Goal: Task Accomplishment & Management: Complete application form

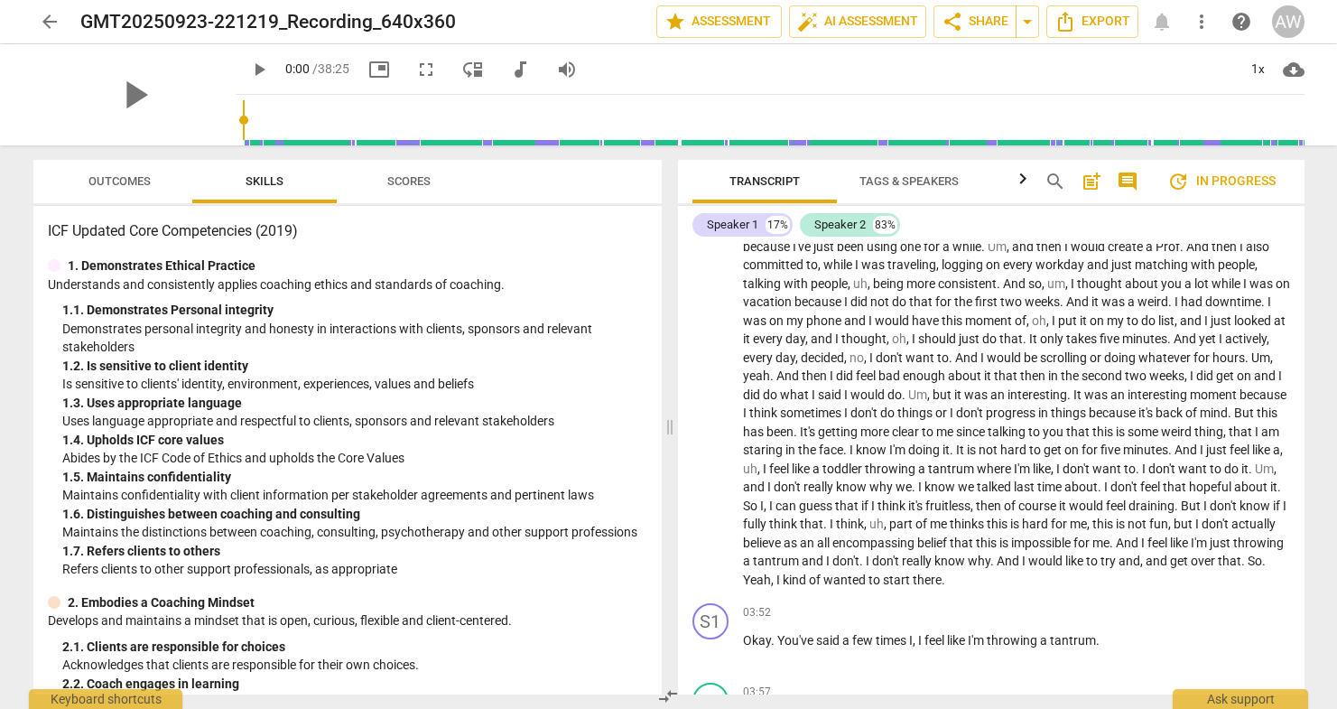
scroll to position [879, 0]
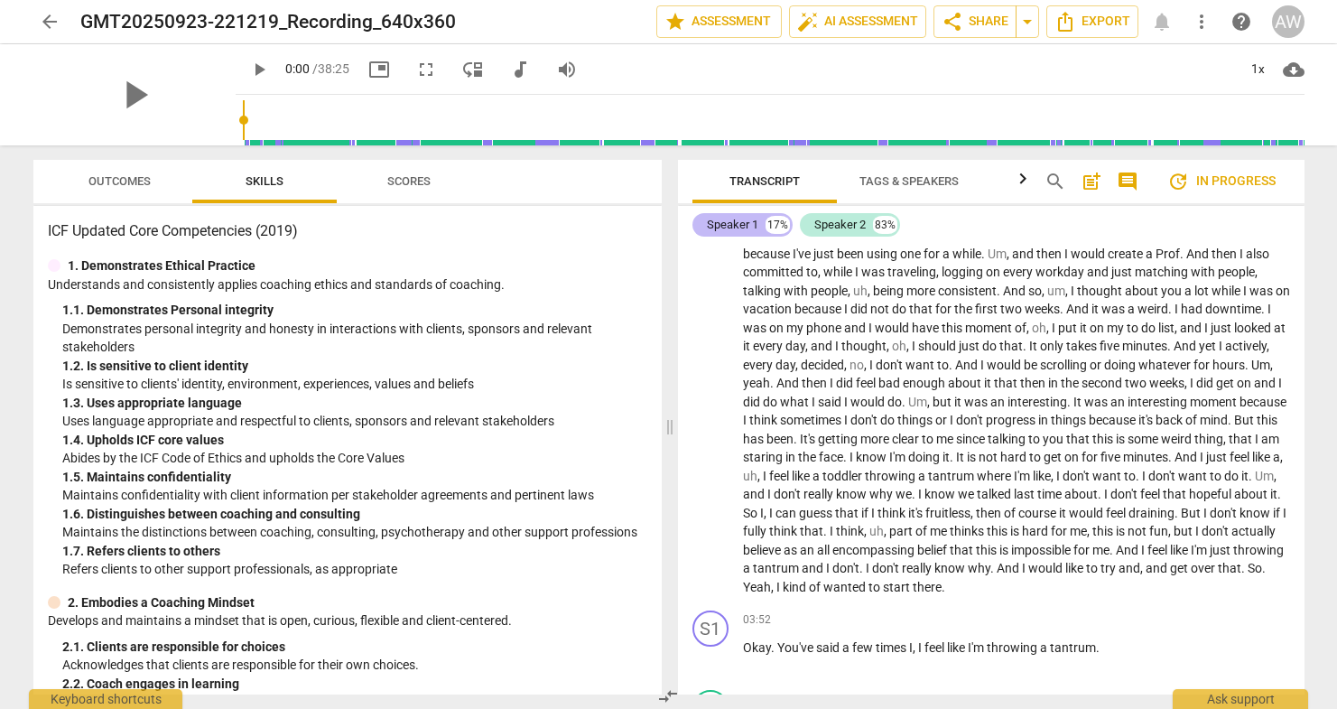
click at [721, 220] on div "Speaker 1" at bounding box center [732, 225] width 51 height 18
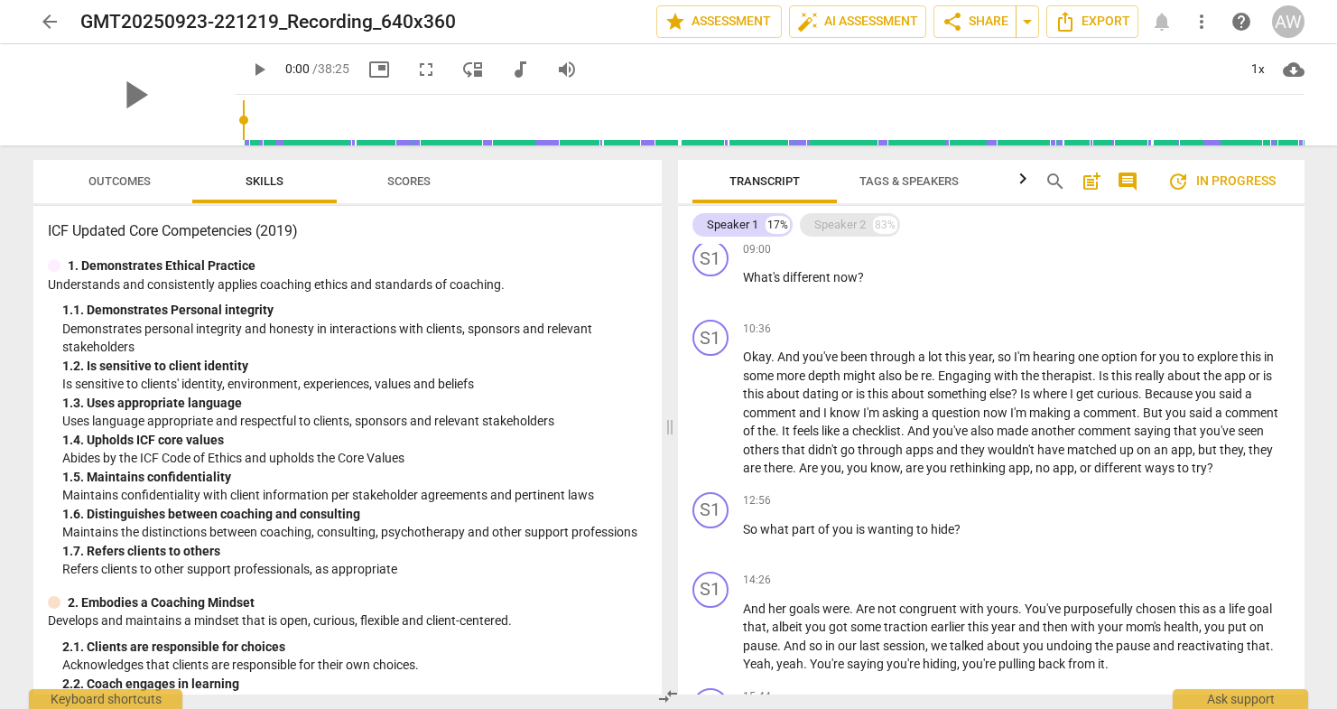
click at [827, 222] on div "Speaker 2" at bounding box center [839, 225] width 51 height 18
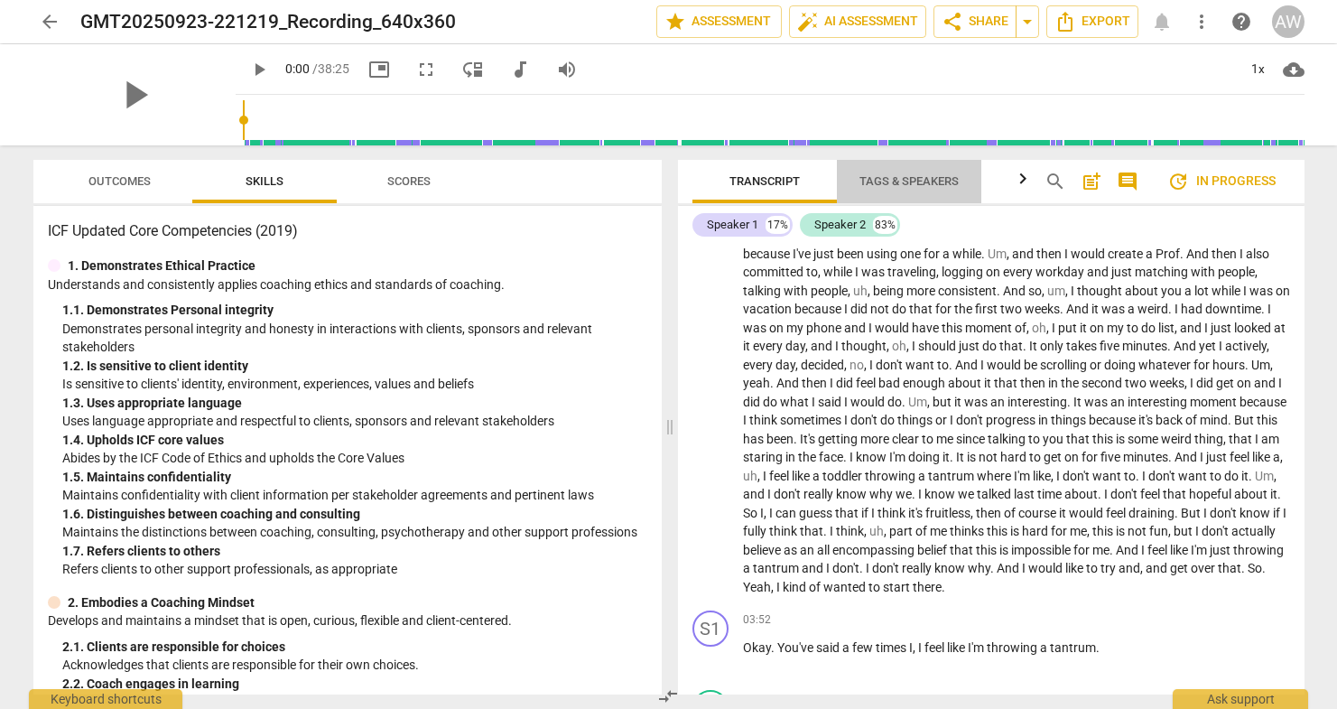
click at [915, 176] on span "Tags & Speakers" at bounding box center [908, 181] width 99 height 14
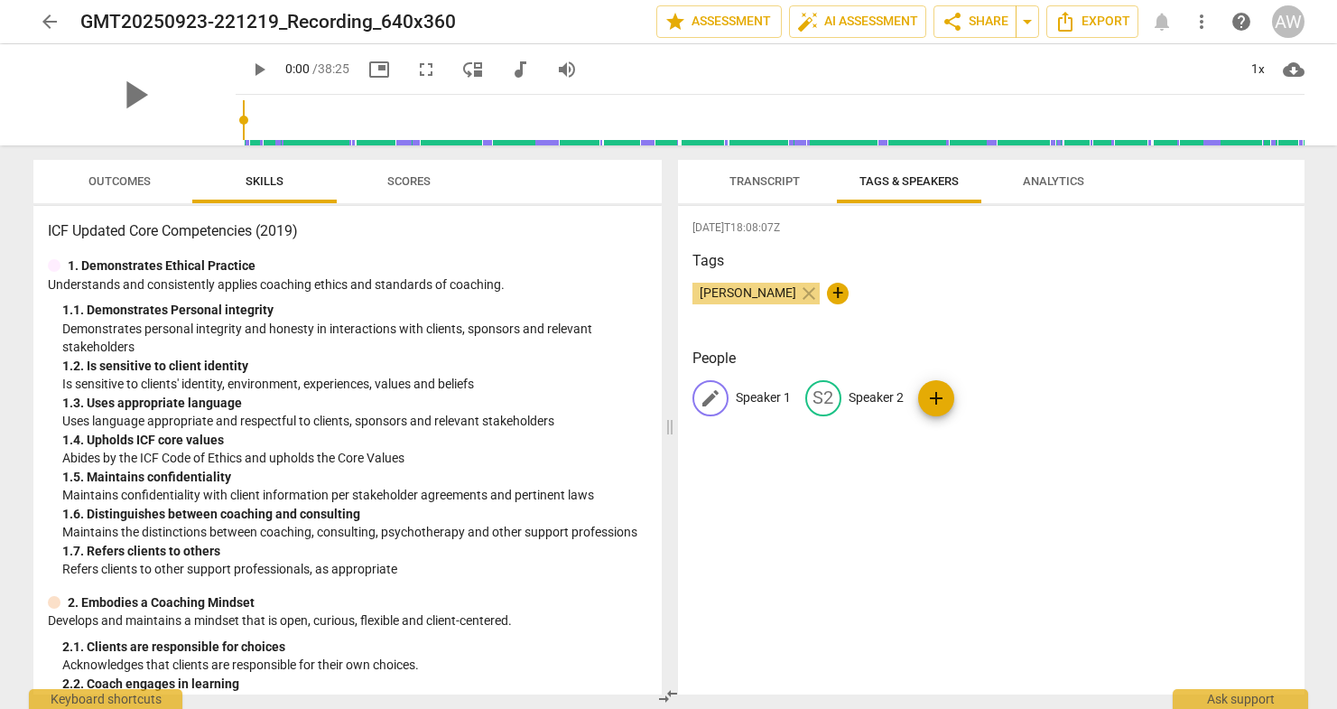
click at [713, 401] on span "edit" at bounding box center [711, 398] width 22 height 22
click at [785, 393] on input "Speaker 1" at bounding box center [808, 398] width 144 height 29
drag, startPoint x: 817, startPoint y: 393, endPoint x: 724, endPoint y: 391, distance: 93.0
click at [724, 391] on div "edit Speaker 1 delete" at bounding box center [800, 398] width 216 height 36
type input "[PERSON_NAME]"
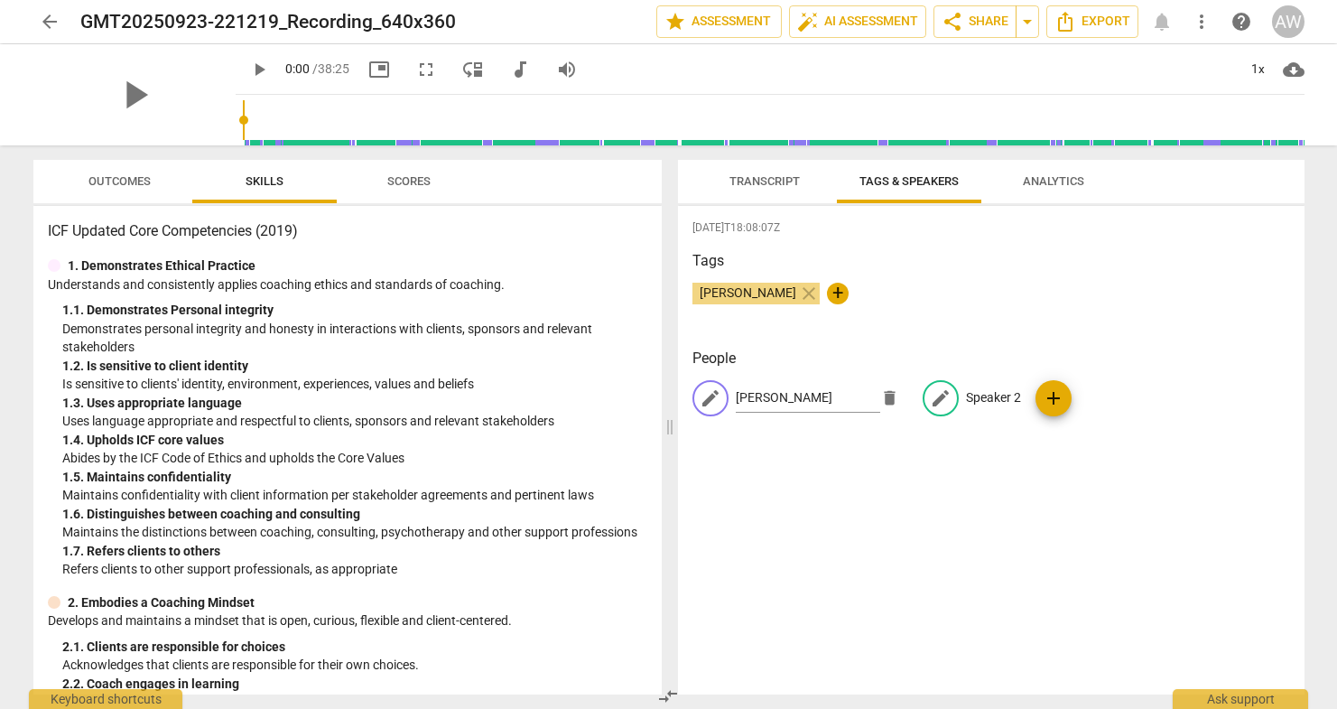
click at [980, 395] on p "Speaker 2" at bounding box center [993, 397] width 55 height 19
type input "[PERSON_NAME]"
click at [1095, 494] on div "[DATE]T18:08:07Z Tags [PERSON_NAME] close + People AW [PERSON_NAME] edit [PERSO…" at bounding box center [991, 450] width 627 height 488
click at [762, 181] on span "Transcript" at bounding box center [764, 181] width 70 height 14
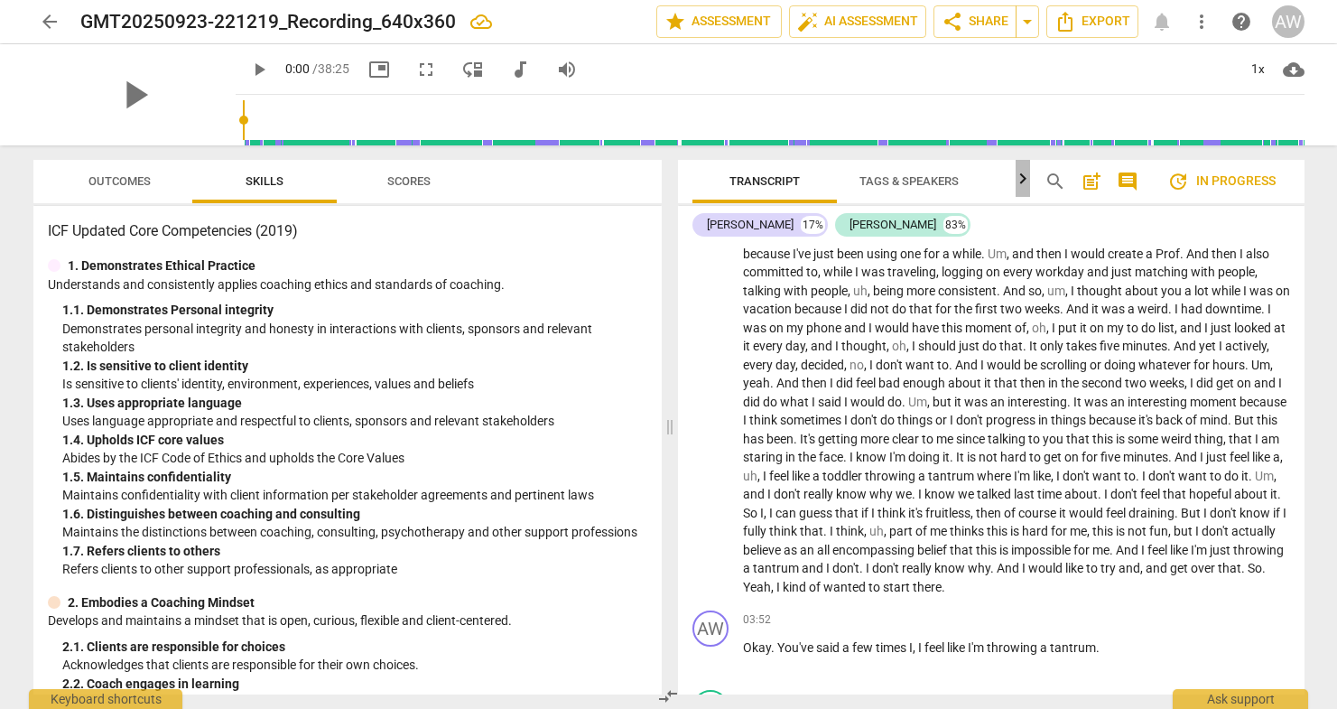
click at [1021, 181] on icon "button" at bounding box center [1023, 179] width 22 height 22
click at [955, 178] on span "Analytics" at bounding box center [943, 181] width 61 height 14
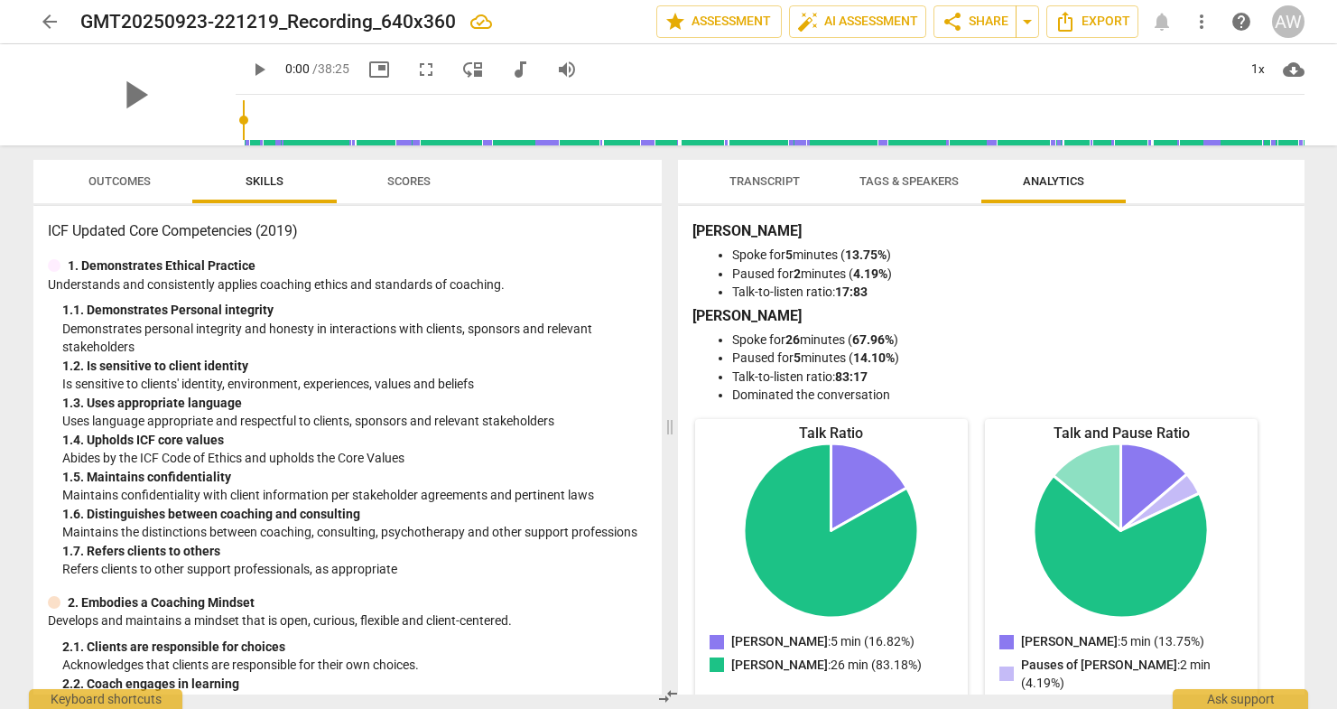
scroll to position [0, 0]
click at [892, 172] on span "Tags & Speakers" at bounding box center [909, 182] width 143 height 24
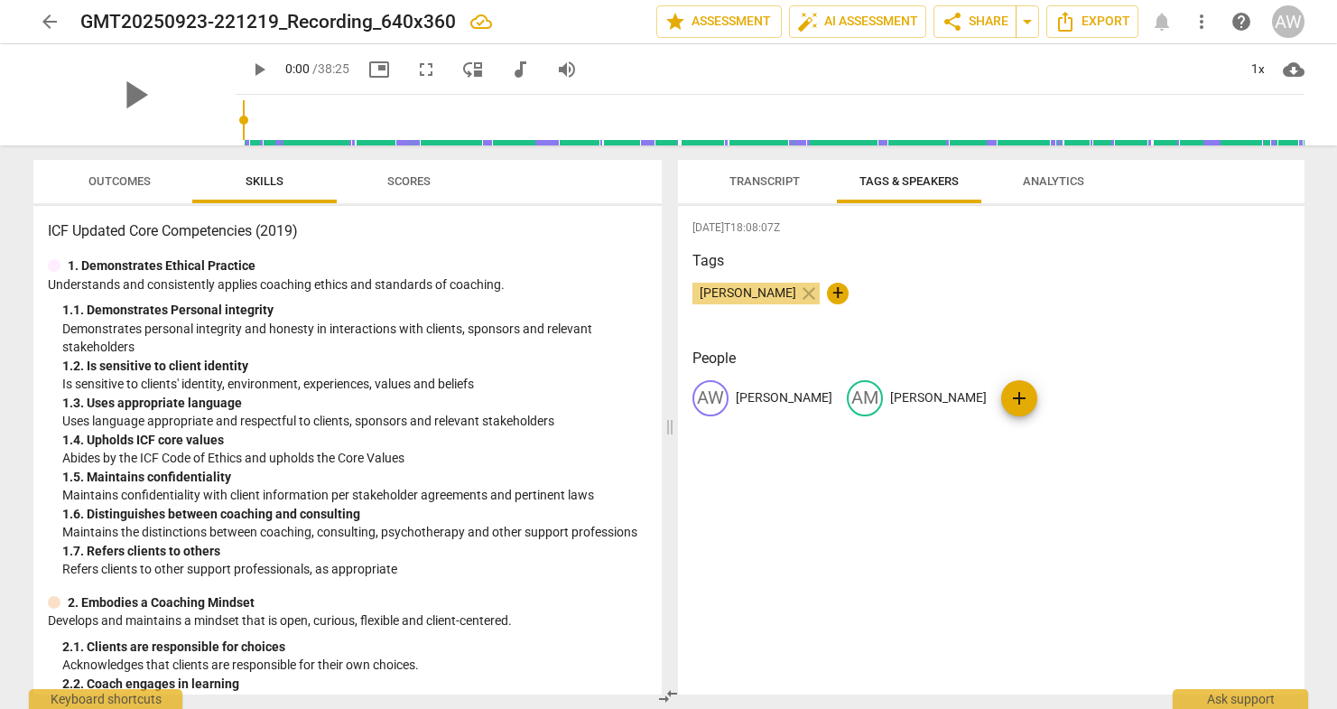
click at [761, 174] on span "Transcript" at bounding box center [764, 181] width 70 height 14
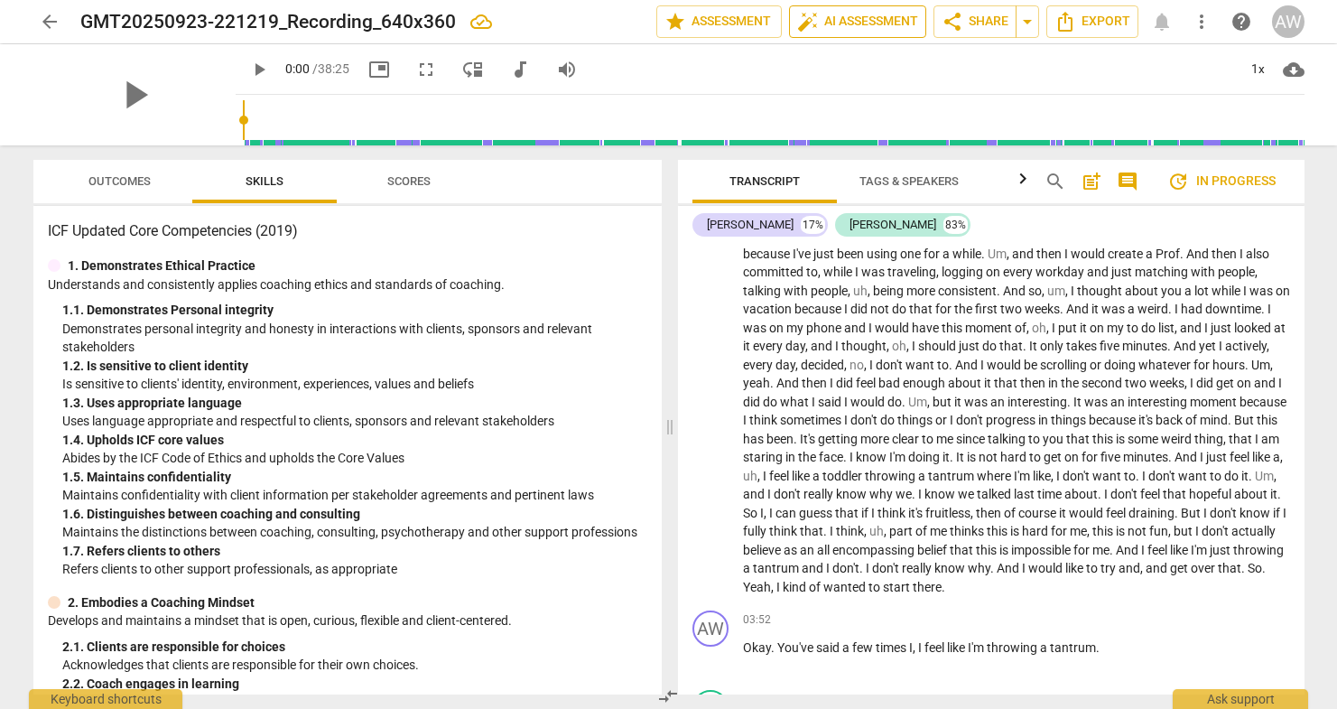
click at [858, 23] on span "auto_fix_high AI Assessment" at bounding box center [857, 22] width 121 height 22
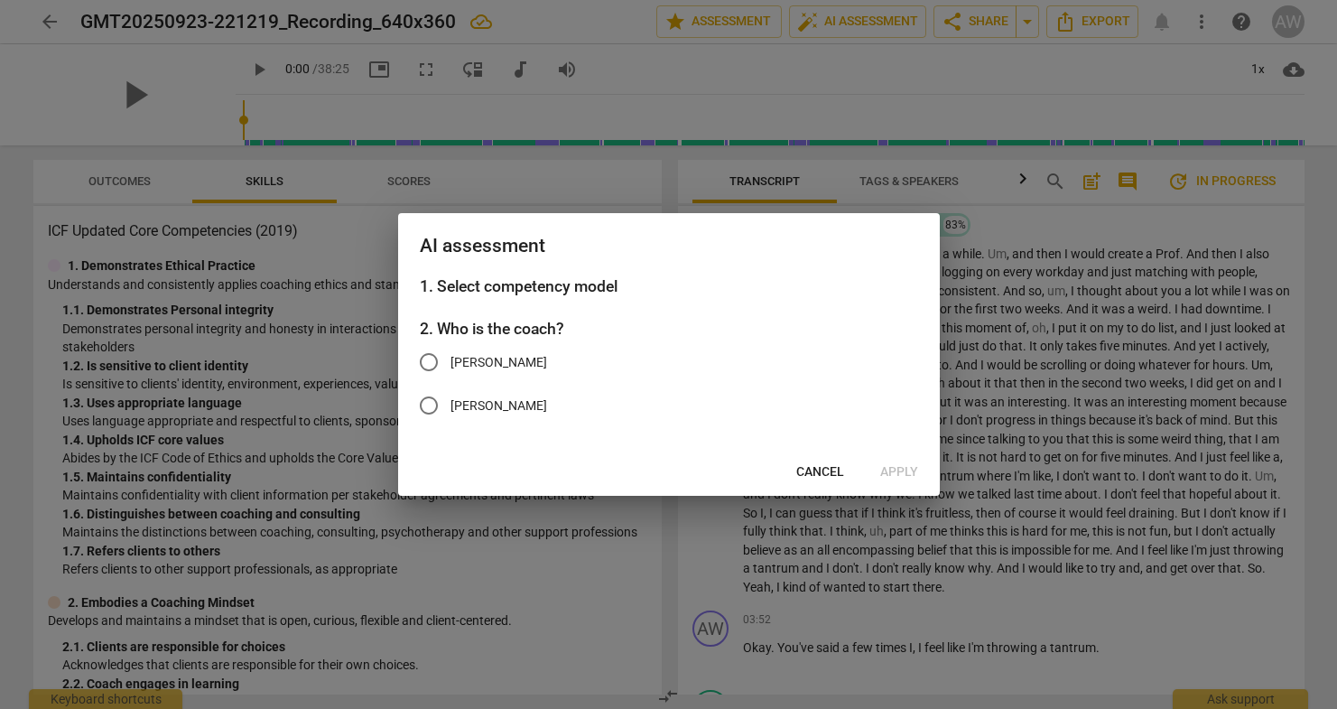
click at [432, 357] on input "[PERSON_NAME]" at bounding box center [428, 361] width 43 height 43
radio input "true"
click at [901, 469] on span "Apply" at bounding box center [899, 472] width 38 height 18
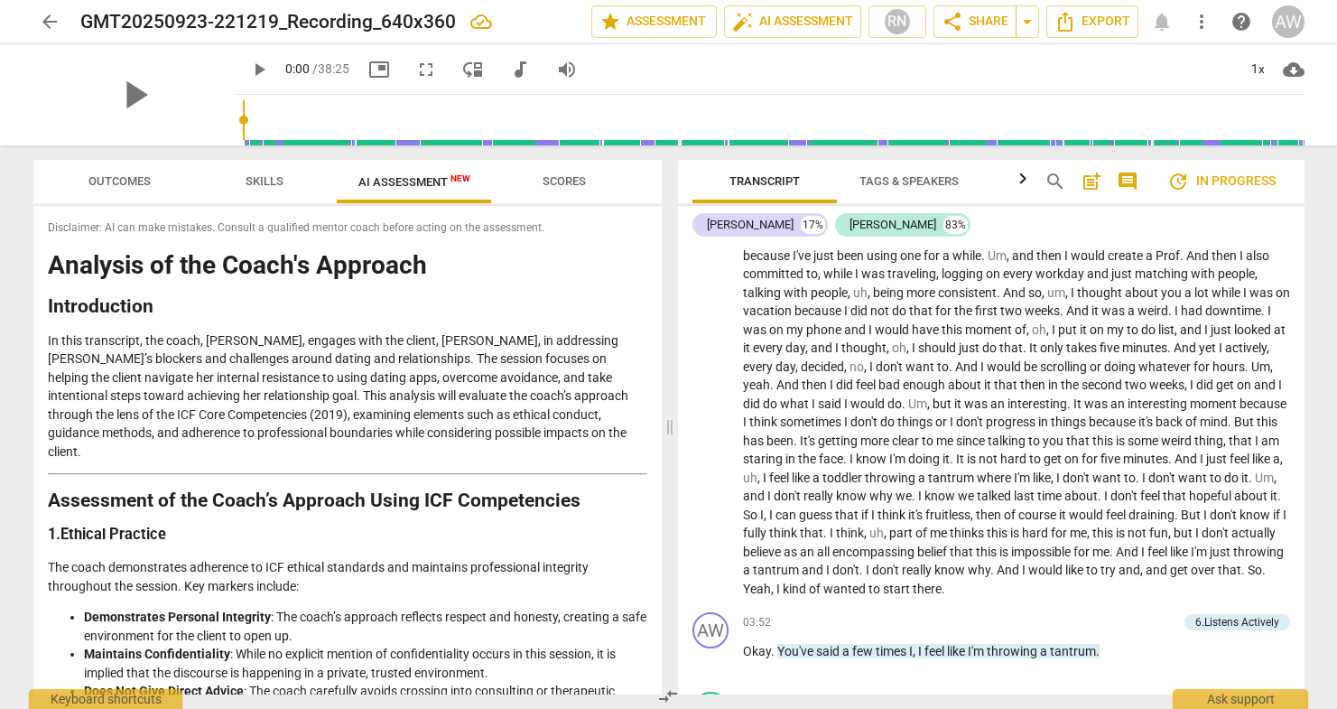
click at [571, 186] on span "Scores" at bounding box center [564, 181] width 43 height 14
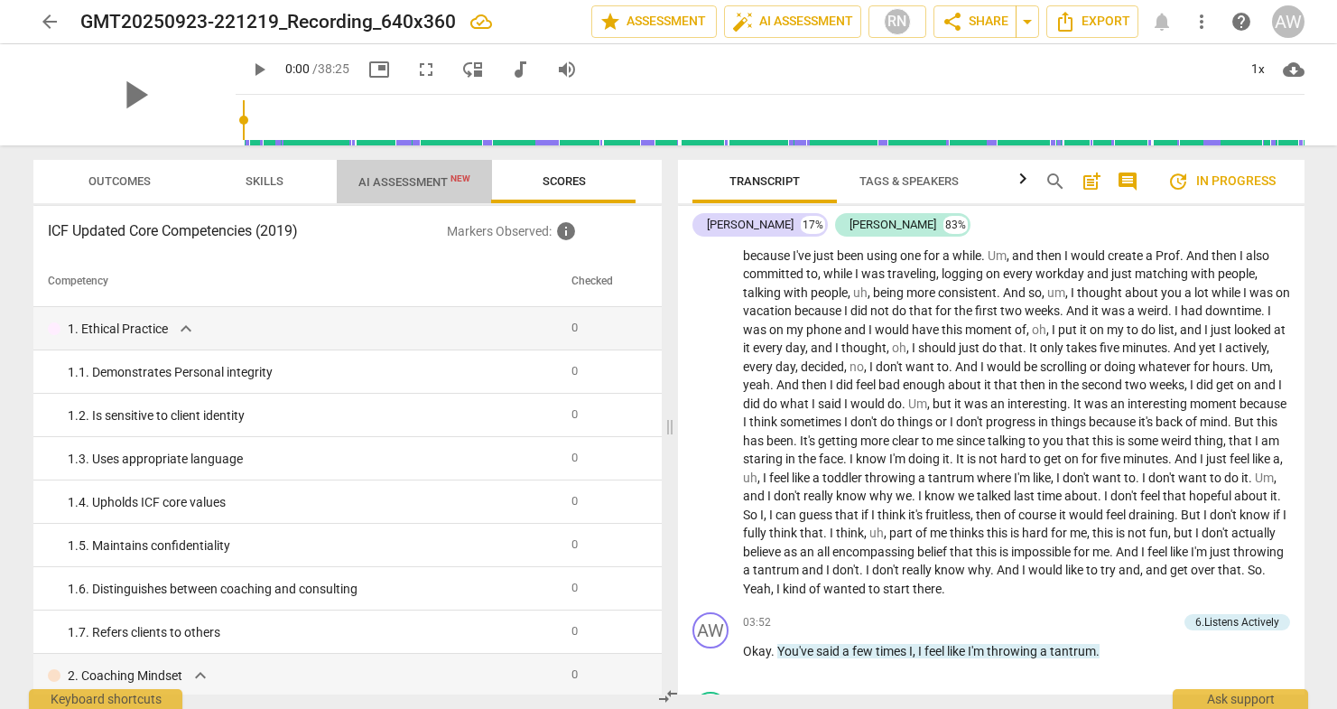
click at [385, 181] on span "AI Assessment New" at bounding box center [414, 182] width 112 height 14
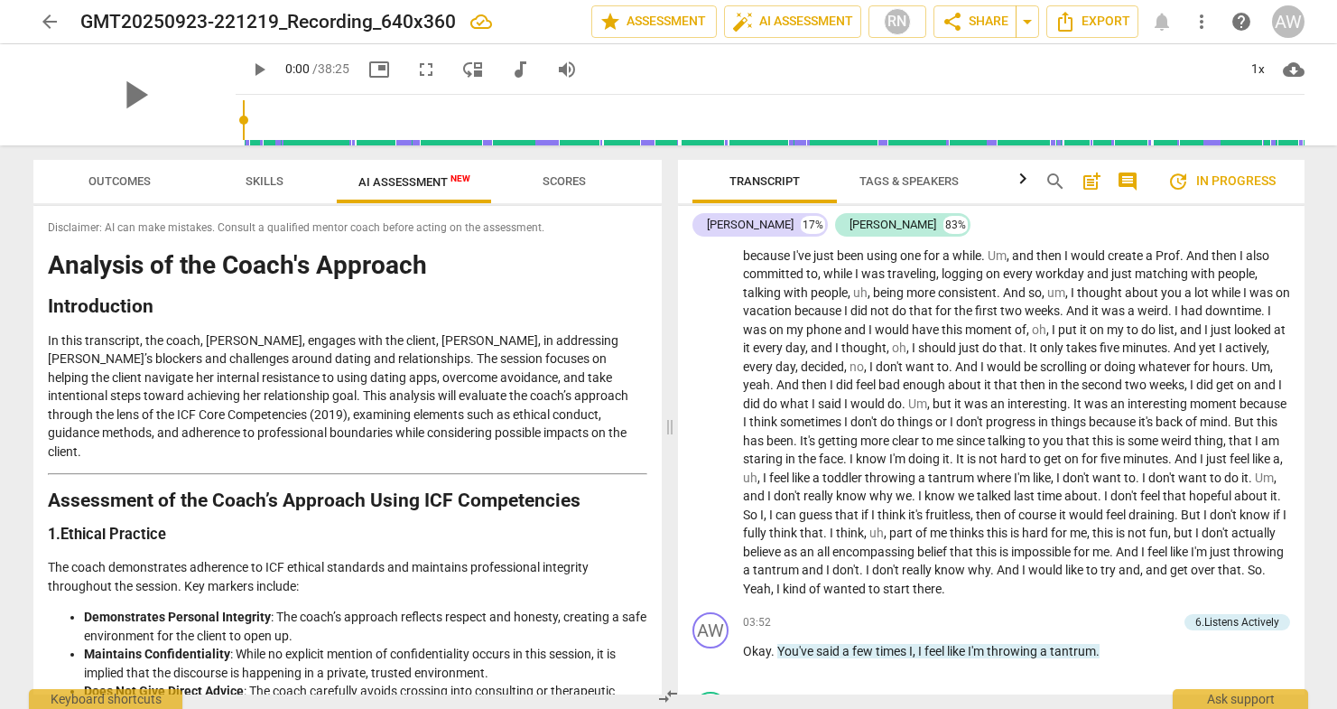
click at [554, 178] on span "Scores" at bounding box center [564, 181] width 43 height 14
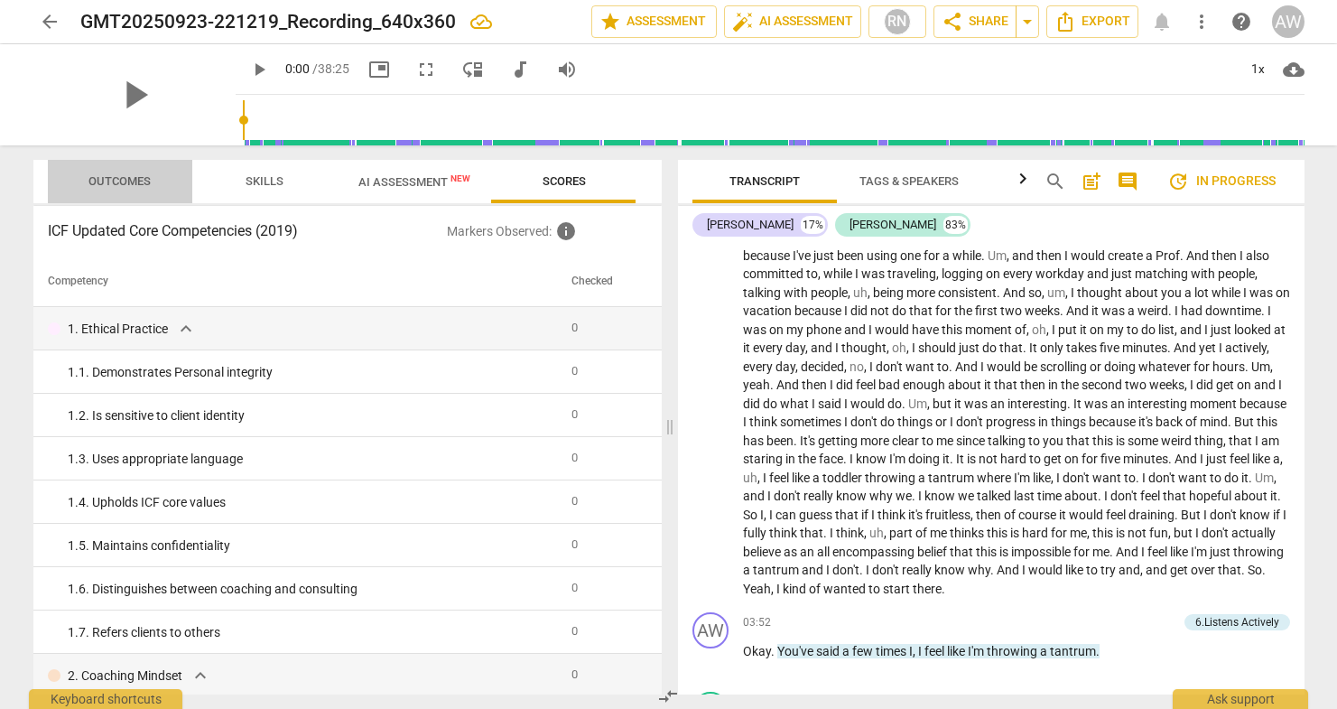
click at [134, 179] on span "Outcomes" at bounding box center [119, 181] width 62 height 14
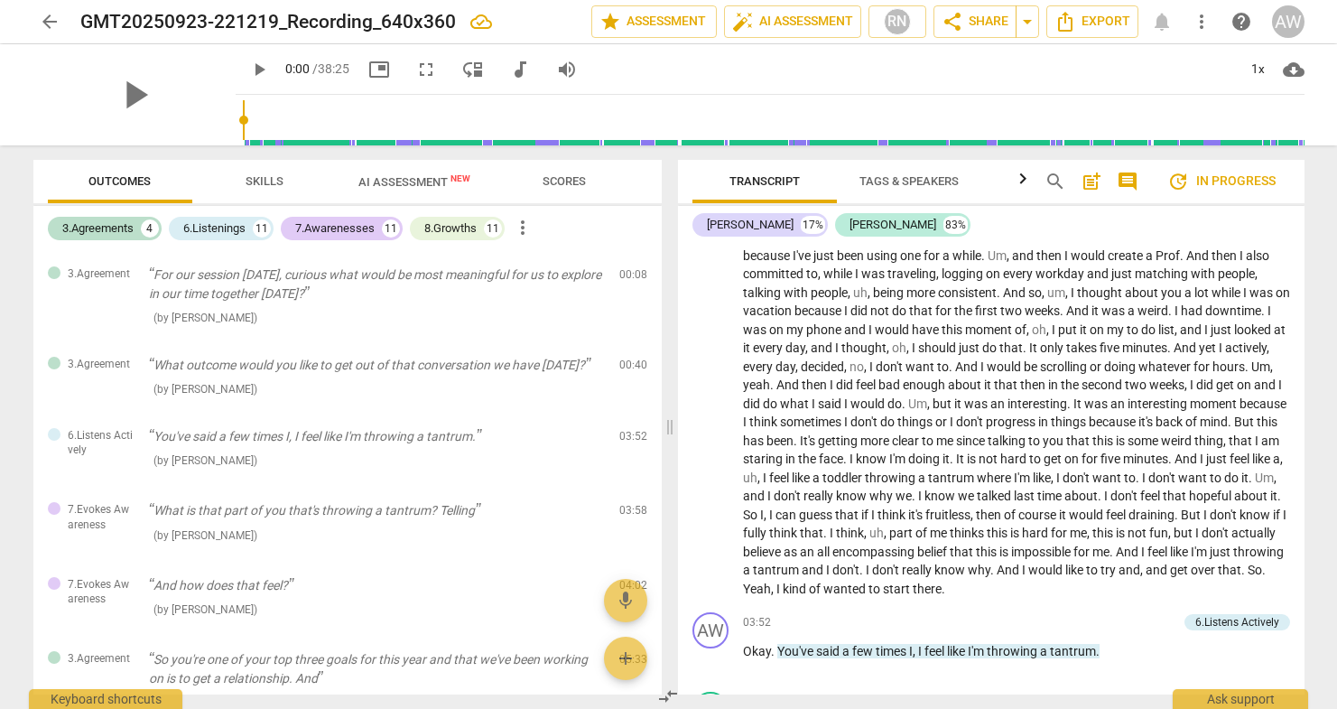
click at [1022, 175] on icon "button" at bounding box center [1023, 179] width 22 height 22
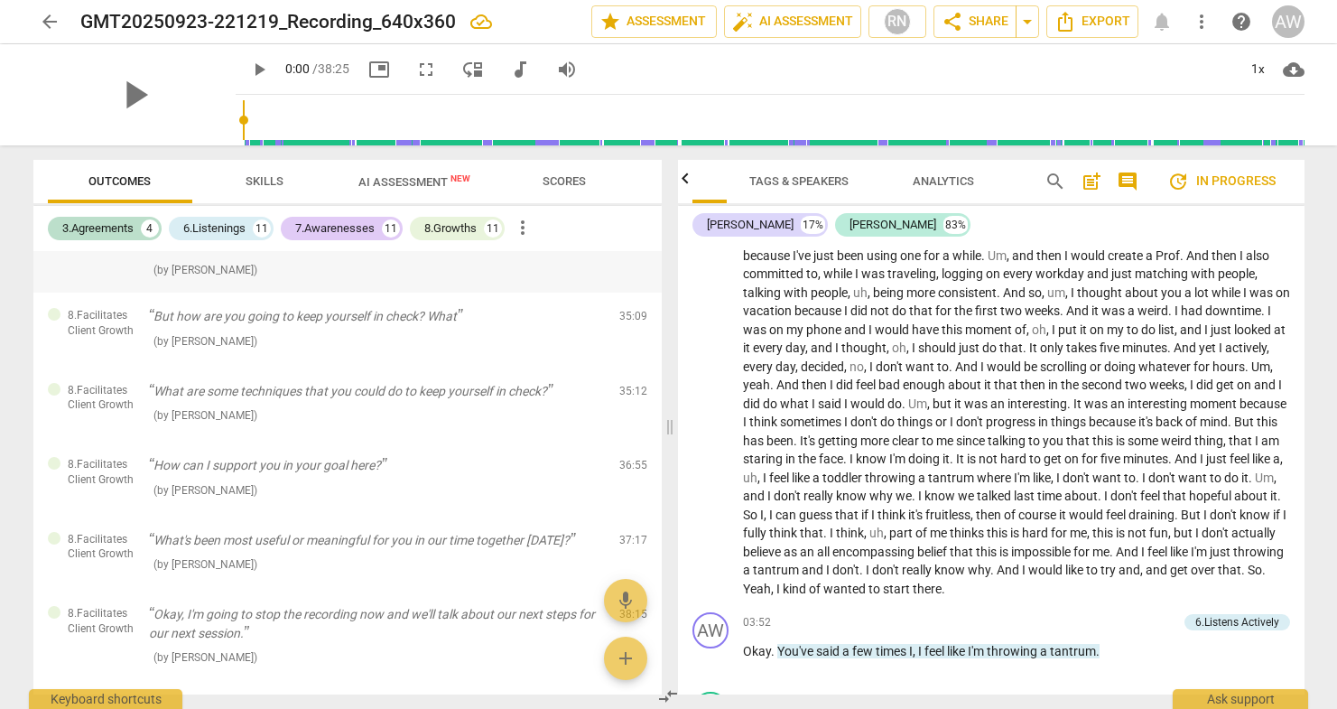
scroll to position [2527, 0]
click at [249, 179] on span "Skills" at bounding box center [265, 181] width 38 height 14
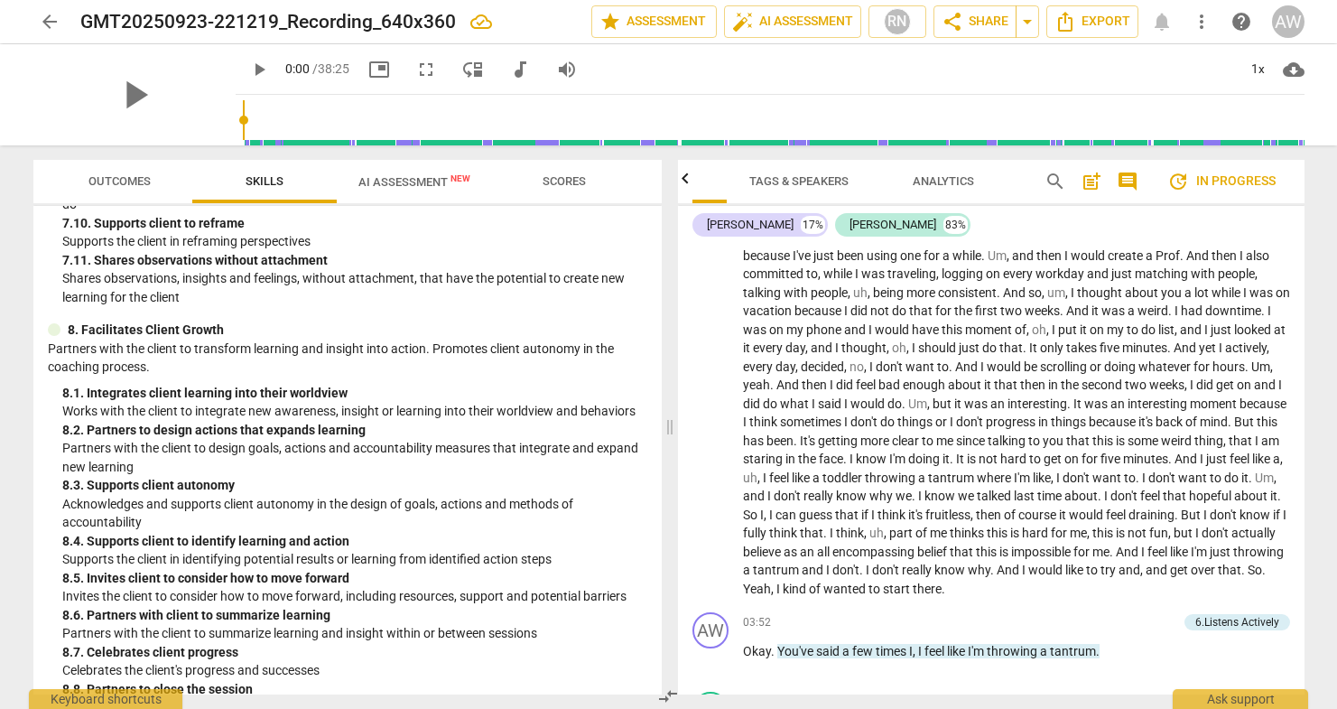
scroll to position [2751, 0]
click at [1243, 22] on span "help" at bounding box center [1241, 22] width 22 height 22
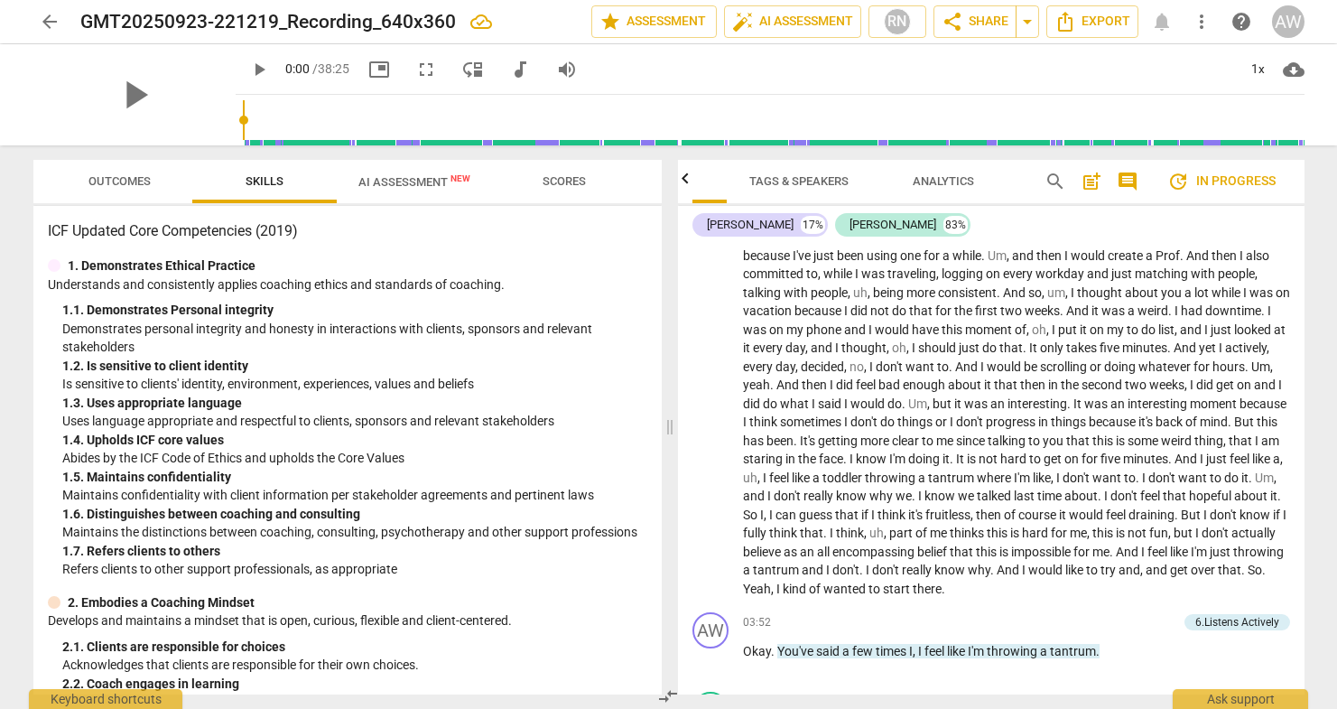
scroll to position [0, 0]
click at [120, 176] on span "Outcomes" at bounding box center [119, 181] width 62 height 14
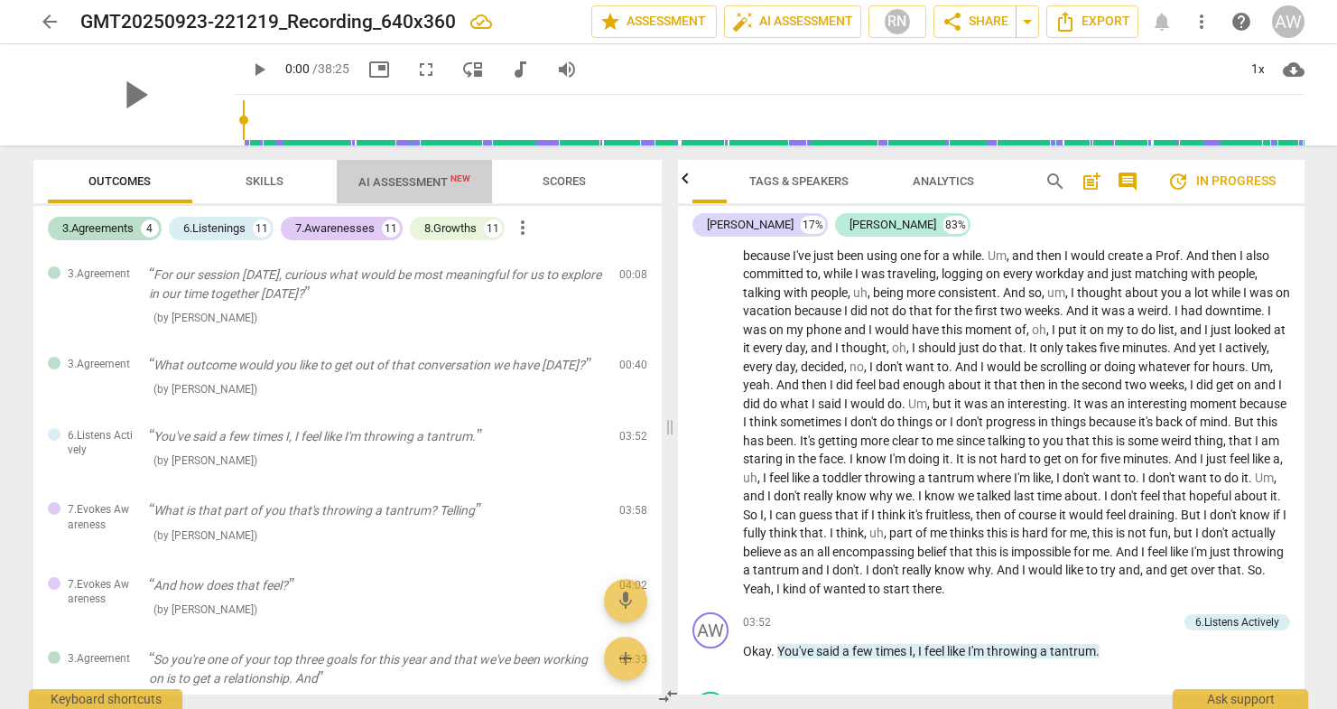
click at [390, 183] on span "AI Assessment New" at bounding box center [414, 182] width 112 height 14
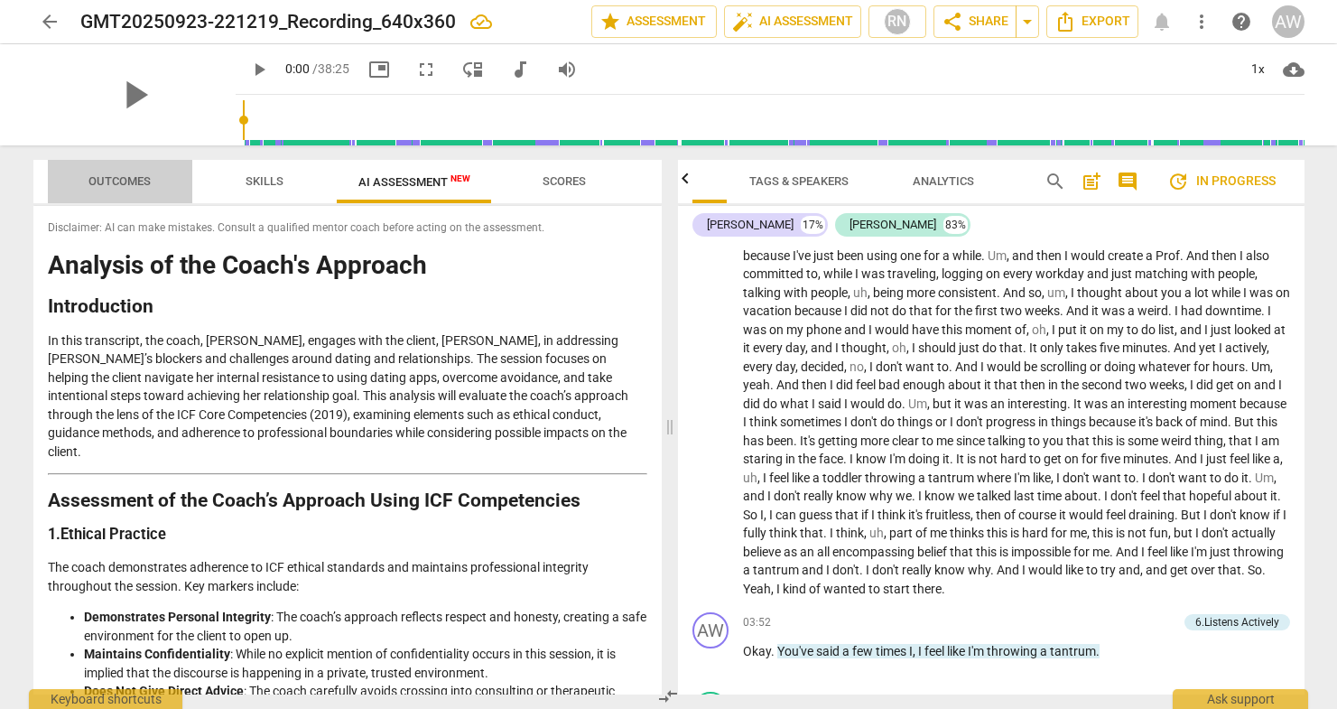
click at [136, 178] on span "Outcomes" at bounding box center [119, 181] width 62 height 14
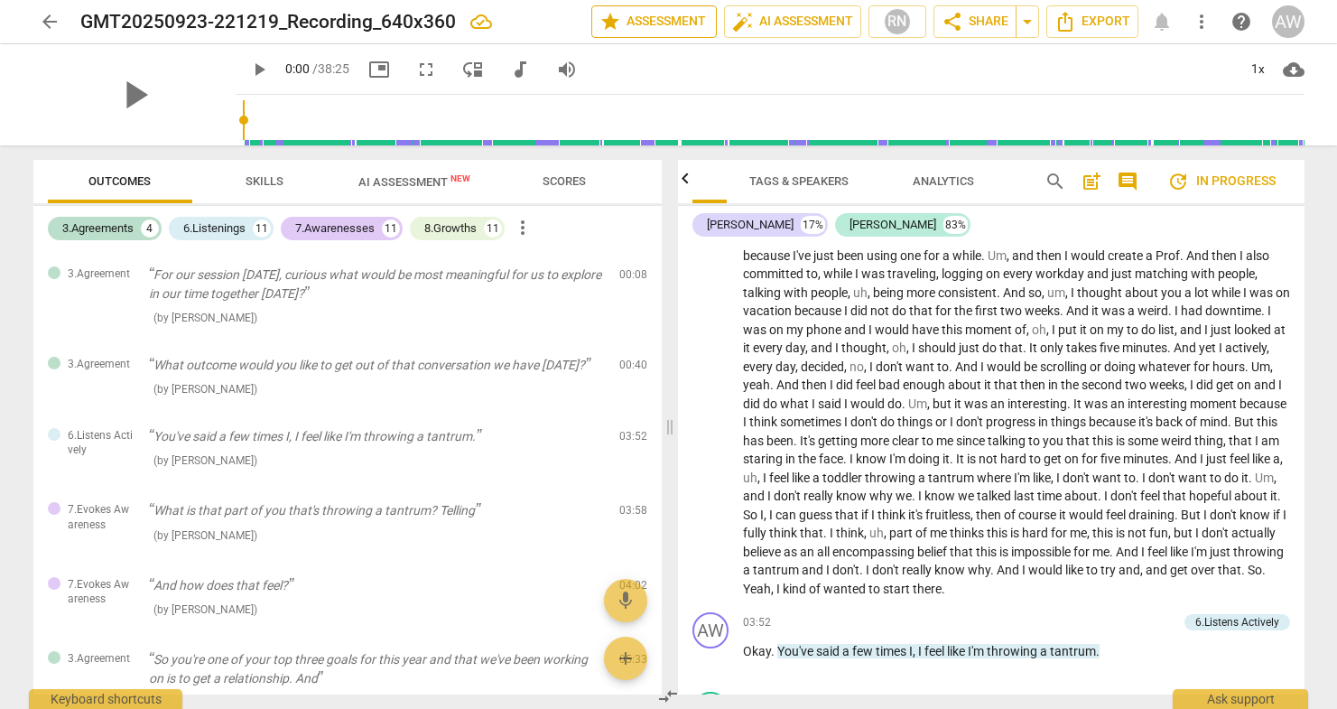
click at [661, 16] on span "star Assessment" at bounding box center [653, 22] width 109 height 22
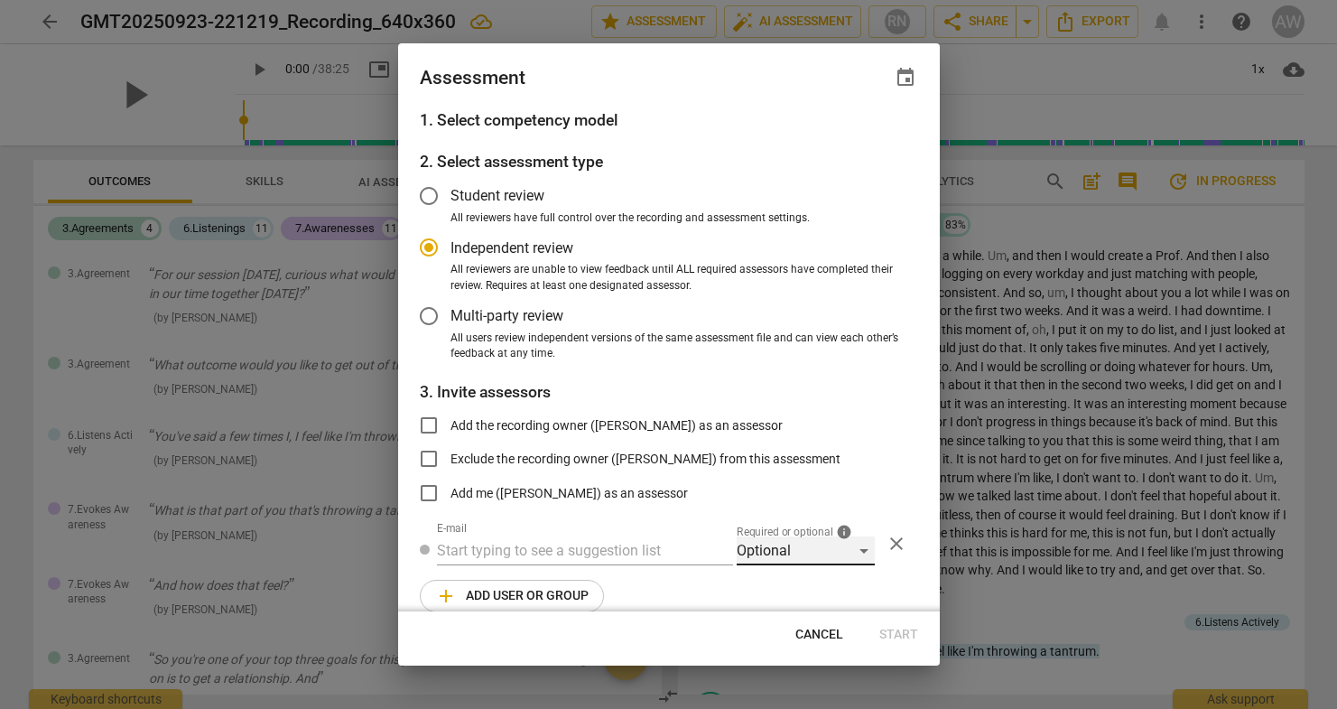
click at [855, 545] on div "Optional" at bounding box center [806, 550] width 138 height 29
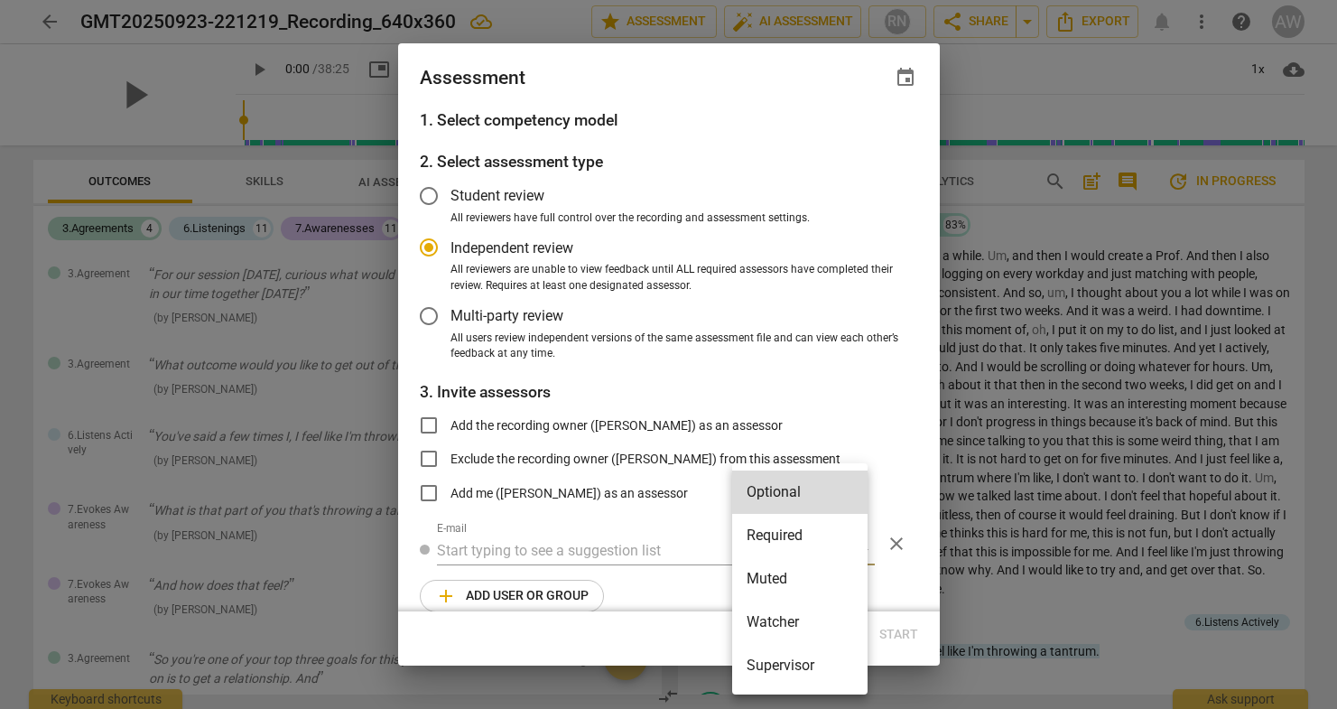
click at [798, 533] on li "Required" at bounding box center [799, 535] width 135 height 43
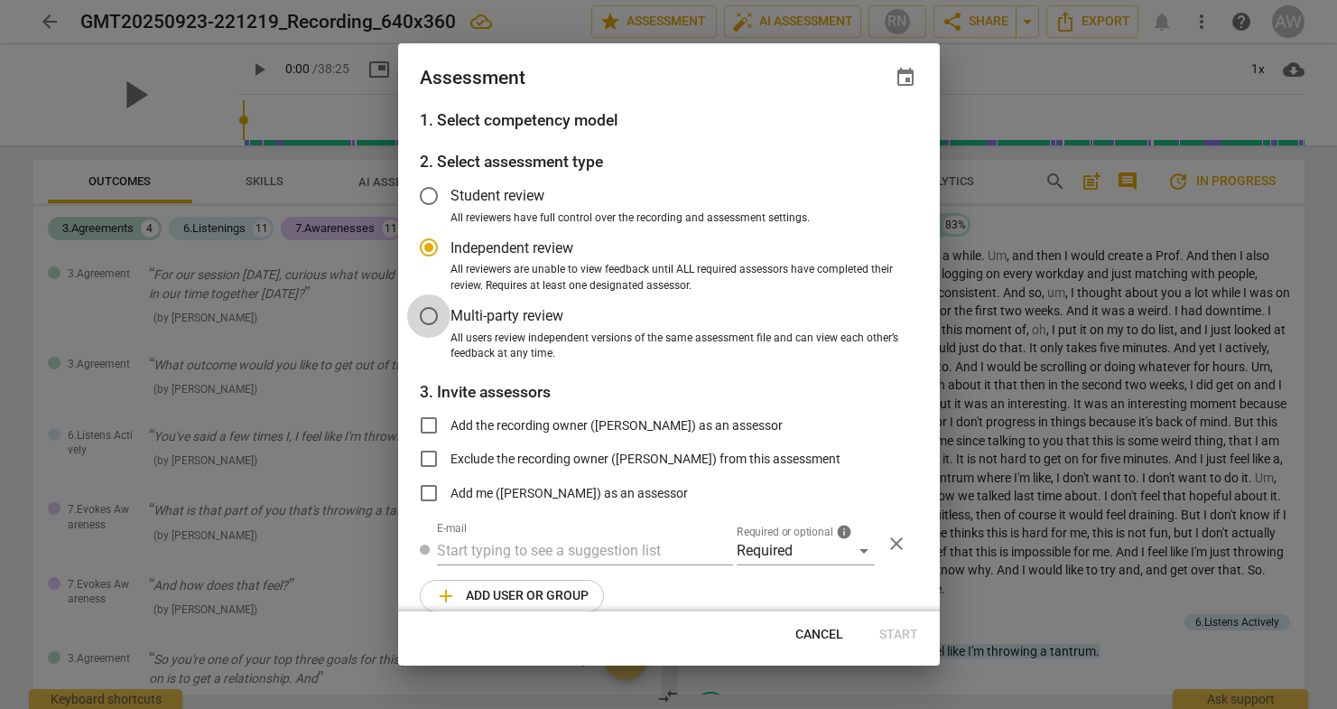
radio input "false"
click at [431, 316] on input "Multi-party review" at bounding box center [428, 315] width 43 height 43
radio input "false"
click at [432, 488] on input "Add me ([PERSON_NAME]) as an assessor" at bounding box center [428, 492] width 43 height 43
checkbox input "true"
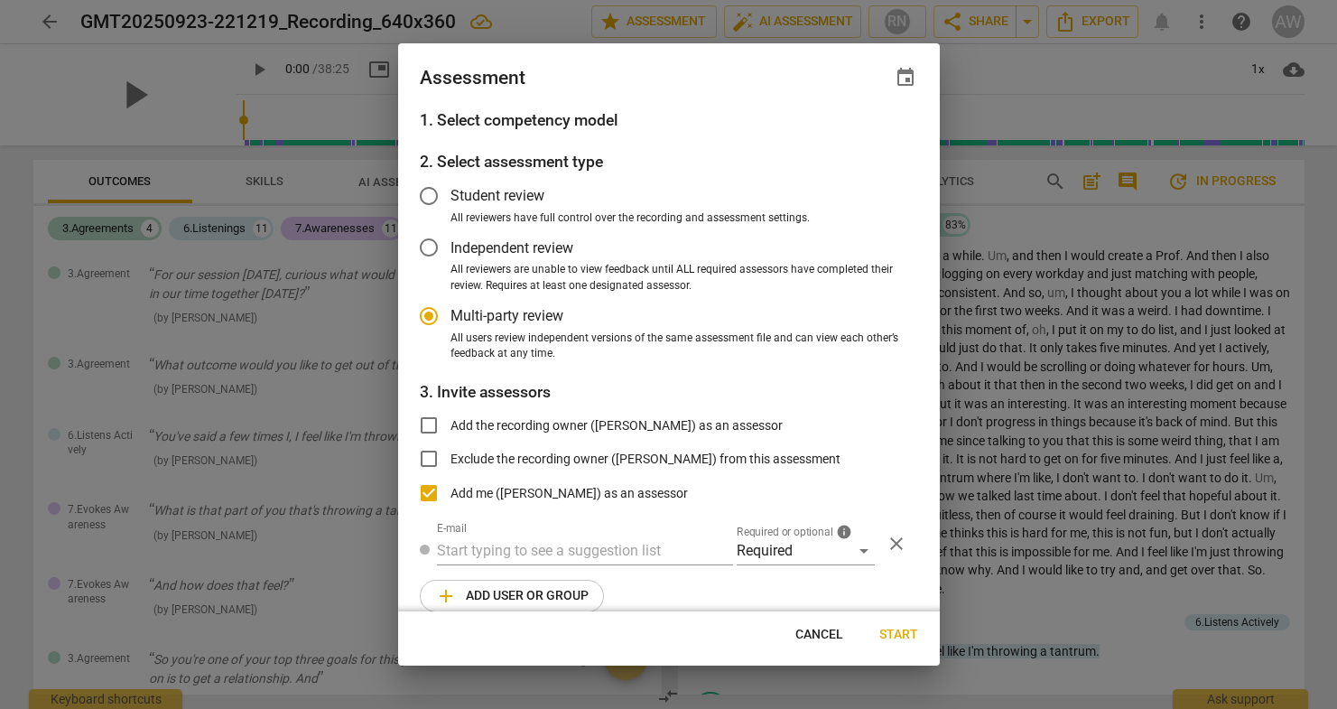
radio input "false"
click at [509, 548] on input "text" at bounding box center [585, 550] width 296 height 29
paste input "[PERSON_NAME][EMAIL_ADDRESS][PERSON_NAME][DOMAIN_NAME] <[PERSON_NAME][DOMAIN_NA…"
drag, startPoint x: 529, startPoint y: 549, endPoint x: 413, endPoint y: 546, distance: 116.5
click at [413, 546] on div "1. Select competency model 2. Select assessment type Student review All reviewe…" at bounding box center [669, 359] width 542 height 503
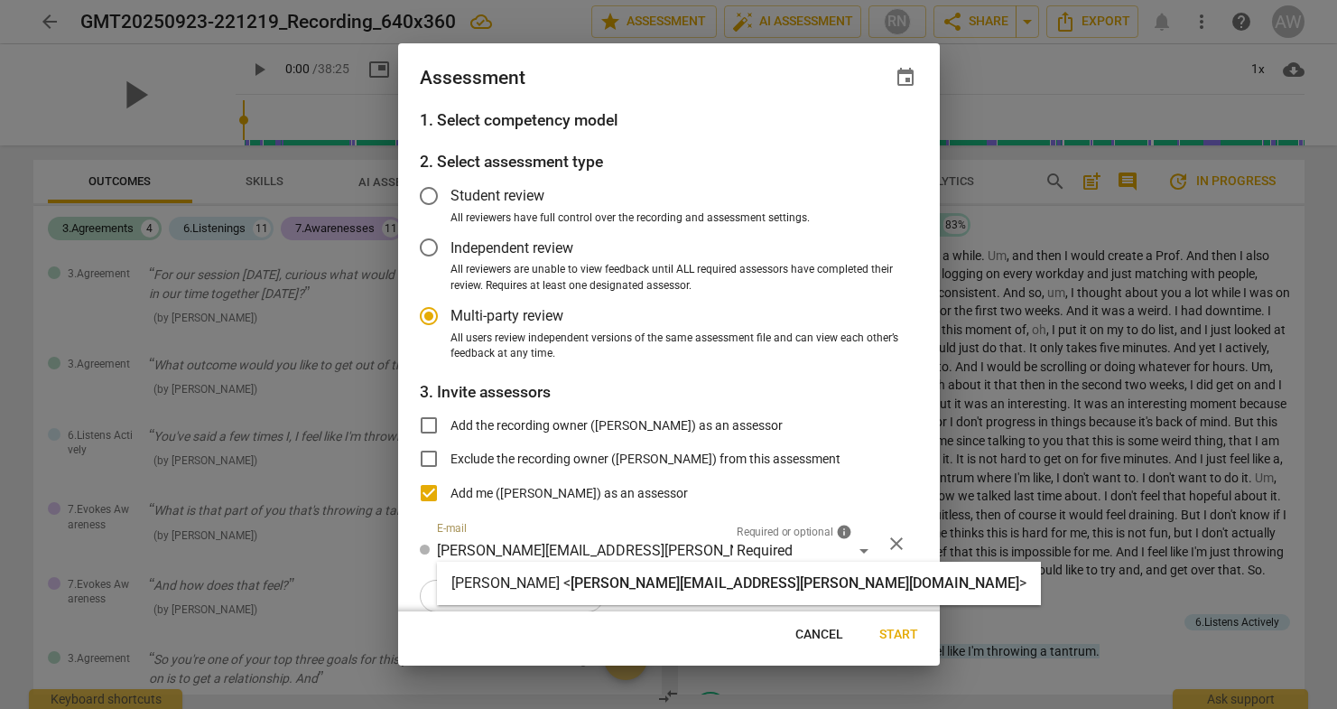
type input "[PERSON_NAME][EMAIL_ADDRESS][PERSON_NAME][DOMAIN_NAME]"
click at [510, 586] on strong "[PERSON_NAME] <" at bounding box center [510, 582] width 119 height 17
radio input "false"
type input "[PERSON_NAME] <[PERSON_NAME][EMAIL_ADDRESS][PERSON_NAME][DOMAIN_NAME]>"
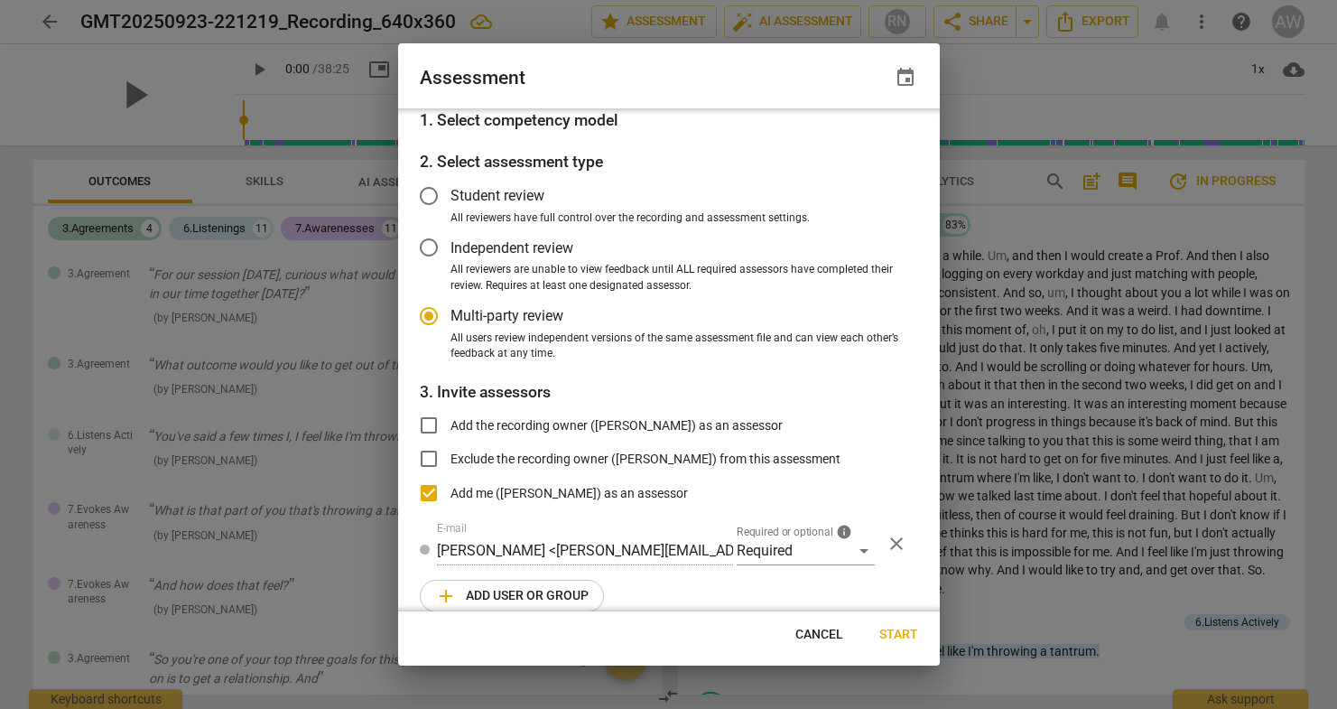
scroll to position [19, 0]
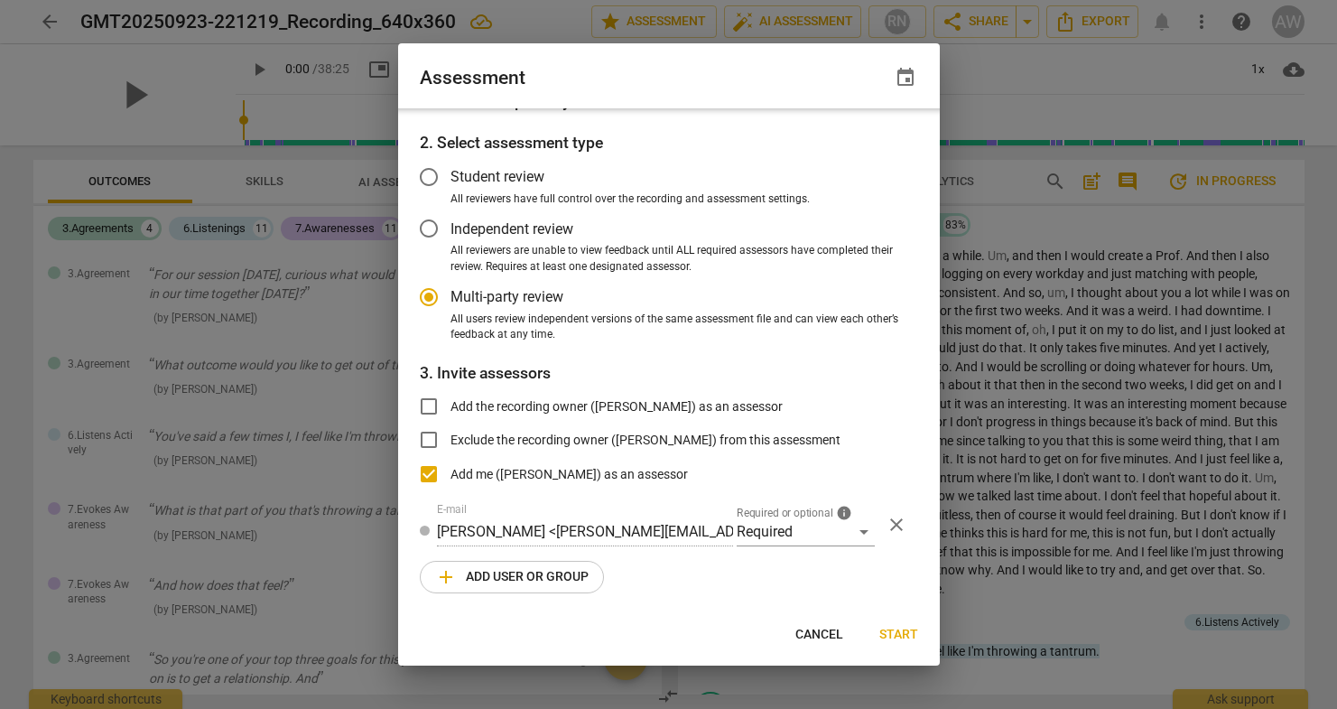
click at [898, 630] on span "Start" at bounding box center [898, 635] width 39 height 18
radio input "false"
type input "[PERSON_NAME] <[EMAIL_ADDRESS][DOMAIN_NAME]>"
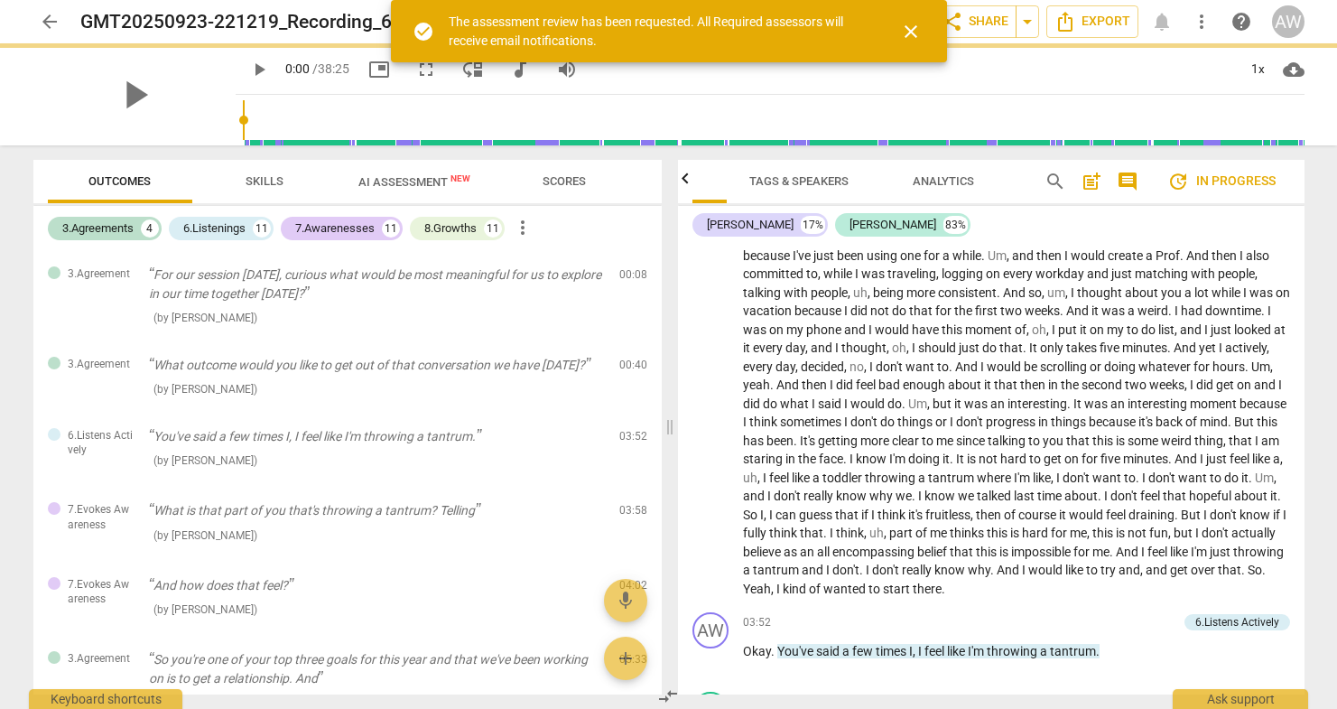
radio input "false"
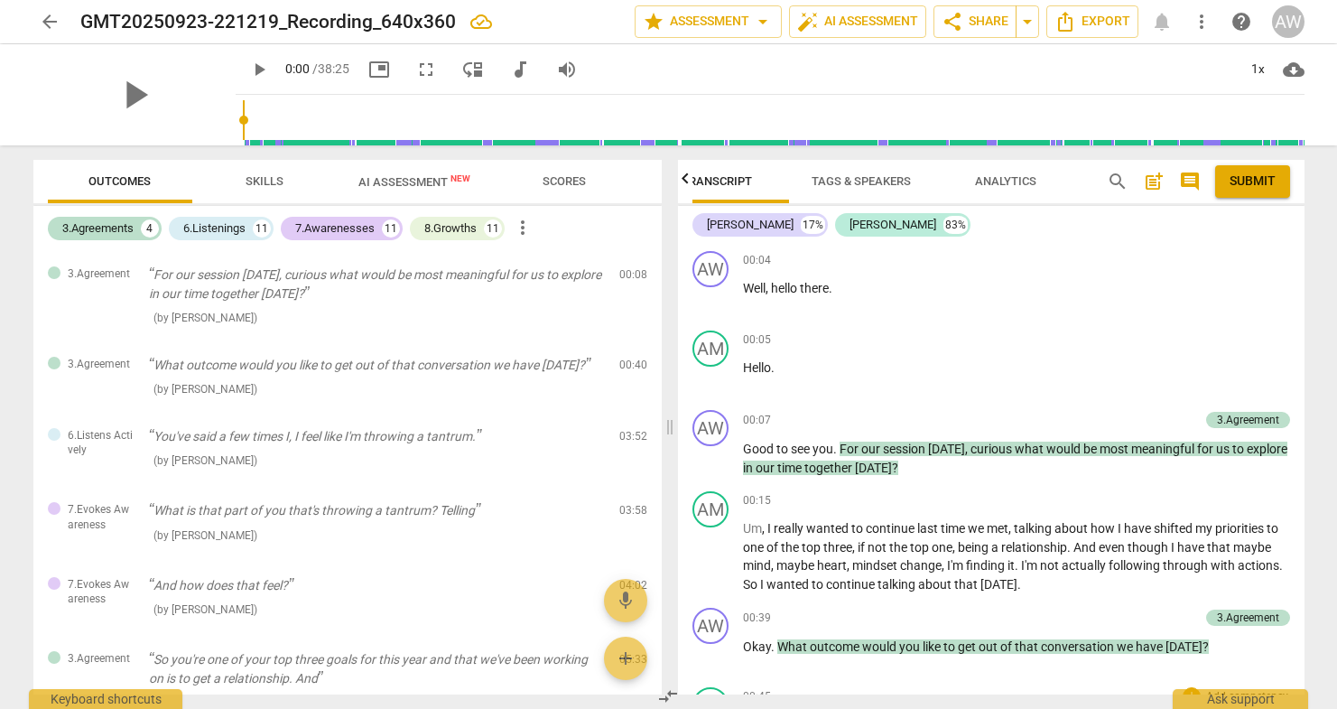
scroll to position [0, 0]
click at [1098, 418] on div "+" at bounding box center [1100, 420] width 18 height 18
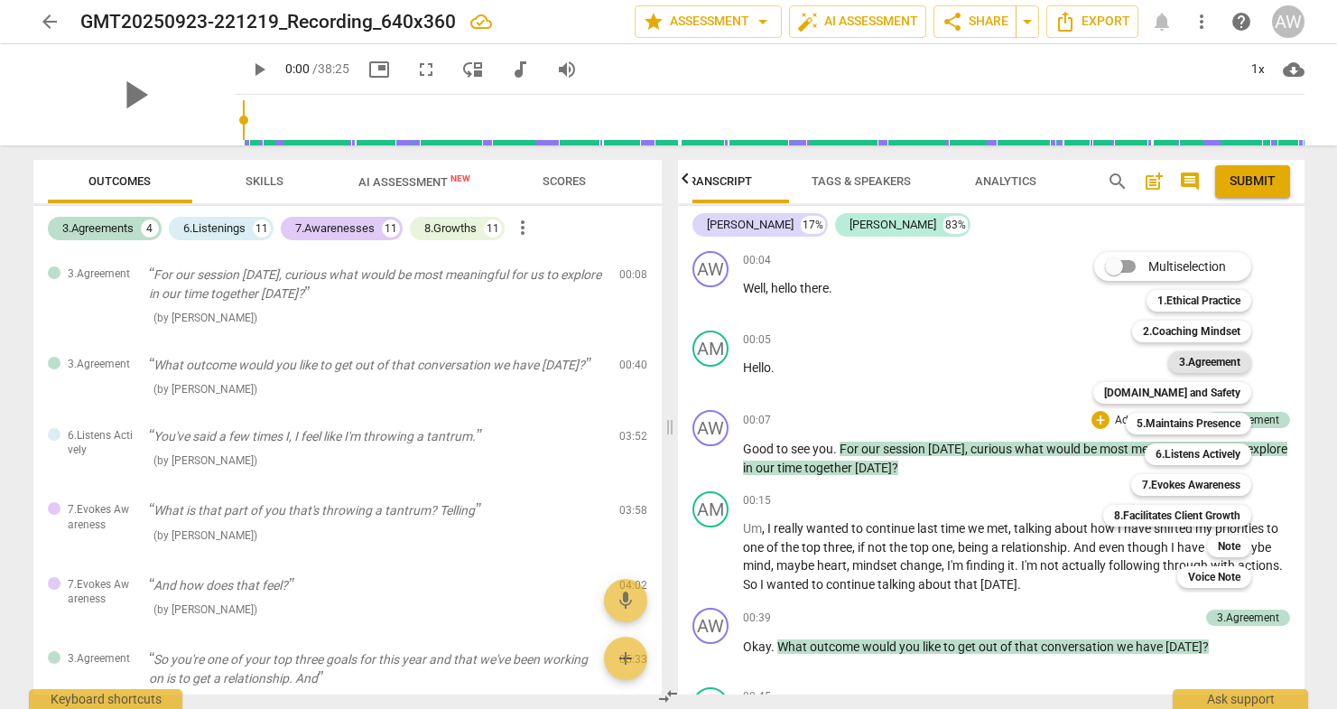
click at [1204, 357] on b "3.Agreement" at bounding box center [1209, 362] width 61 height 22
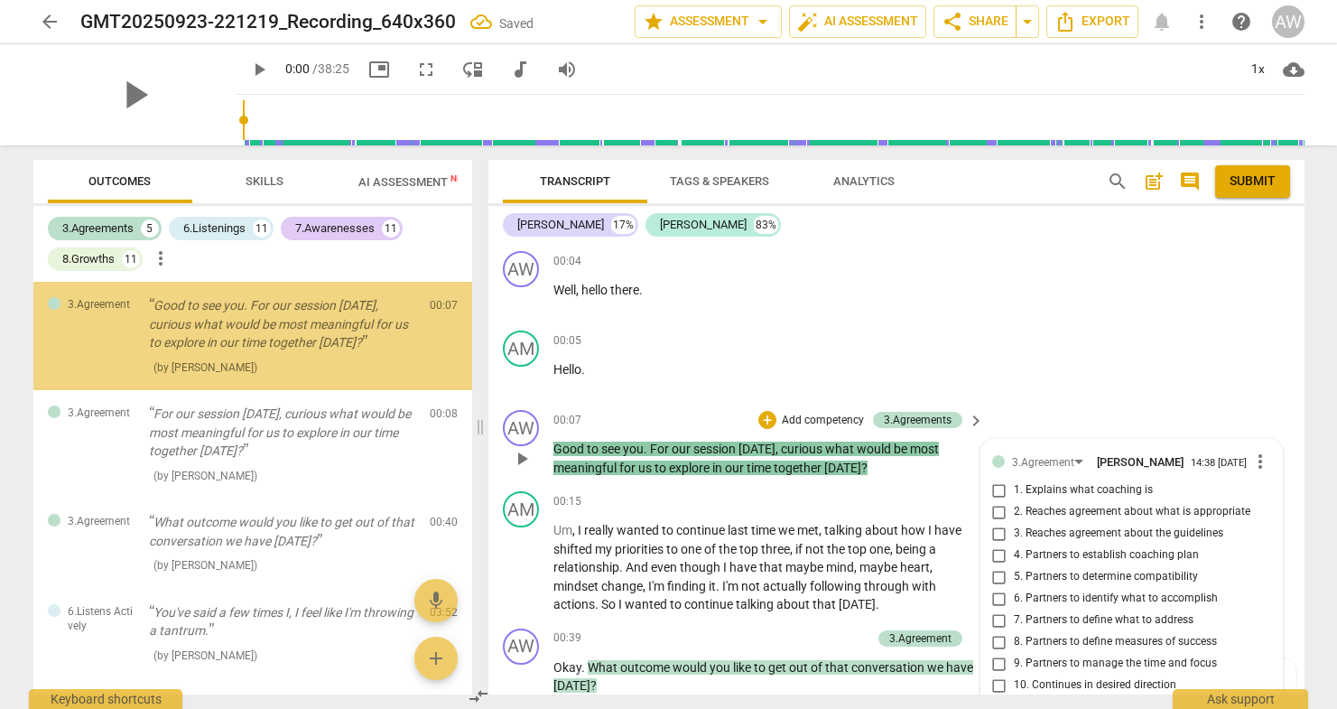
scroll to position [284, 0]
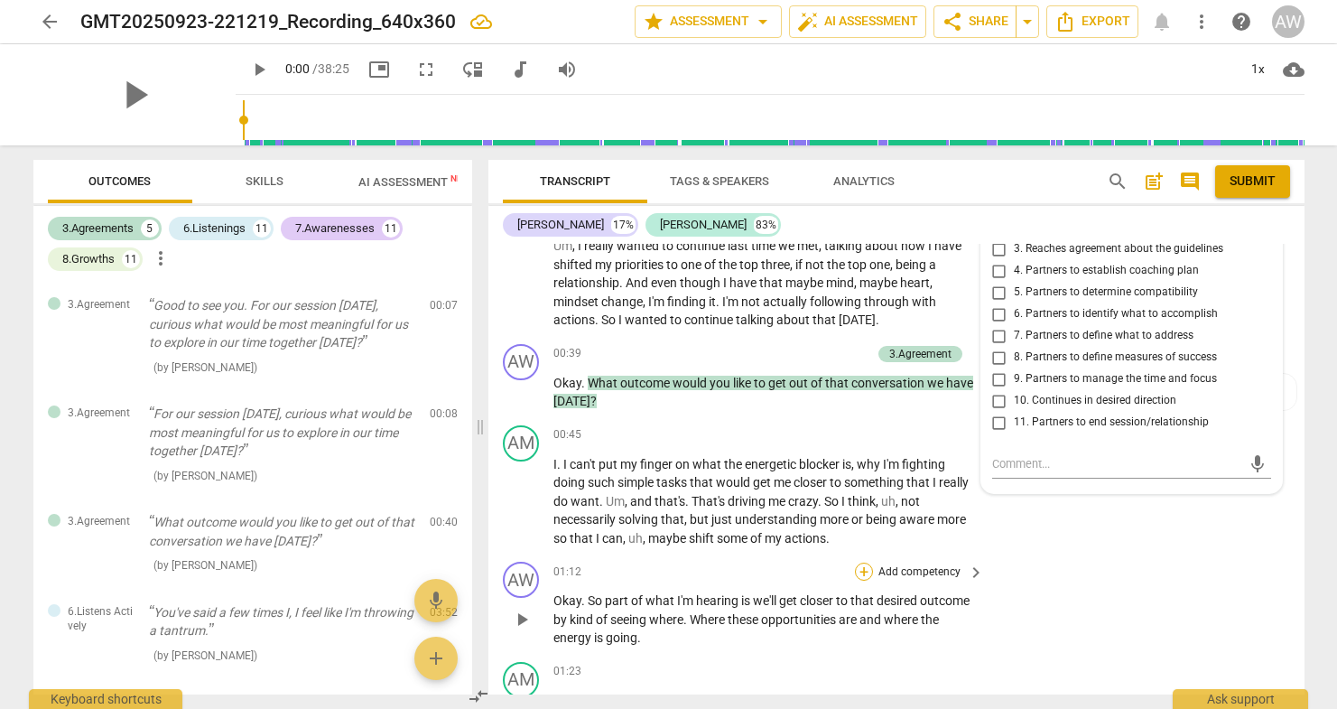
click at [857, 563] on div "+" at bounding box center [864, 571] width 18 height 18
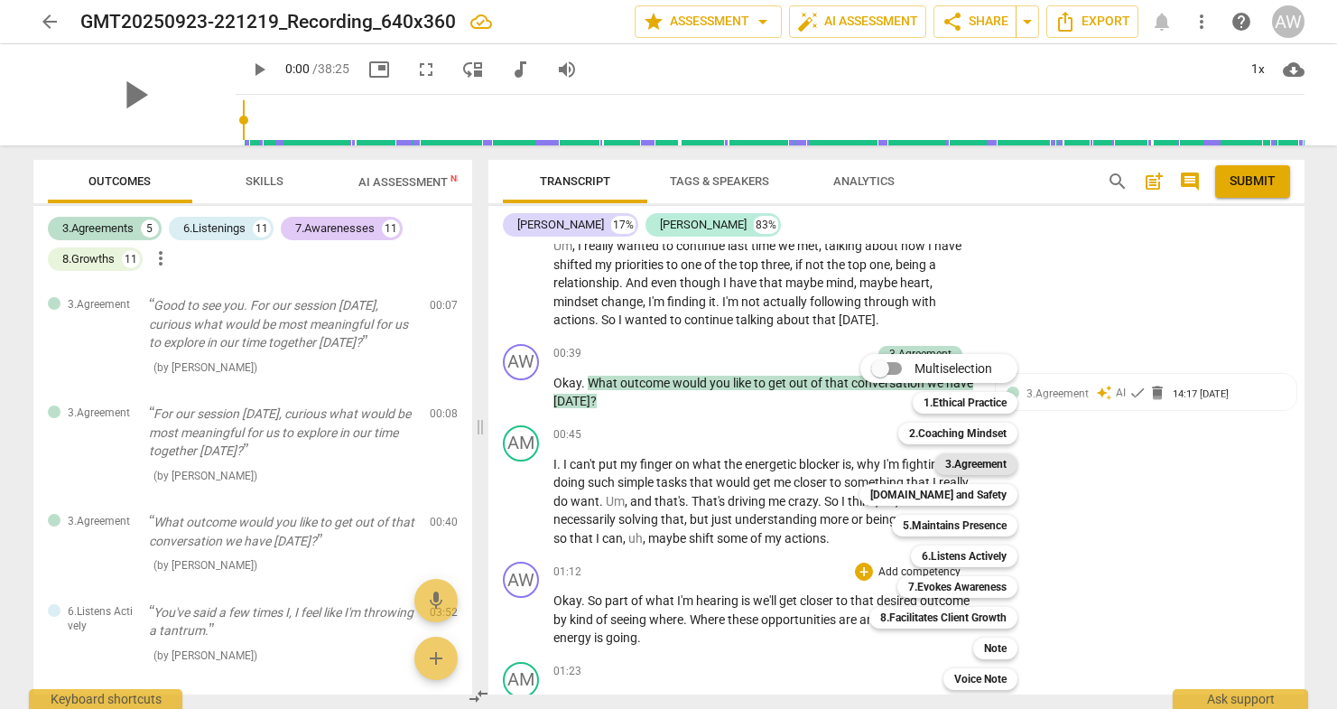
click at [965, 463] on b "3.Agreement" at bounding box center [975, 464] width 61 height 22
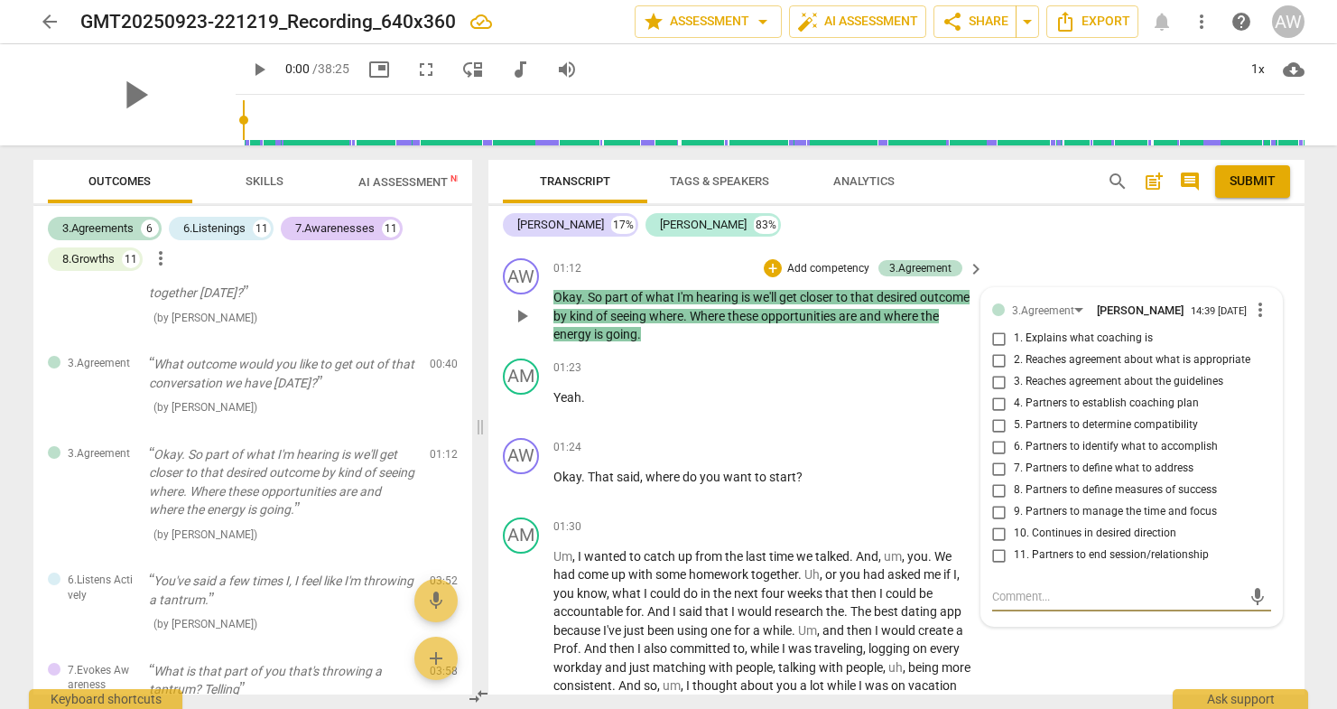
scroll to position [589, 0]
click at [997, 441] on input "6. Partners to identify what to accomplish" at bounding box center [999, 446] width 29 height 22
checkbox input "true"
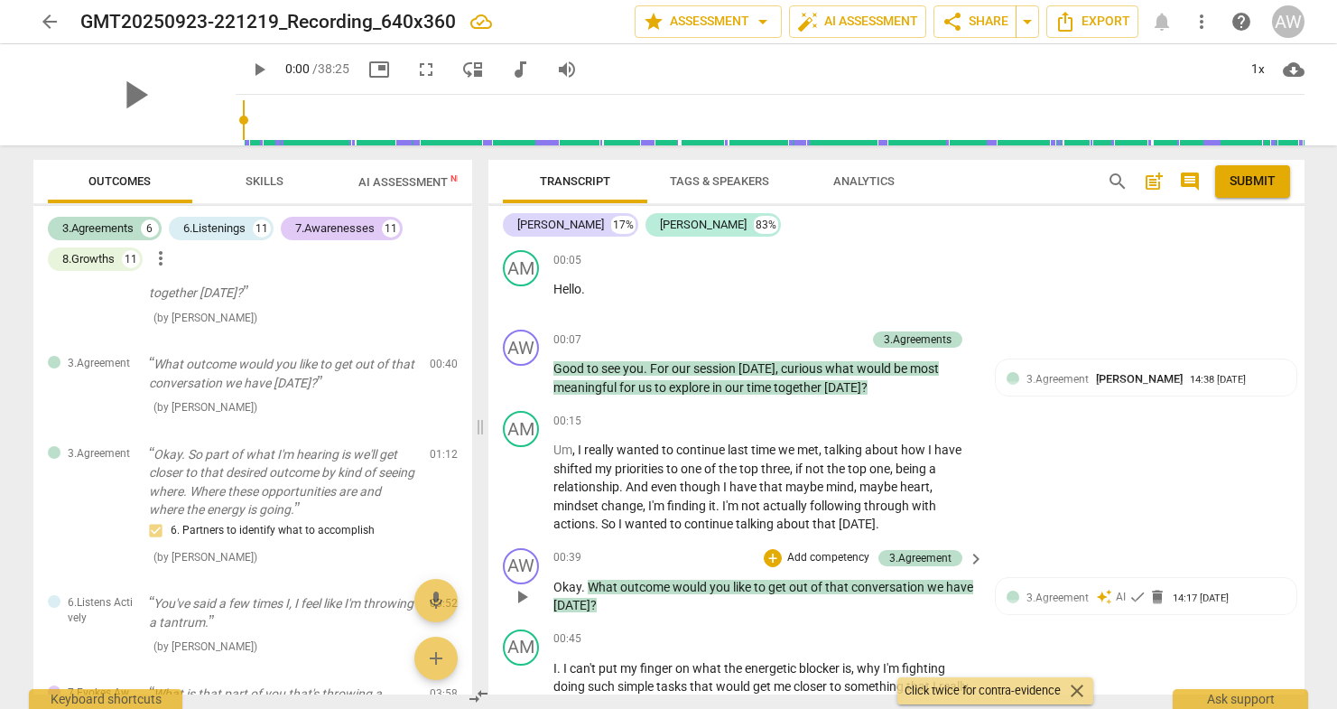
scroll to position [79, 0]
click at [1190, 387] on div "14:38 [DATE]" at bounding box center [1218, 382] width 56 height 12
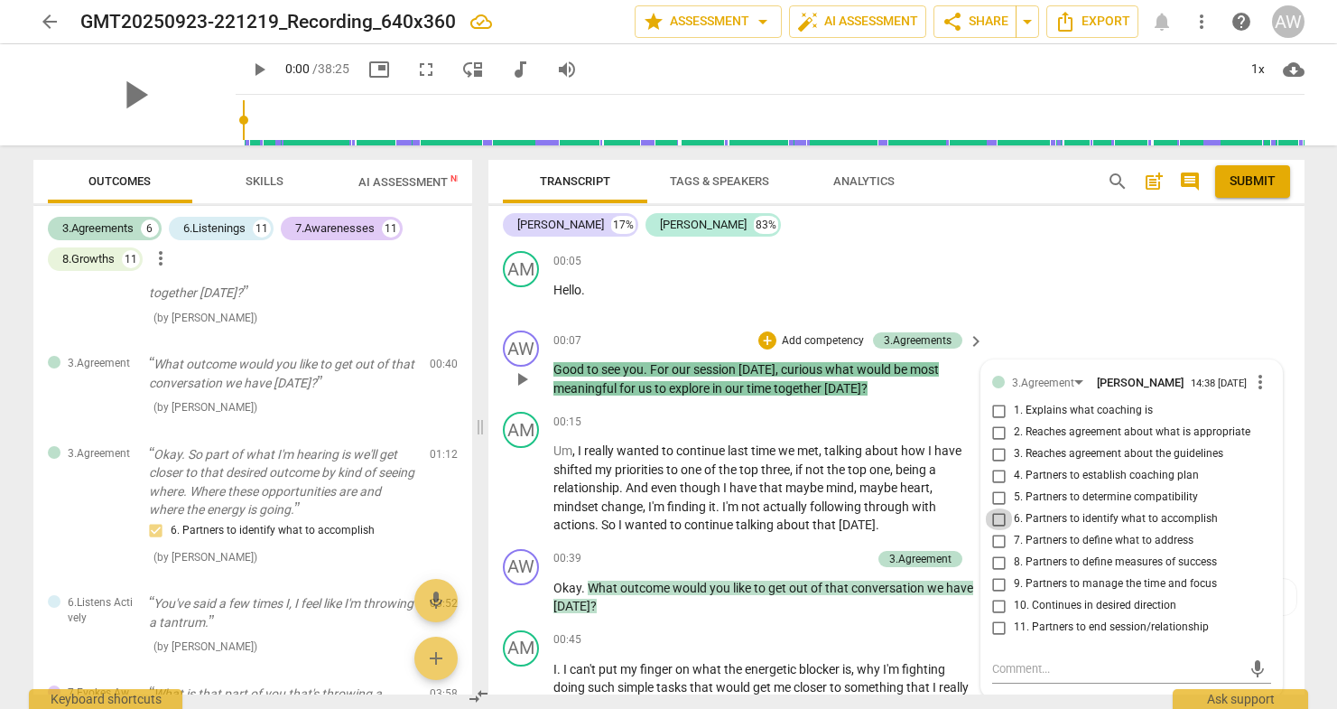
click at [997, 523] on input "6. Partners to identify what to accomplish" at bounding box center [999, 519] width 29 height 22
checkbox input "true"
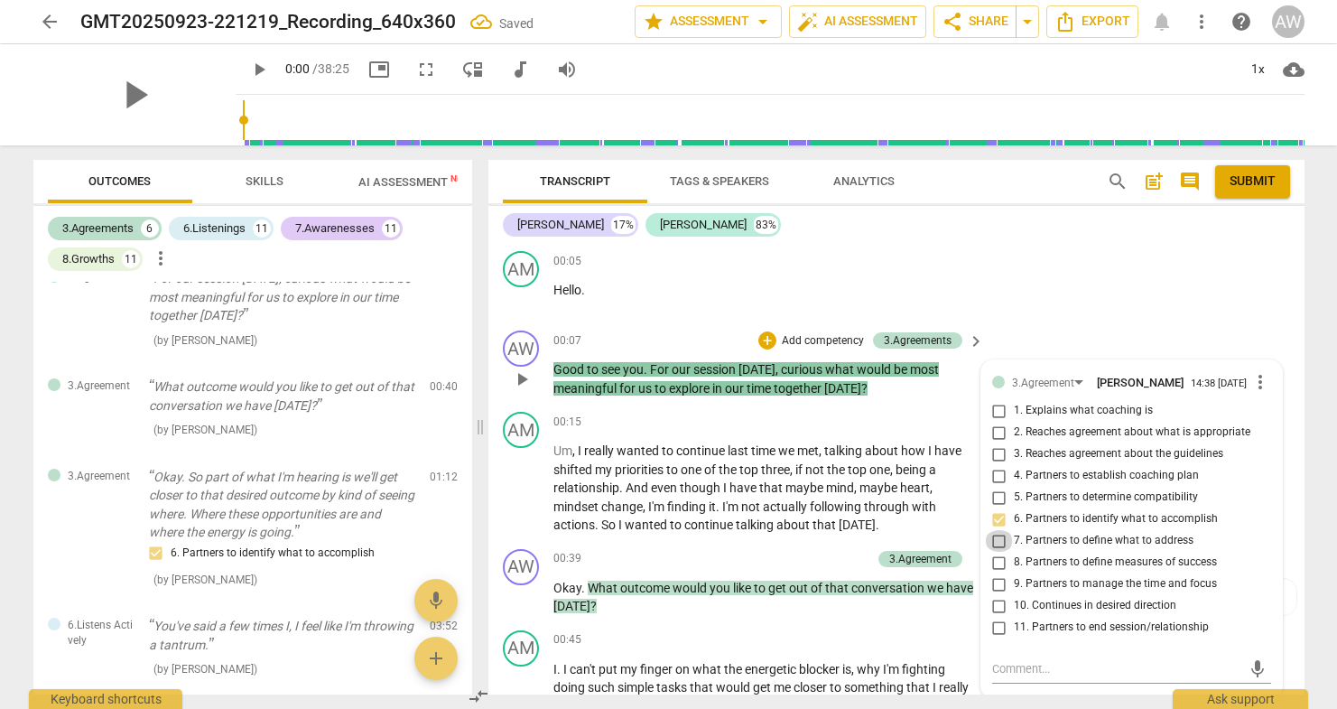
click at [998, 542] on input "7. Partners to define what to address" at bounding box center [999, 541] width 29 height 22
checkbox input "true"
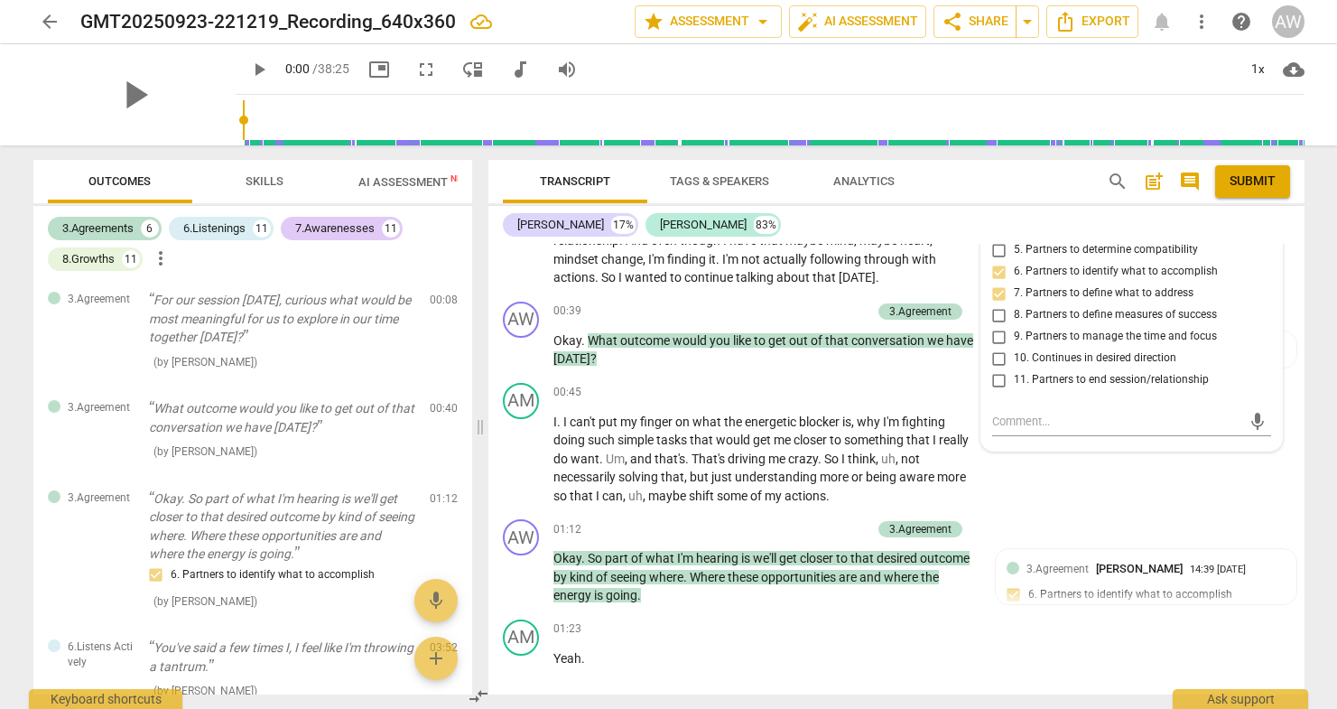
scroll to position [336, 0]
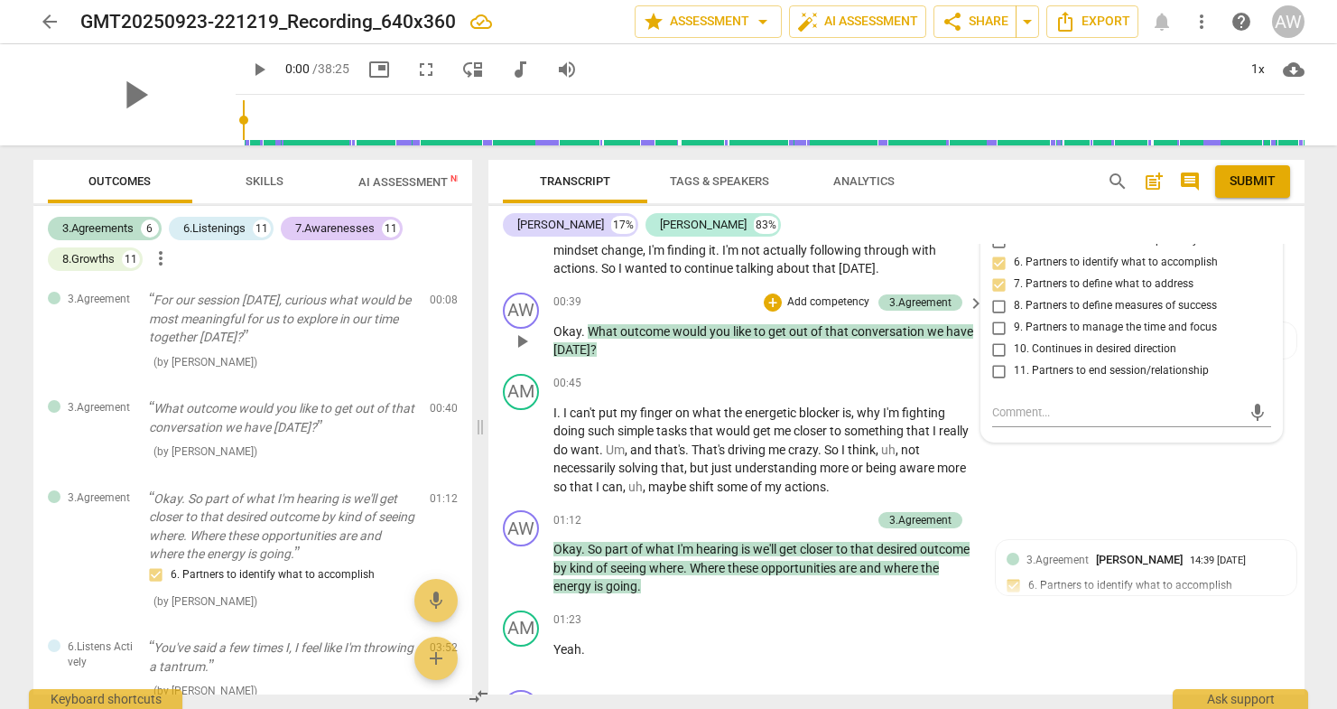
click at [814, 300] on p "Add competency" at bounding box center [828, 302] width 86 height 16
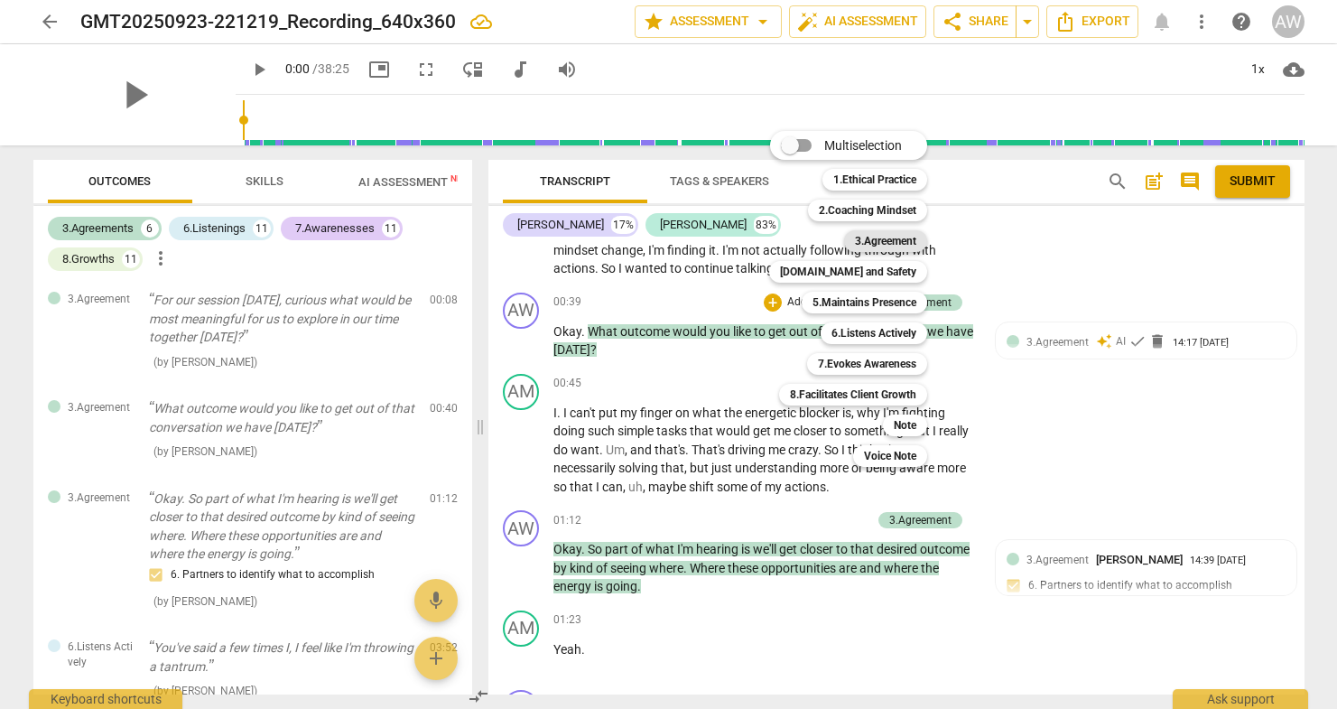
click at [887, 237] on b "3.Agreement" at bounding box center [885, 241] width 61 height 22
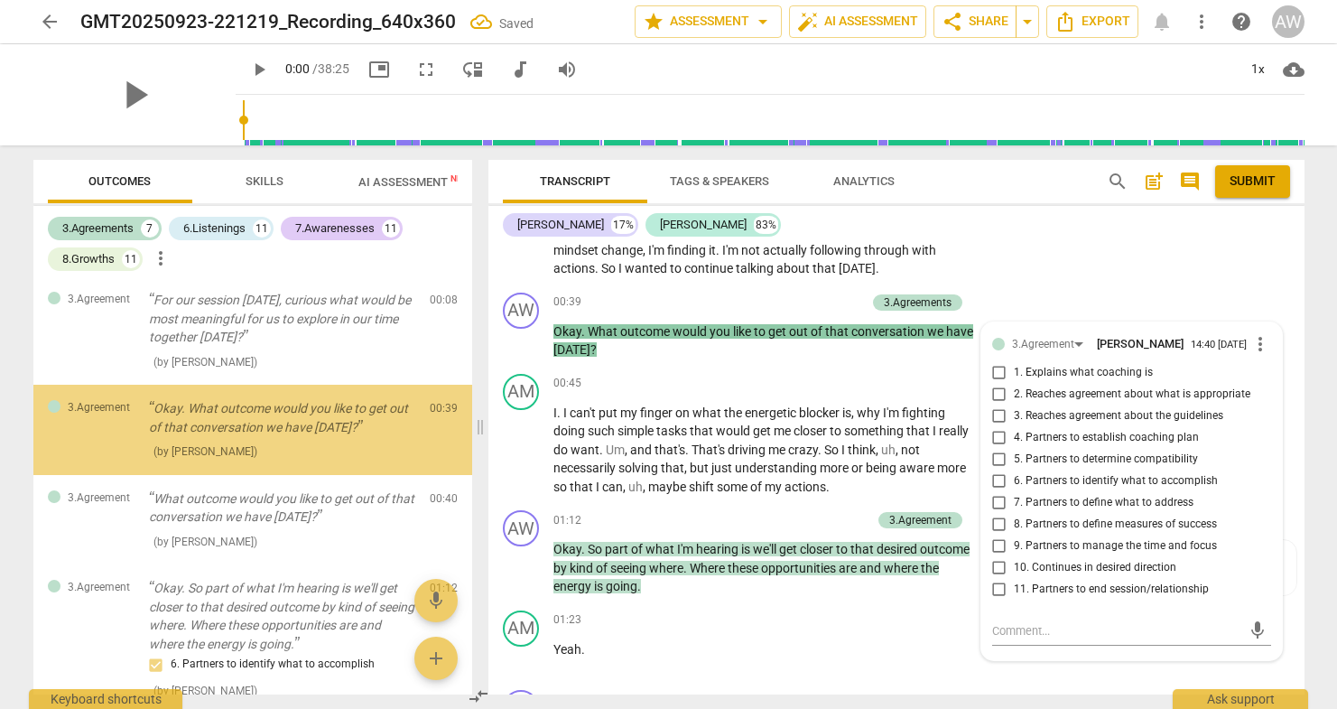
scroll to position [96, 0]
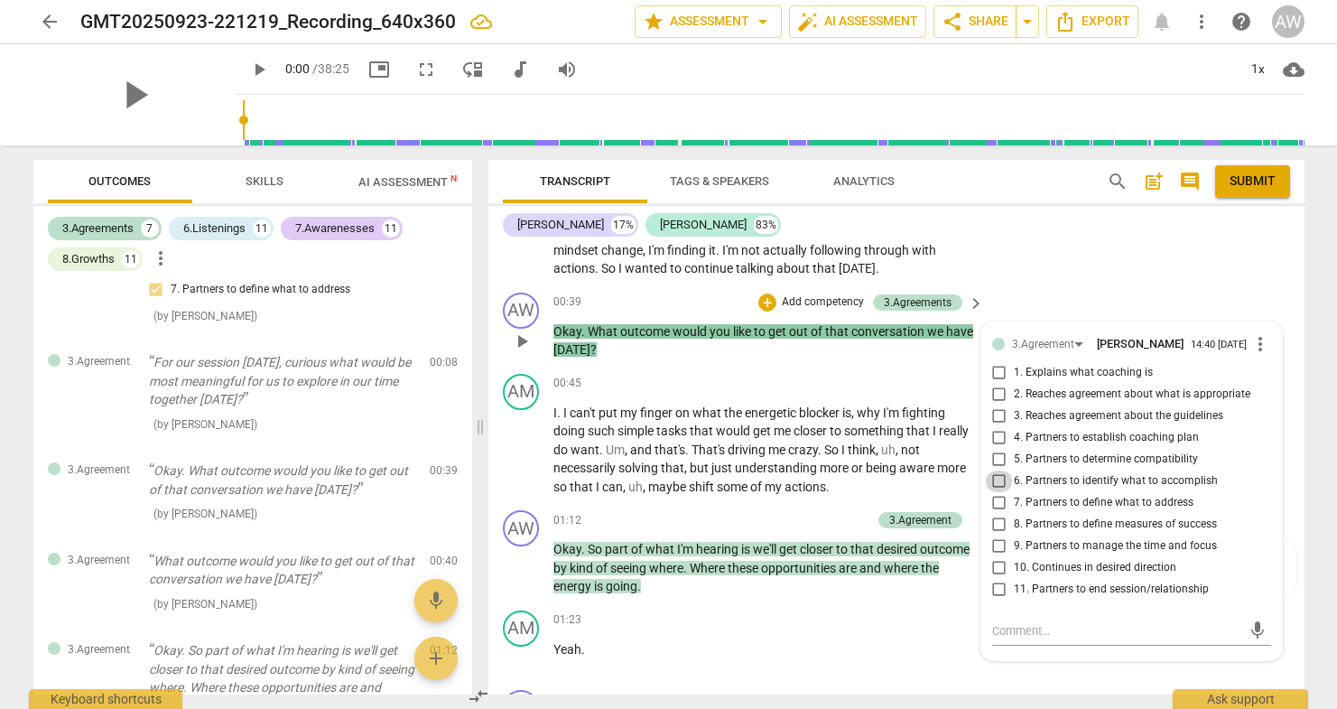
click at [996, 484] on input "6. Partners to identify what to accomplish" at bounding box center [999, 481] width 29 height 22
checkbox input "true"
click at [999, 525] on input "8. Partners to define measures of success" at bounding box center [999, 525] width 29 height 22
checkbox input "true"
click at [958, 657] on div "01:23 + Add competency keyboard_arrow_right Yeah ." at bounding box center [769, 642] width 433 height 65
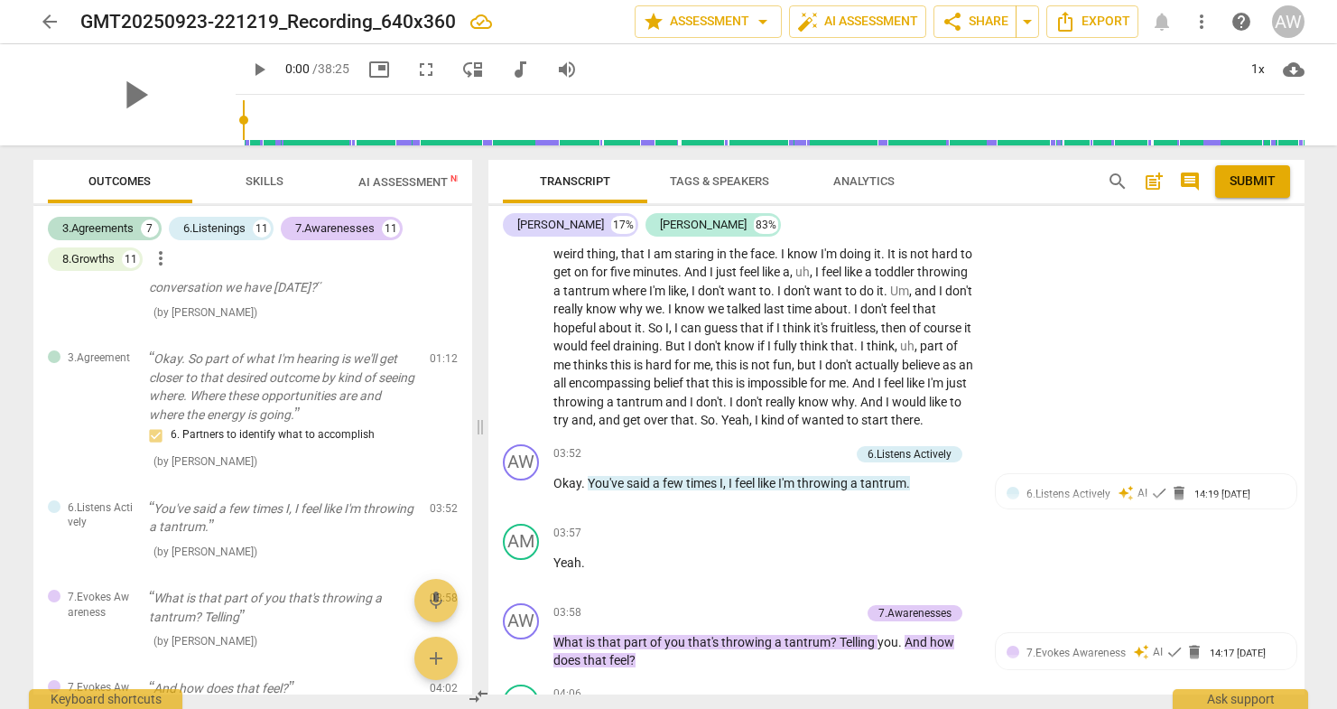
scroll to position [1224, 0]
click at [755, 444] on div "+" at bounding box center [751, 453] width 18 height 18
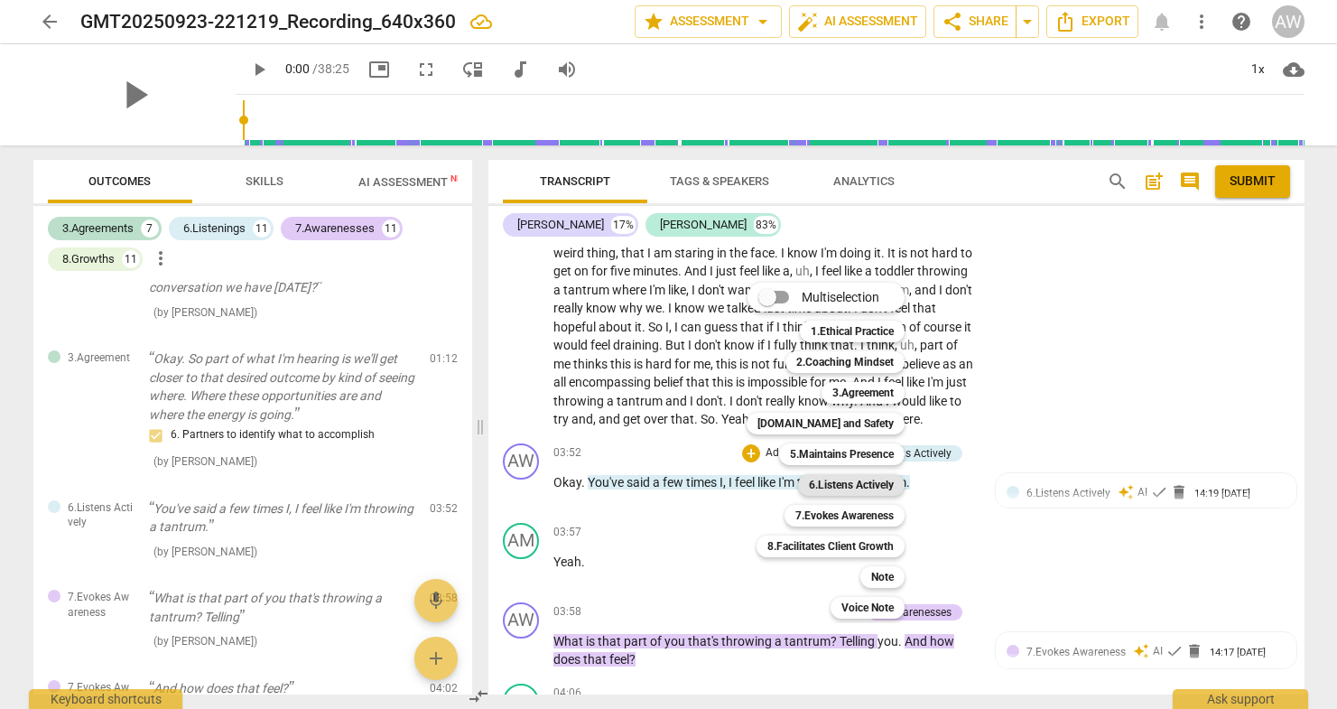
click at [868, 484] on b "6.Listens Actively" at bounding box center [851, 485] width 85 height 22
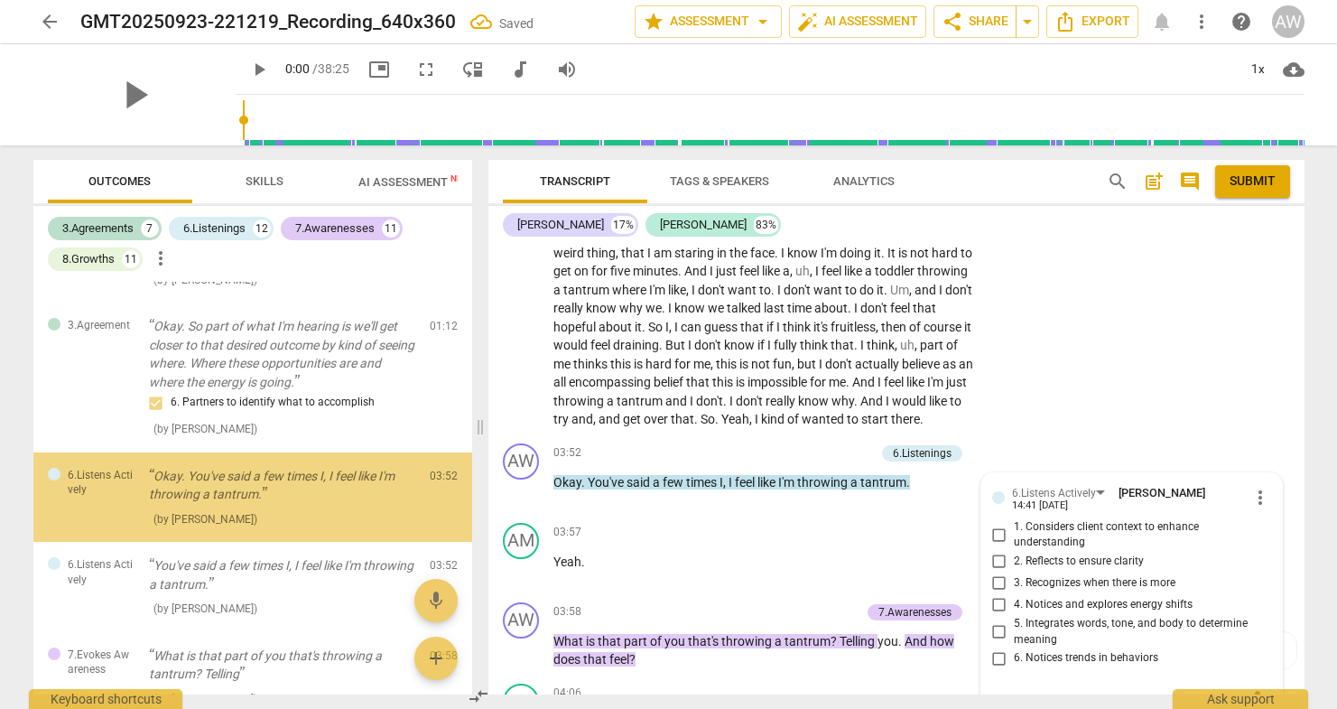
scroll to position [1230, 0]
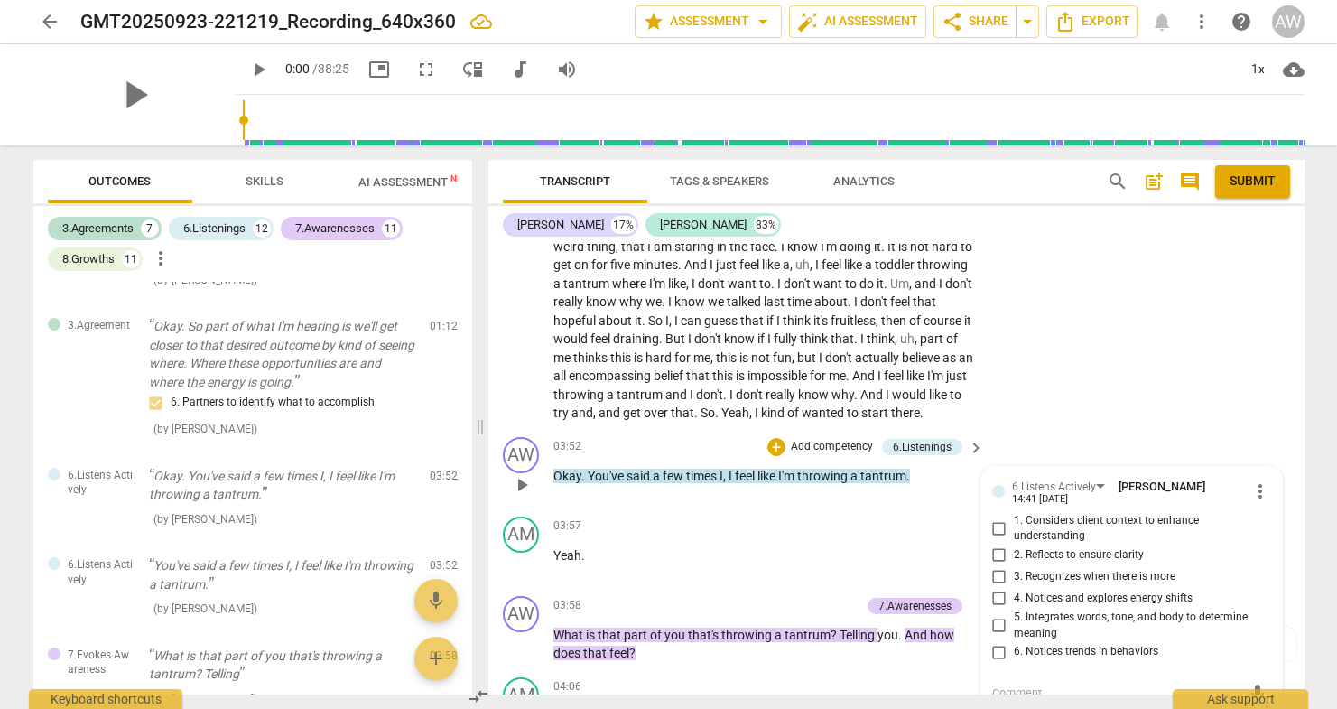
click at [995, 571] on input "3. Recognizes when there is more" at bounding box center [999, 577] width 29 height 22
checkbox input "true"
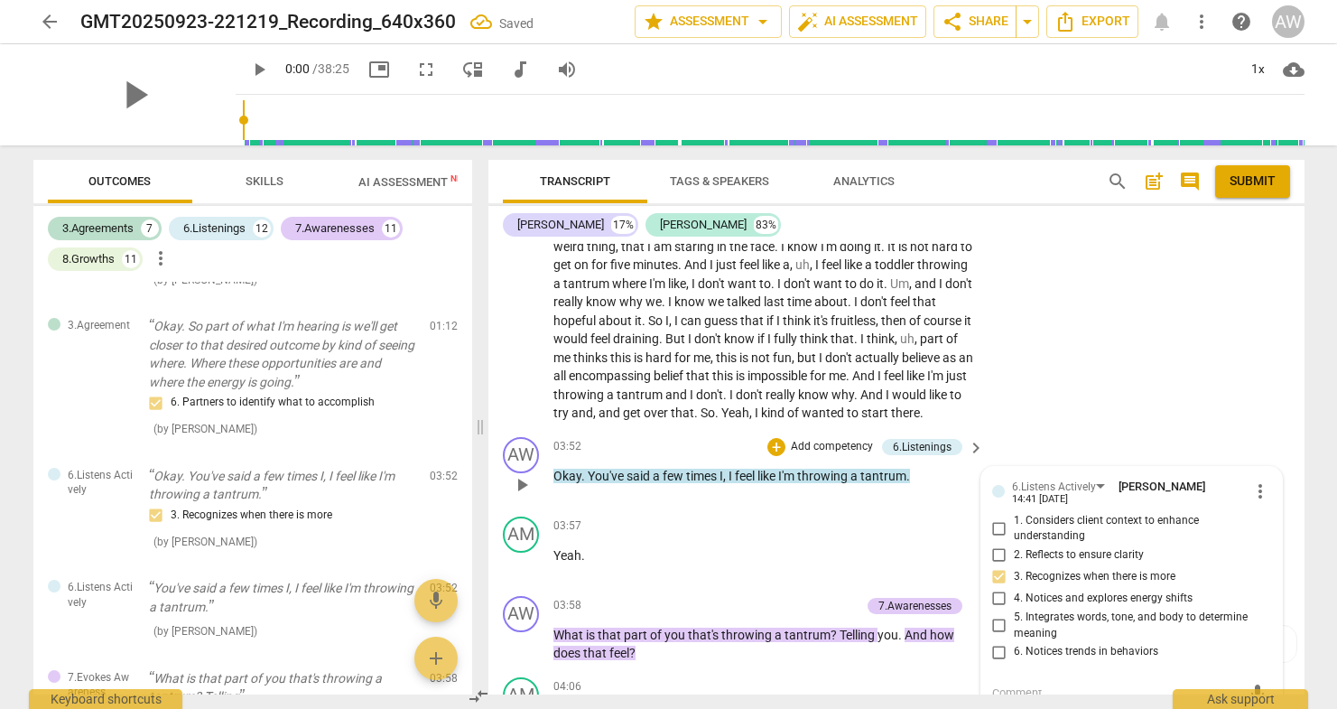
click at [996, 644] on input "6. Notices trends in behaviors" at bounding box center [999, 652] width 29 height 22
checkbox input "true"
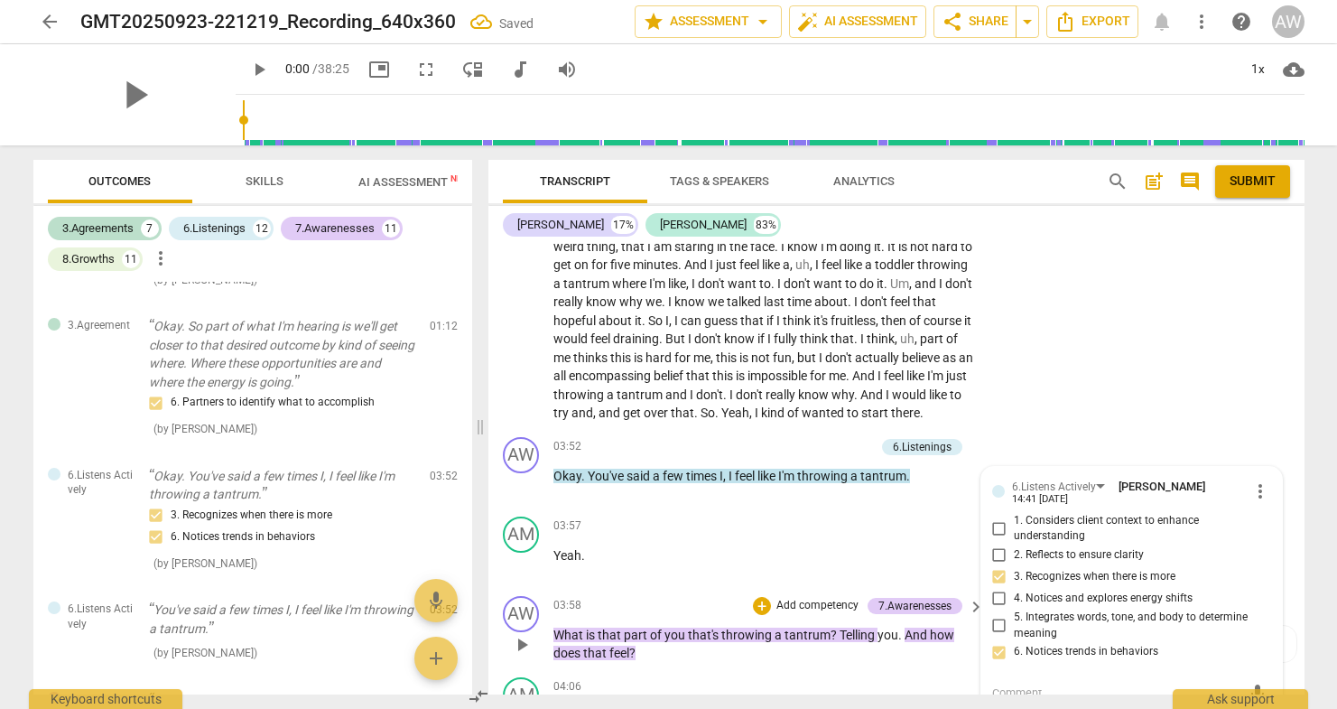
click at [835, 604] on p "Add competency" at bounding box center [818, 606] width 86 height 16
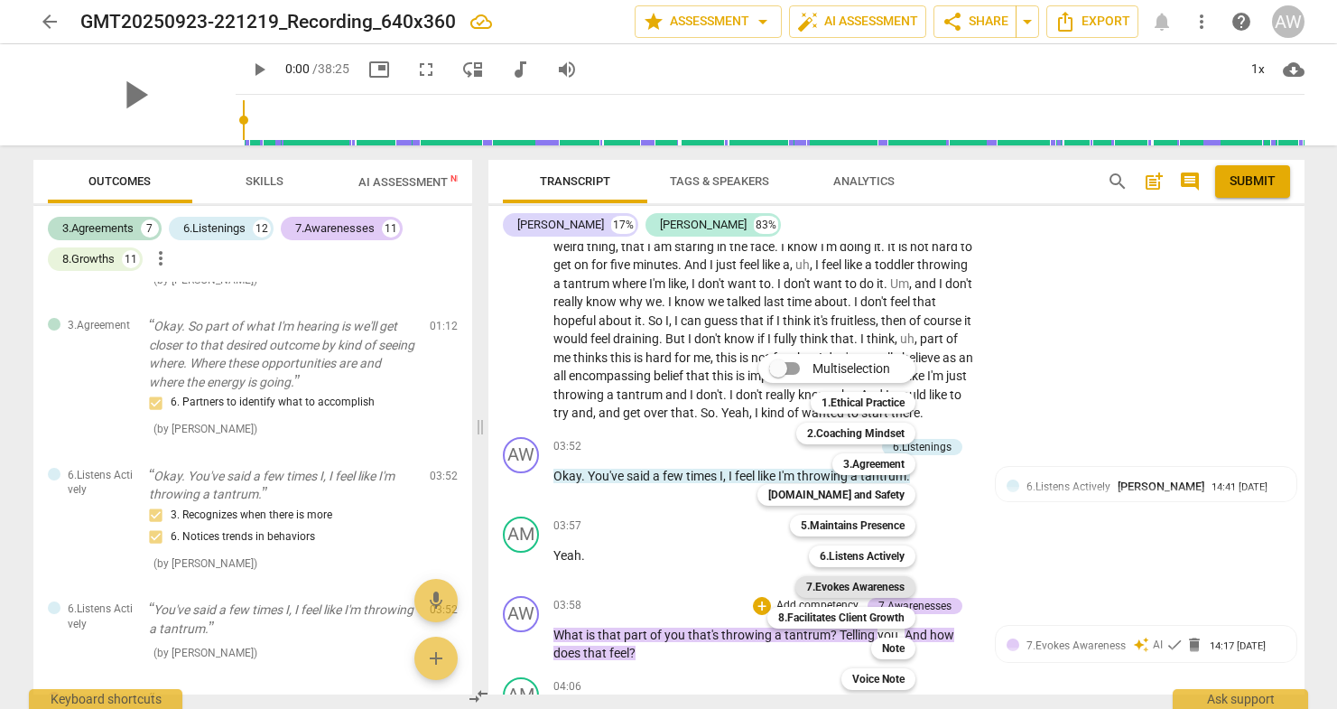
click at [842, 580] on b "7.Evokes Awareness" at bounding box center [855, 587] width 98 height 22
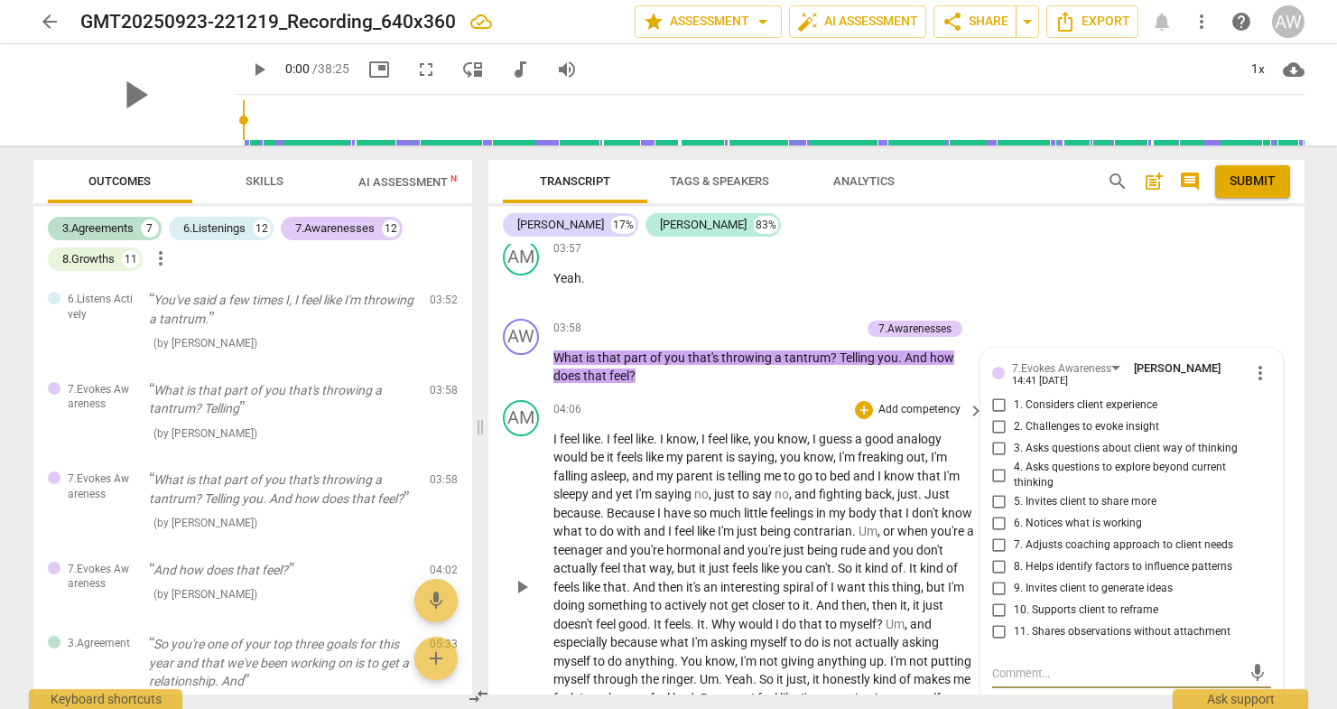
scroll to position [1505, 0]
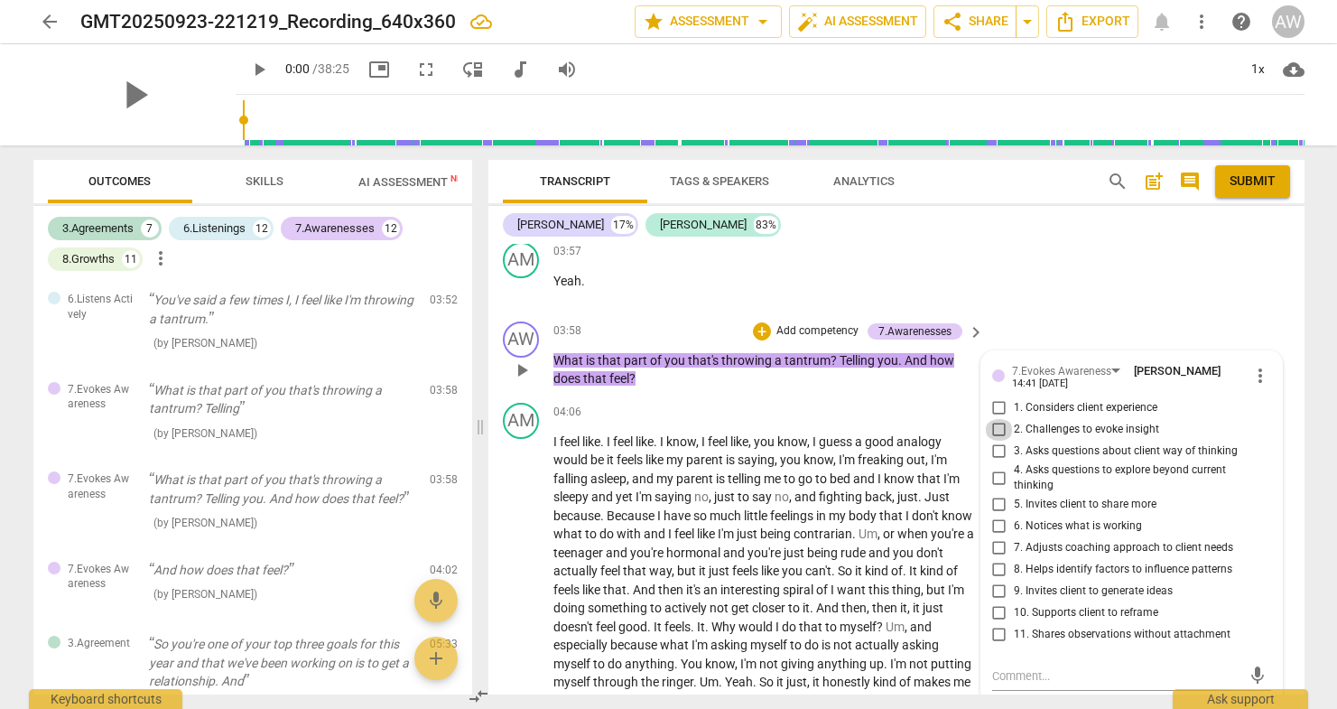
click at [995, 425] on input "2. Challenges to evoke insight" at bounding box center [999, 430] width 29 height 22
checkbox input "true"
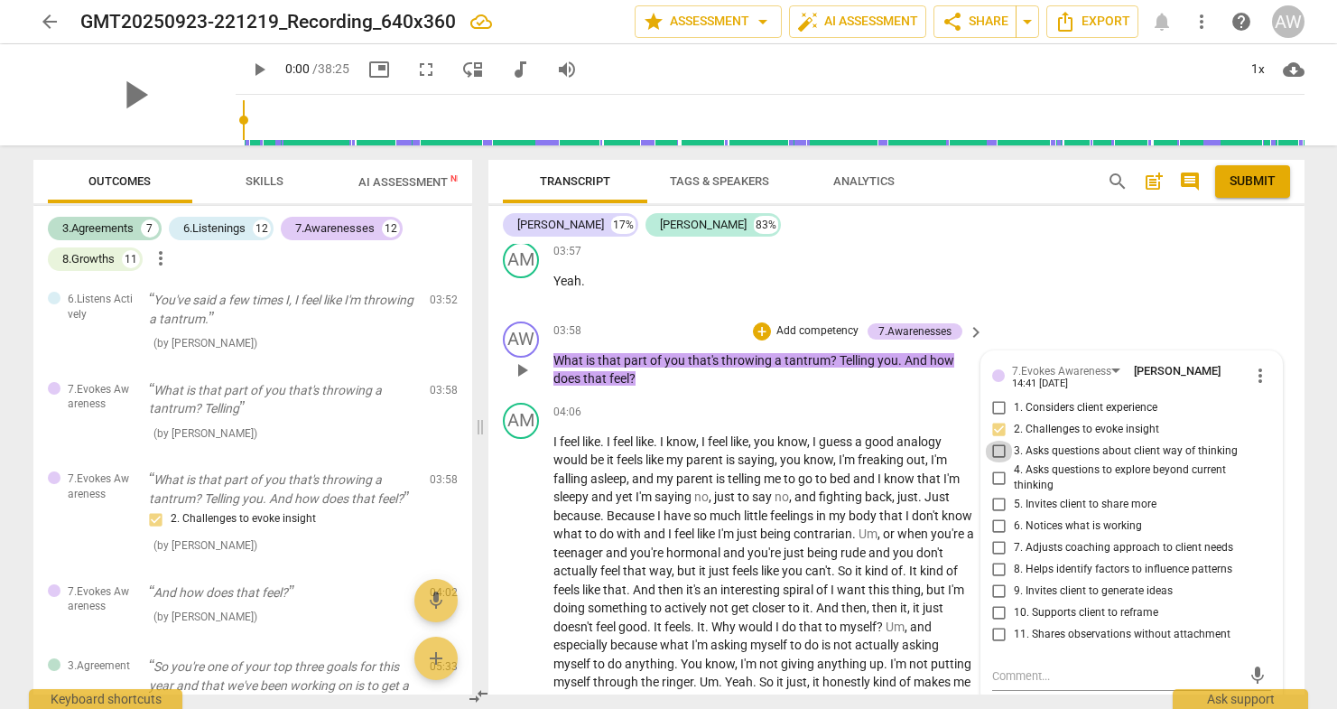
click at [1000, 448] on input "3. Asks questions about client way of thinking" at bounding box center [999, 452] width 29 height 22
checkbox input "true"
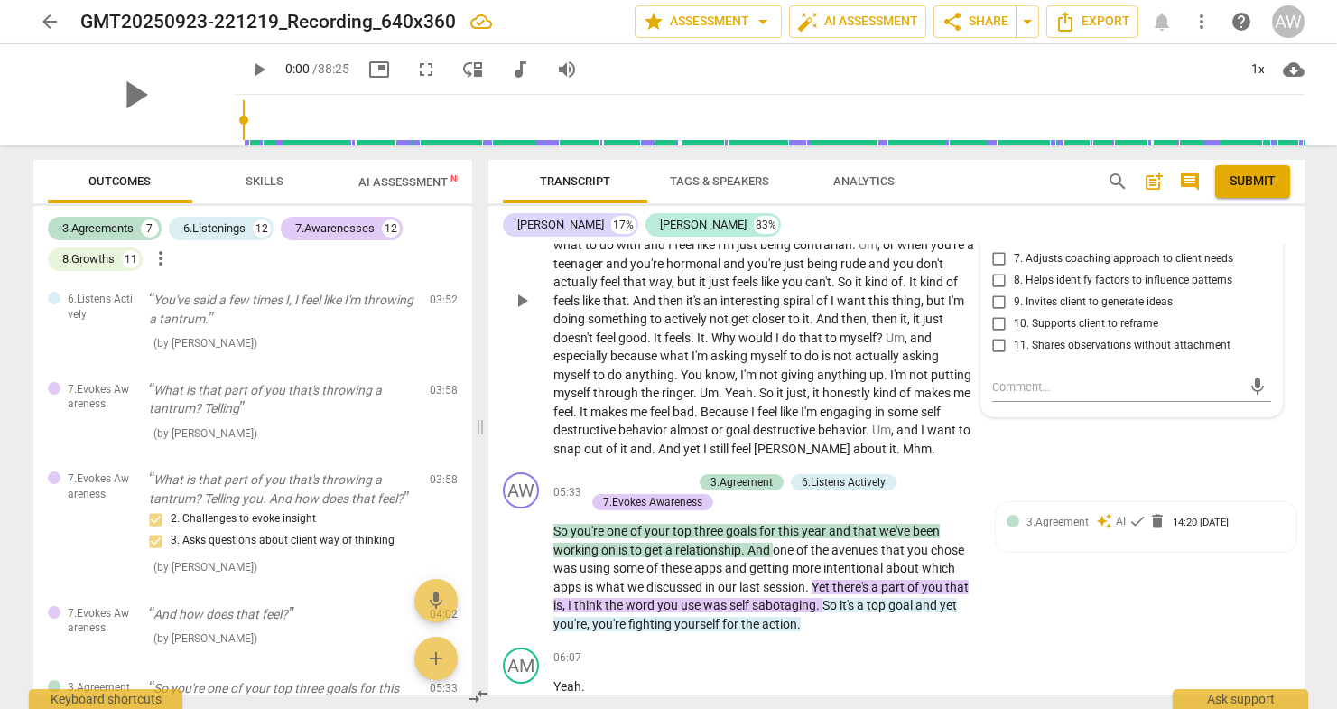
scroll to position [1796, 0]
click at [970, 480] on span "keyboard_arrow_right" at bounding box center [976, 491] width 22 height 22
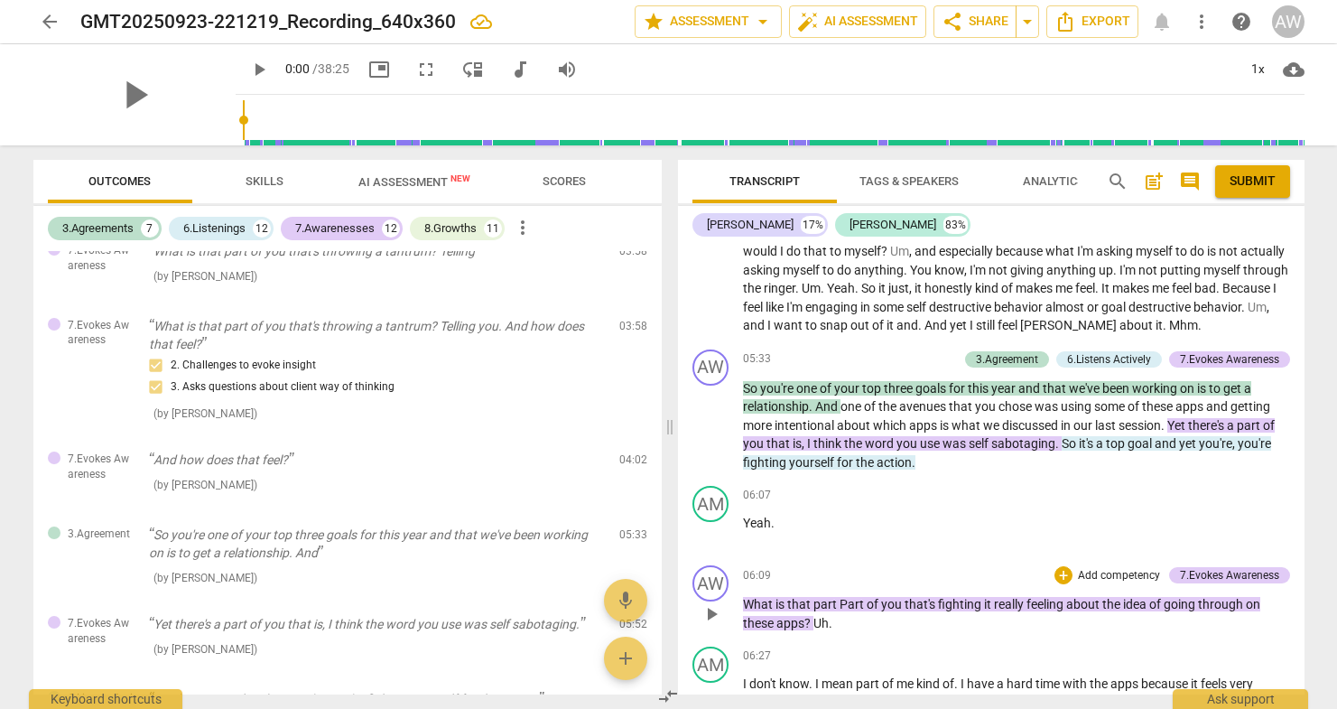
scroll to position [1657, 0]
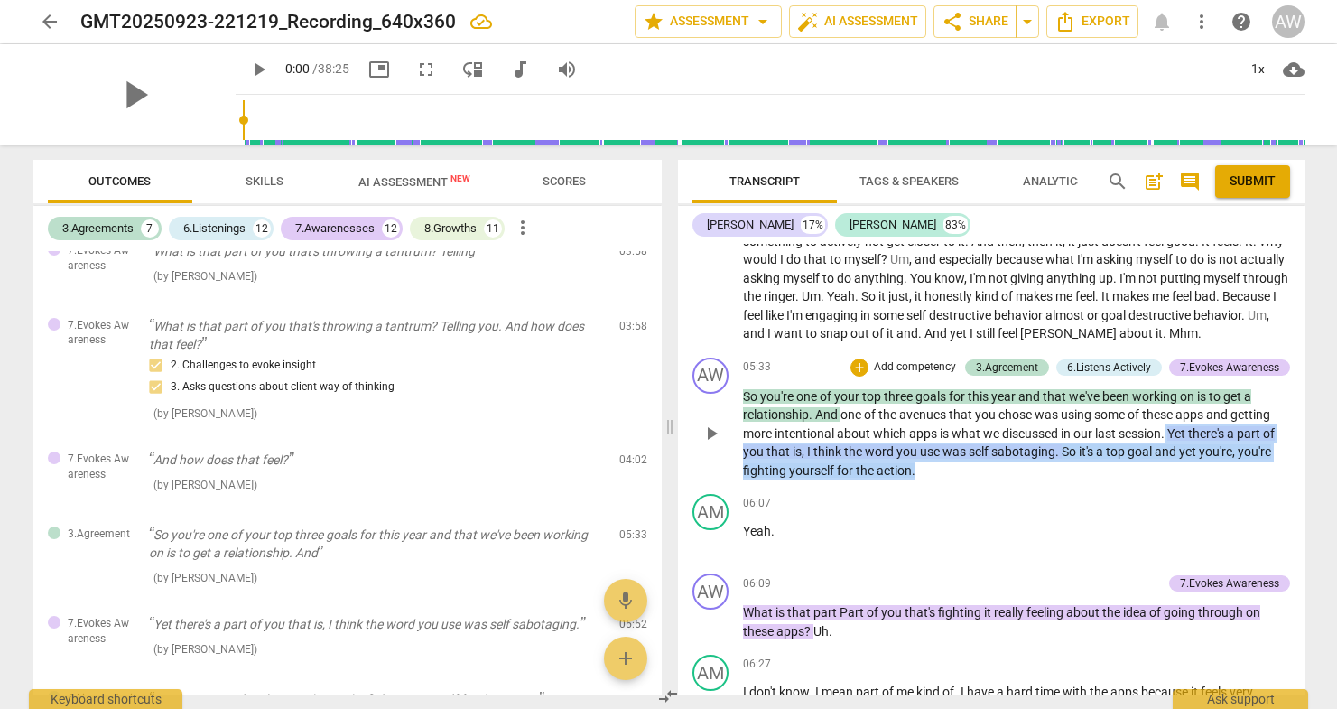
drag, startPoint x: 1167, startPoint y: 428, endPoint x: 1072, endPoint y: 460, distance: 100.2
click at [1072, 460] on p "So you're one of your top three goals for this year and that we've been working…" at bounding box center [1016, 433] width 547 height 93
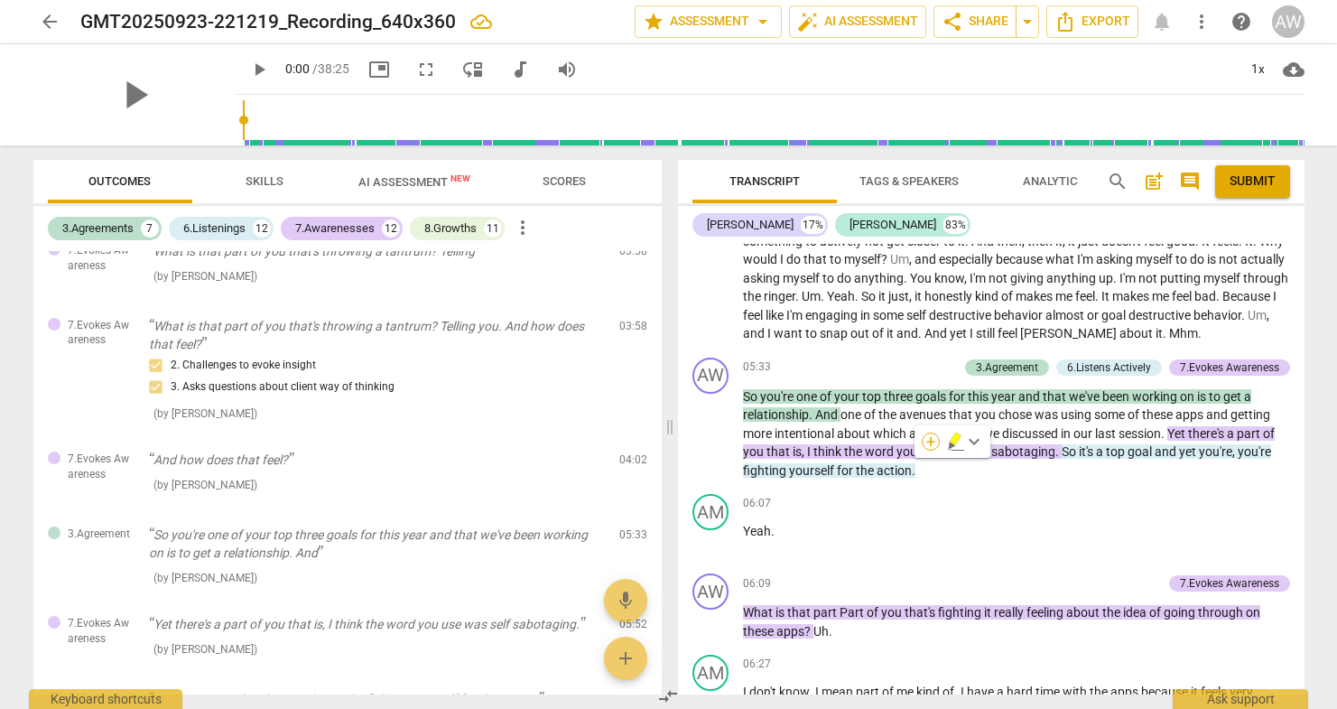
click at [926, 440] on div "+" at bounding box center [931, 441] width 18 height 18
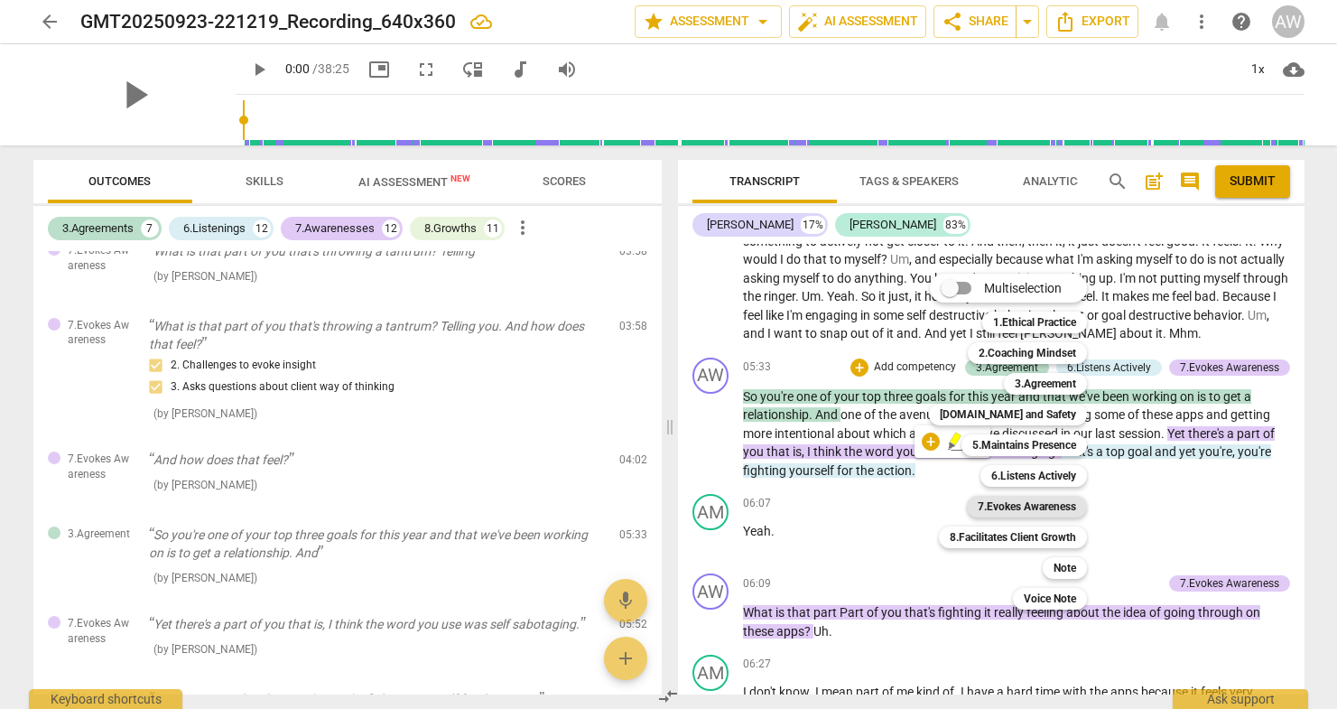
click at [1010, 507] on b "7.Evokes Awareness" at bounding box center [1027, 507] width 98 height 22
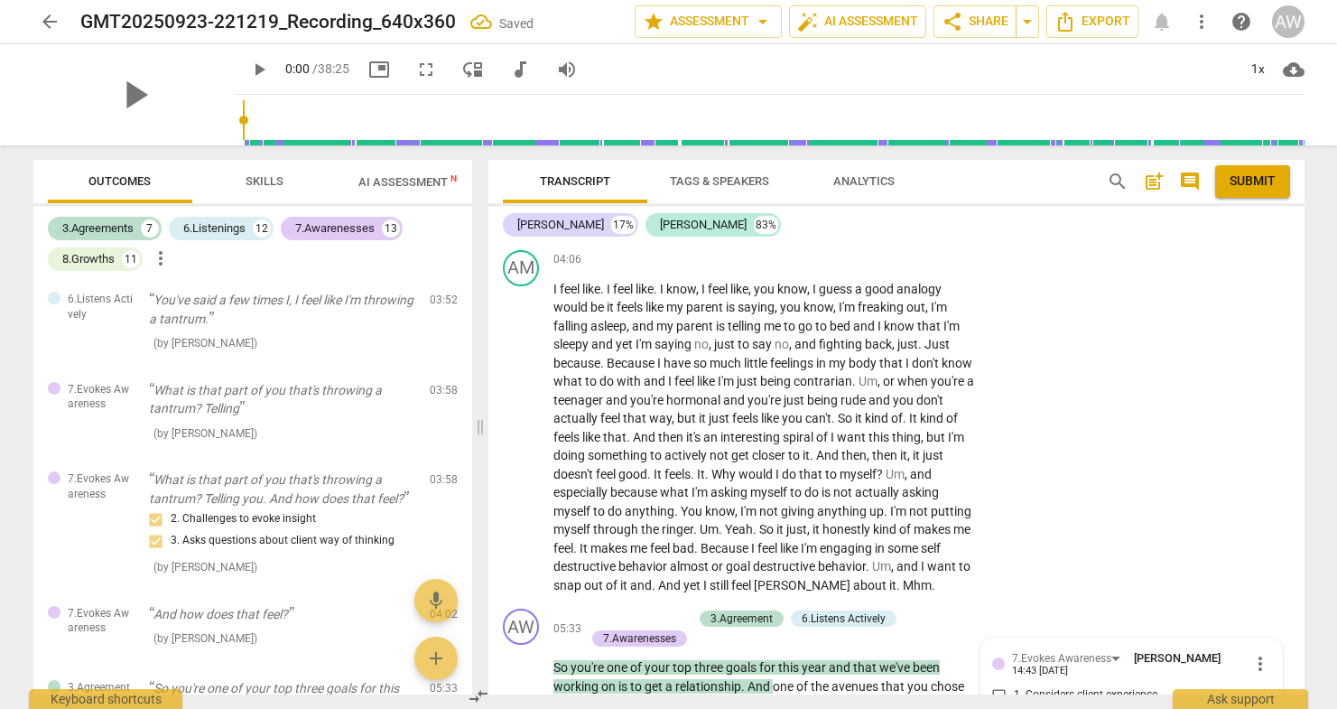
scroll to position [1104, 0]
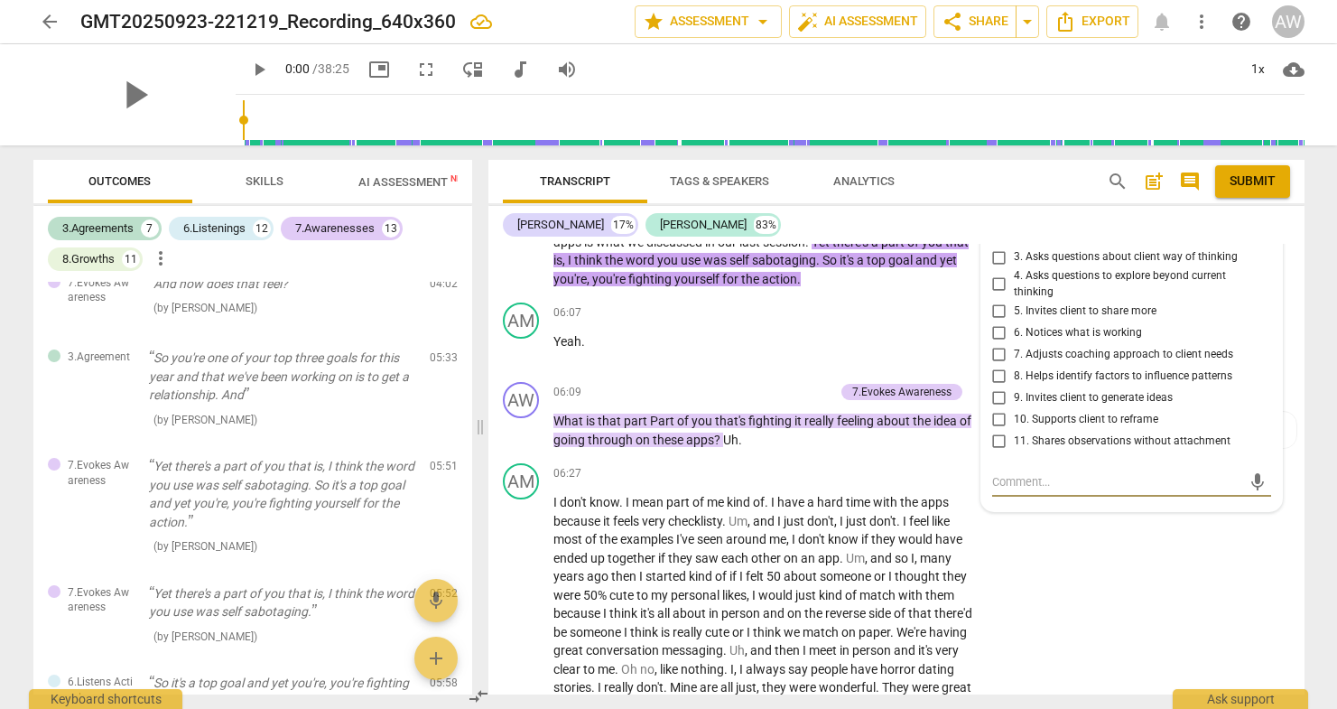
click at [997, 365] on input "8. Helps identify factors to influence patterns" at bounding box center [999, 376] width 29 height 22
checkbox input "true"
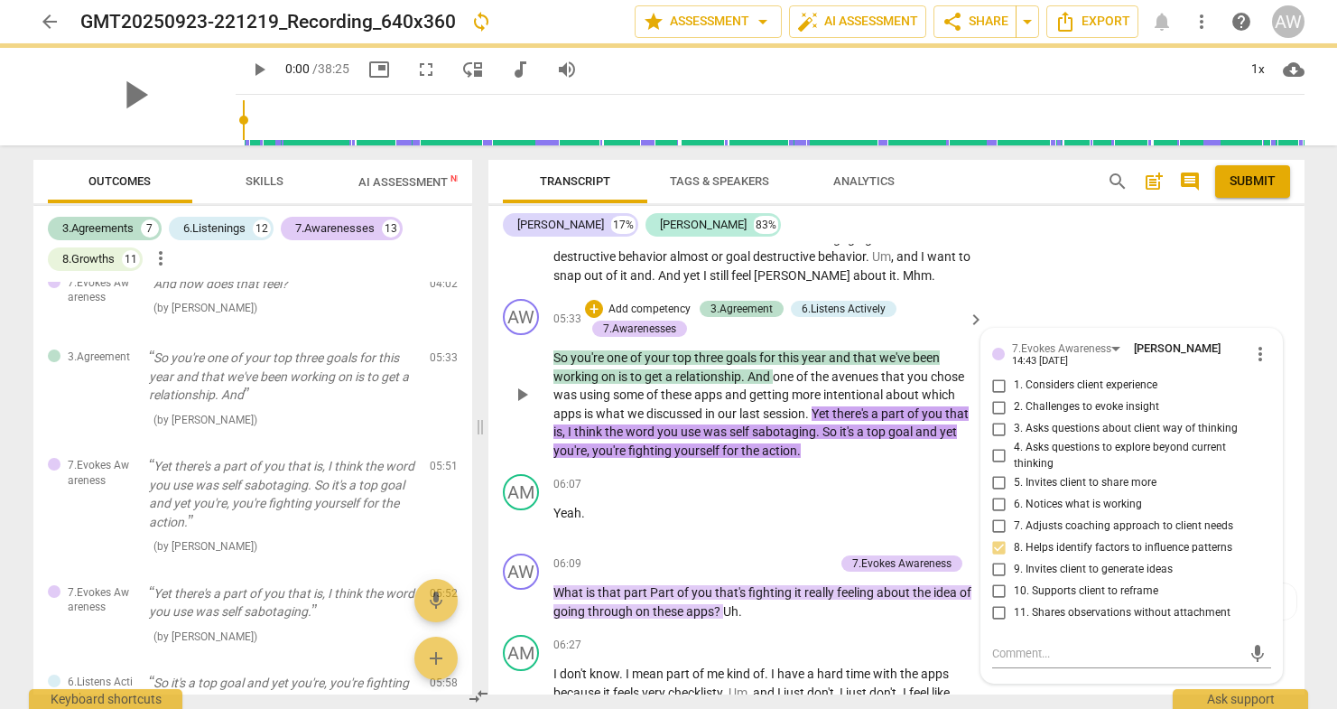
scroll to position [1936, 0]
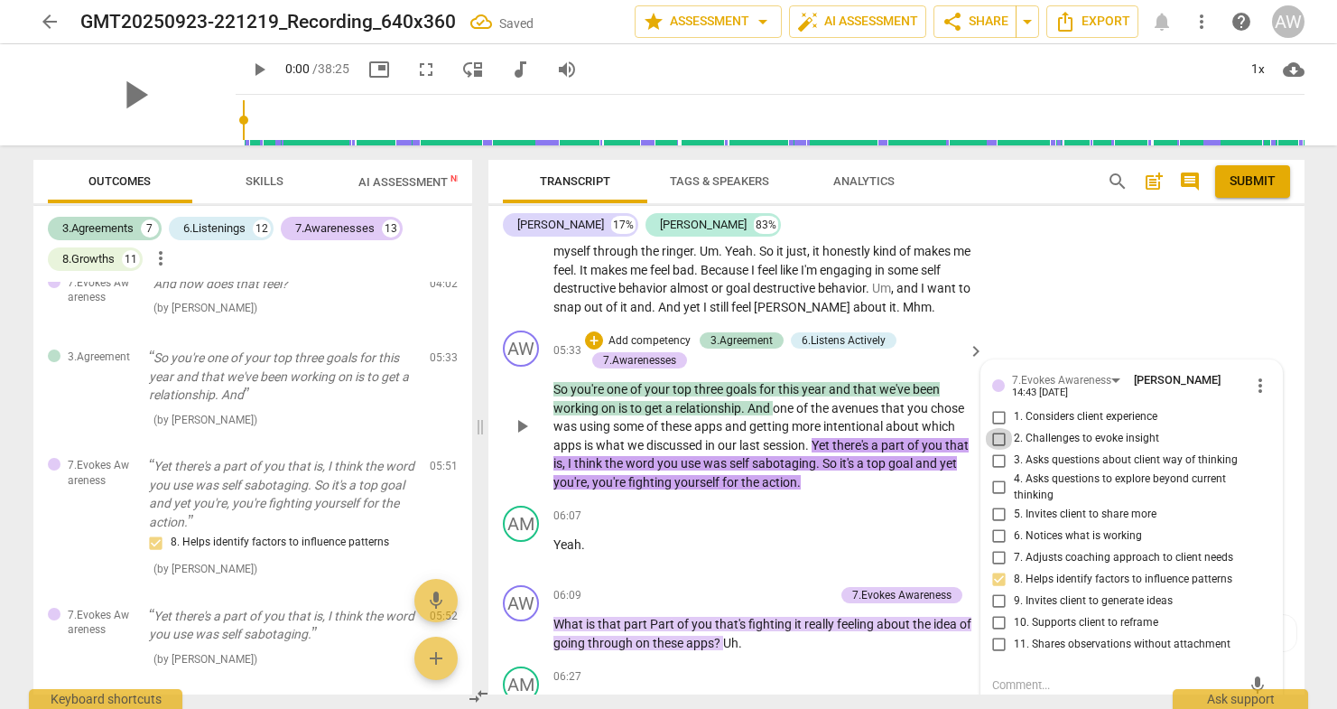
click at [996, 428] on input "2. Challenges to evoke insight" at bounding box center [999, 439] width 29 height 22
checkbox input "true"
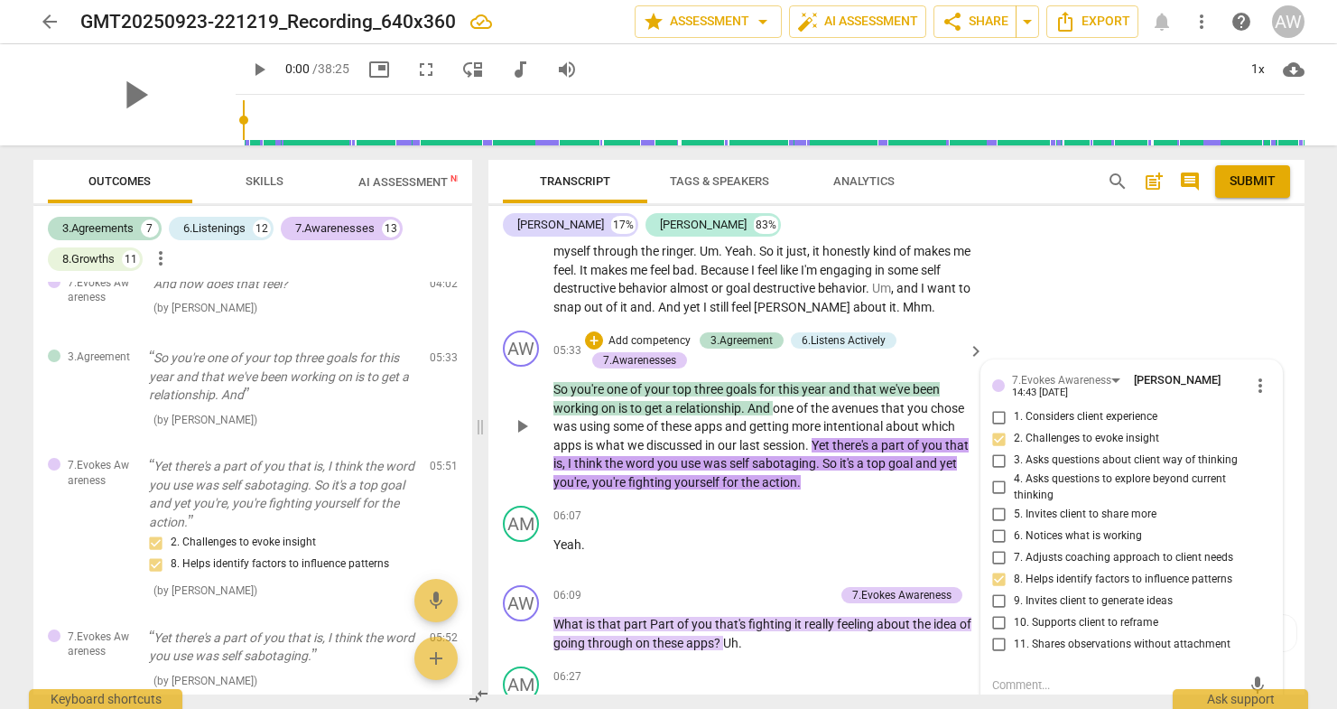
click at [970, 380] on p "So you're one of your top three goals for this year and that we've been working…" at bounding box center [764, 435] width 422 height 111
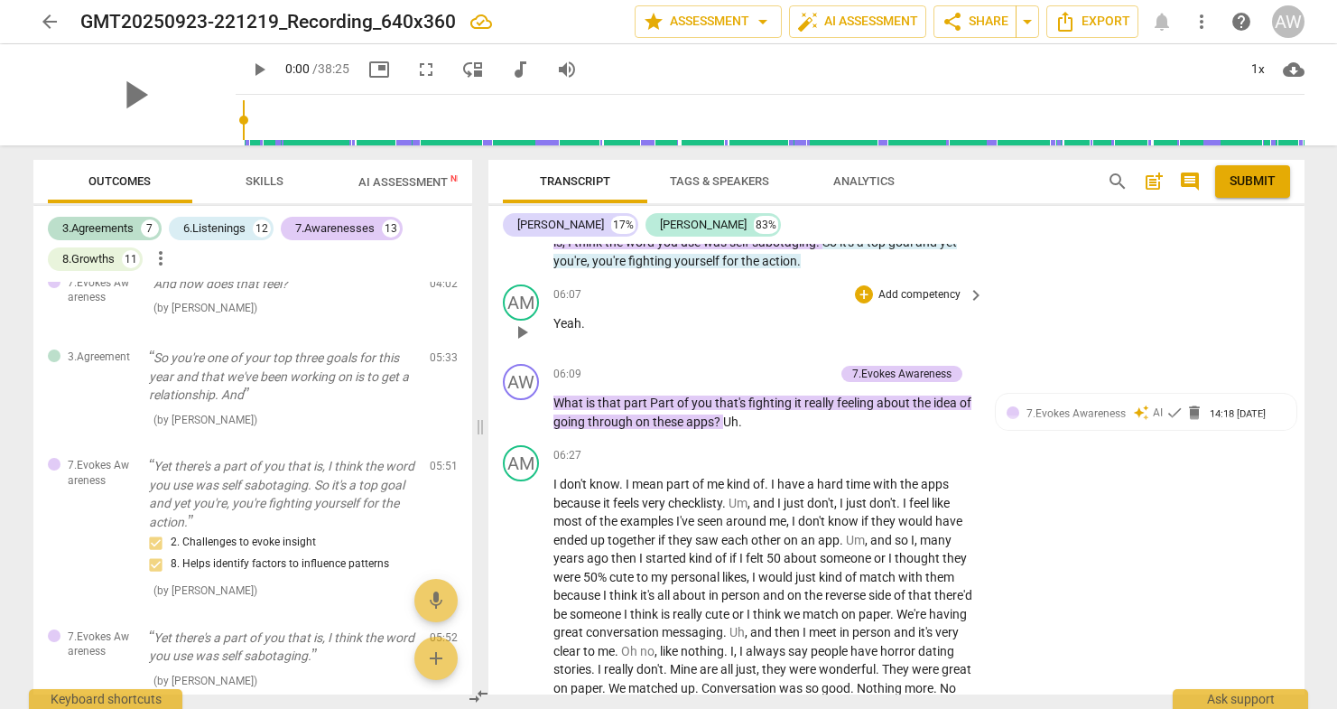
scroll to position [2159, 0]
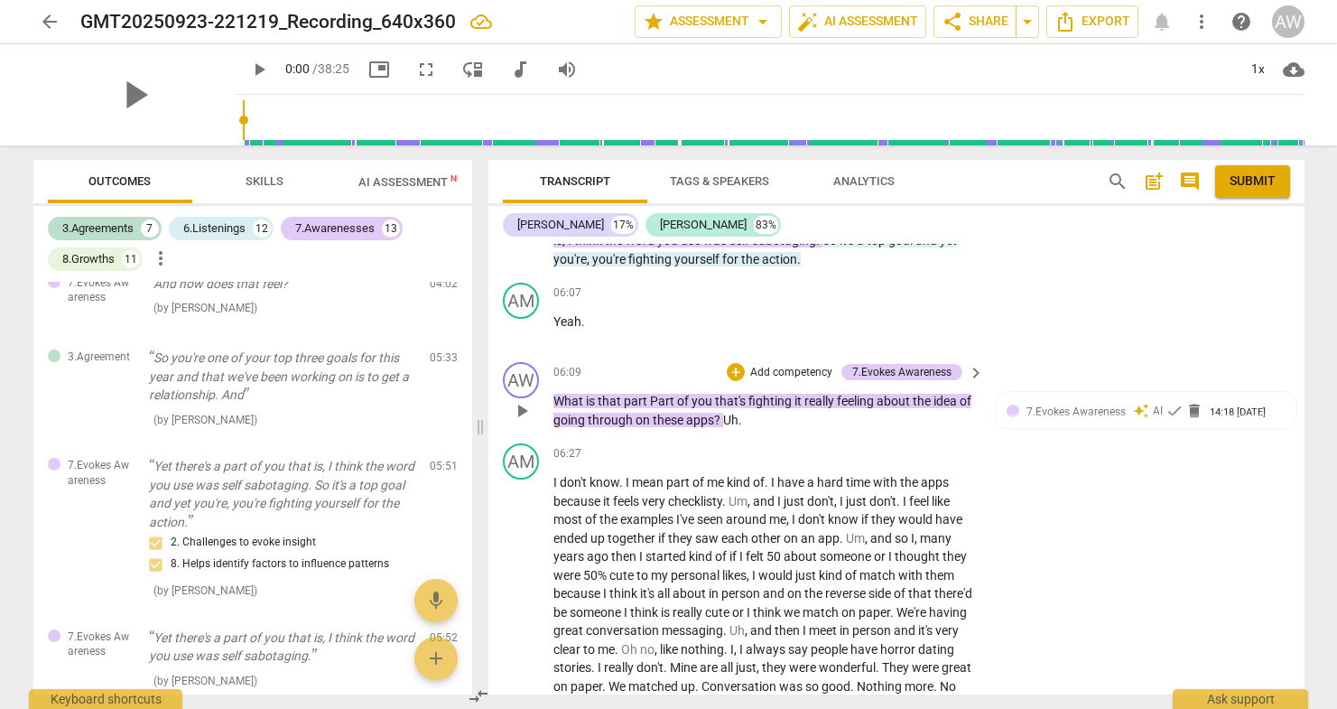
click at [788, 365] on p "Add competency" at bounding box center [791, 373] width 86 height 16
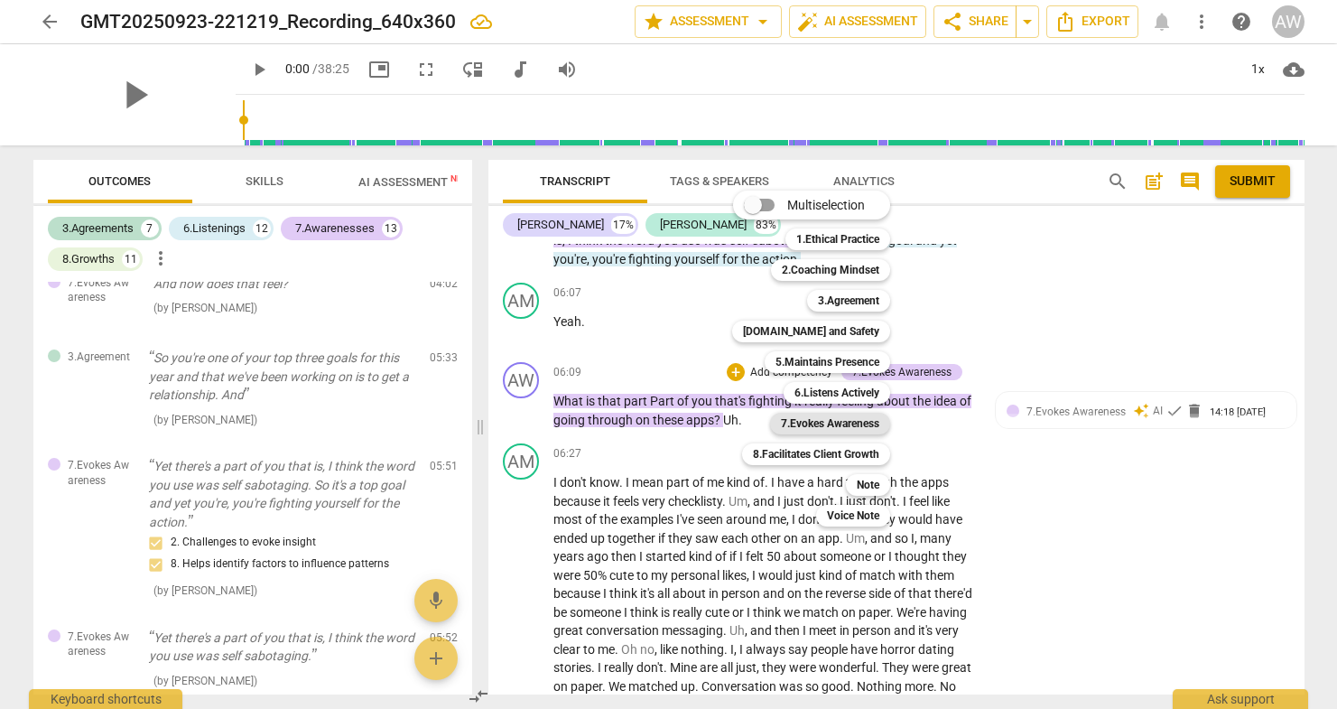
click at [826, 422] on b "7.Evokes Awareness" at bounding box center [830, 424] width 98 height 22
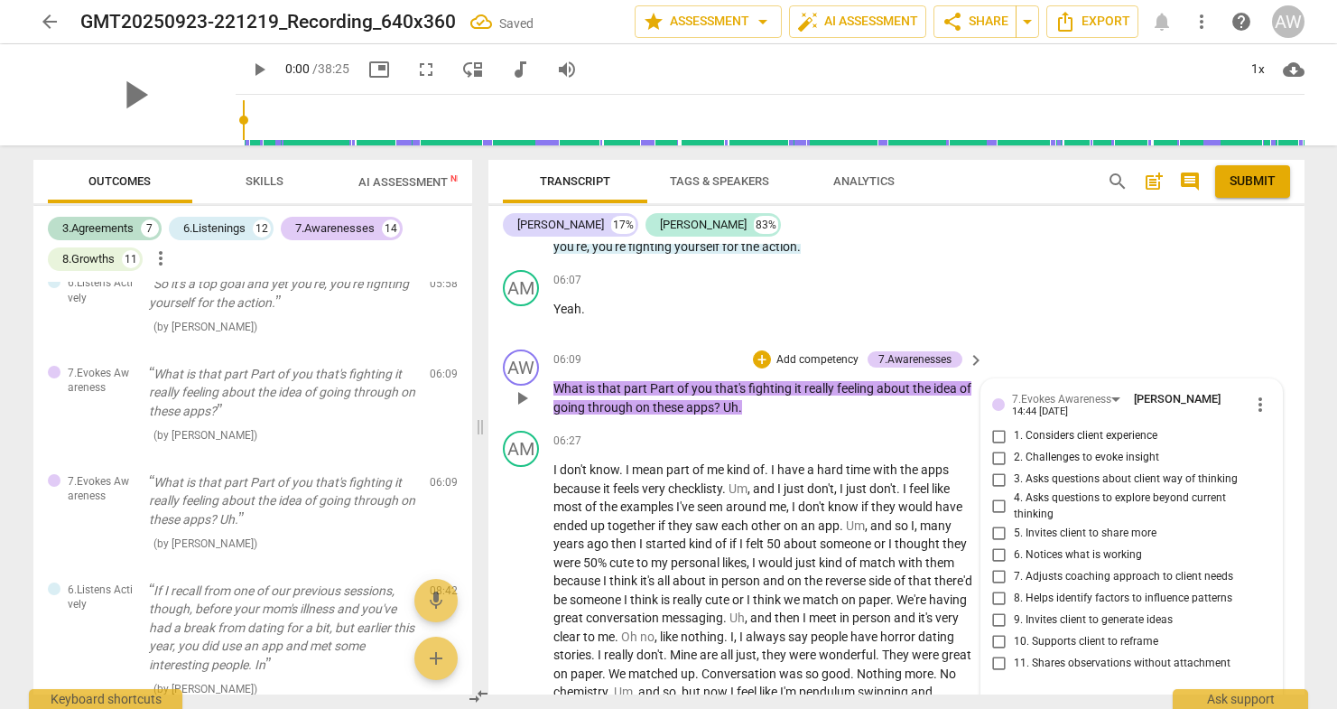
scroll to position [2165, 0]
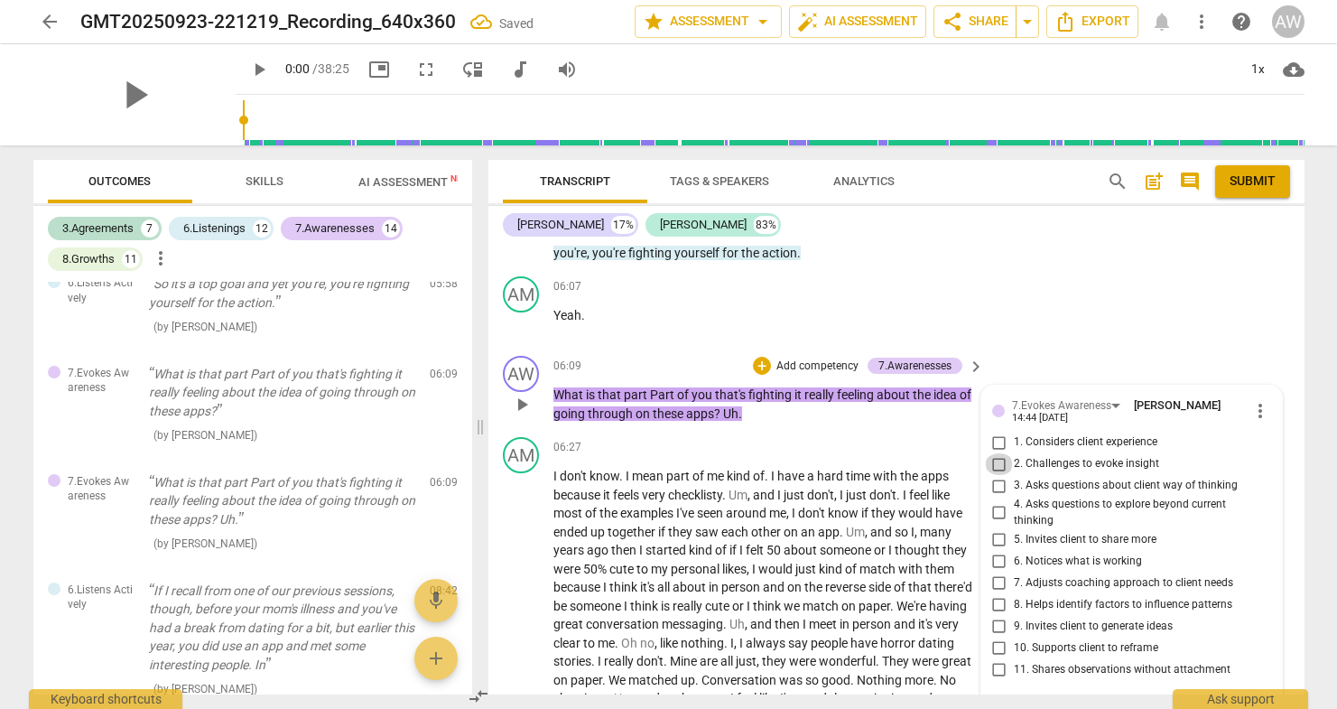
click at [999, 453] on input "2. Challenges to evoke insight" at bounding box center [999, 464] width 29 height 22
checkbox input "true"
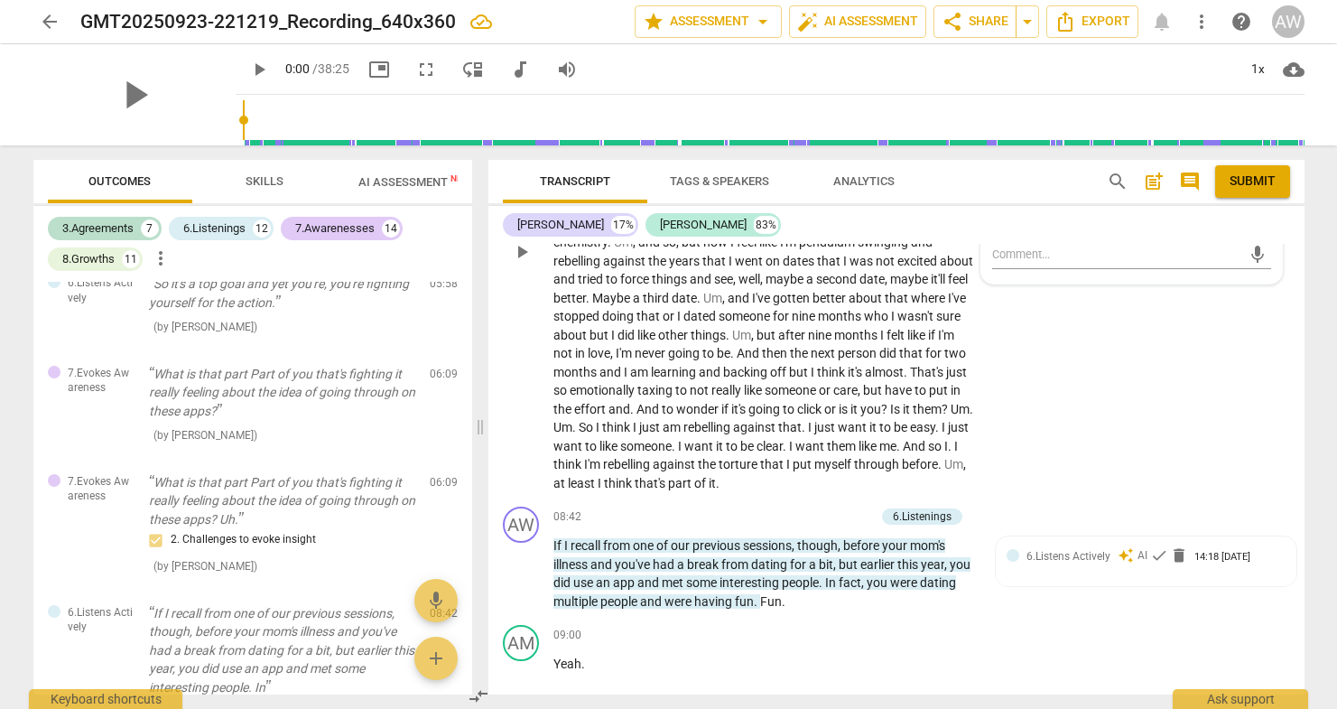
scroll to position [2623, 0]
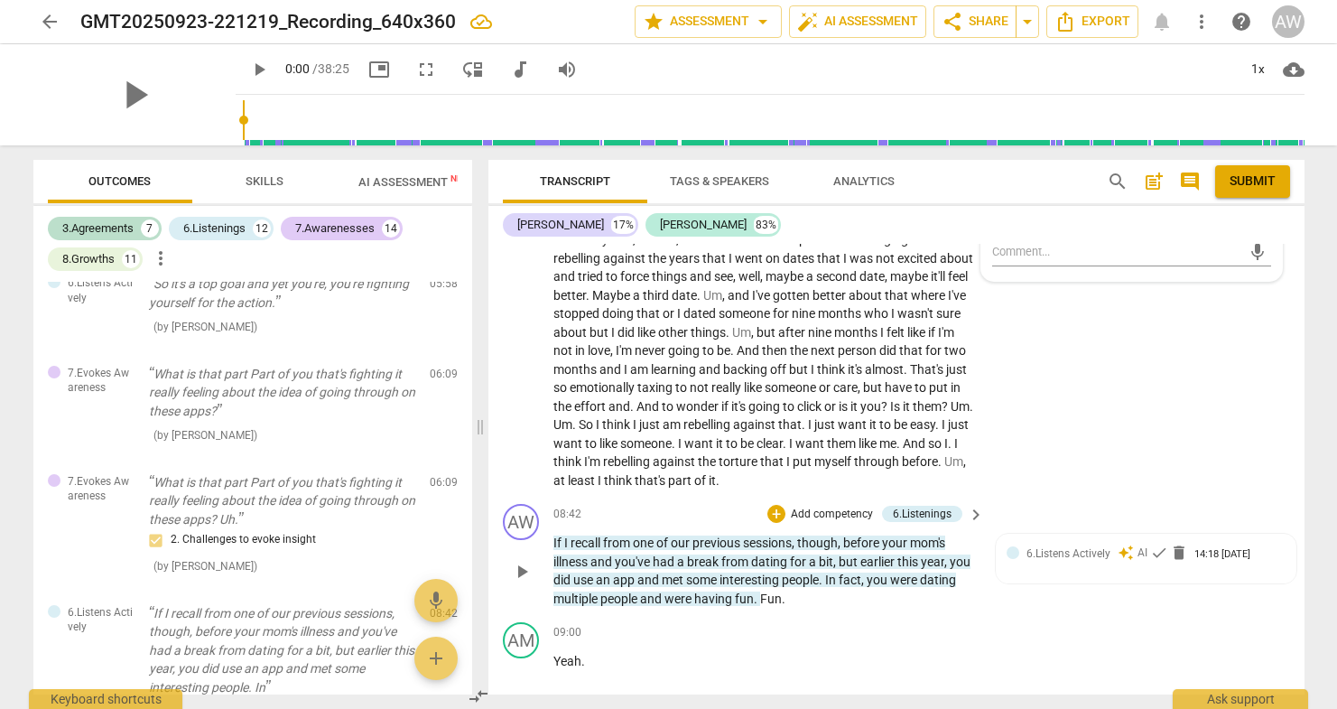
click at [828, 506] on p "Add competency" at bounding box center [832, 514] width 86 height 16
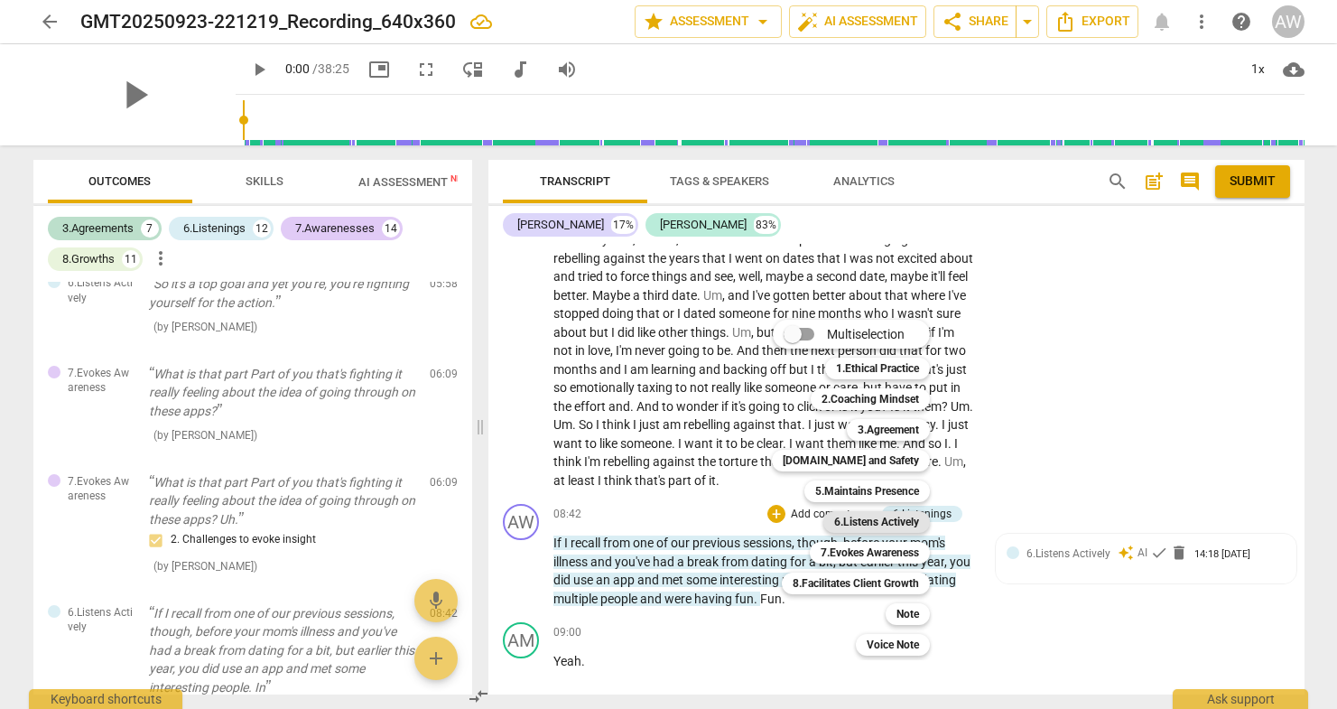
click at [865, 522] on b "6.Listens Actively" at bounding box center [876, 522] width 85 height 22
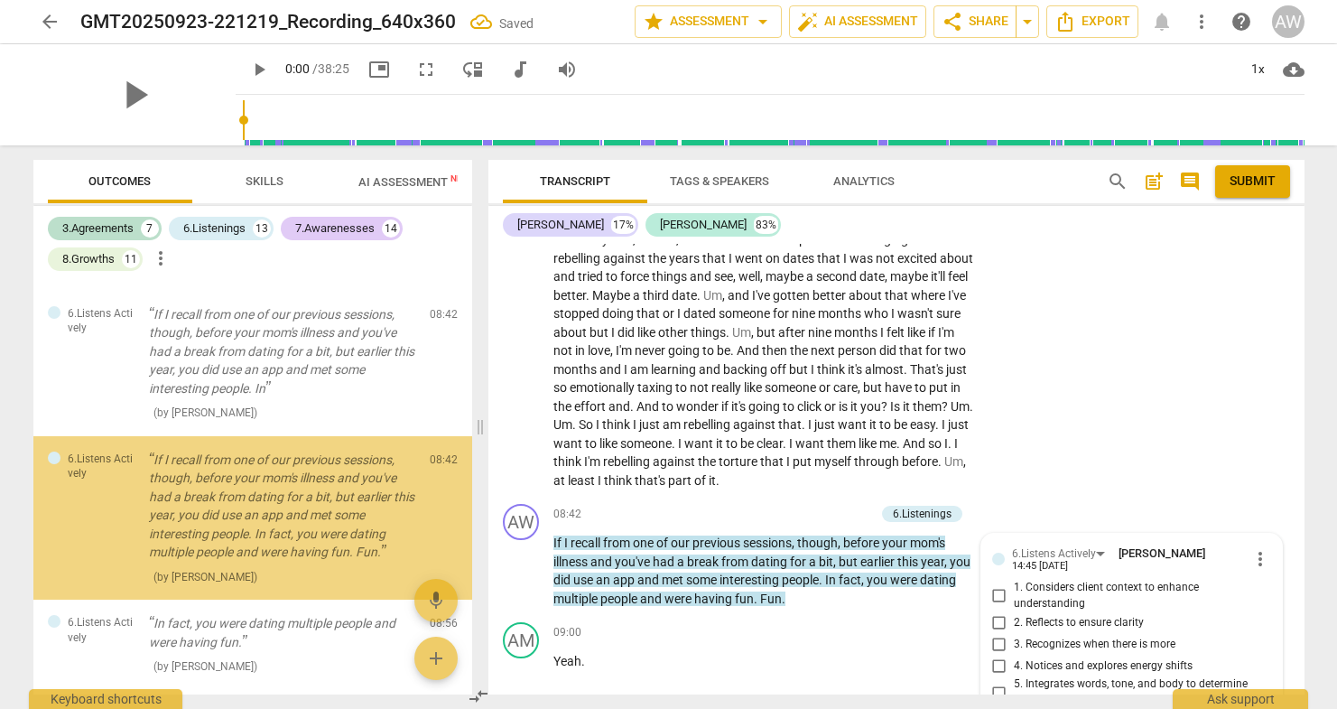
scroll to position [2885, 0]
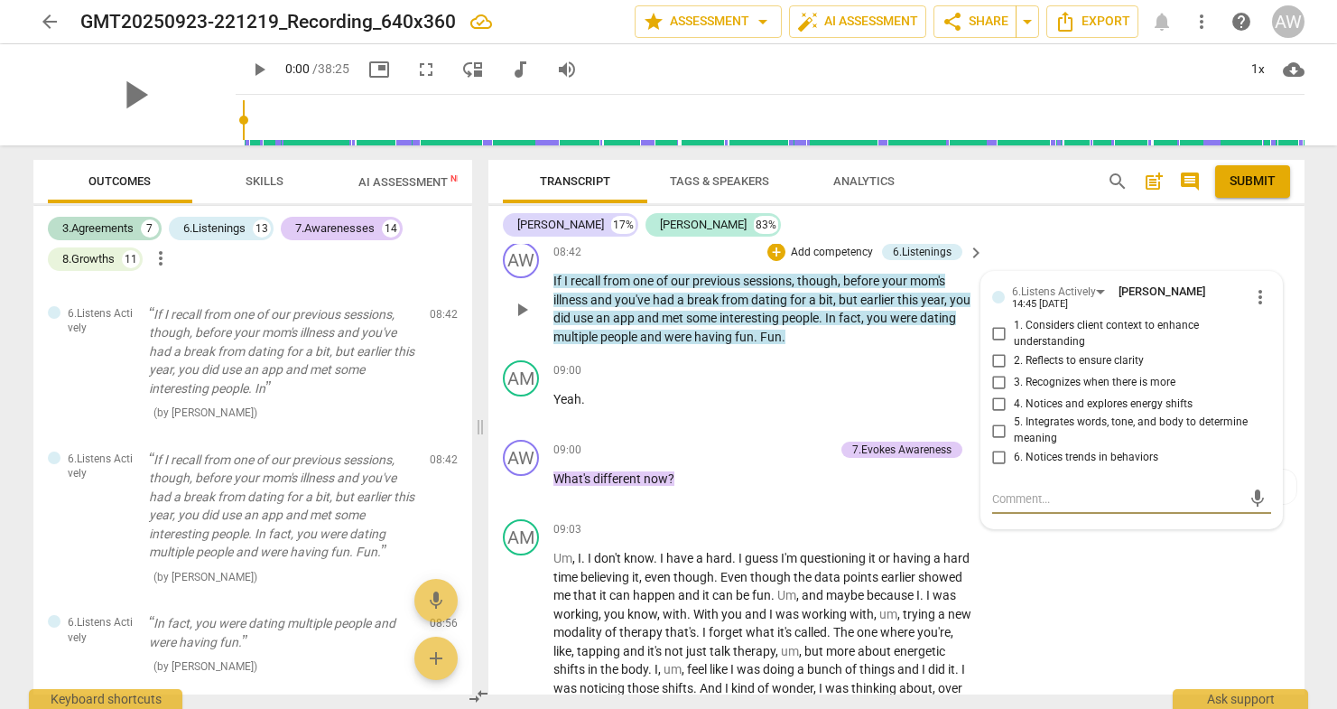
click at [999, 447] on input "6. Notices trends in behaviors" at bounding box center [999, 458] width 29 height 22
checkbox input "true"
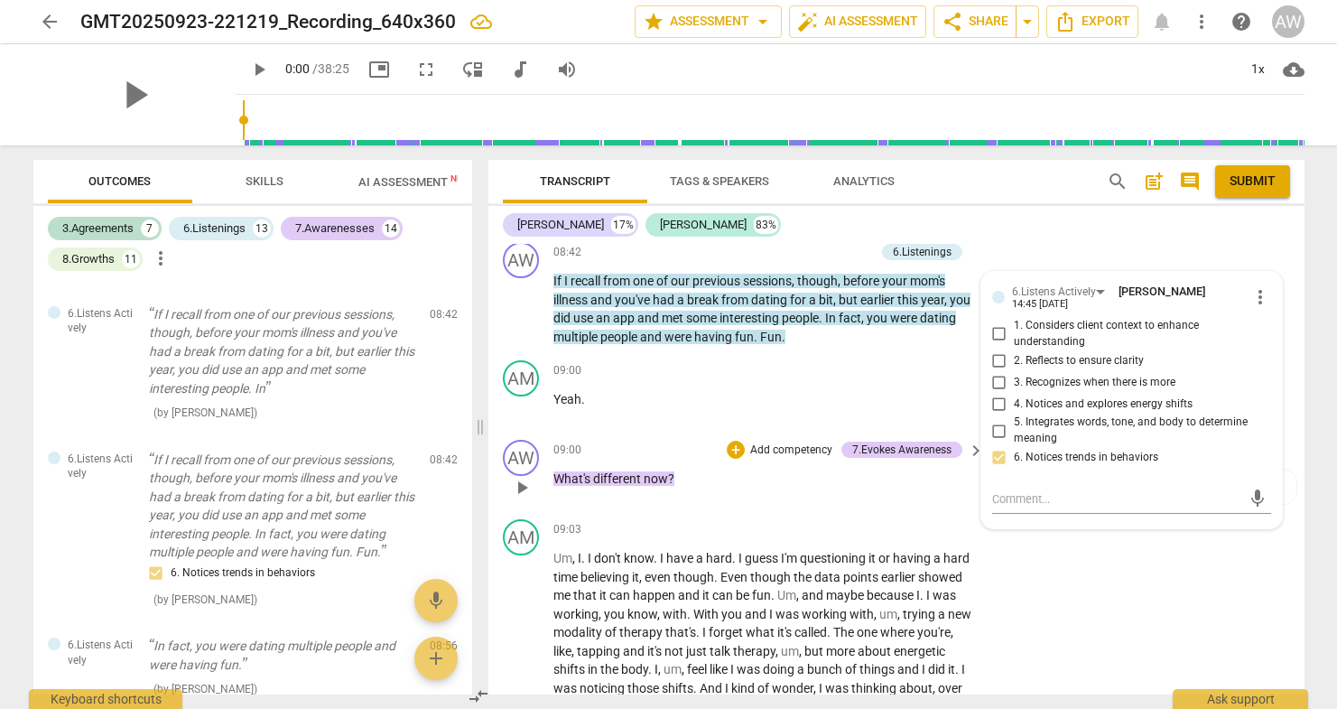
click at [791, 442] on p "Add competency" at bounding box center [791, 450] width 86 height 16
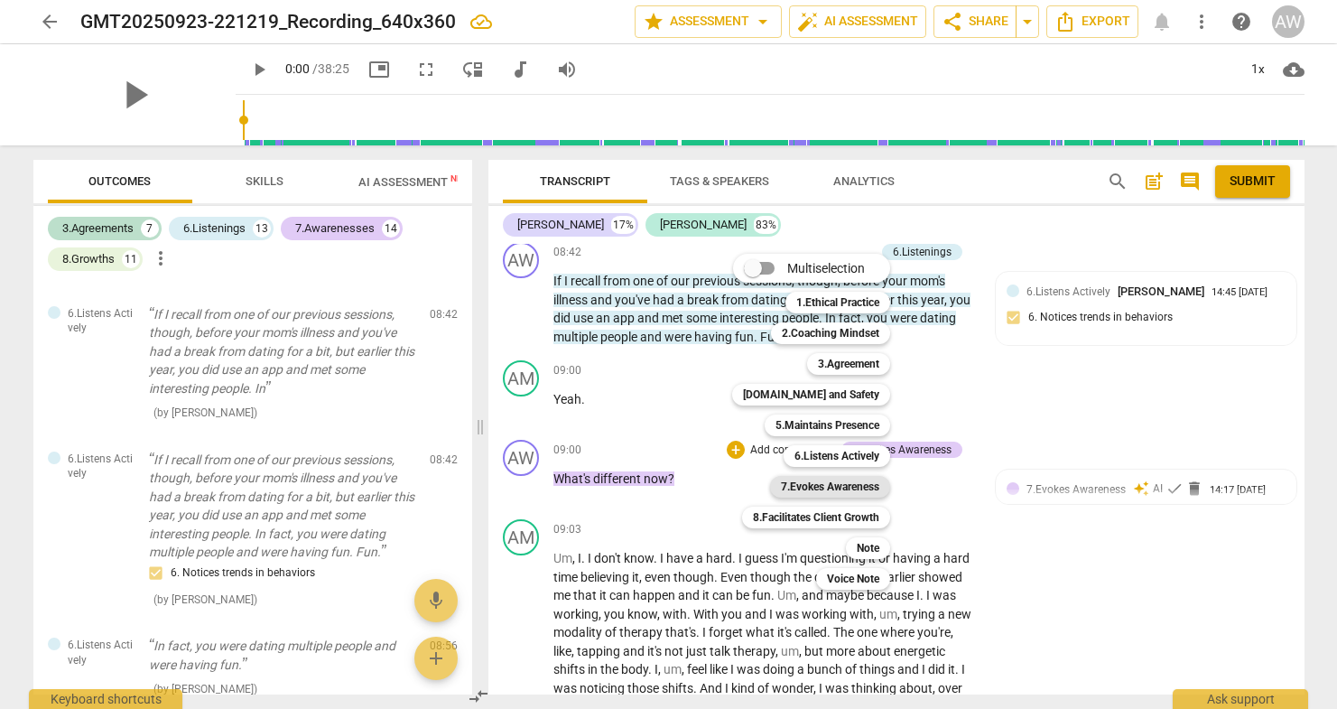
click at [828, 489] on b "7.Evokes Awareness" at bounding box center [830, 487] width 98 height 22
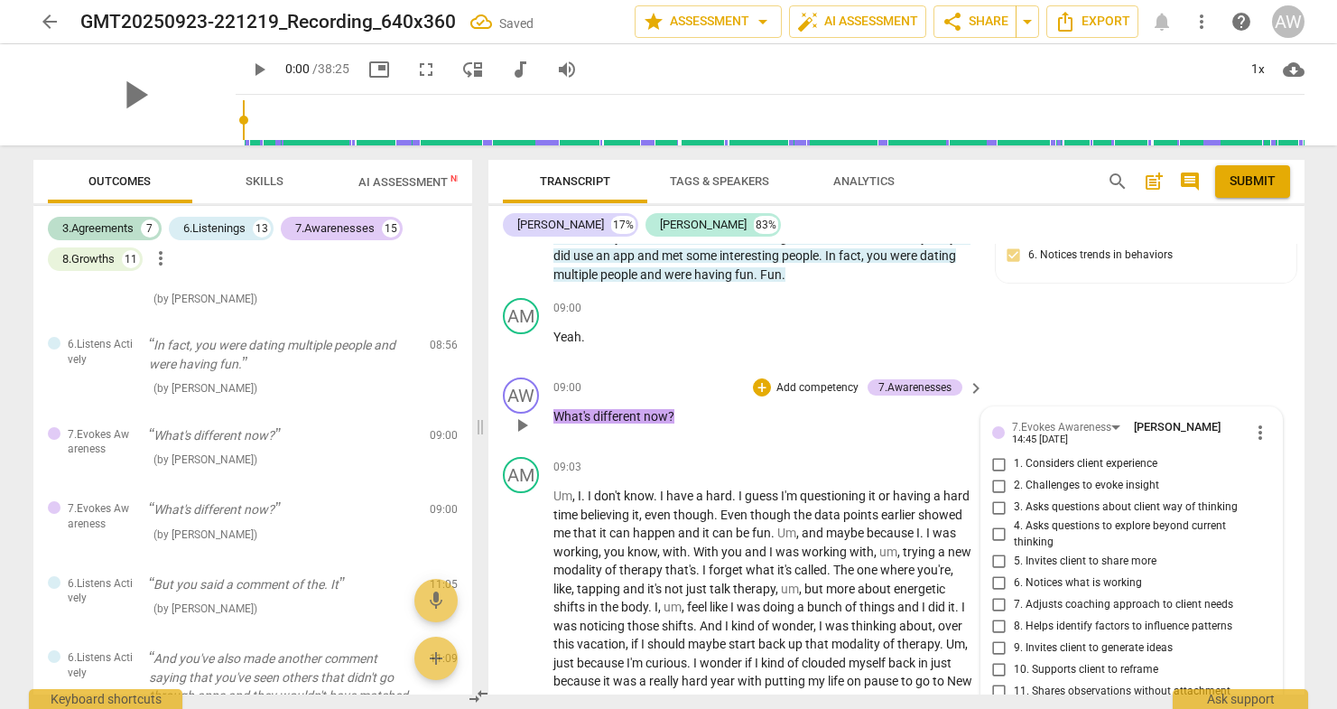
scroll to position [2945, 0]
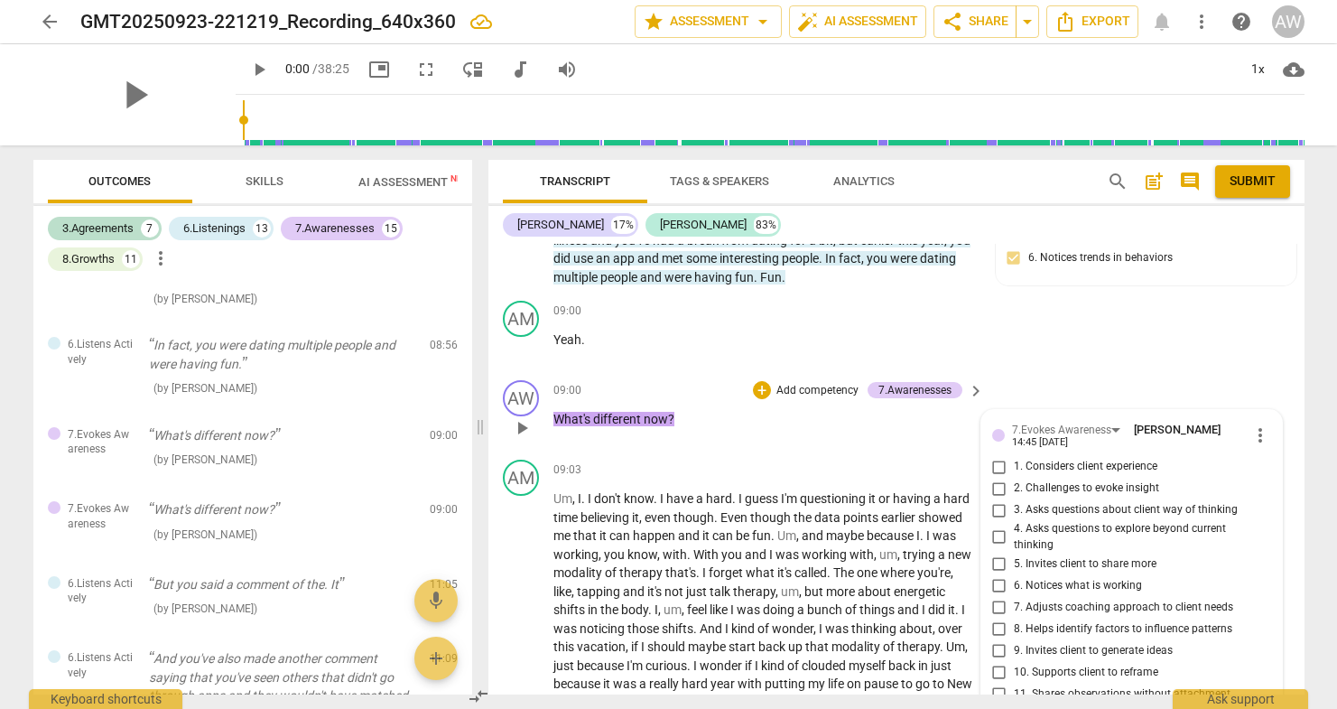
click at [996, 478] on input "2. Challenges to evoke insight" at bounding box center [999, 489] width 29 height 22
checkbox input "true"
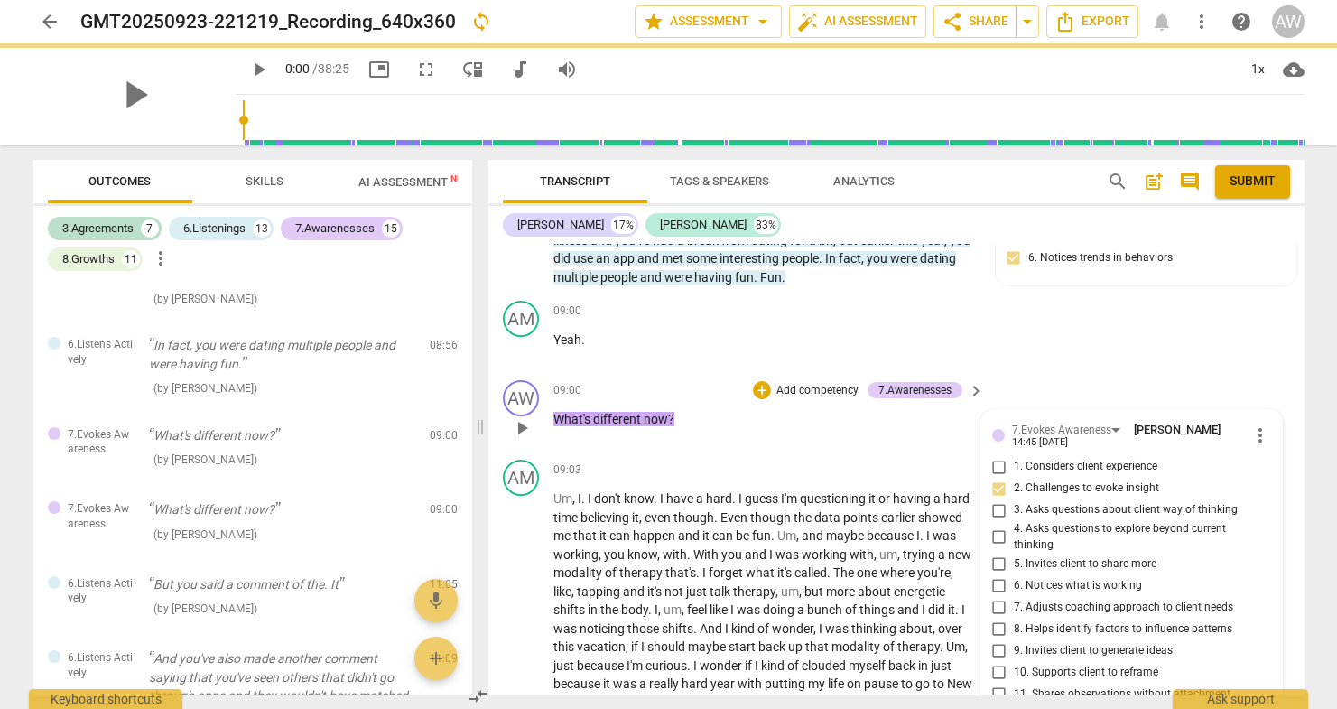
click at [998, 526] on input "4. Asks questions to explore beyond current thinking" at bounding box center [999, 537] width 29 height 22
checkbox input "true"
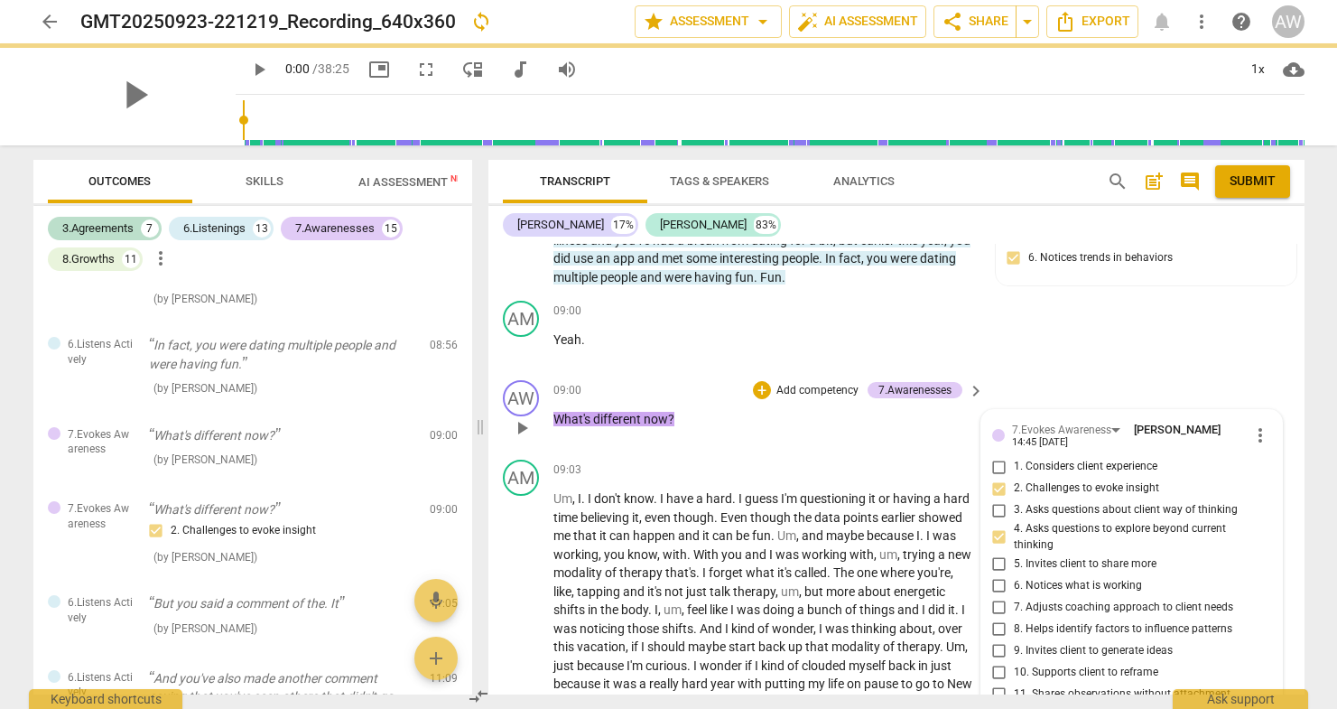
click at [998, 552] on input "5. Invites client to share more" at bounding box center [999, 563] width 29 height 22
checkbox input "true"
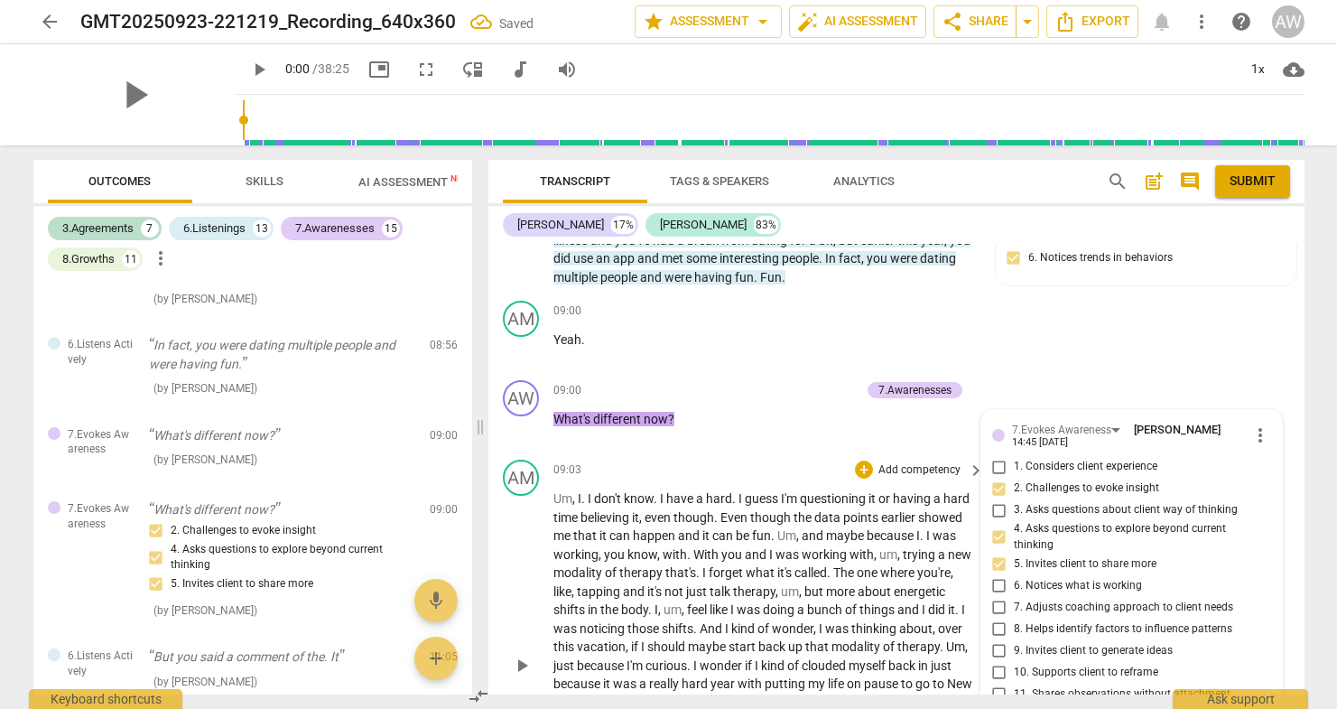
click at [967, 672] on p "Um , I . I don't know . I have a hard . I guess I'm questioning it or having a …" at bounding box center [764, 665] width 422 height 352
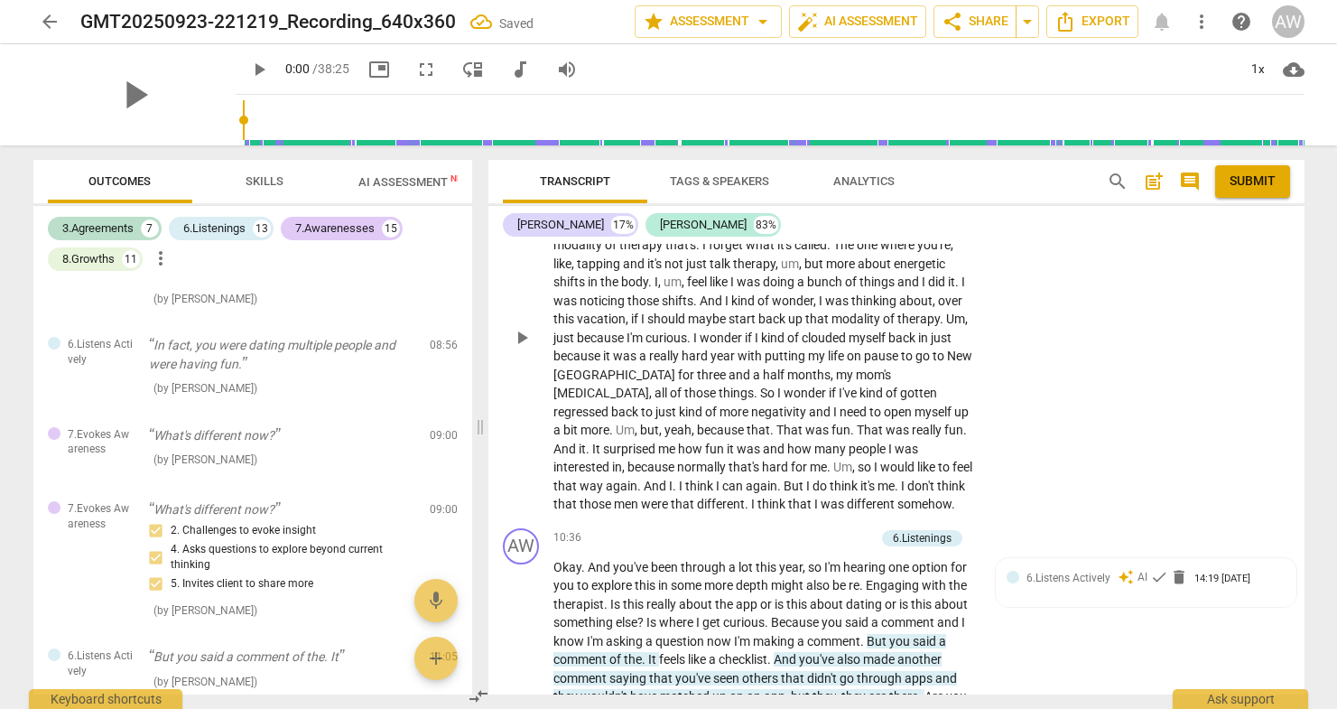
scroll to position [3275, 0]
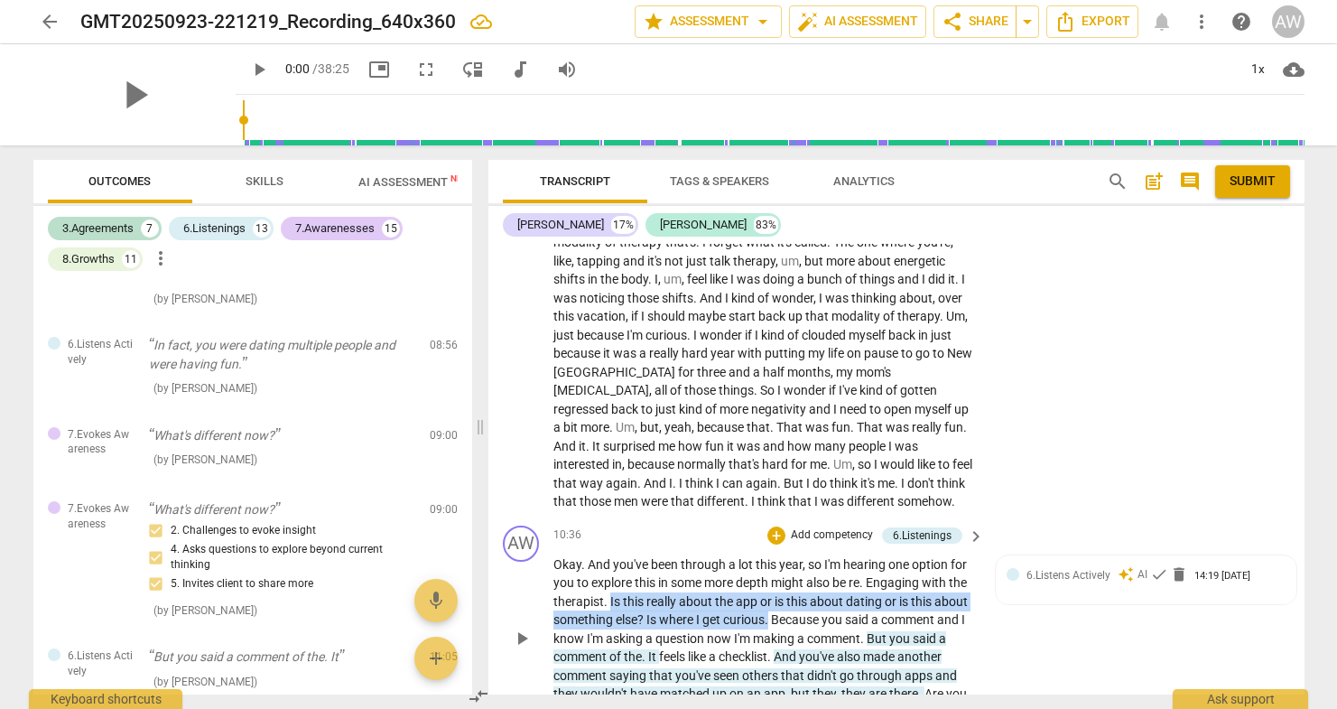
drag, startPoint x: 608, startPoint y: 570, endPoint x: 769, endPoint y: 584, distance: 161.3
click at [769, 584] on p "Okay . And you've been through a lot this year , so I'm hearing one option for …" at bounding box center [764, 638] width 422 height 167
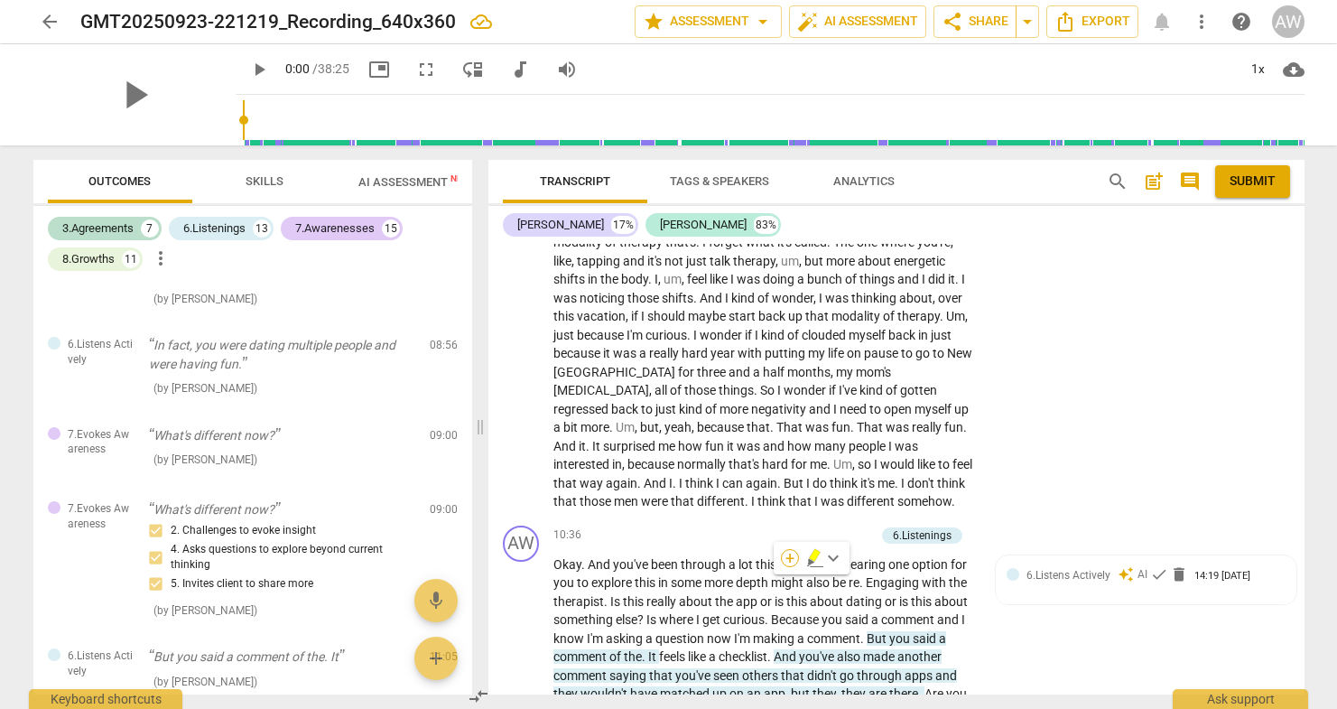
click at [788, 557] on div "+" at bounding box center [790, 558] width 18 height 18
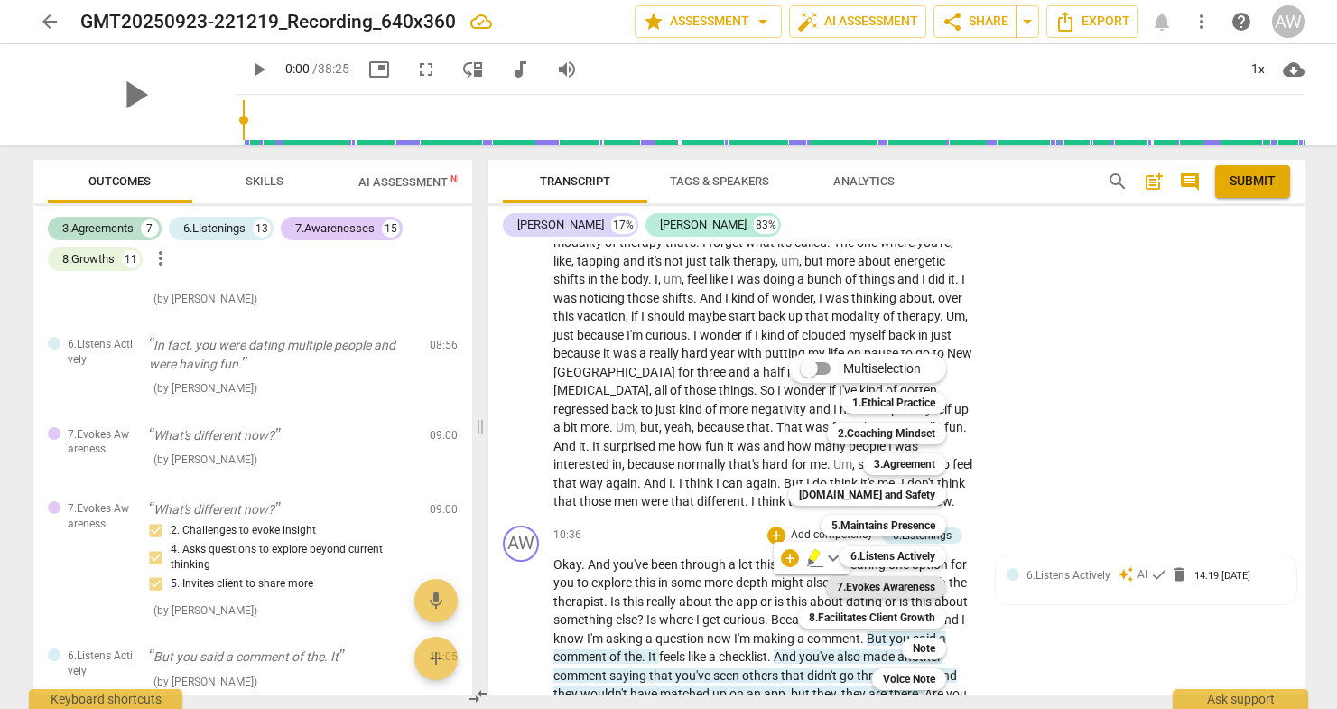
click at [875, 590] on b "7.Evokes Awareness" at bounding box center [886, 587] width 98 height 22
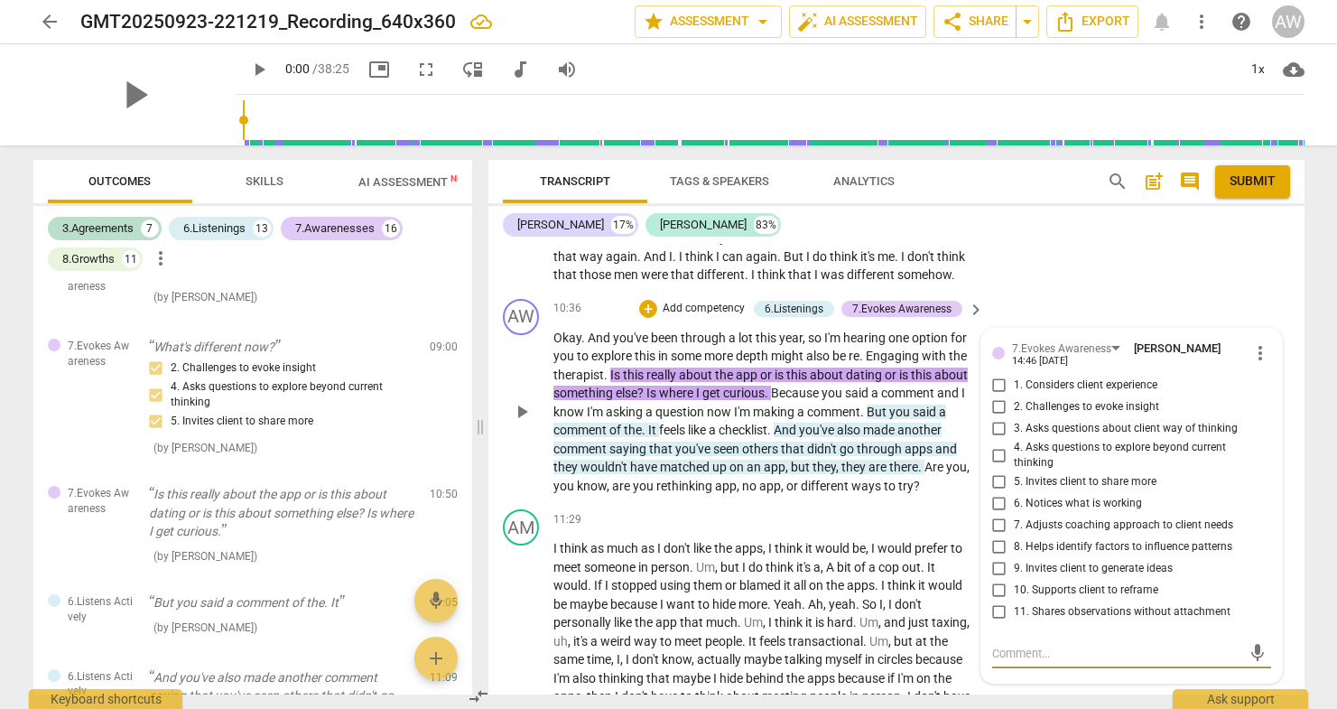
scroll to position [3503, 0]
click at [998, 395] on input "2. Challenges to evoke insight" at bounding box center [999, 406] width 29 height 22
checkbox input "true"
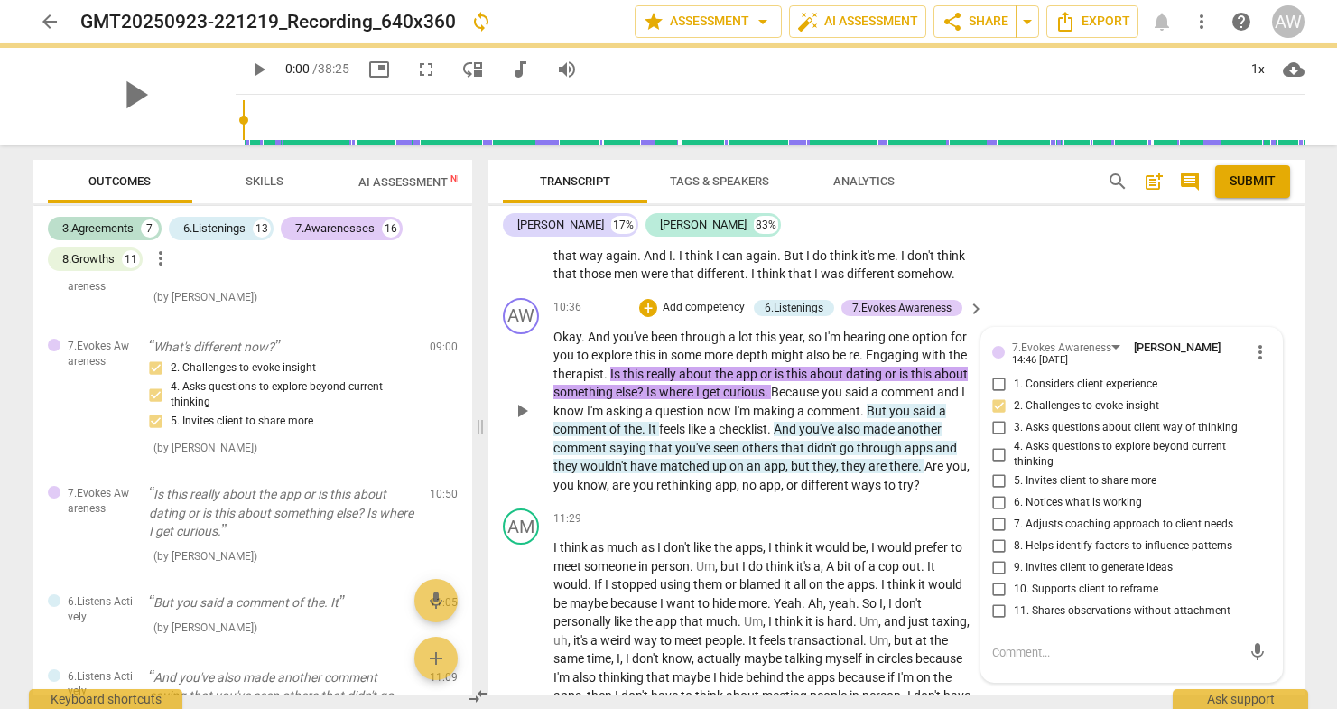
click at [998, 417] on input "3. Asks questions about client way of thinking" at bounding box center [999, 428] width 29 height 22
checkbox input "true"
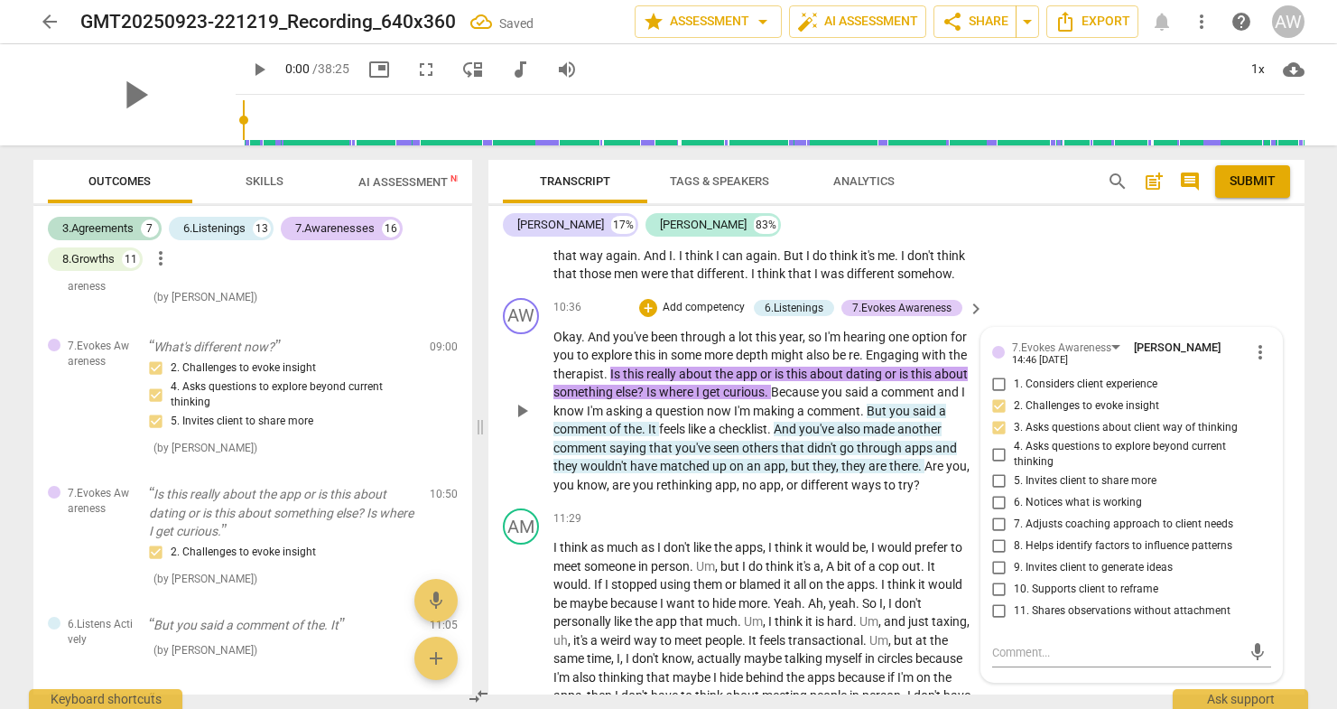
click at [997, 395] on input "2. Challenges to evoke insight" at bounding box center [999, 406] width 29 height 22
checkbox input "true"
click at [1033, 644] on textarea at bounding box center [1117, 652] width 250 height 17
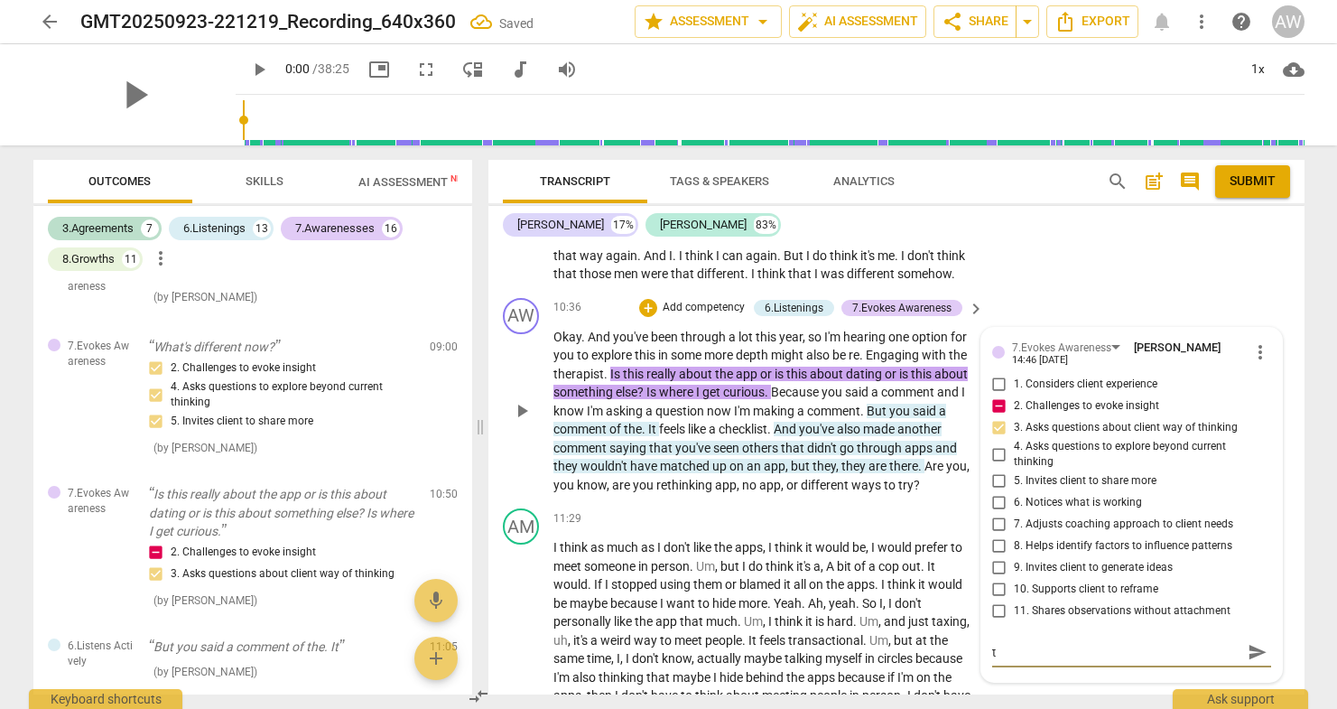
type textarea "t"
type textarea "to"
type textarea "too"
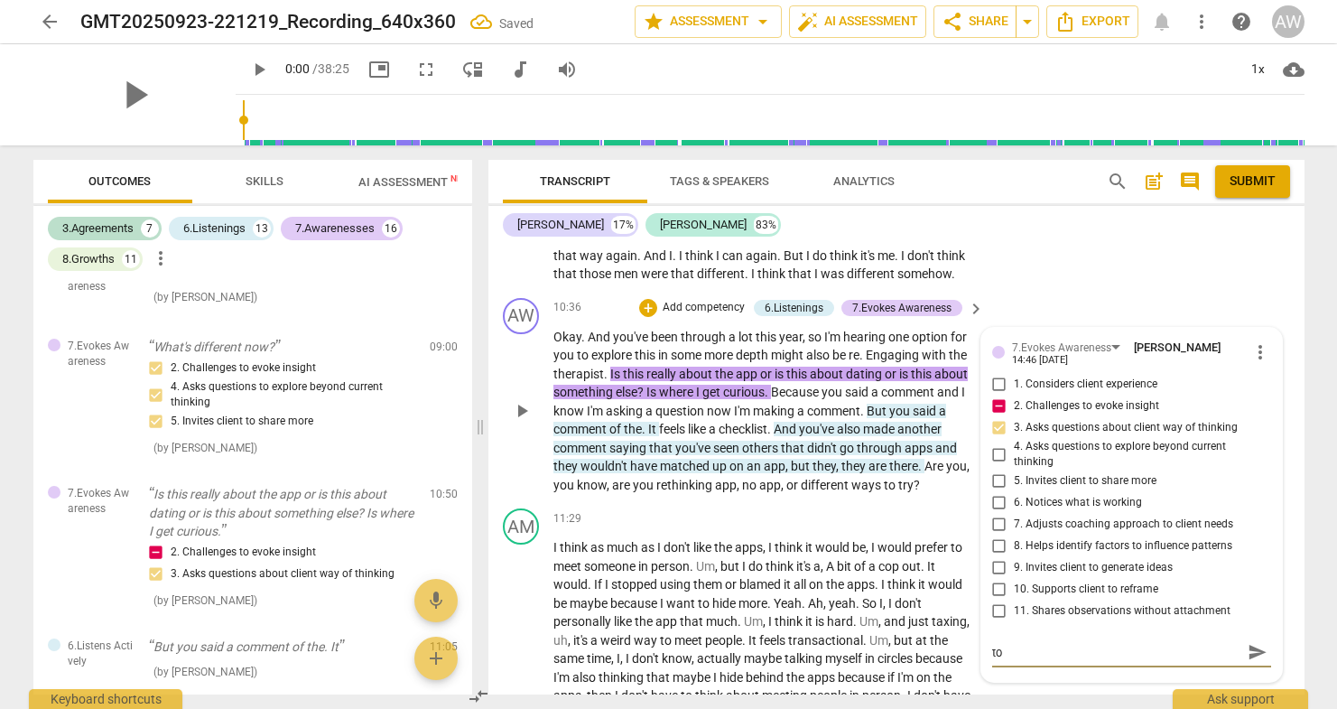
type textarea "too"
type textarea "too m"
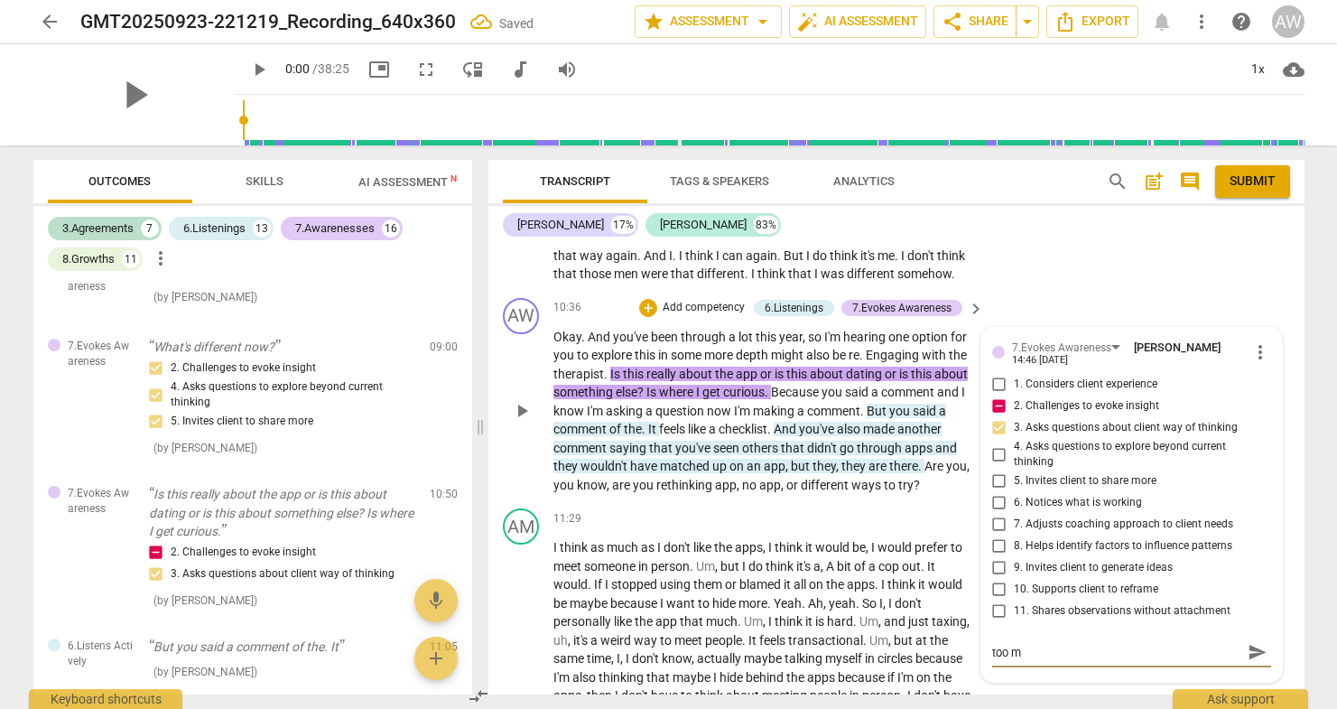
type textarea "too ma"
type textarea "too man"
type textarea "too many"
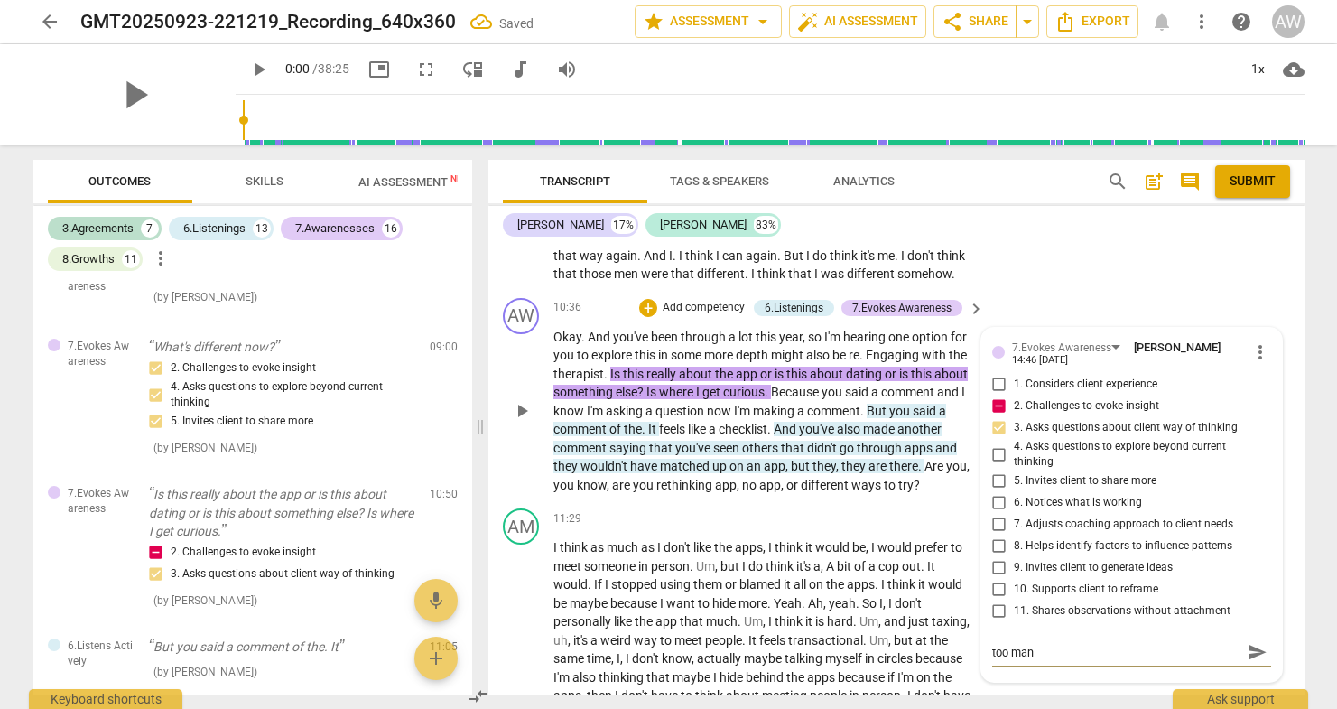
type textarea "too many"
type textarea "too many b"
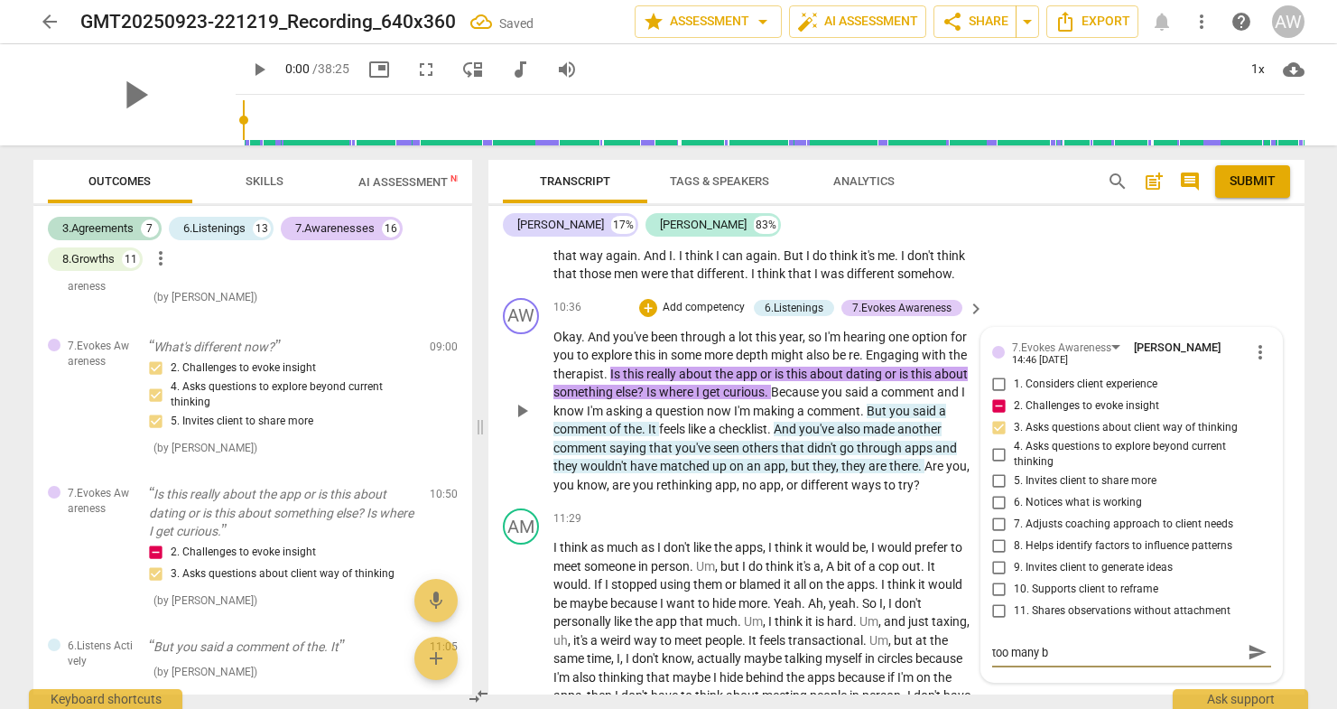
type textarea "too many ba"
type textarea "too many bac"
type textarea "too many back"
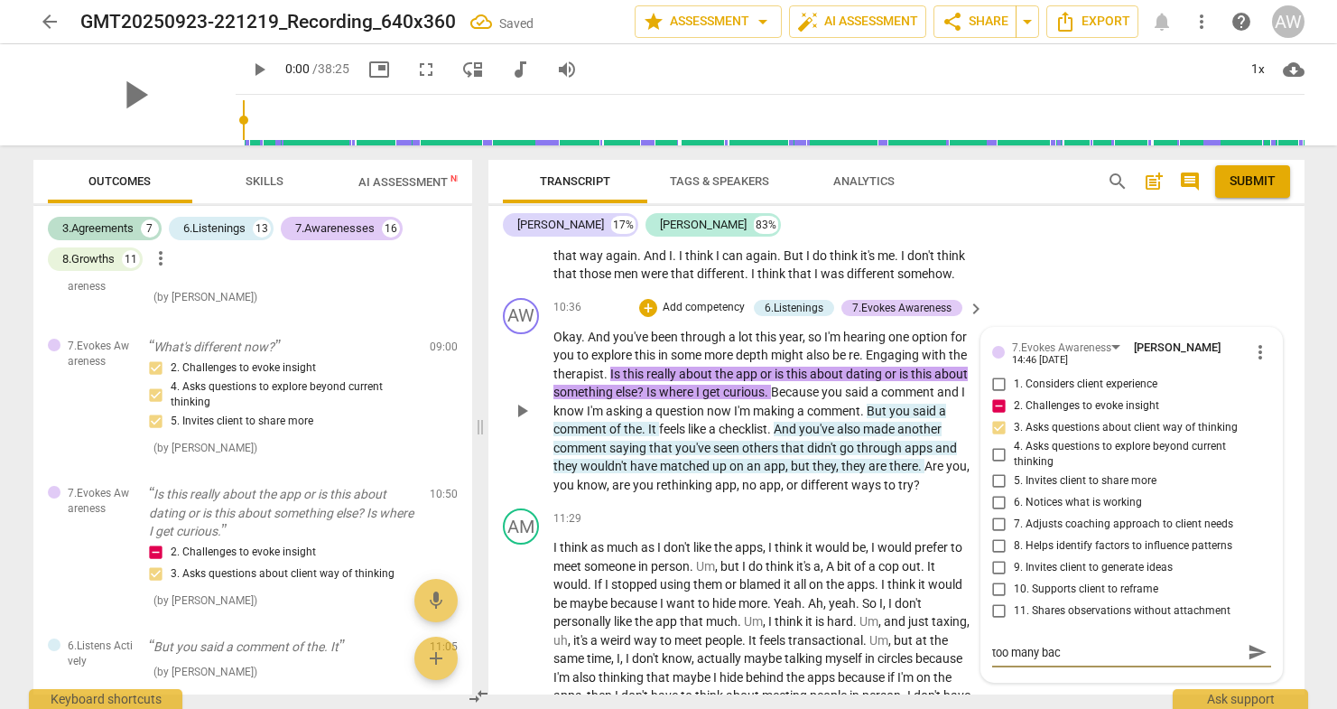
type textarea "too many back"
type textarea "too many back t"
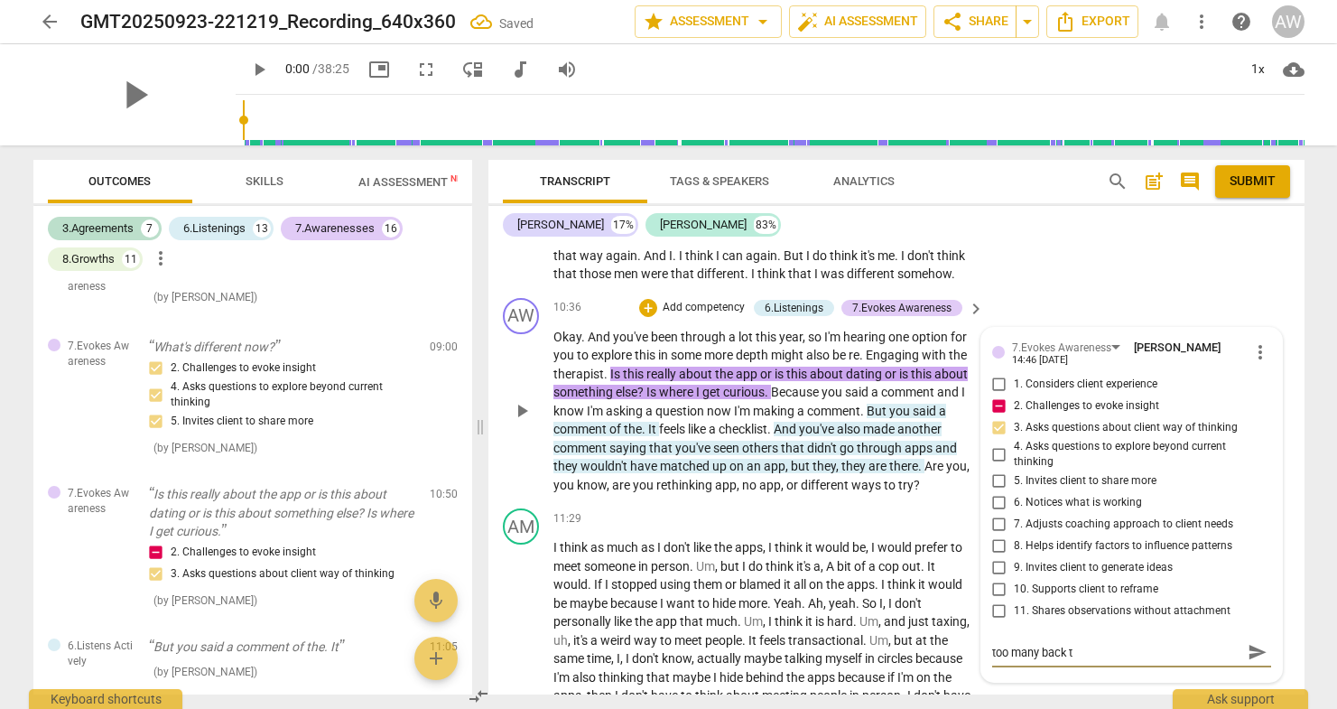
type textarea "too many back to"
type textarea "too many back to b"
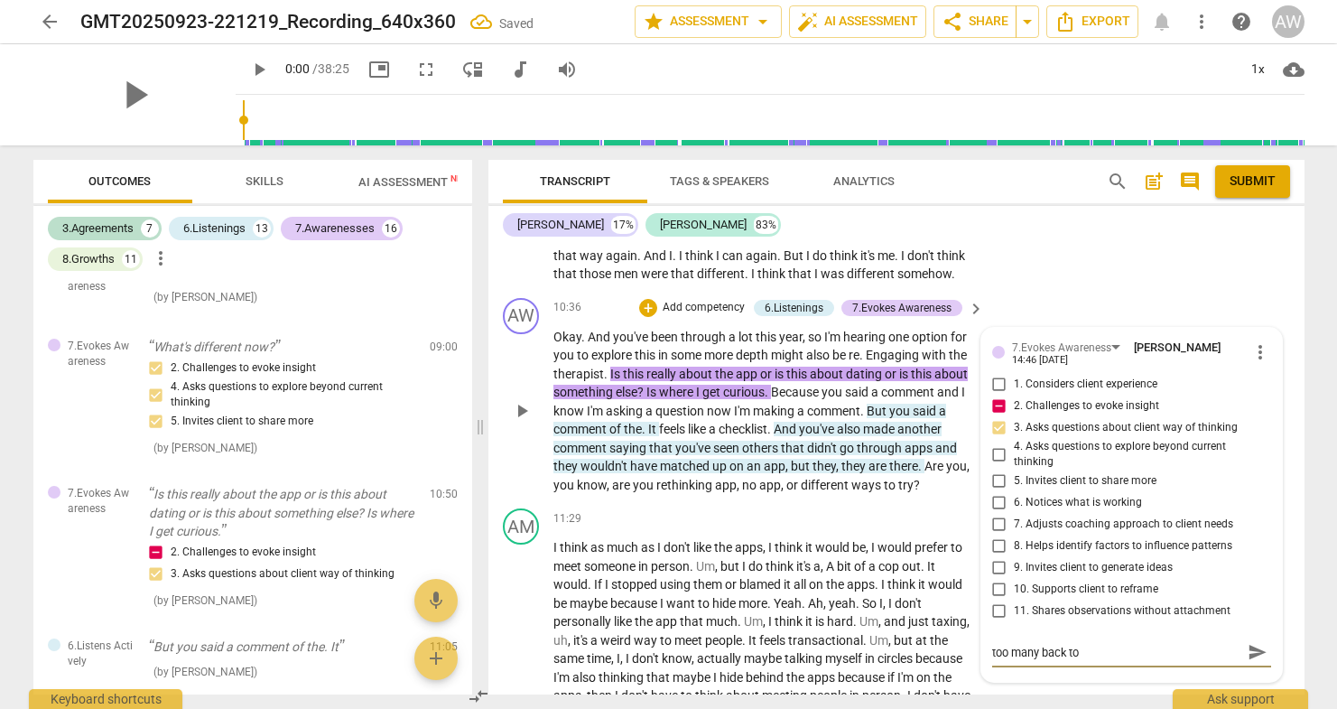
type textarea "too many back to b"
type textarea "too many back to ba"
type textarea "too many back to bac"
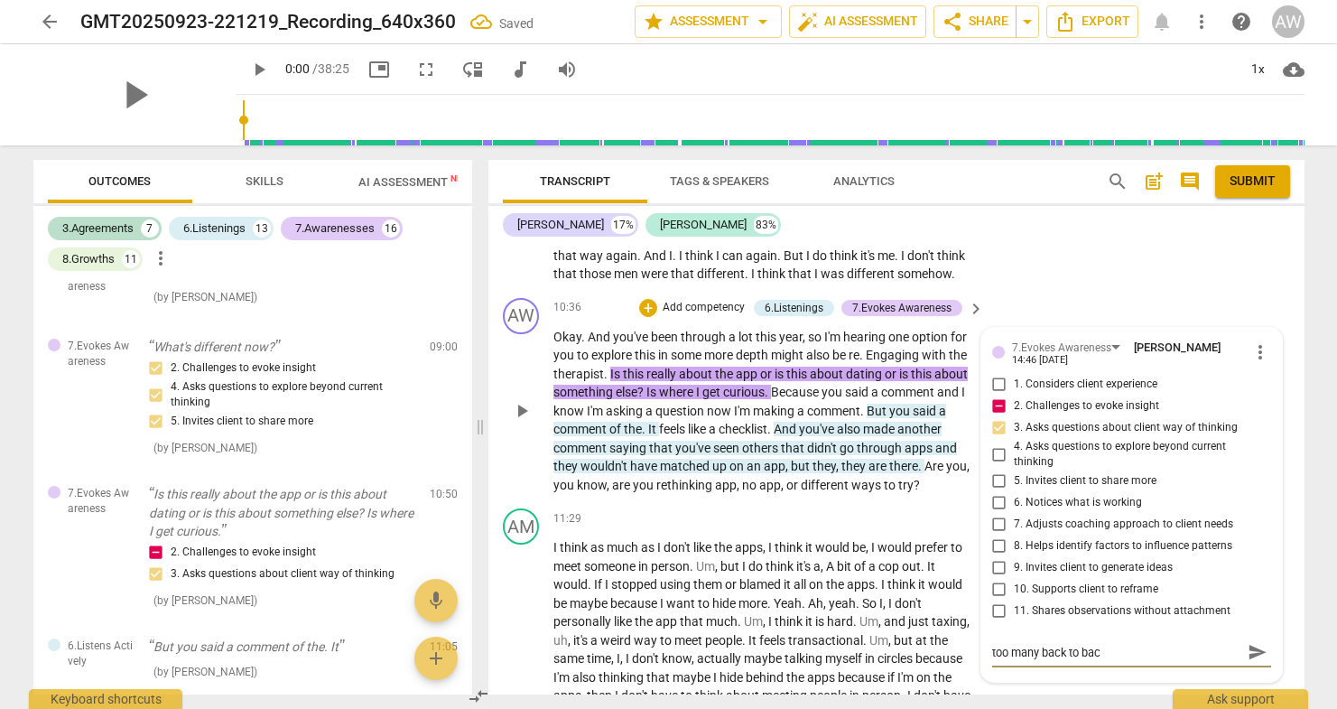
type textarea "too many back to back"
type textarea "too many back to back q"
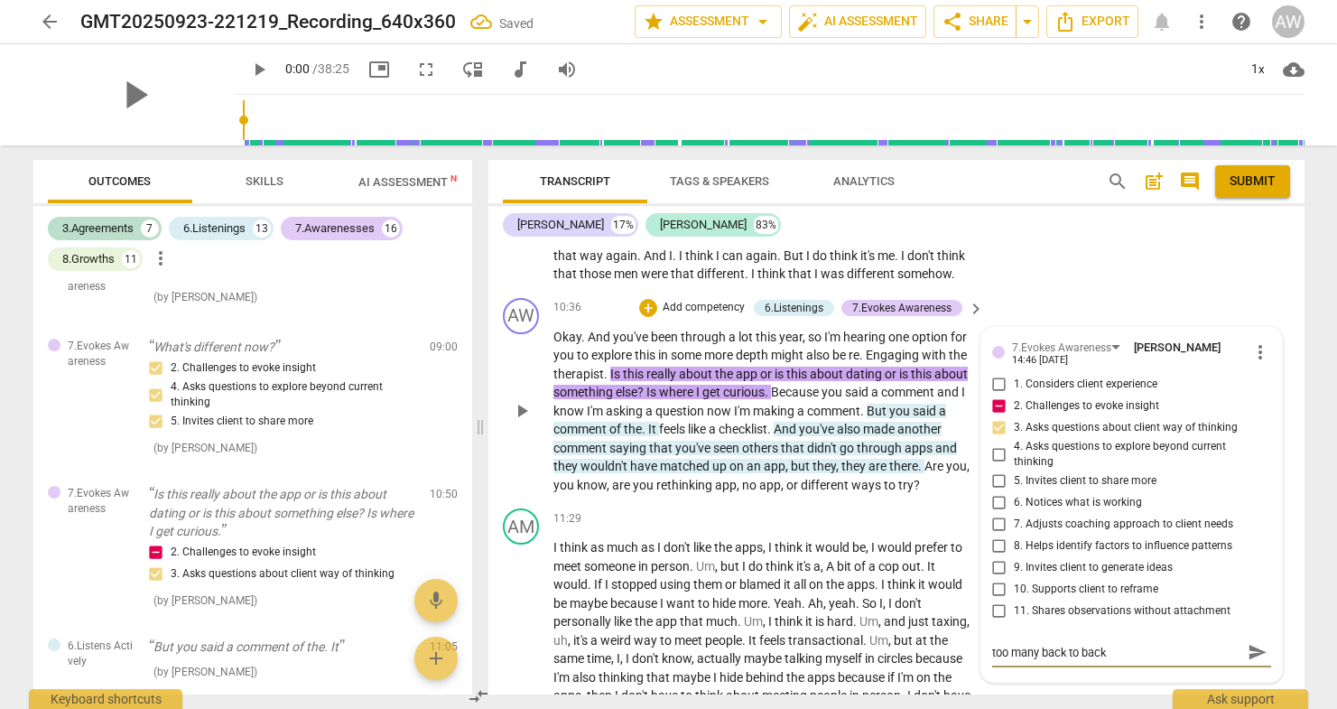
type textarea "too many back to back q"
type textarea "too many back to back qu"
type textarea "too many back to back que"
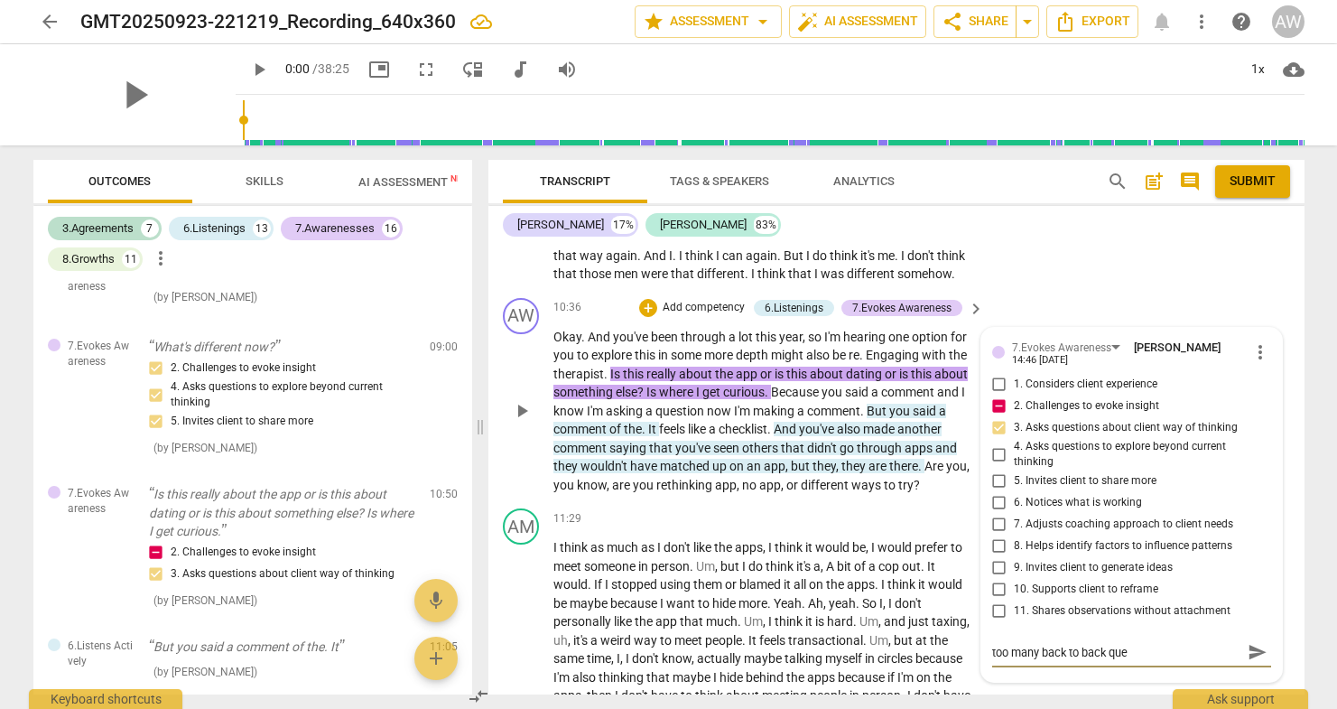
type textarea "too many back to back ques"
type textarea "too many back to back quest"
type textarea "too many back to back questi"
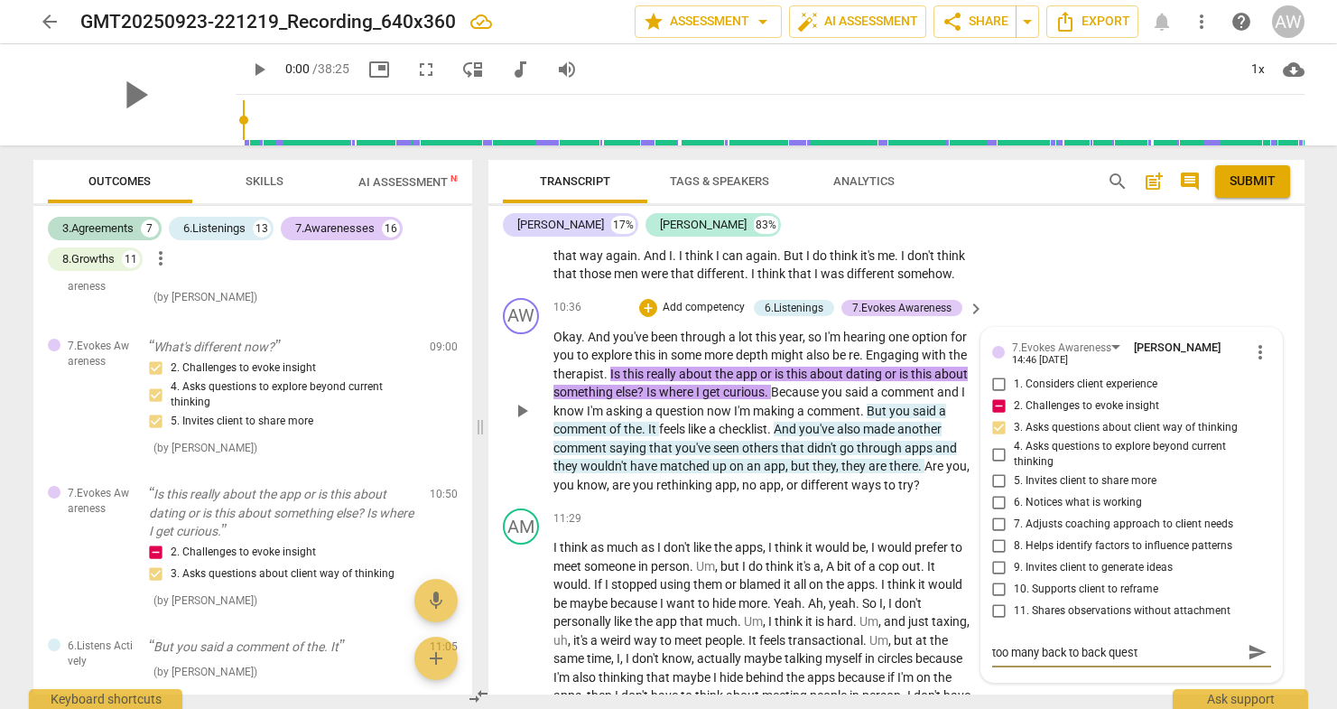
type textarea "too many back to back questi"
type textarea "too many back to back questio"
type textarea "too many back to back question"
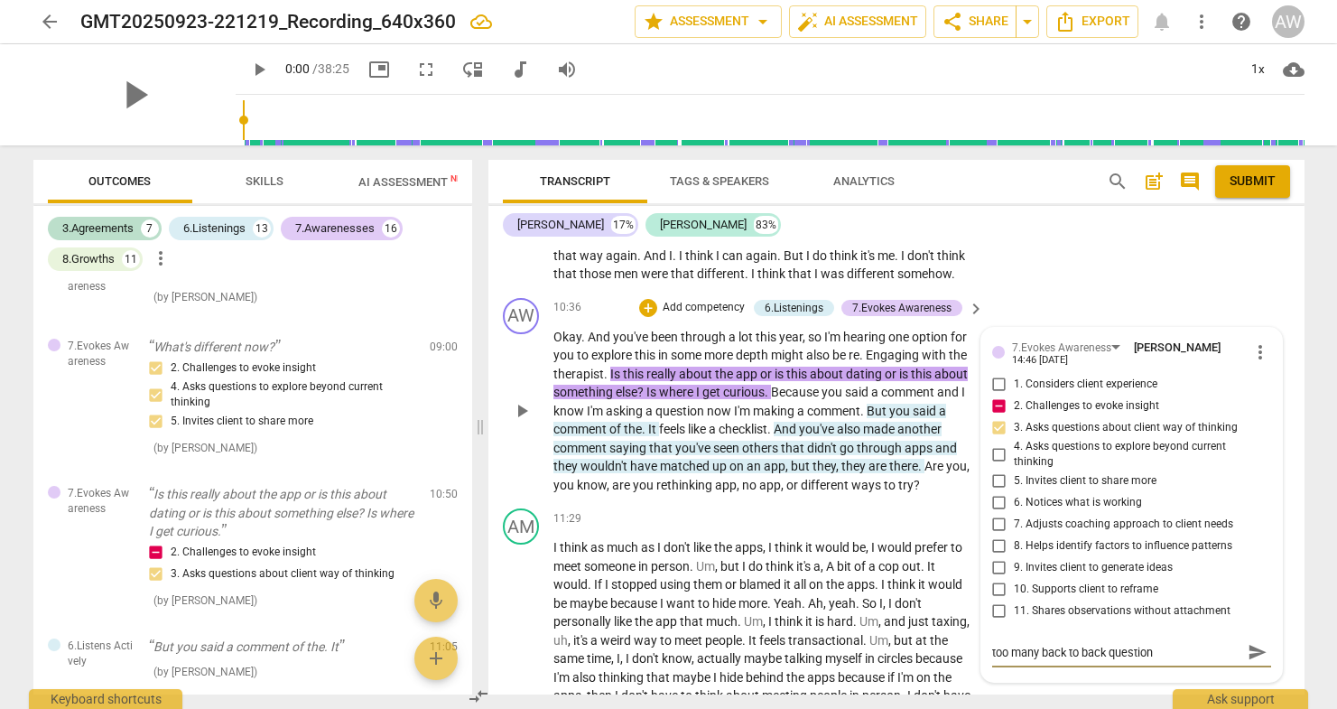
type textarea "too many back to back questions"
click at [780, 508] on div "11:29 + Add competency keyboard_arrow_right I think as much as I don't like the…" at bounding box center [769, 662] width 433 height 308
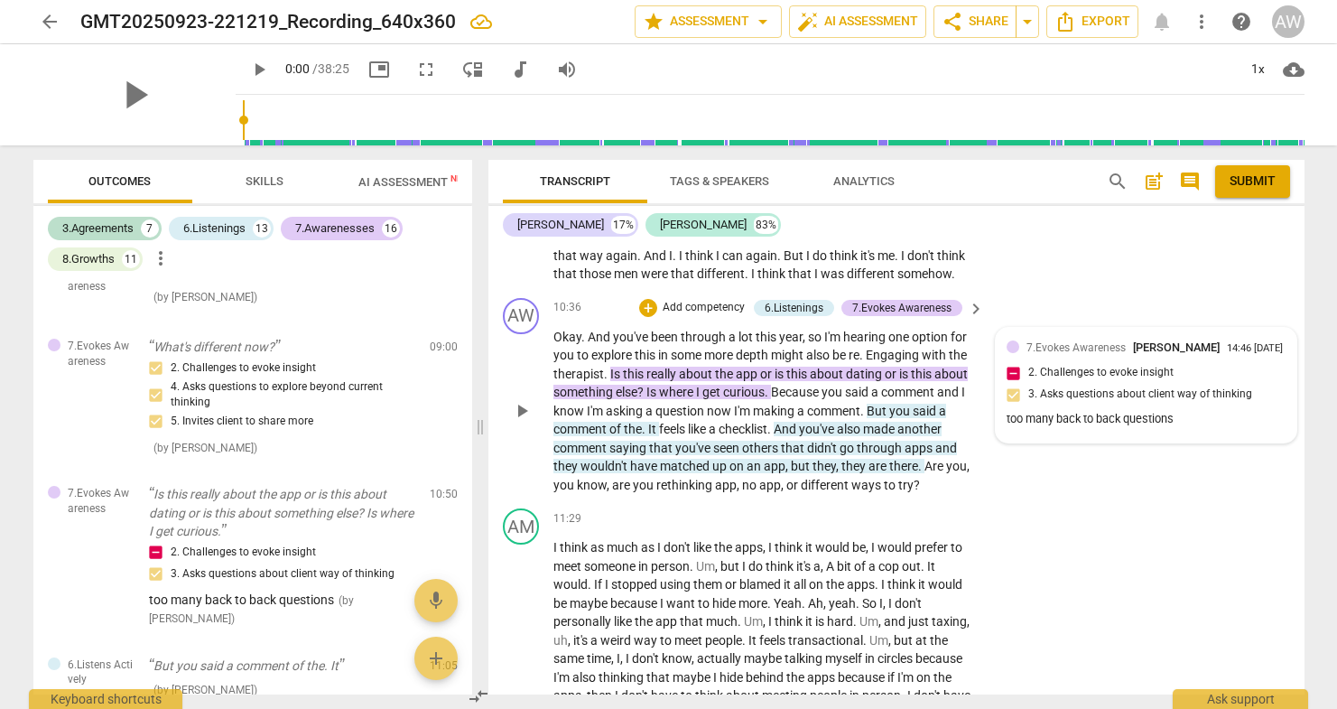
click at [1159, 348] on div "7.Evokes Awareness [PERSON_NAME] 14:46 [DATE] 2. Challenges to evoke insight 3.…" at bounding box center [1146, 385] width 279 height 93
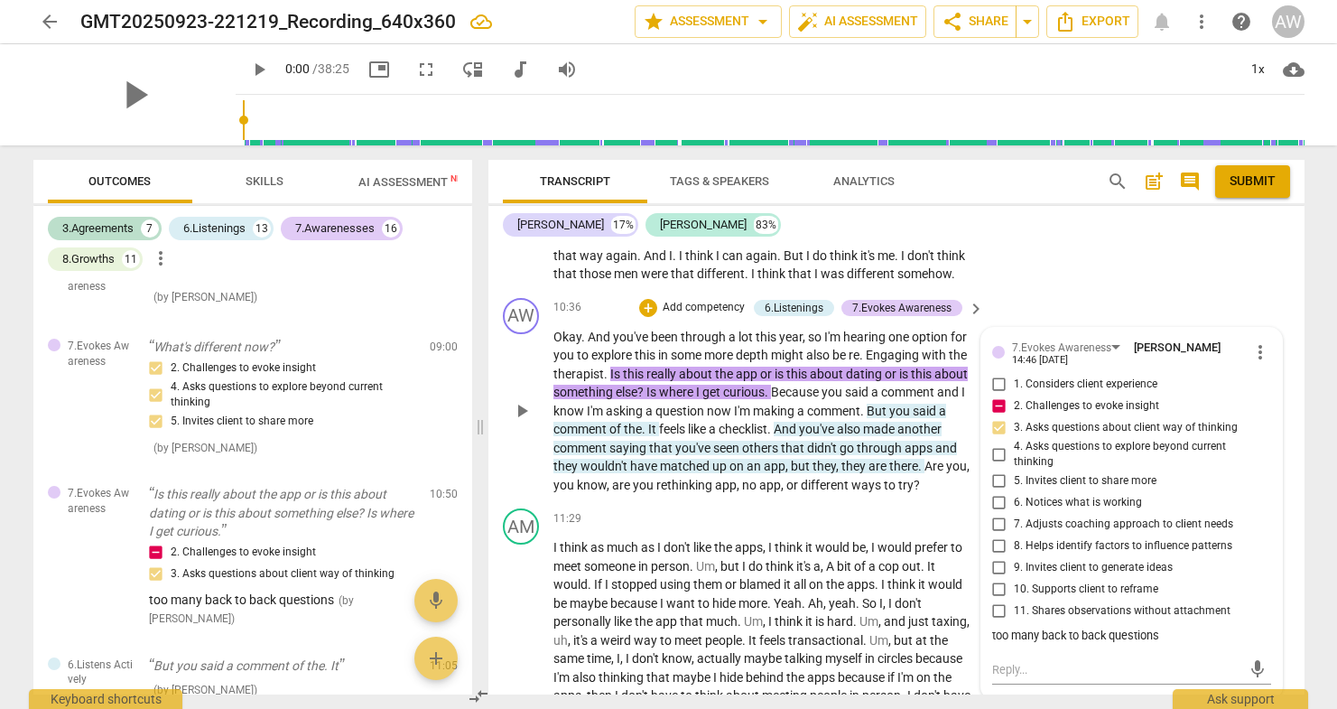
click at [998, 395] on input "2. Challenges to evoke insight" at bounding box center [999, 406] width 29 height 22
checkbox input "true"
click at [999, 417] on input "3. Asks questions about client way of thinking" at bounding box center [999, 428] width 29 height 22
checkbox input "true"
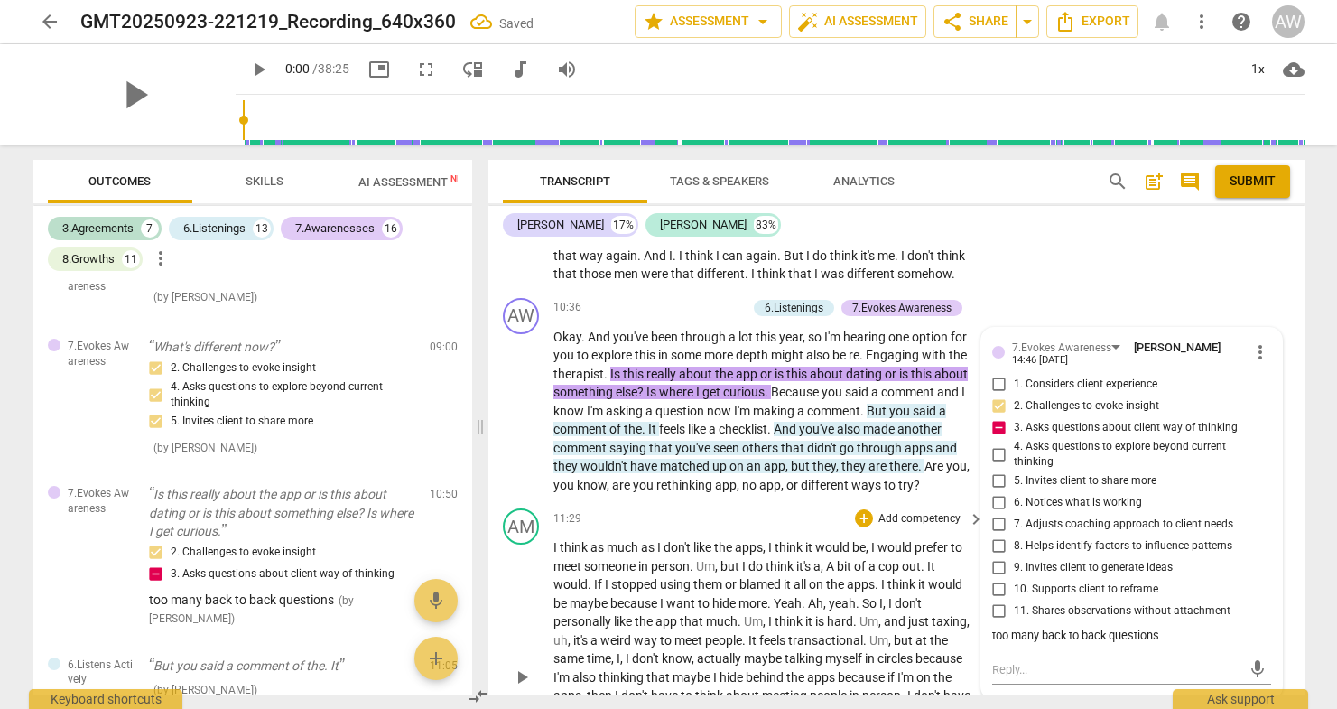
click at [783, 508] on div "11:29 + Add competency keyboard_arrow_right" at bounding box center [769, 518] width 433 height 20
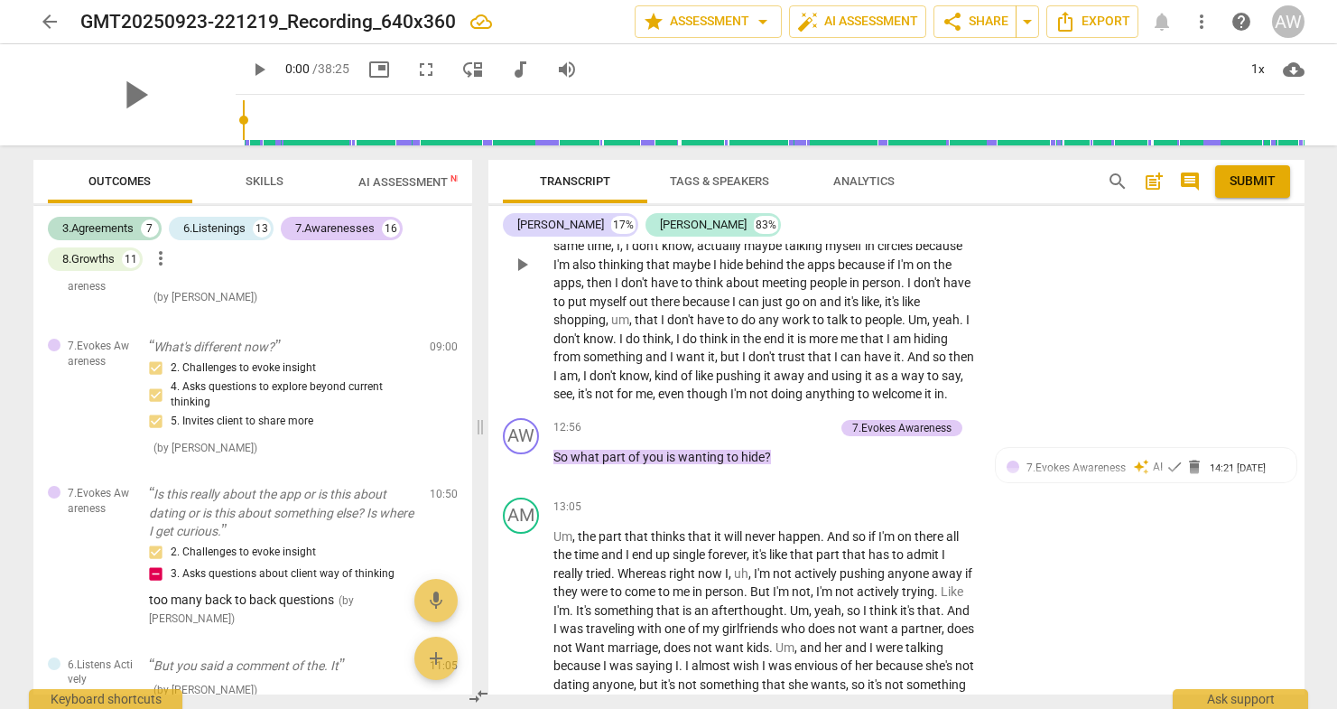
scroll to position [3923, 0]
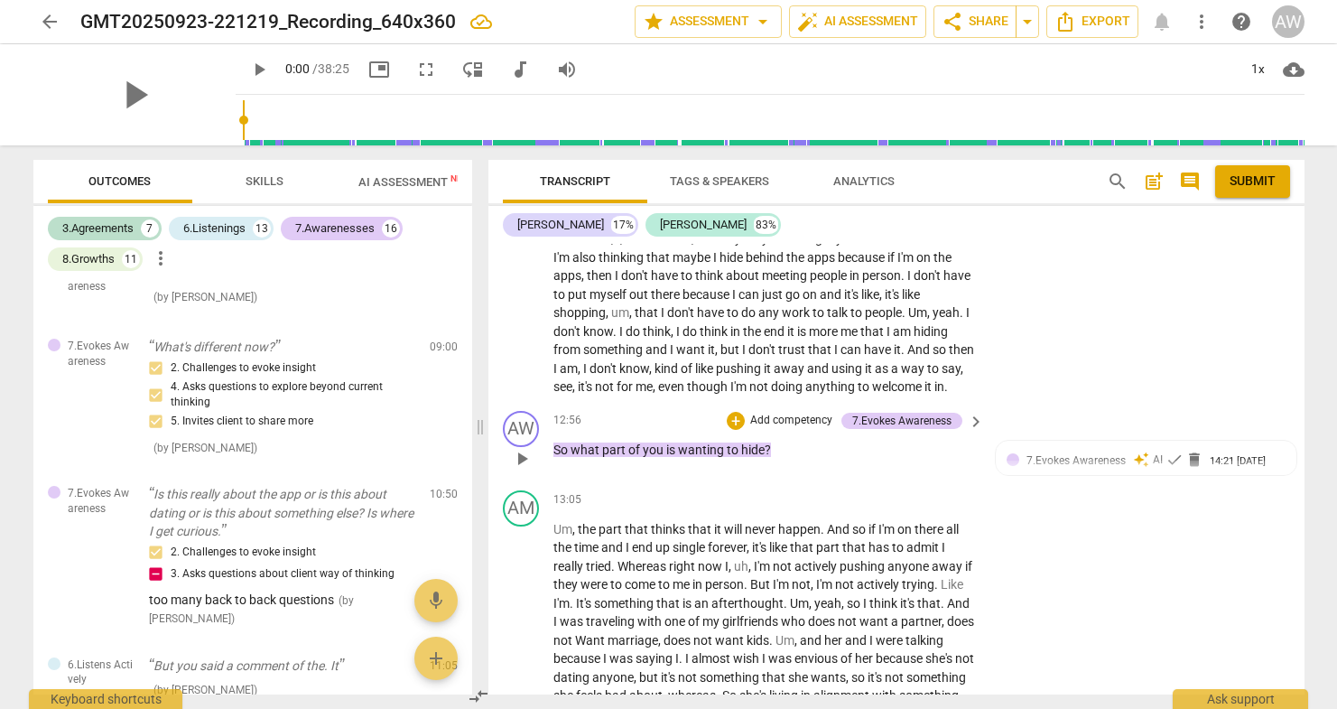
click at [785, 413] on p "Add competency" at bounding box center [791, 421] width 86 height 16
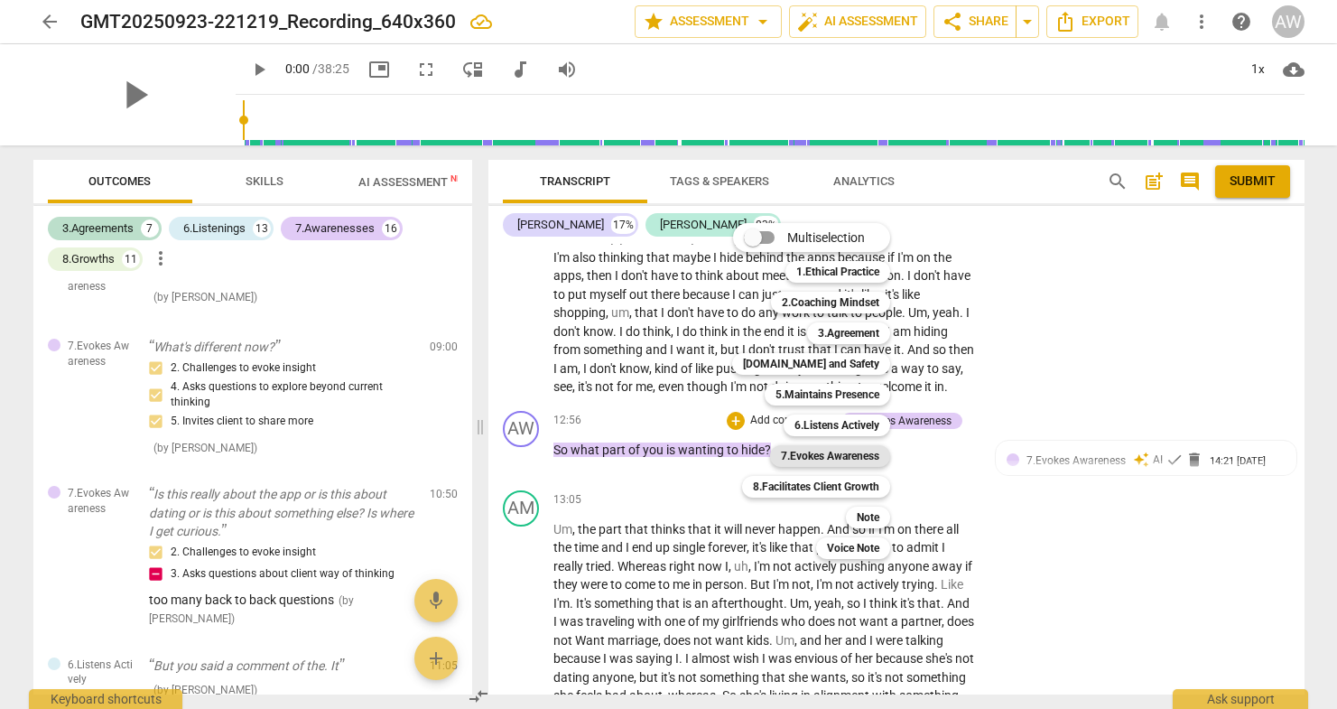
click at [832, 452] on b "7.Evokes Awareness" at bounding box center [830, 456] width 98 height 22
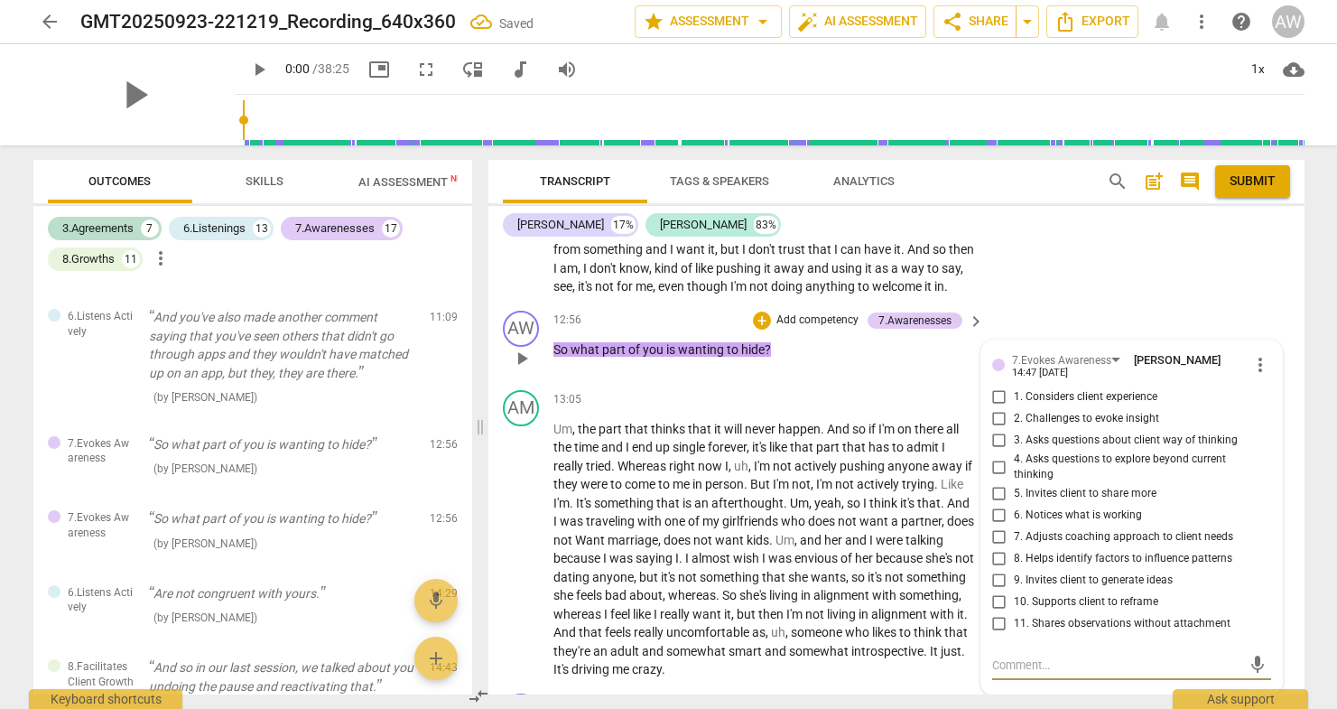
scroll to position [4004, 0]
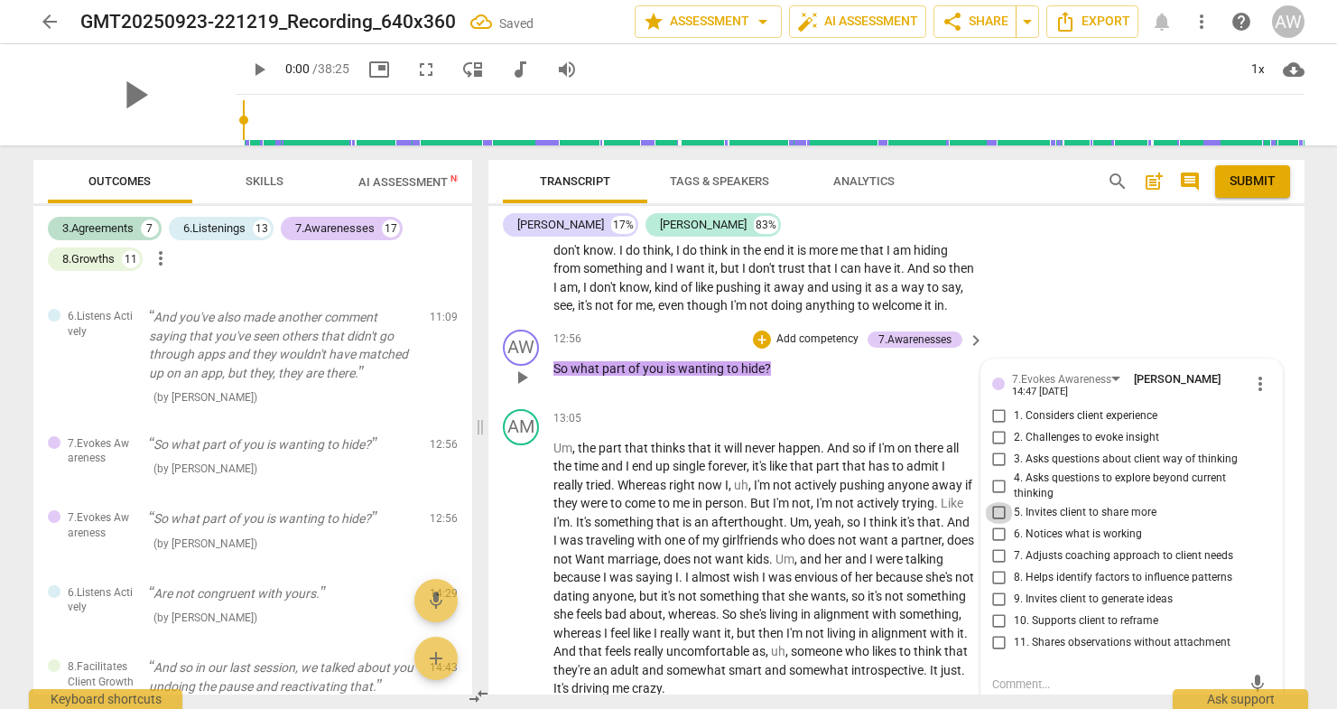
click at [994, 502] on input "5. Invites client to share more" at bounding box center [999, 513] width 29 height 22
checkbox input "true"
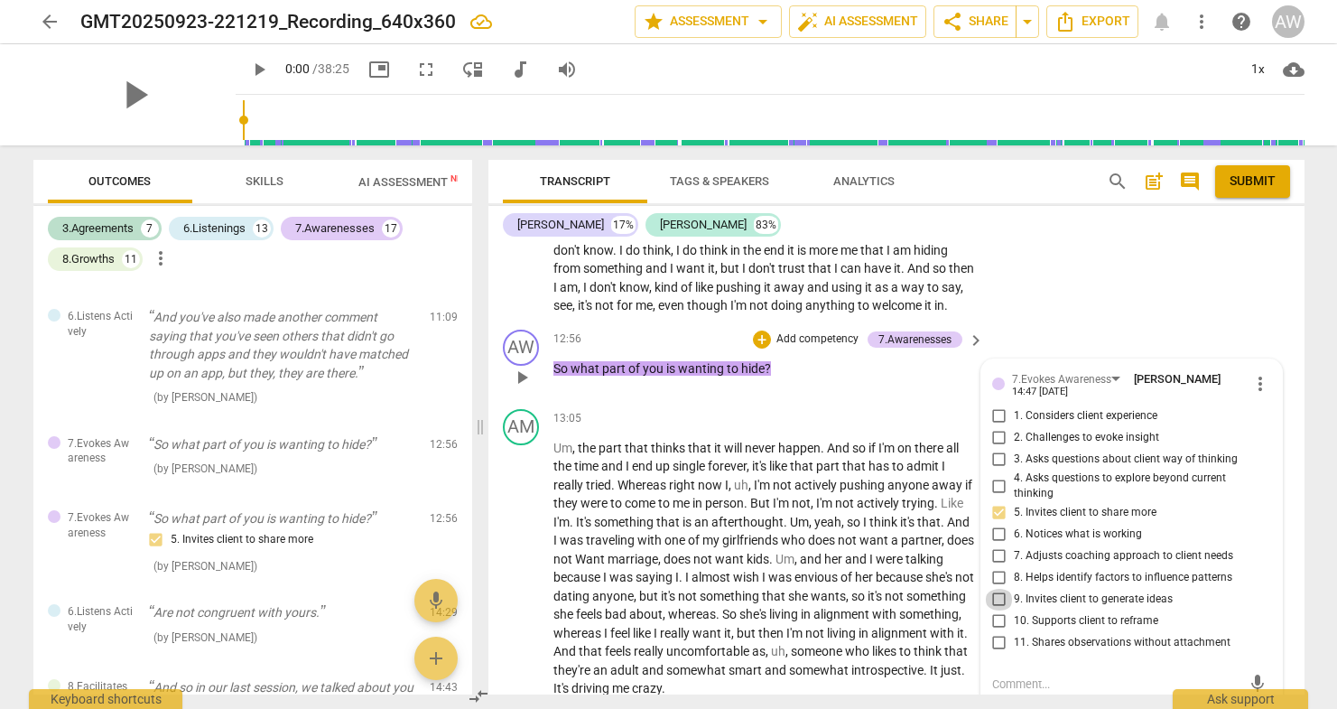
click at [998, 589] on input "9. Invites client to generate ideas" at bounding box center [999, 600] width 29 height 22
checkbox input "true"
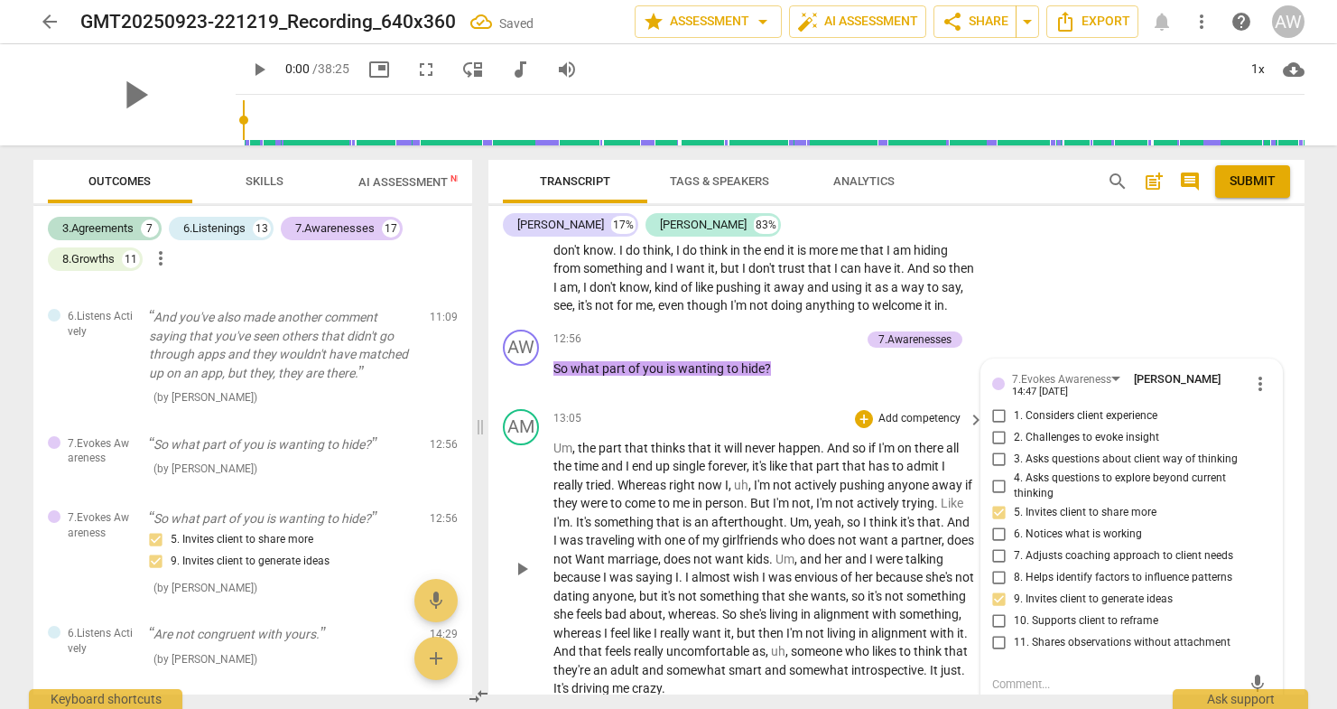
click at [965, 659] on p "Um , the part that thinks that it will never happen . And so if I'm on there al…" at bounding box center [764, 568] width 422 height 259
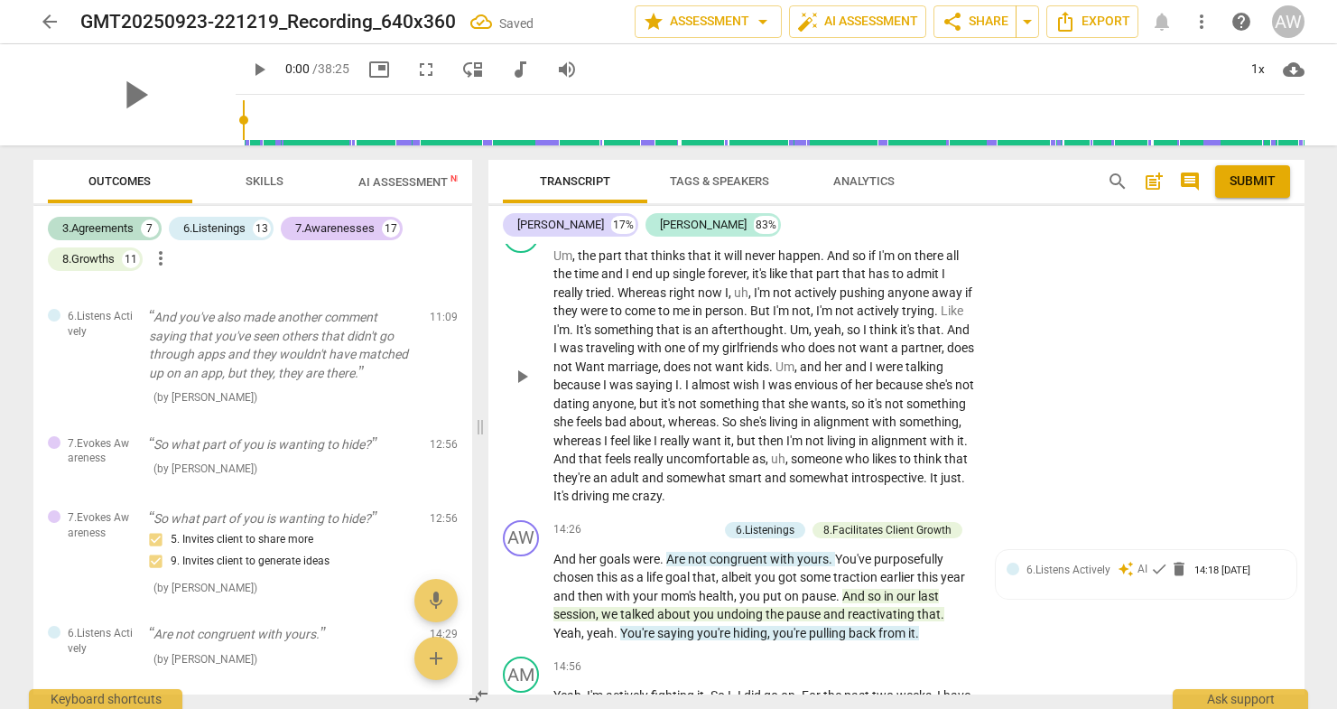
scroll to position [4198, 0]
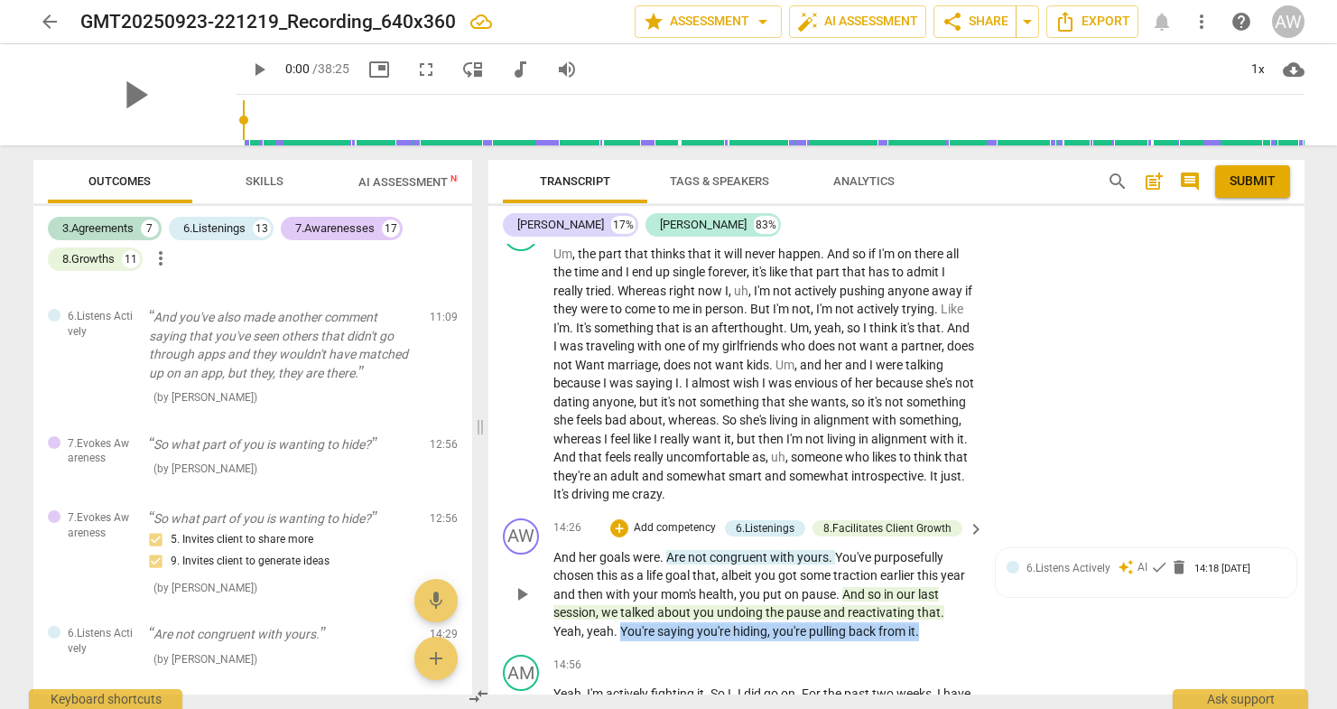
drag, startPoint x: 926, startPoint y: 594, endPoint x: 619, endPoint y: 597, distance: 307.0
click at [619, 597] on p "And her goals were . Are not congruent with yours . You've purposefully chosen …" at bounding box center [764, 594] width 422 height 93
click at [939, 575] on div "+" at bounding box center [936, 570] width 18 height 18
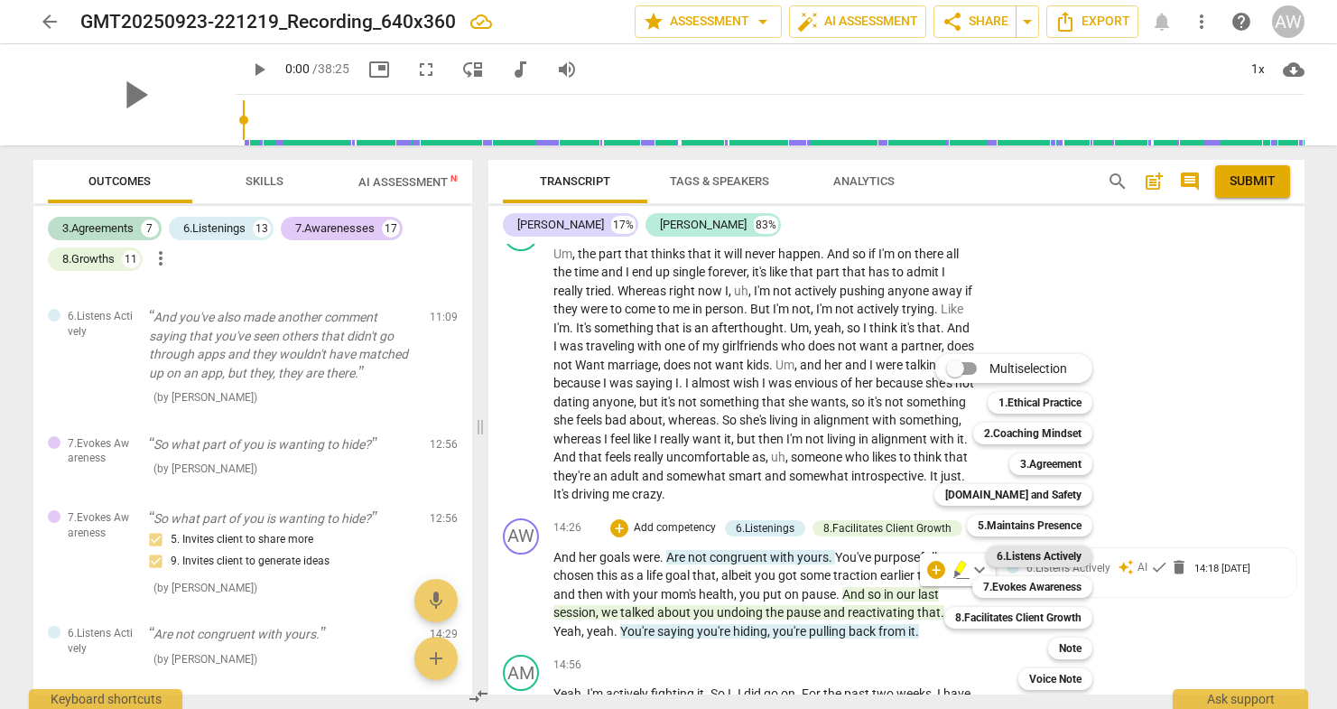
click at [1030, 551] on b "6.Listens Actively" at bounding box center [1039, 556] width 85 height 22
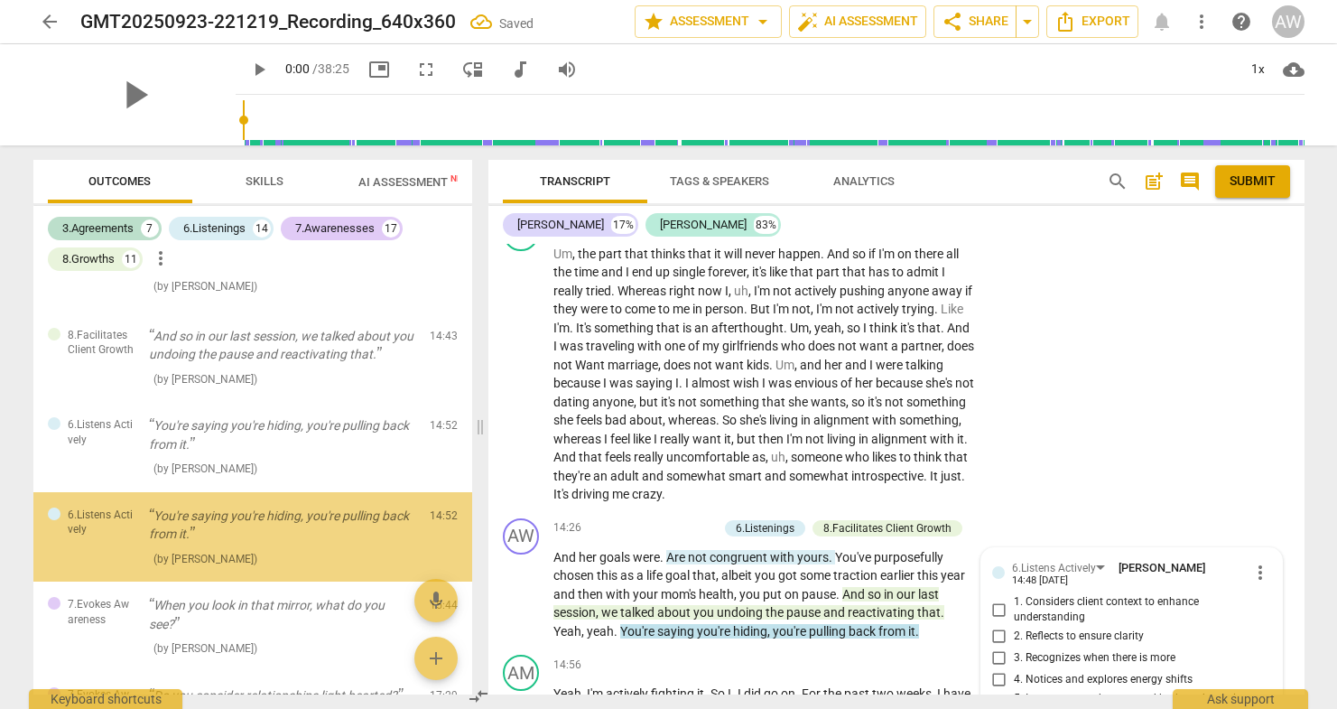
scroll to position [4464, 0]
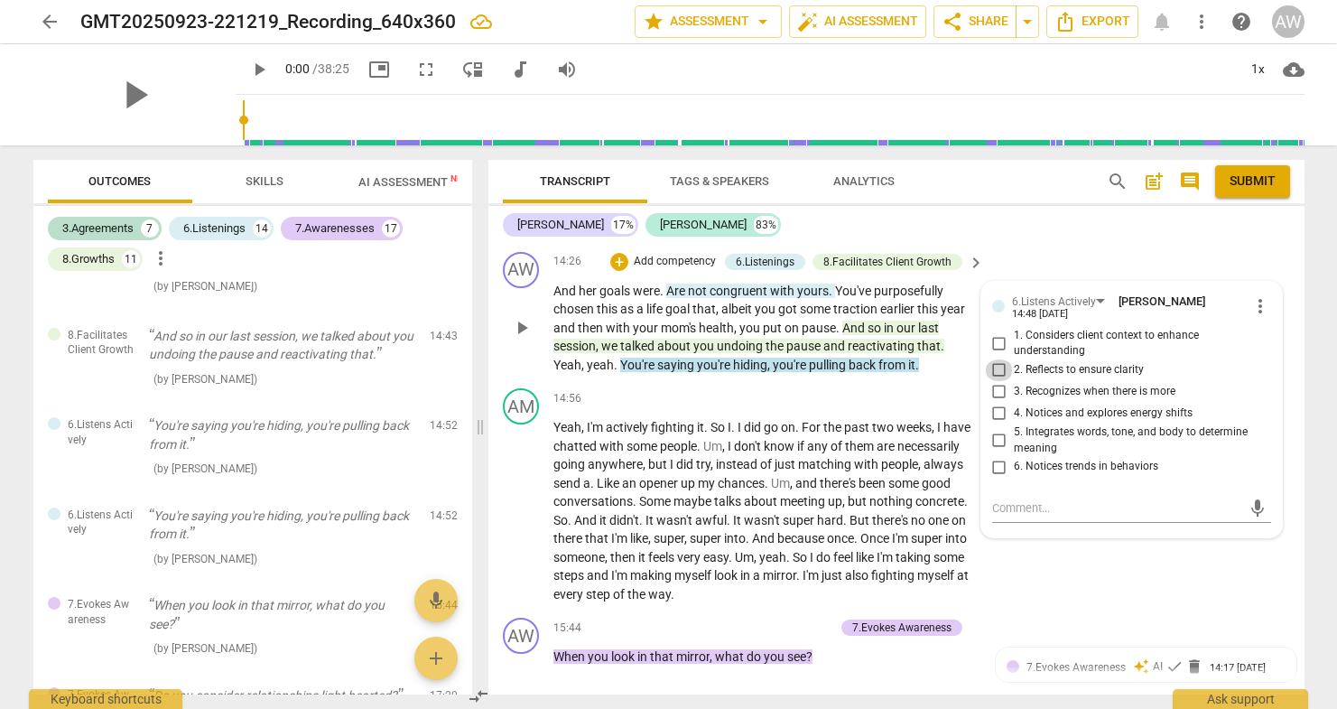
click at [998, 359] on input "2. Reflects to ensure clarity" at bounding box center [999, 370] width 29 height 22
checkbox input "true"
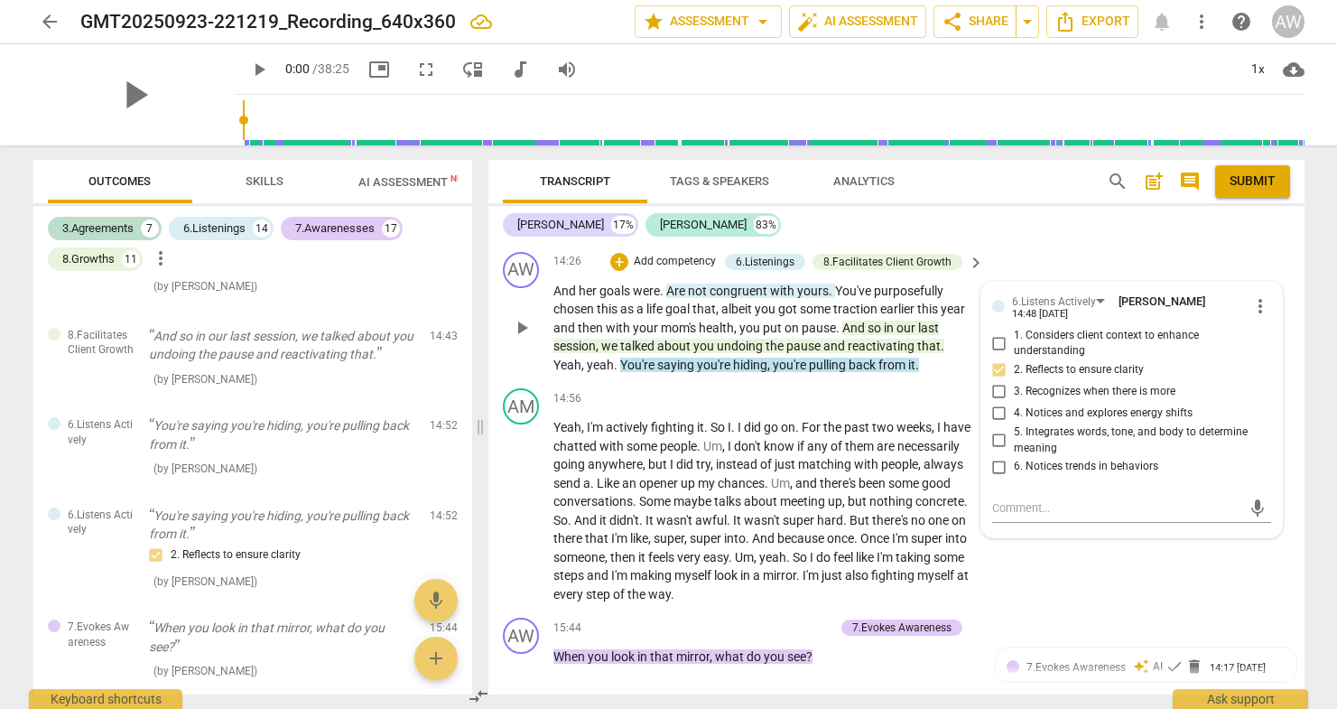
click at [995, 381] on input "3. Recognizes when there is more" at bounding box center [999, 392] width 29 height 22
checkbox input "true"
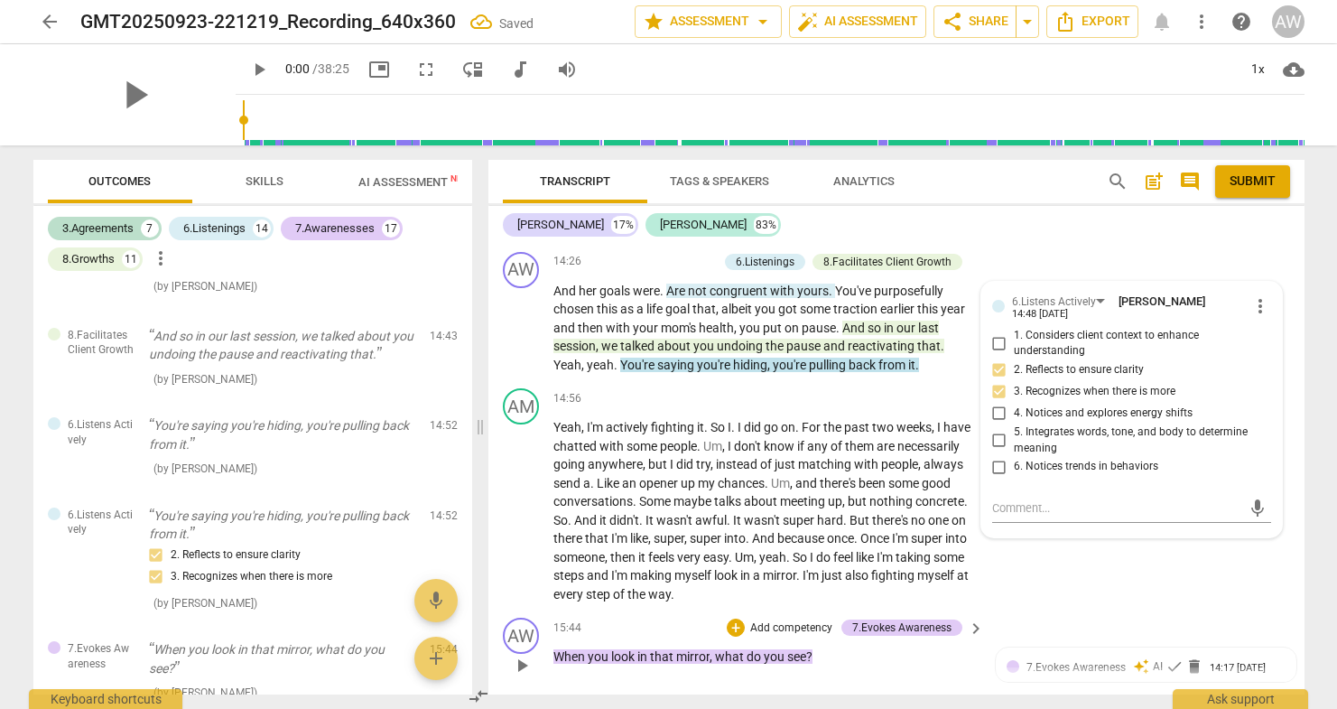
click at [812, 620] on p "Add competency" at bounding box center [791, 628] width 86 height 16
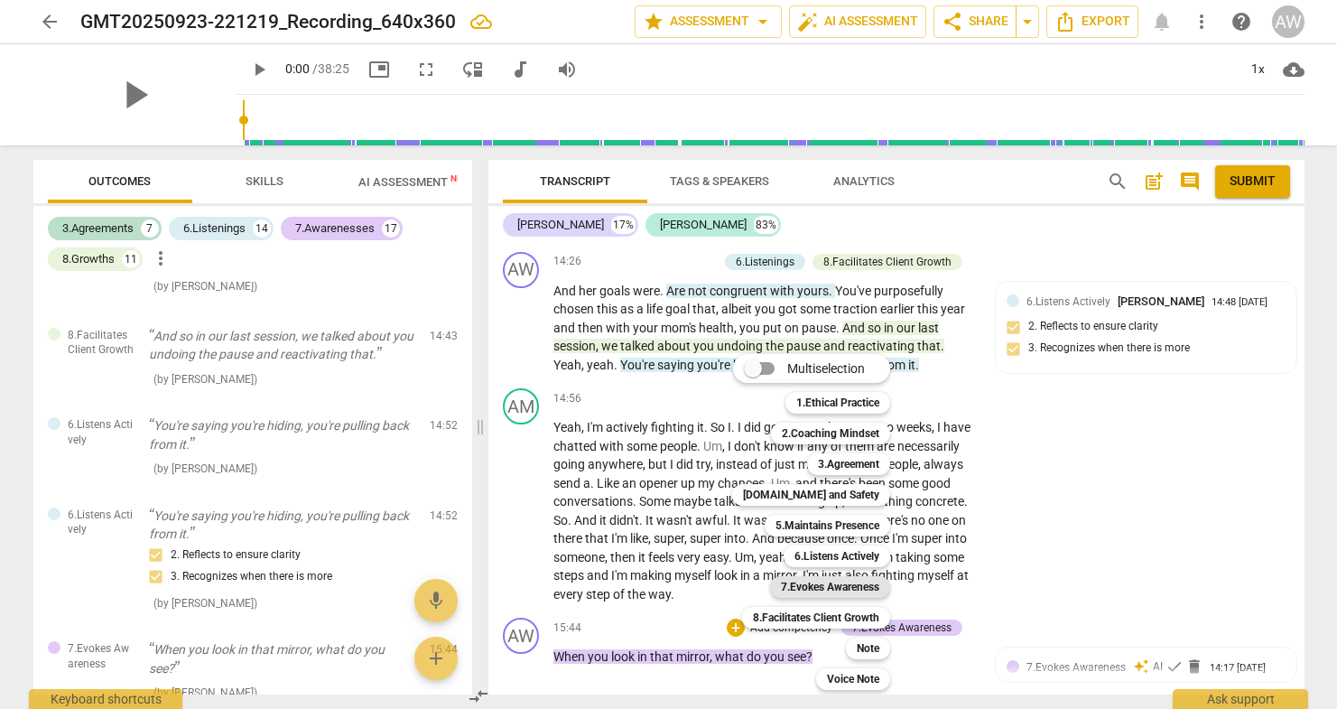
click at [833, 588] on b "7.Evokes Awareness" at bounding box center [830, 587] width 98 height 22
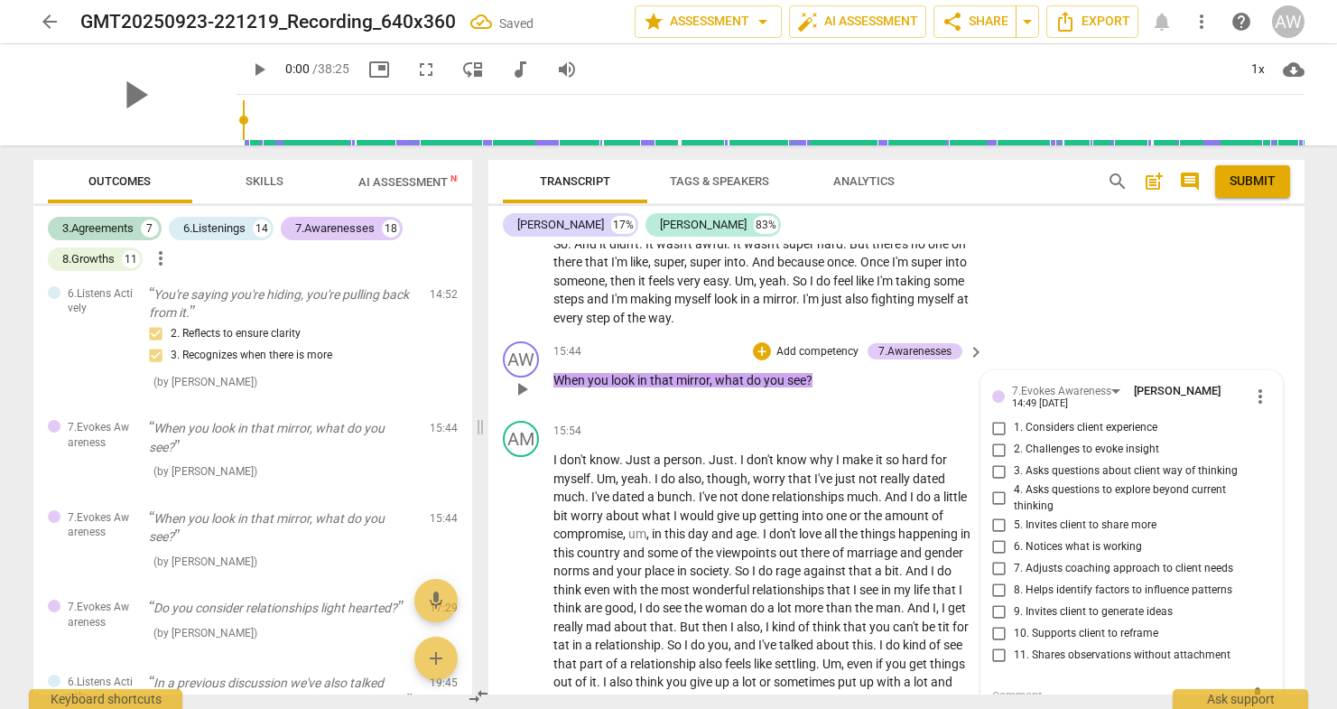
scroll to position [4738, 0]
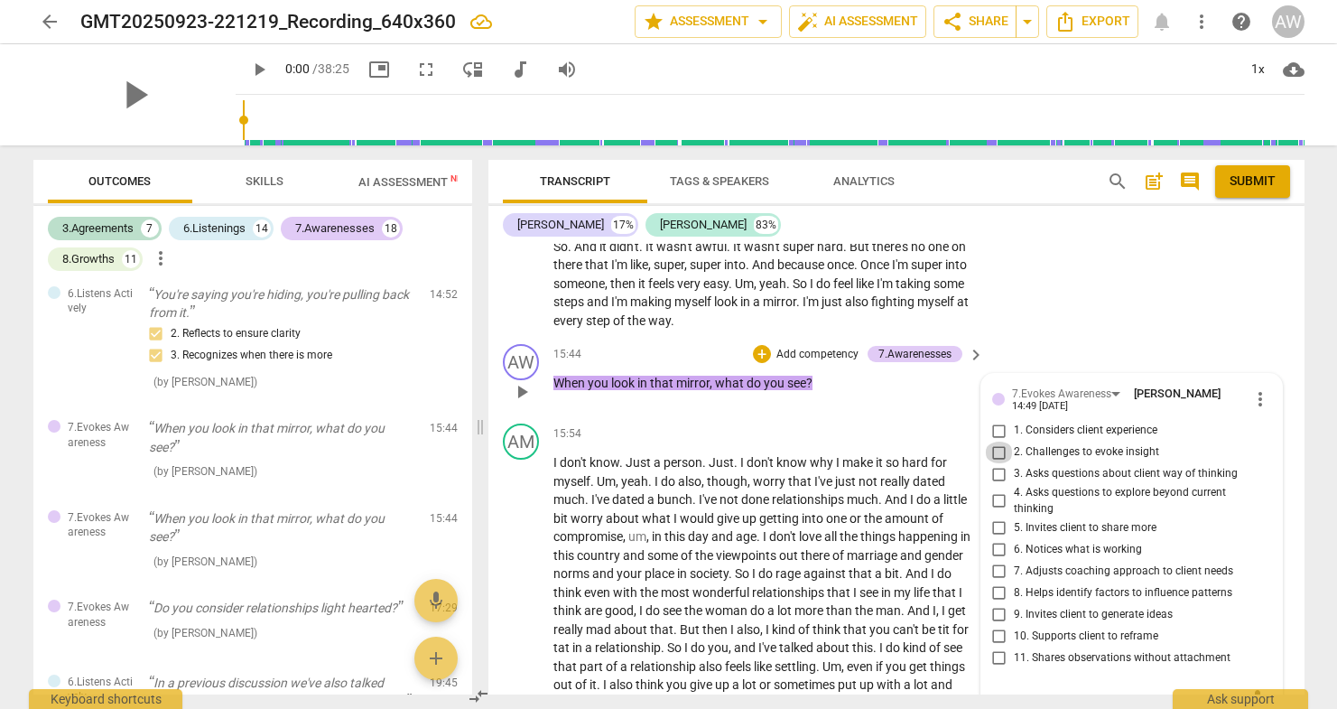
click at [999, 441] on input "2. Challenges to evoke insight" at bounding box center [999, 452] width 29 height 22
checkbox input "true"
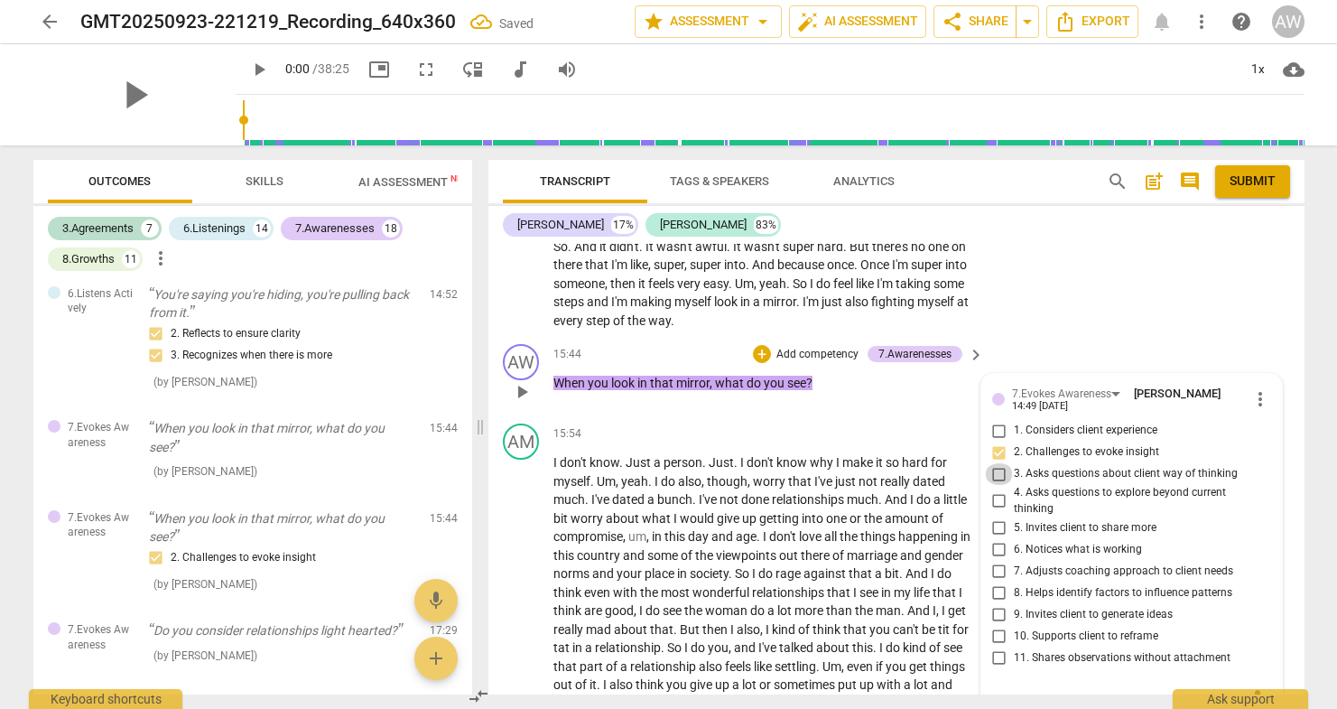
click at [998, 463] on input "3. Asks questions about client way of thinking" at bounding box center [999, 474] width 29 height 22
checkbox input "true"
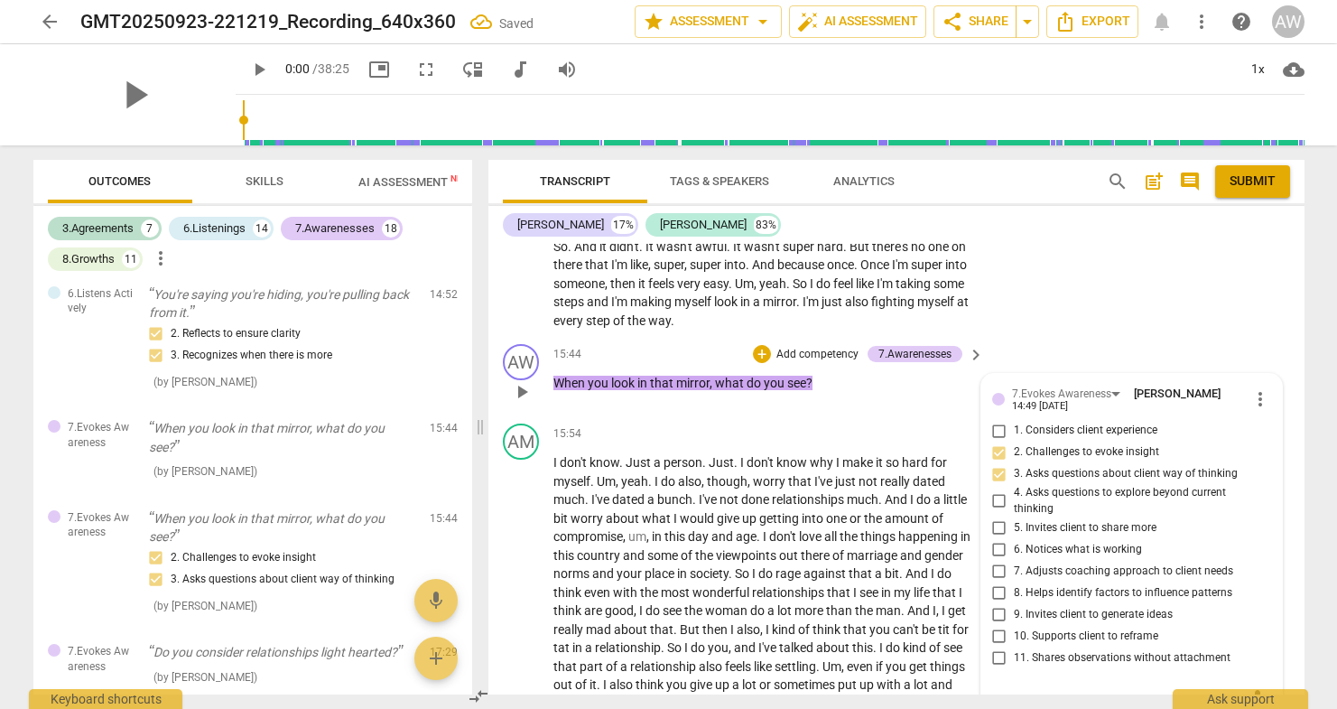
click at [997, 516] on input "5. Invites client to share more" at bounding box center [999, 527] width 29 height 22
checkbox input "true"
click at [975, 529] on div "I don't know . Just a person . Just . I don't know why I make it so hard for my…" at bounding box center [769, 592] width 433 height 278
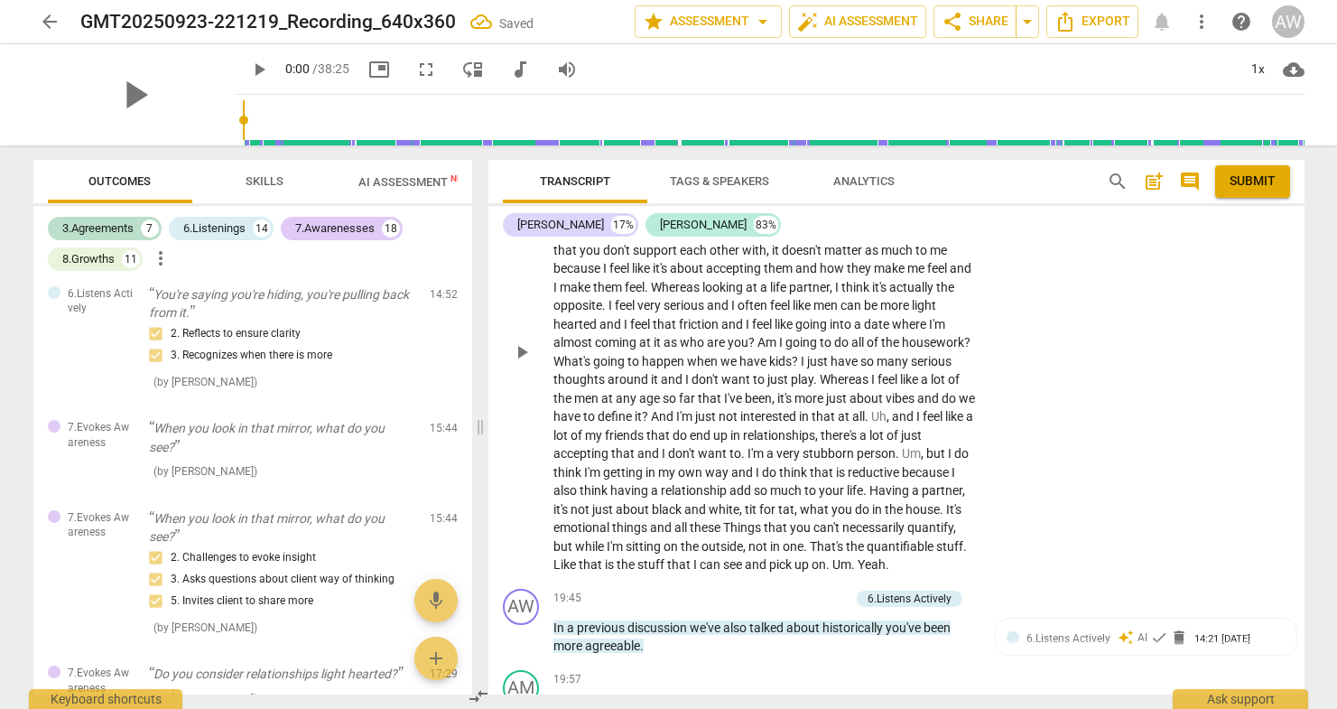
scroll to position [5464, 0]
click at [821, 589] on p "Add competency" at bounding box center [807, 597] width 86 height 16
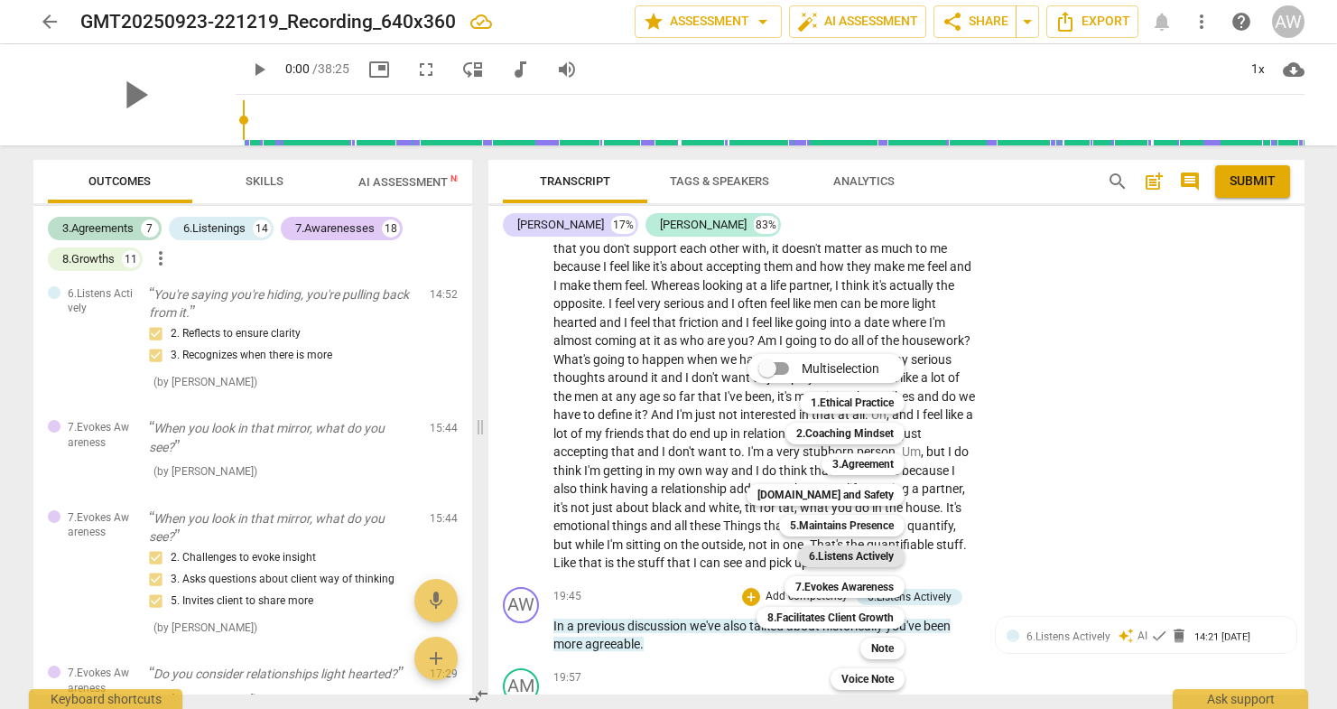
click at [822, 555] on b "6.Listens Actively" at bounding box center [851, 556] width 85 height 22
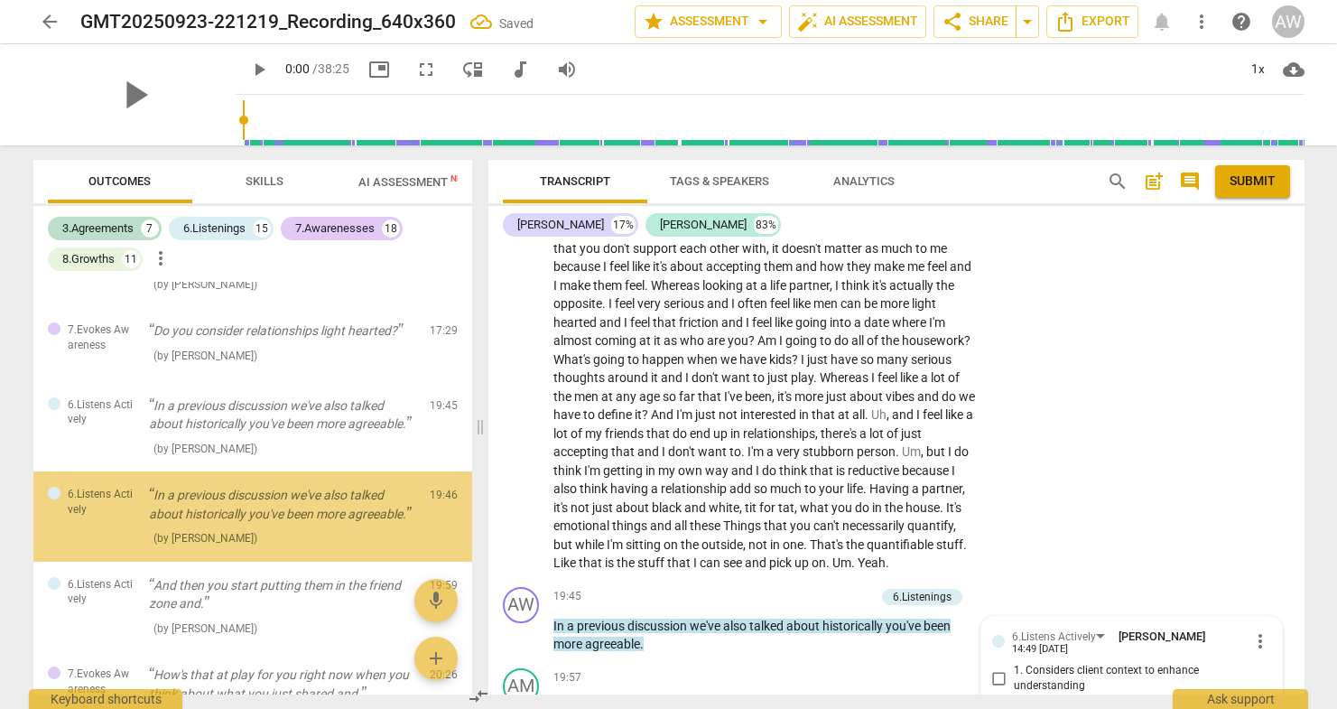
scroll to position [5793, 0]
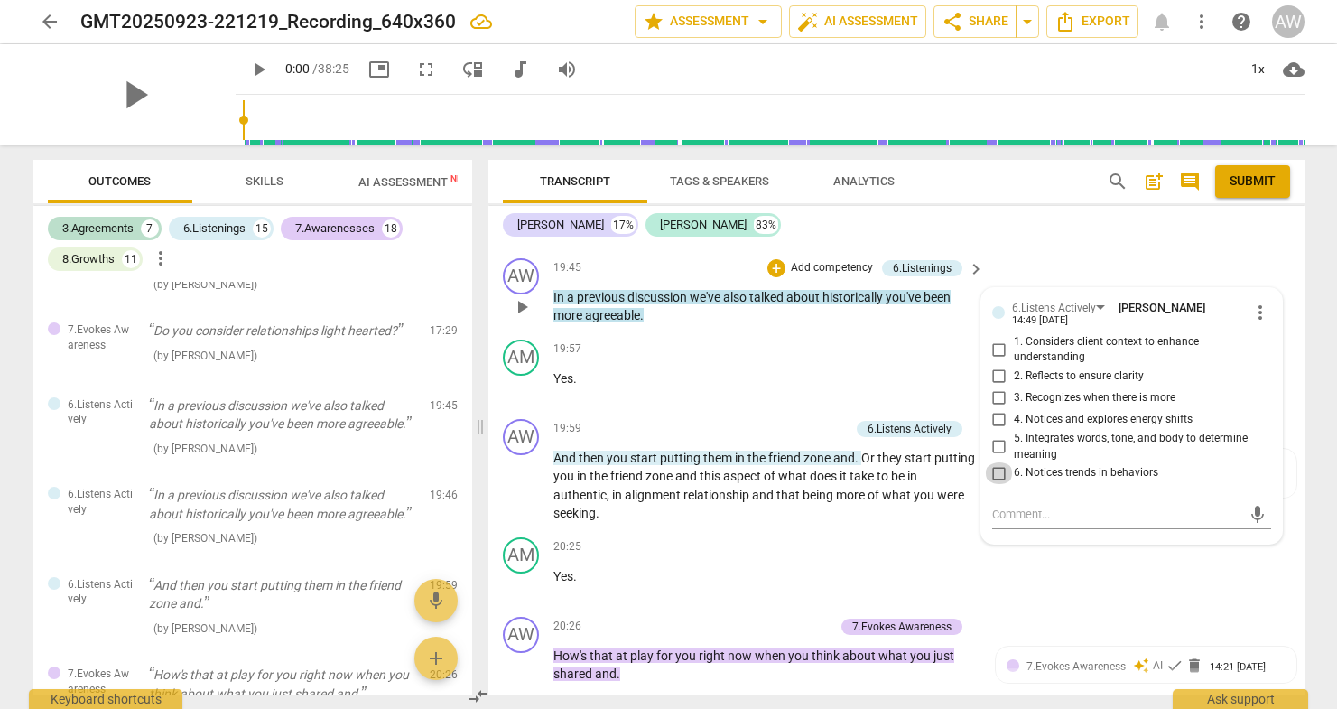
click at [999, 462] on input "6. Notices trends in behaviors" at bounding box center [999, 473] width 29 height 22
checkbox input "true"
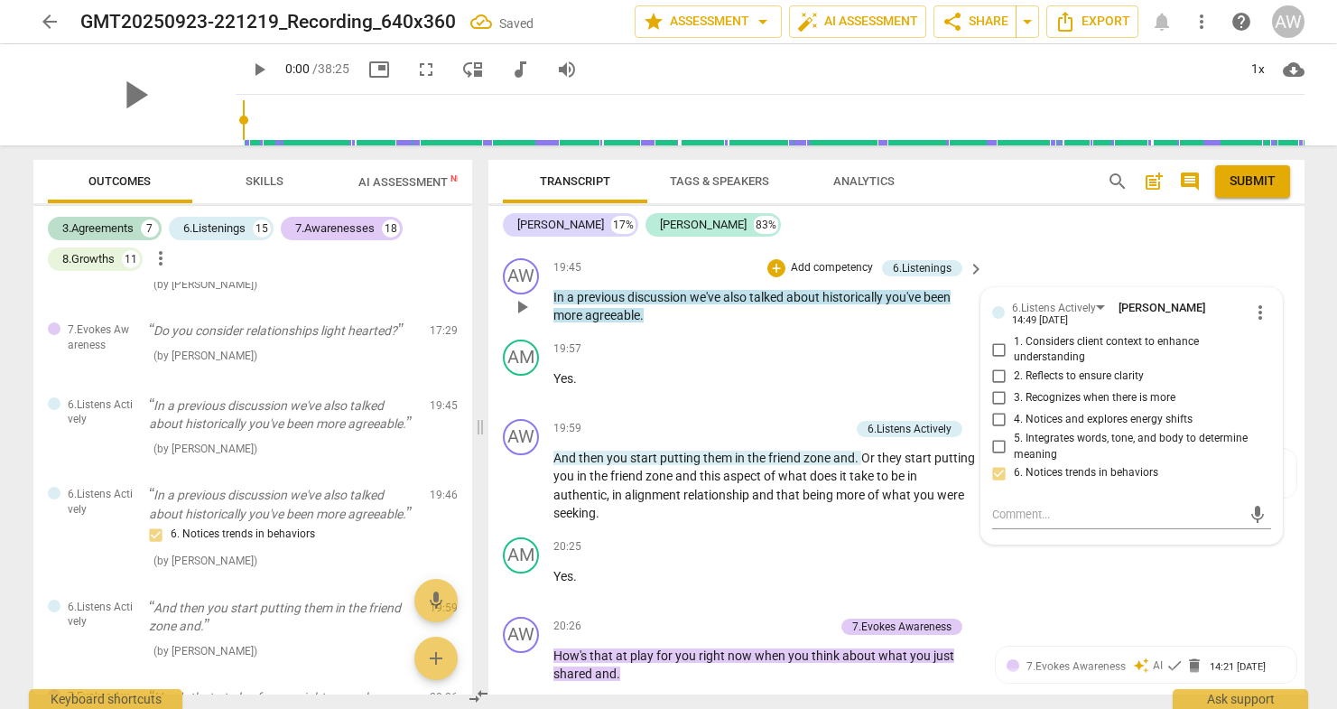
click at [998, 387] on input "3. Recognizes when there is more" at bounding box center [999, 398] width 29 height 22
checkbox input "true"
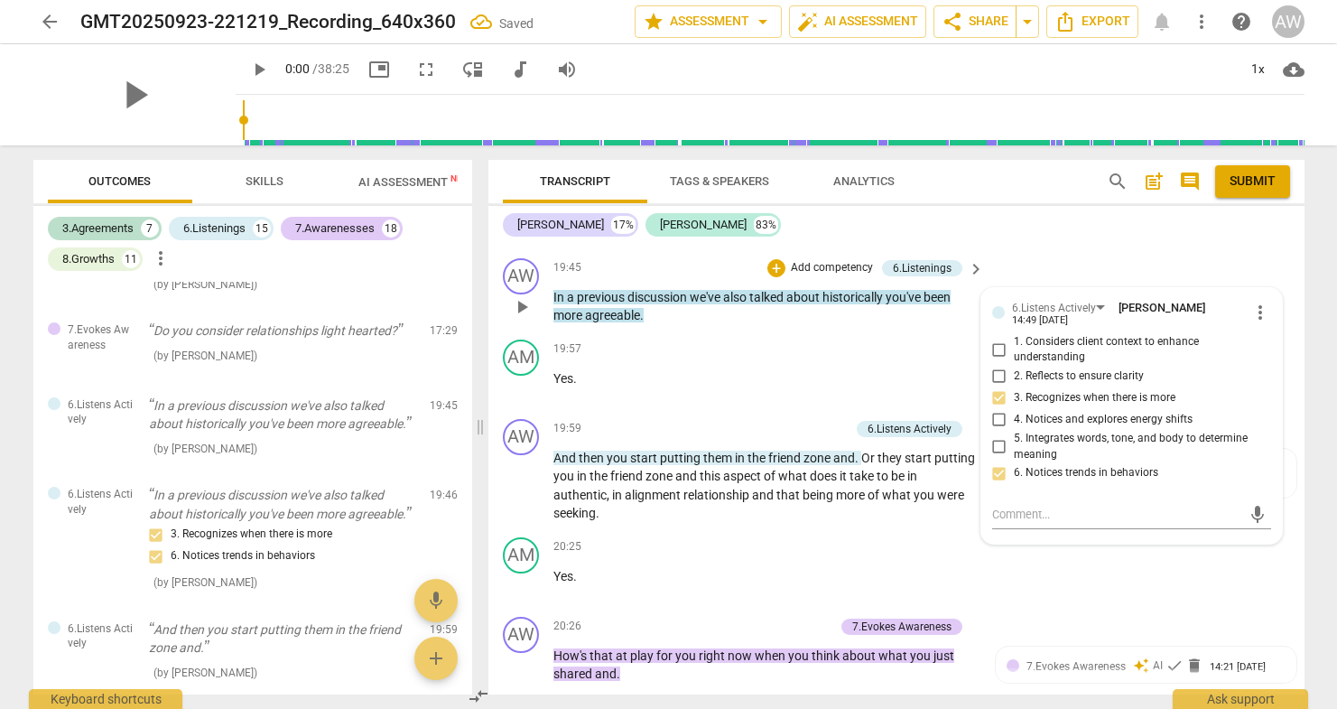
click at [995, 339] on input "1. Considers client context to enhance understanding" at bounding box center [999, 350] width 29 height 22
checkbox input "true"
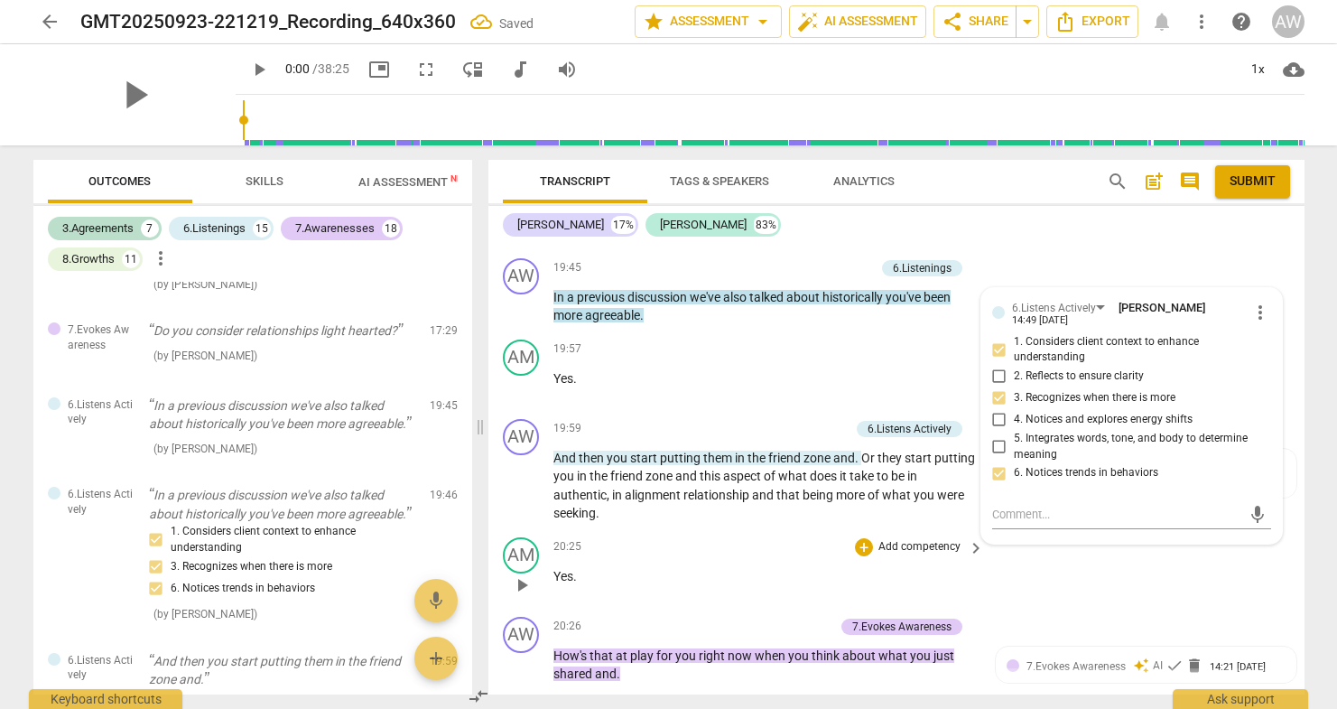
click at [986, 535] on div "AM play_arrow pause 20:25 + Add competency keyboard_arrow_right Yes ." at bounding box center [896, 569] width 816 height 79
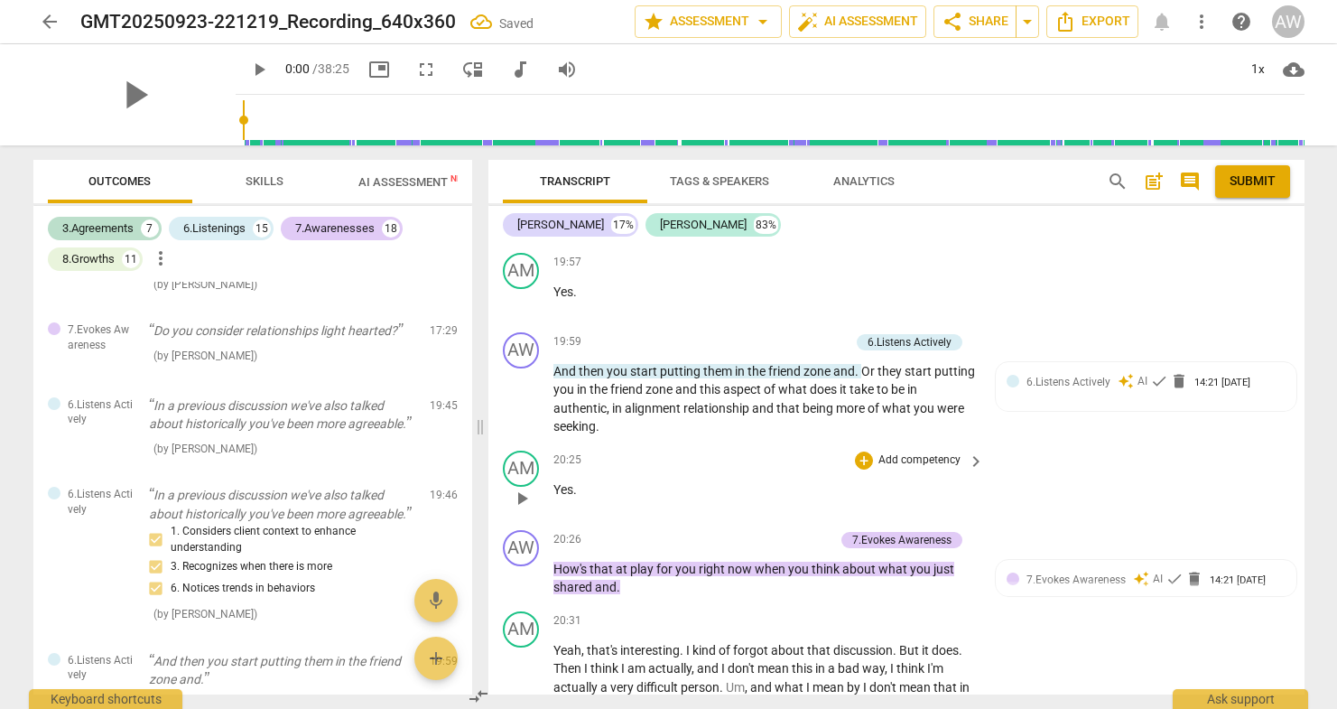
scroll to position [5881, 0]
click at [791, 531] on p "Add competency" at bounding box center [791, 539] width 86 height 16
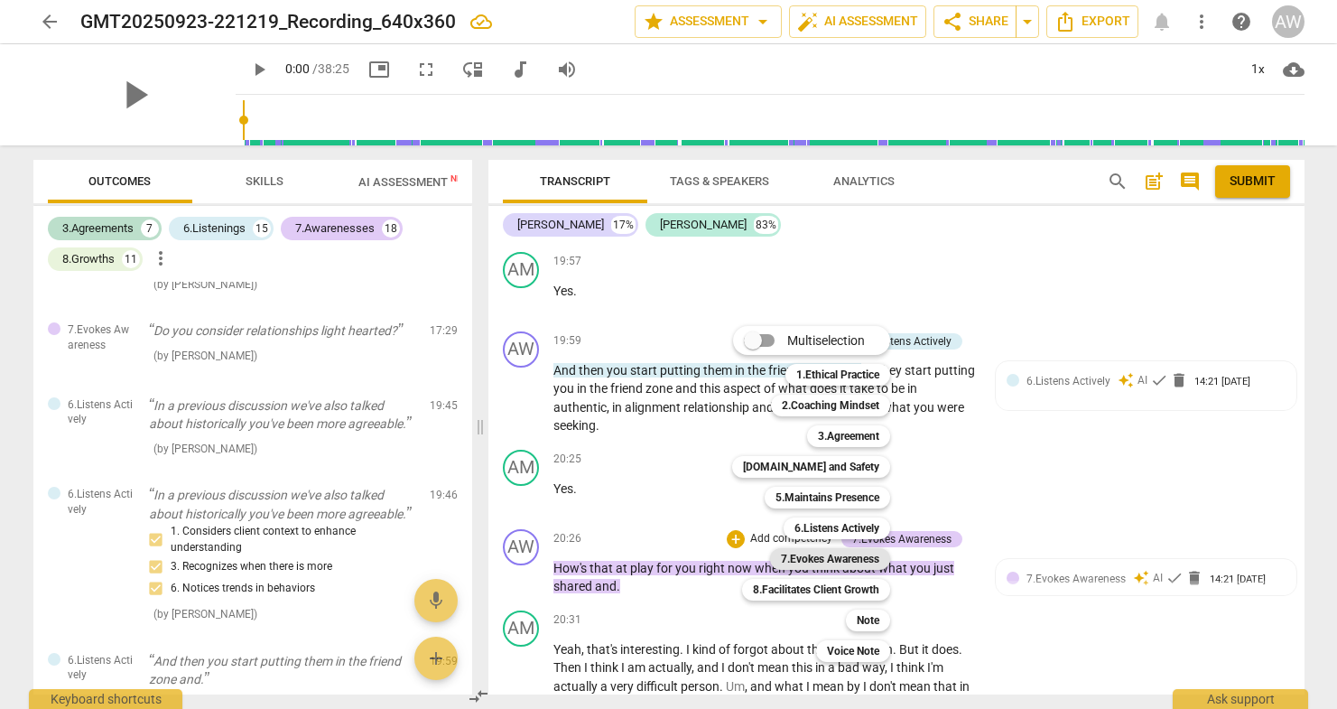
click at [823, 549] on b "7.Evokes Awareness" at bounding box center [830, 559] width 98 height 22
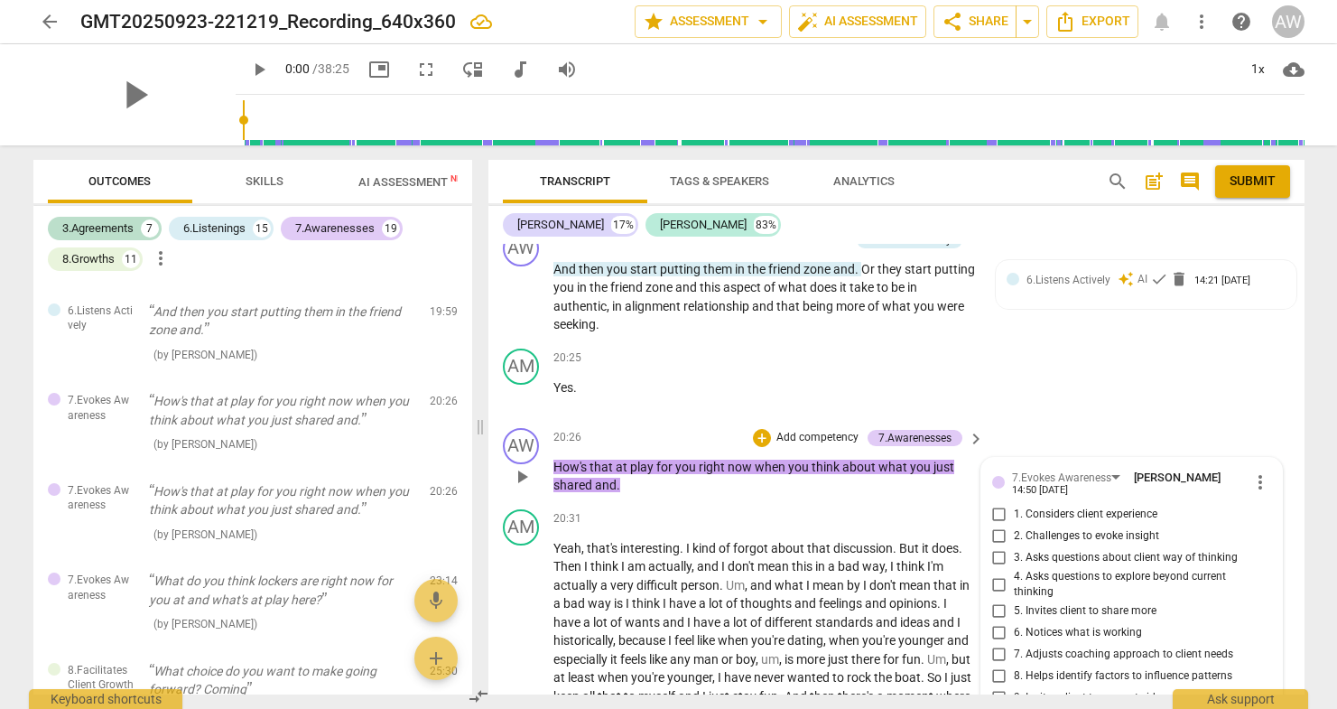
scroll to position [5981, 0]
click at [998, 601] on input "5. Invites client to share more" at bounding box center [999, 612] width 29 height 22
checkbox input "true"
click at [994, 574] on input "4. Asks questions to explore beyond current thinking" at bounding box center [999, 585] width 29 height 22
checkbox input "true"
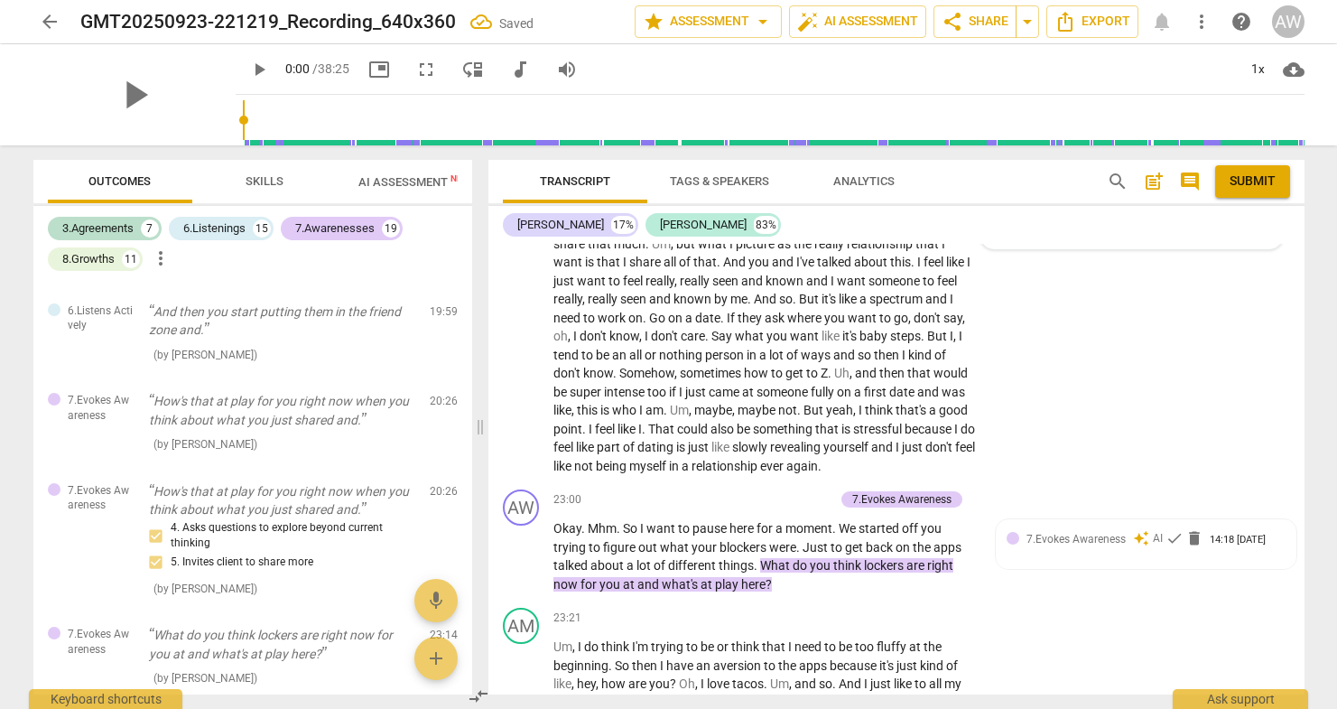
scroll to position [6551, 0]
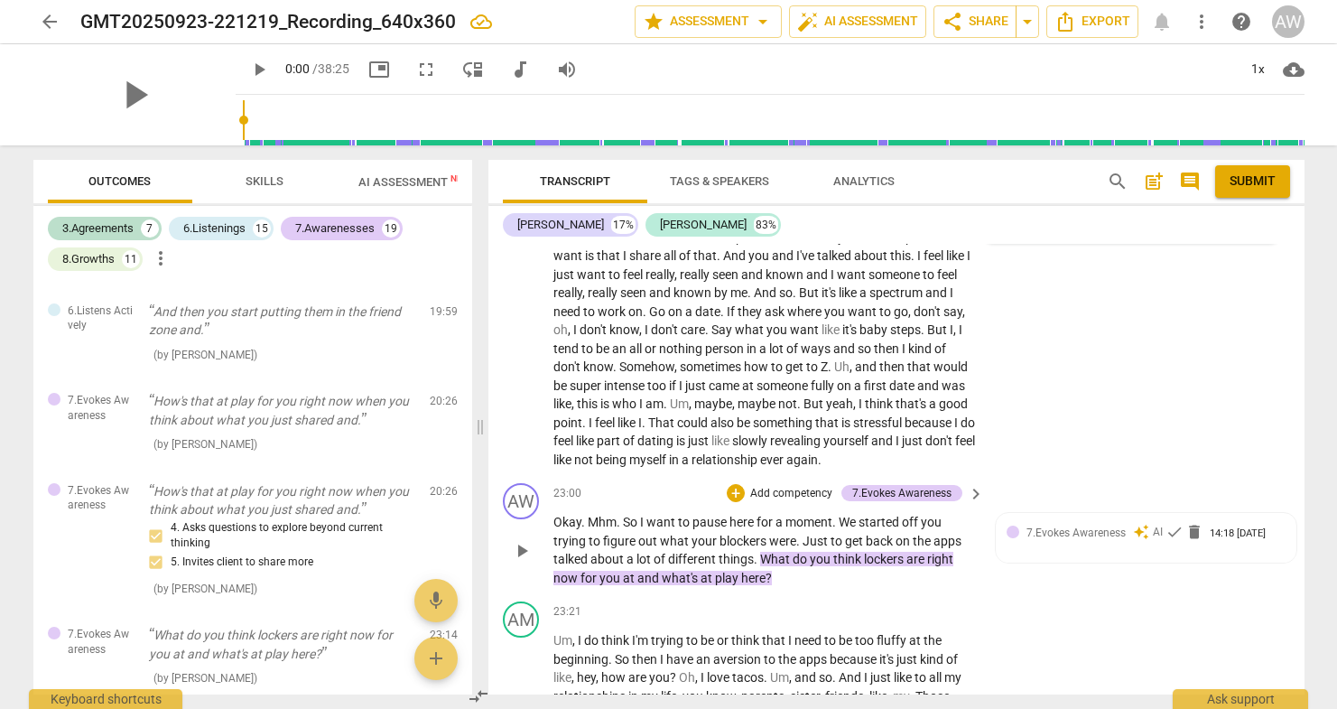
click at [812, 486] on p "Add competency" at bounding box center [791, 494] width 86 height 16
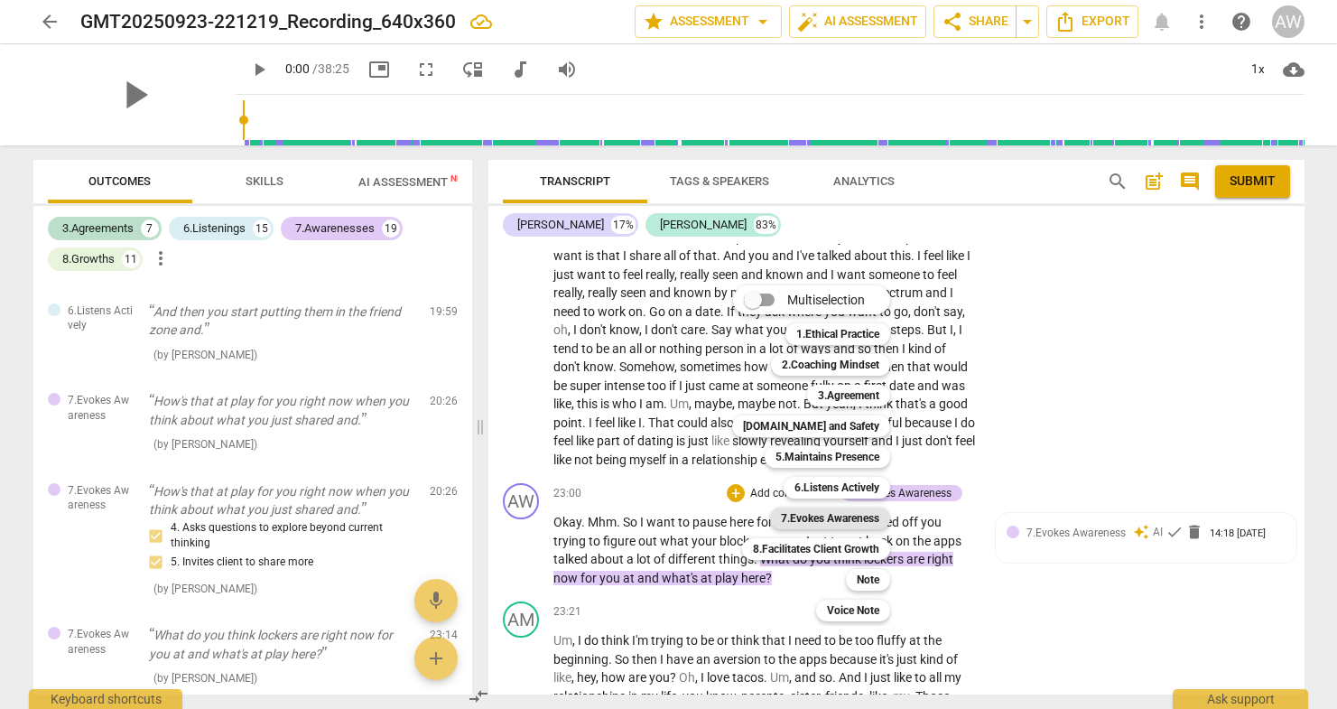
click at [834, 519] on b "7.Evokes Awareness" at bounding box center [830, 518] width 98 height 22
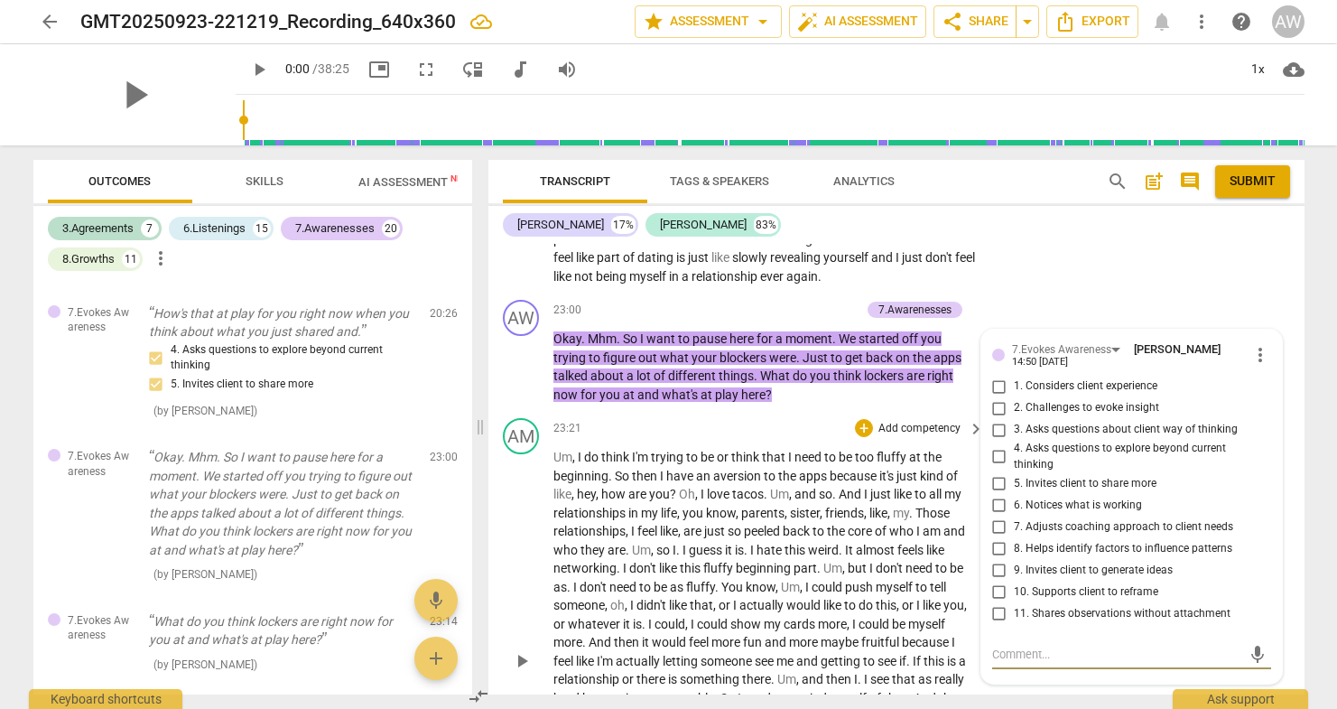
scroll to position [6731, 0]
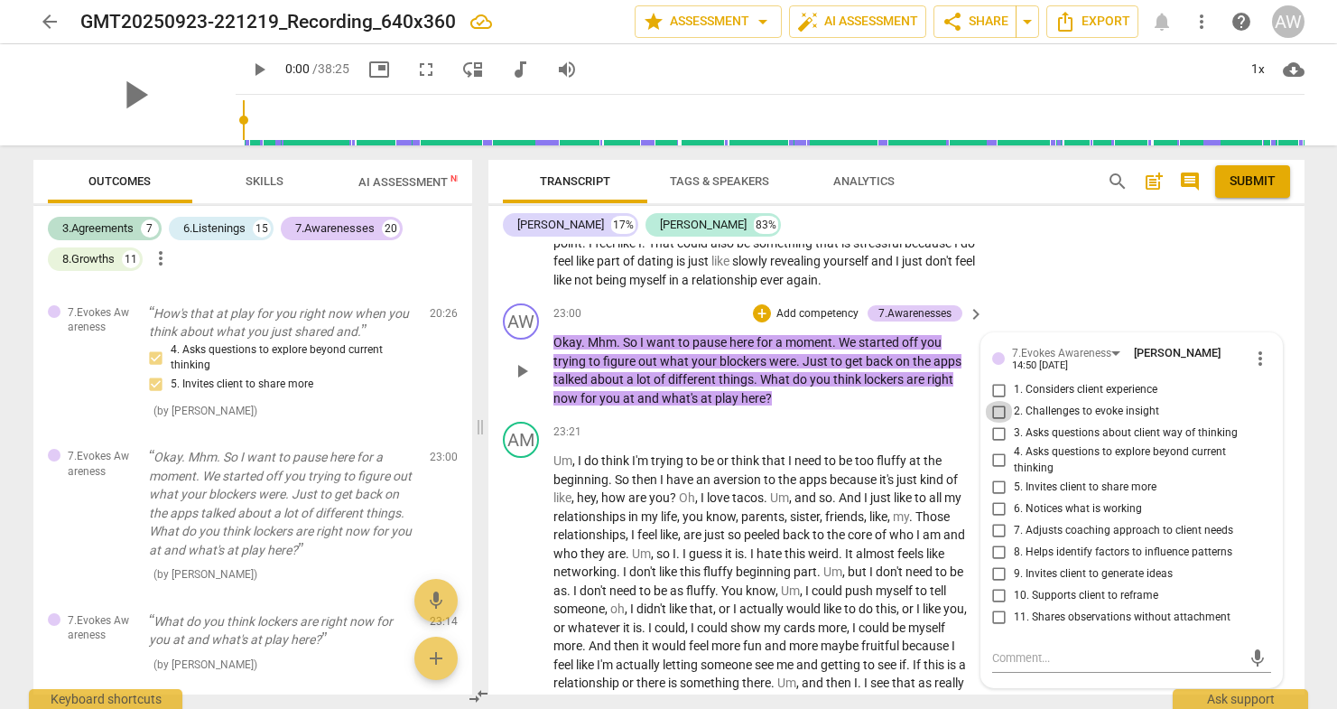
click at [995, 401] on input "2. Challenges to evoke insight" at bounding box center [999, 412] width 29 height 22
checkbox input "true"
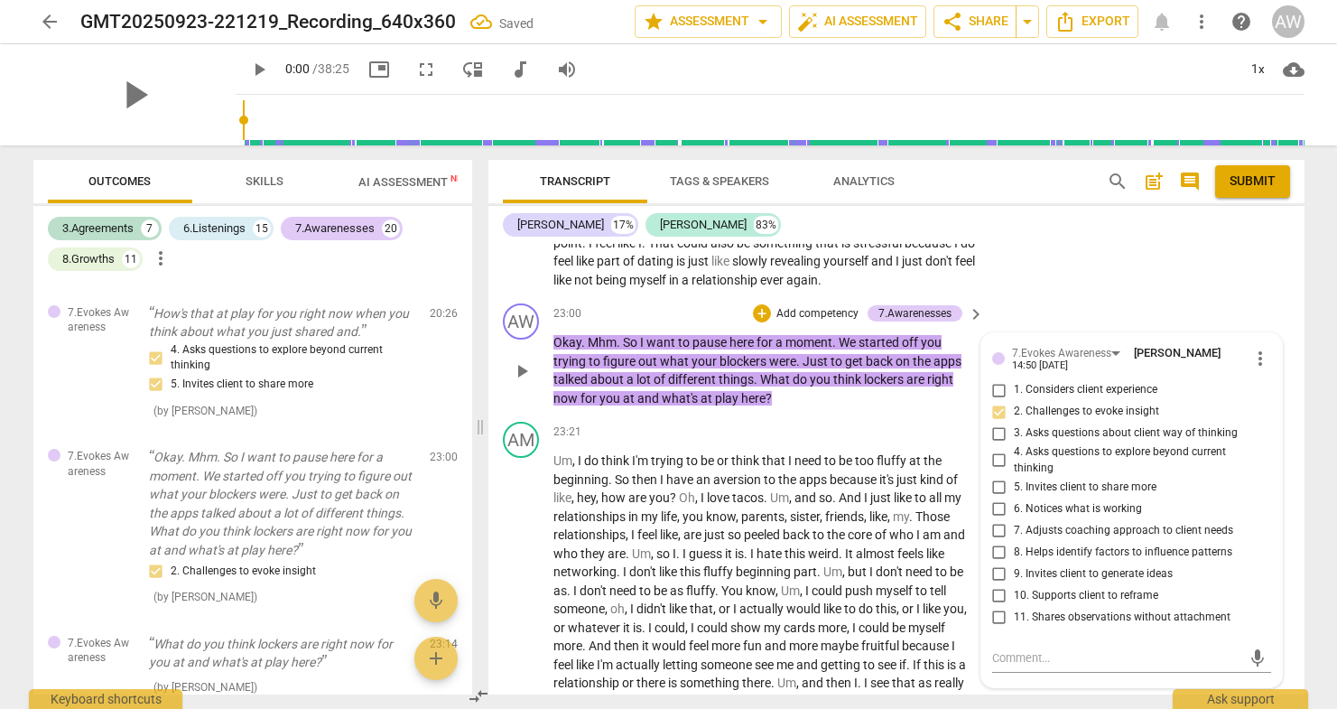
click at [1000, 450] on input "4. Asks questions to explore beyond current thinking" at bounding box center [999, 461] width 29 height 22
checkbox input "true"
click at [996, 422] on input "3. Asks questions about client way of thinking" at bounding box center [999, 433] width 29 height 22
checkbox input "true"
click at [1008, 667] on div "AM play_arrow pause 23:21 + Add competency keyboard_arrow_right Um , I do think…" at bounding box center [896, 649] width 816 height 470
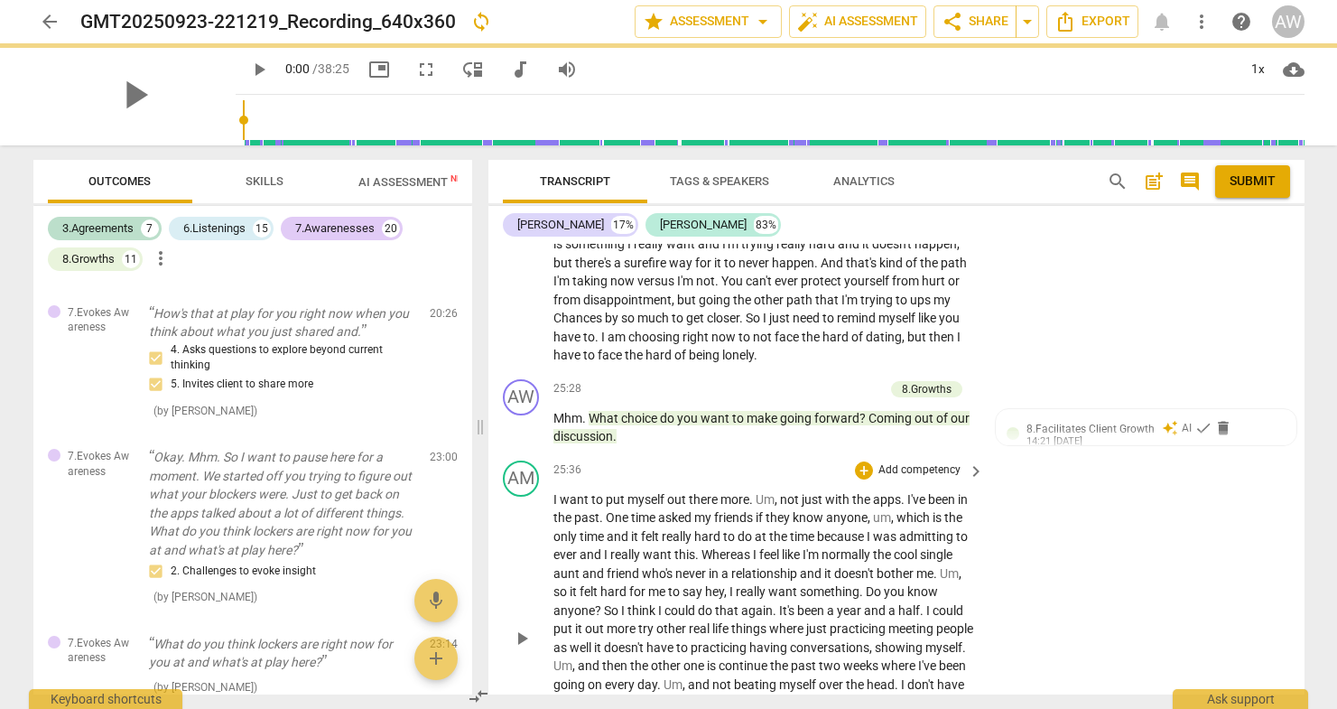
scroll to position [7246, 0]
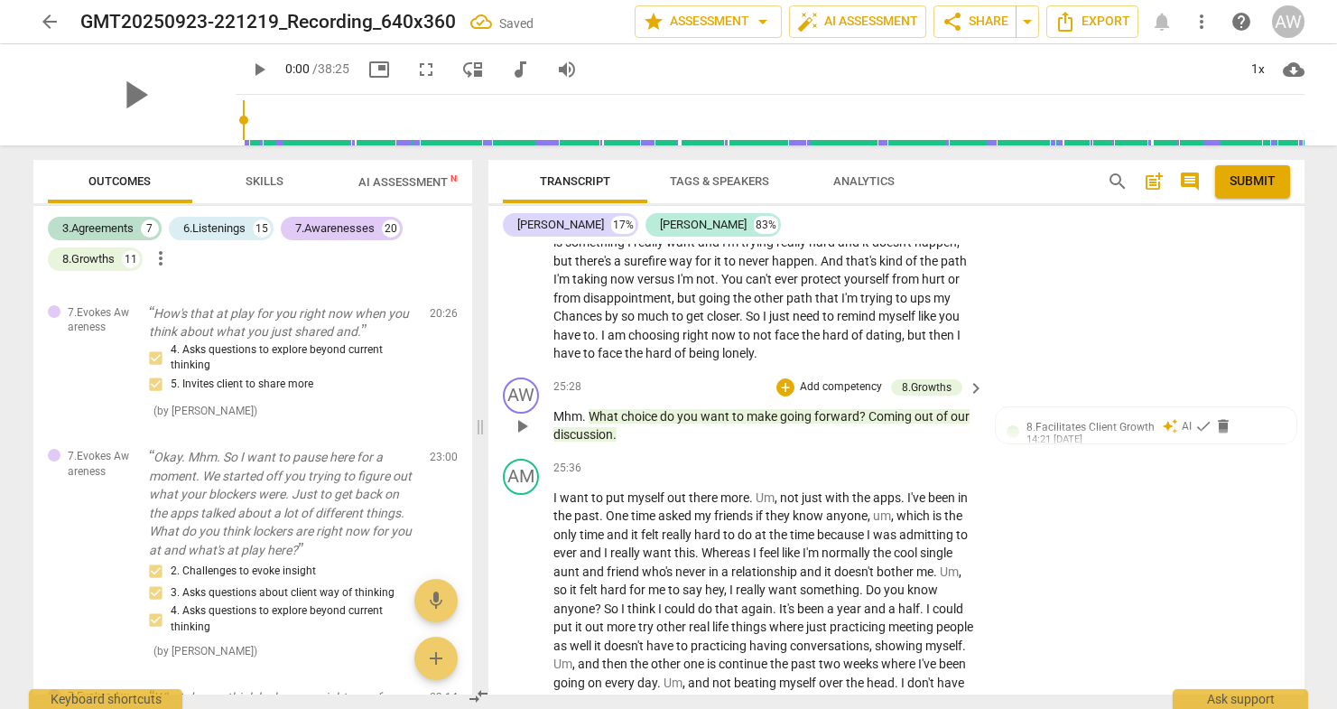
click at [850, 379] on p "Add competency" at bounding box center [841, 387] width 86 height 16
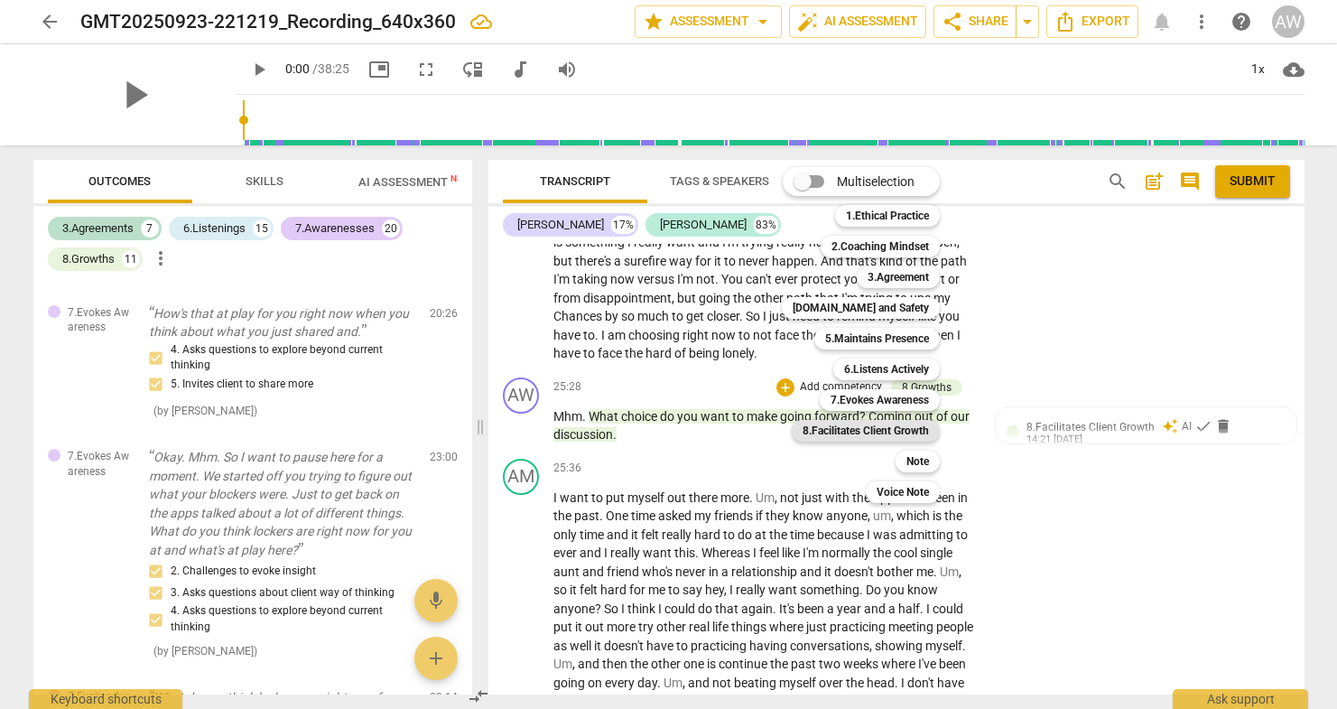
click at [914, 427] on b "8.Facilitates Client Growth" at bounding box center [866, 431] width 126 height 22
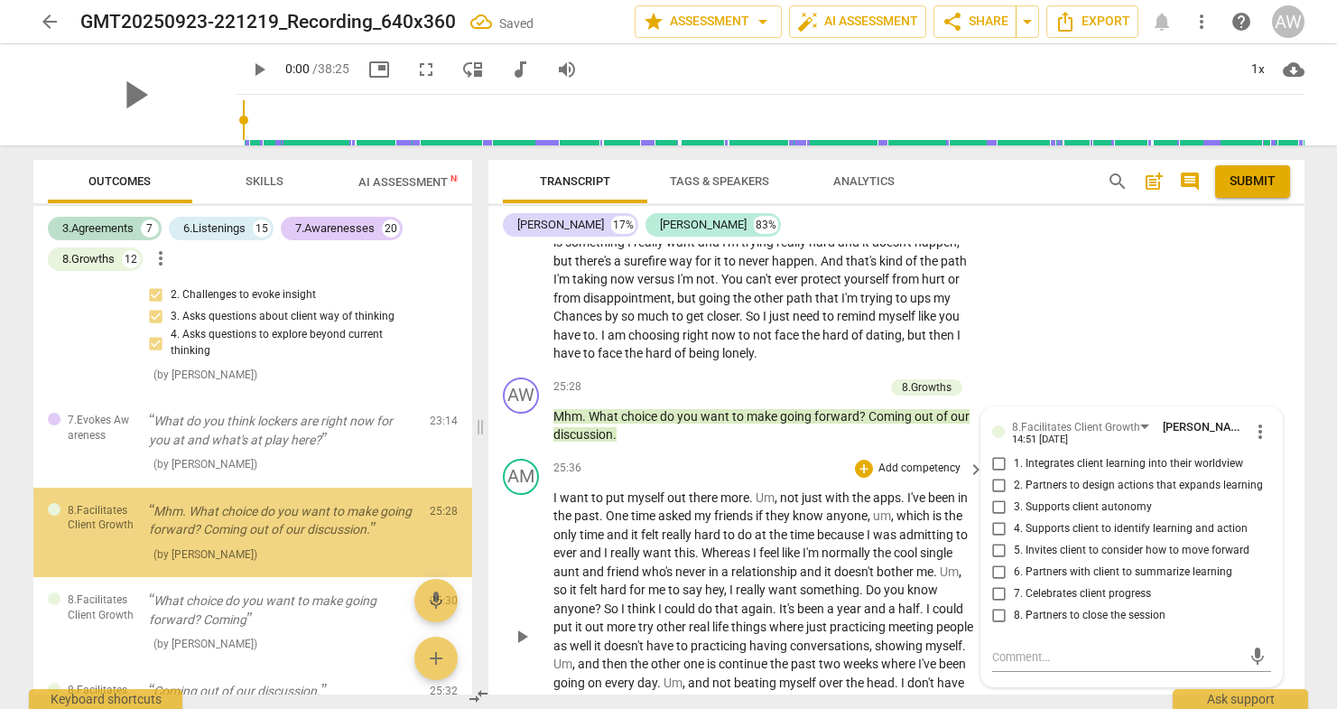
scroll to position [4493, 0]
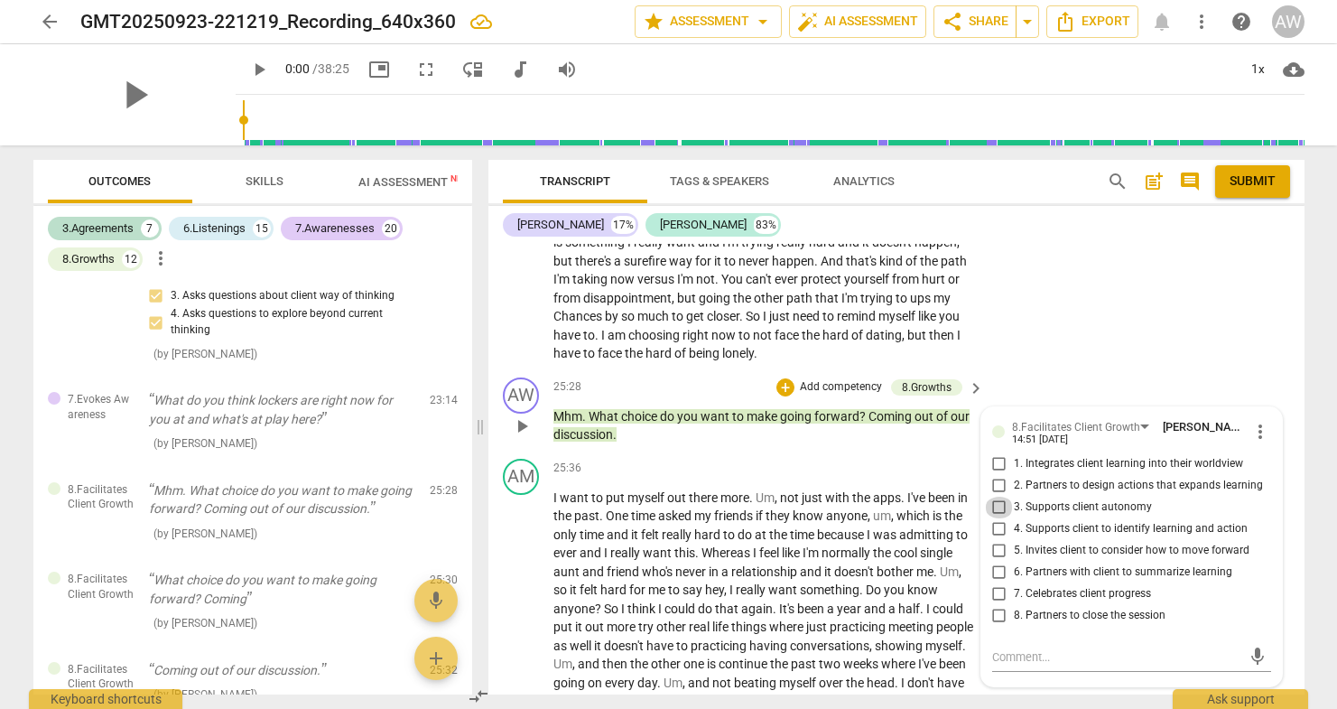
click at [998, 497] on input "3. Supports client autonomy" at bounding box center [999, 508] width 29 height 22
checkbox input "true"
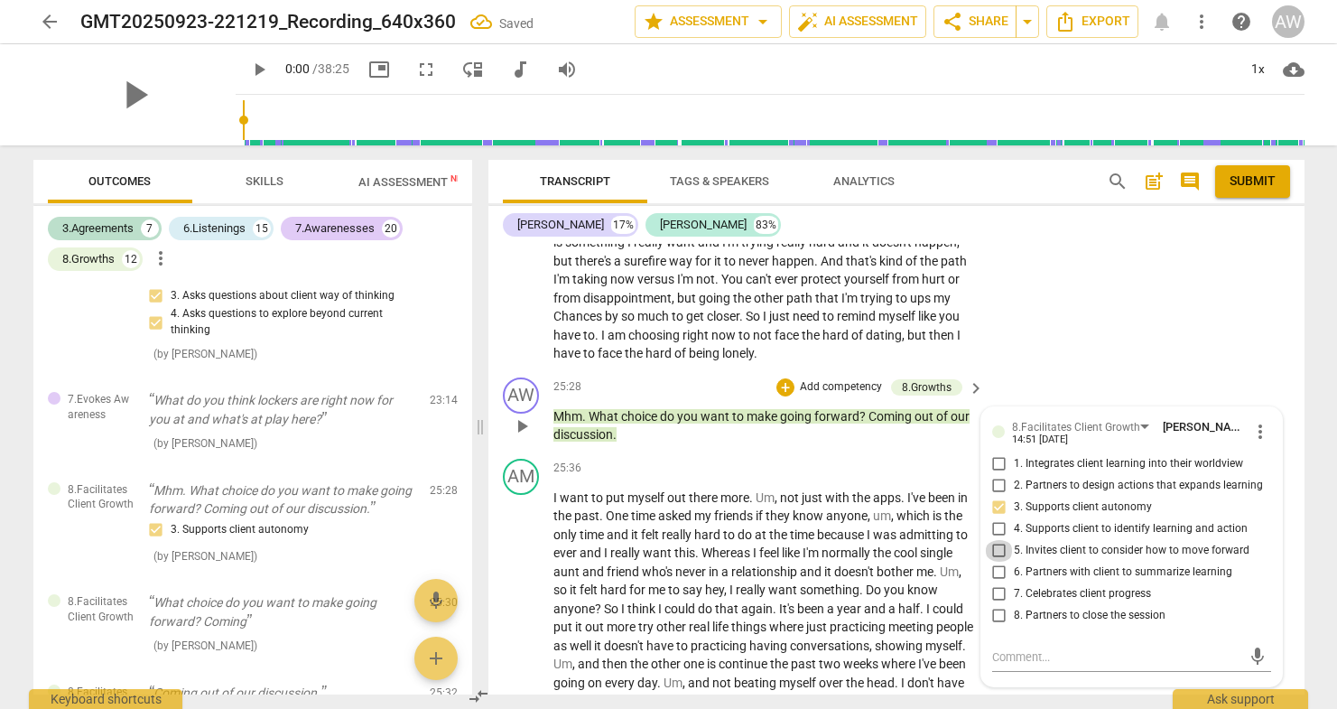
click at [1000, 540] on input "5. Invites client to consider how to move forward" at bounding box center [999, 551] width 29 height 22
checkbox input "true"
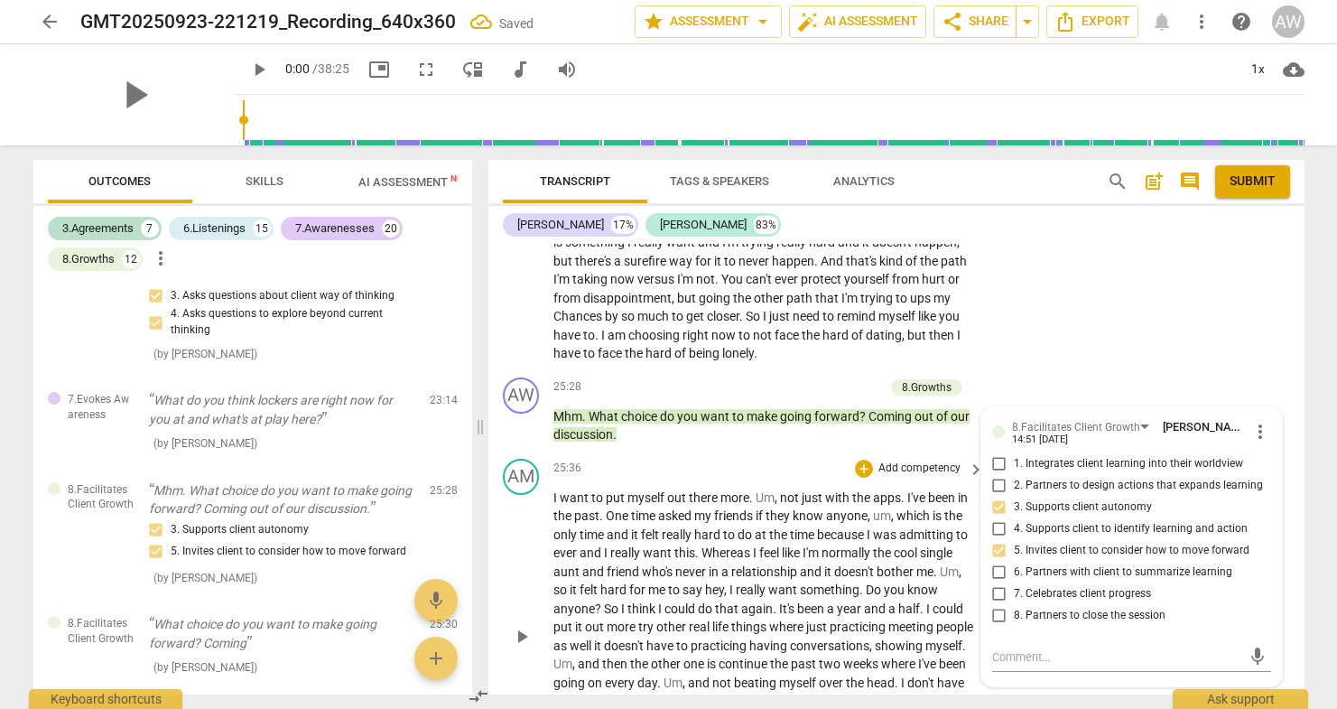
click at [995, 671] on div "AM play_arrow pause 25:36 + Add competency keyboard_arrow_right I want to put m…" at bounding box center [896, 621] width 816 height 340
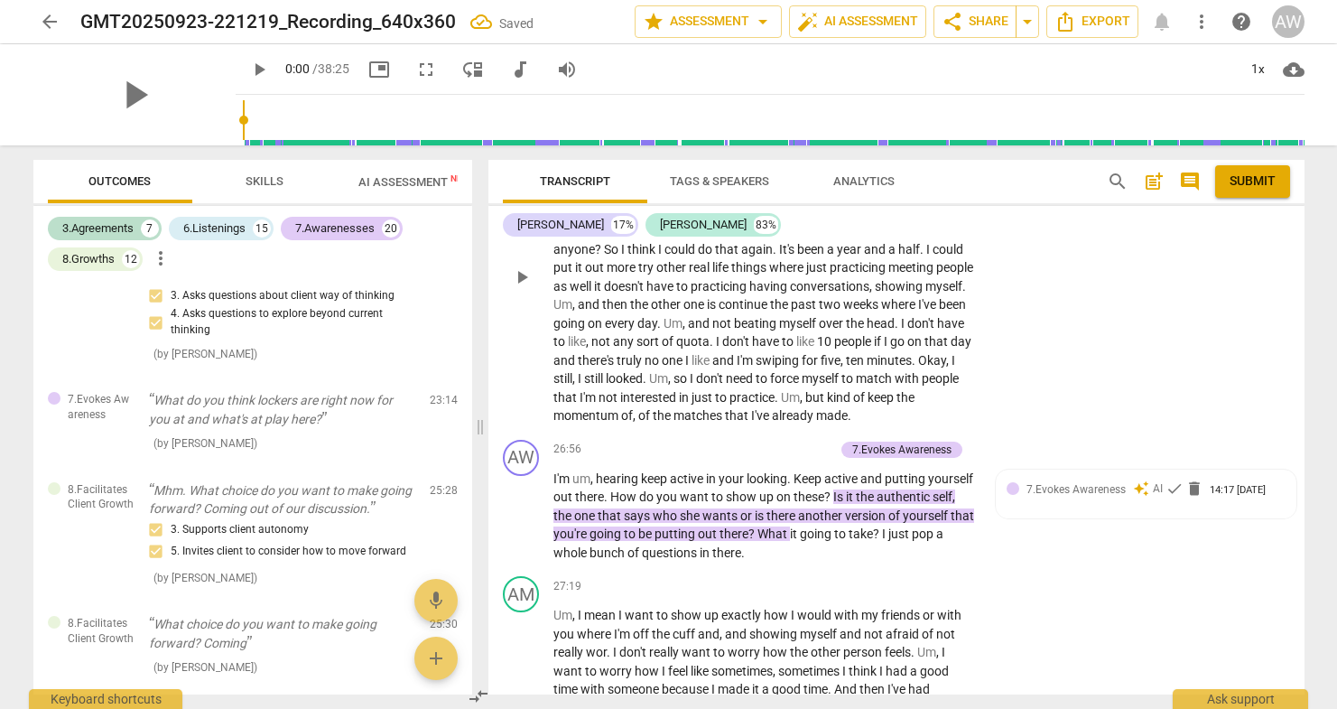
scroll to position [7609, 0]
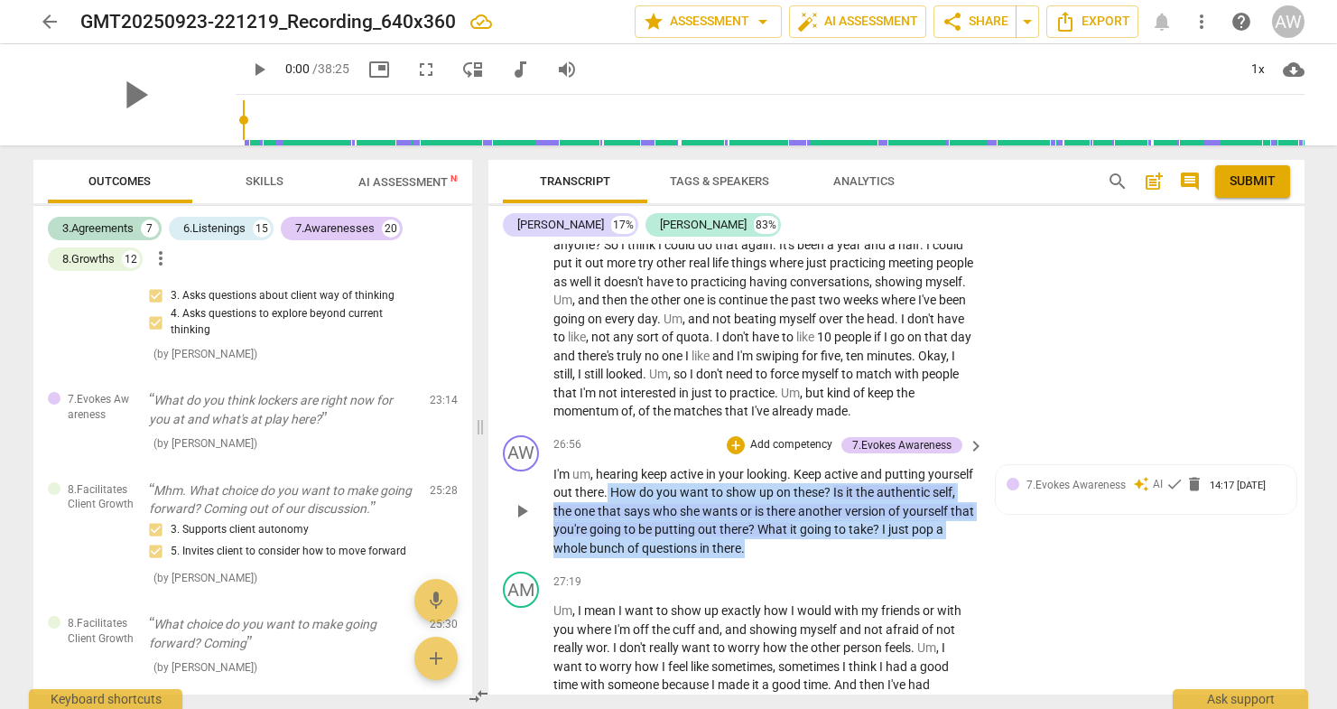
drag, startPoint x: 810, startPoint y: 480, endPoint x: 655, endPoint y: 430, distance: 163.3
click at [655, 465] on p "I'm um , hearing keep active in your looking . Keep active and putting yourself…" at bounding box center [764, 511] width 422 height 93
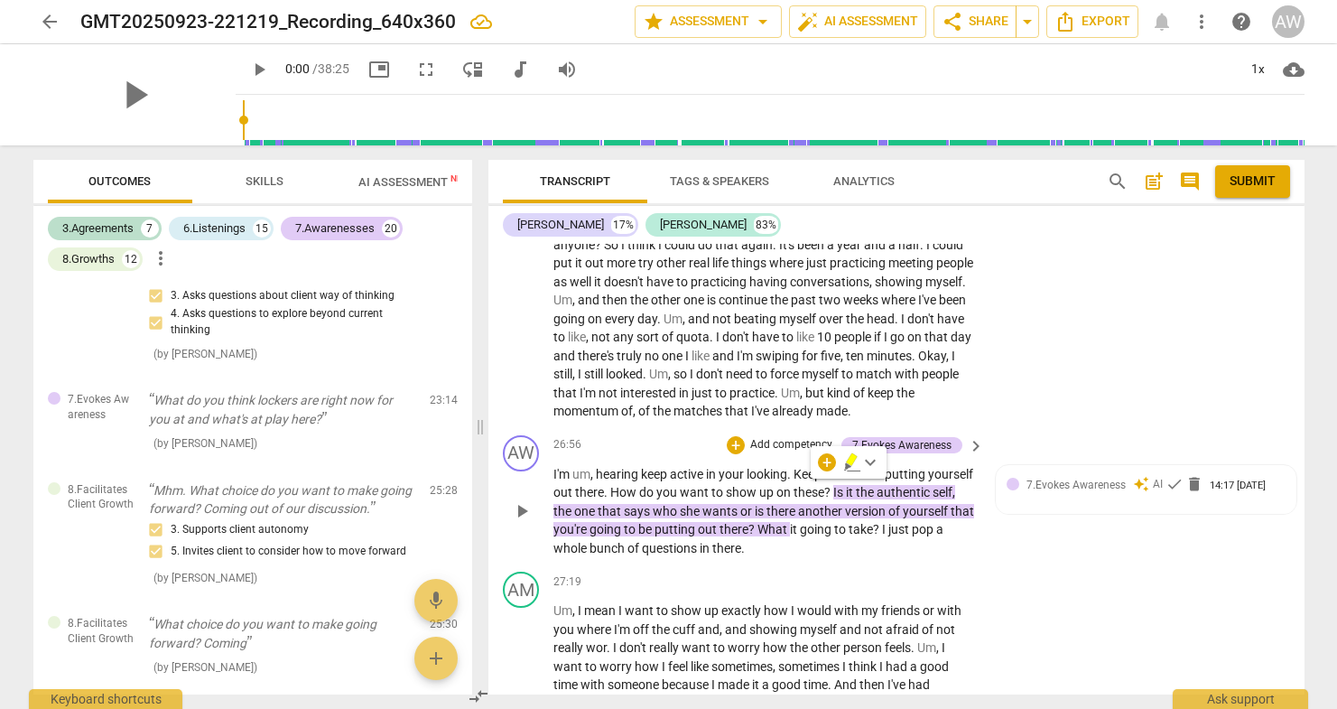
click at [787, 437] on p "Add competency" at bounding box center [791, 445] width 86 height 16
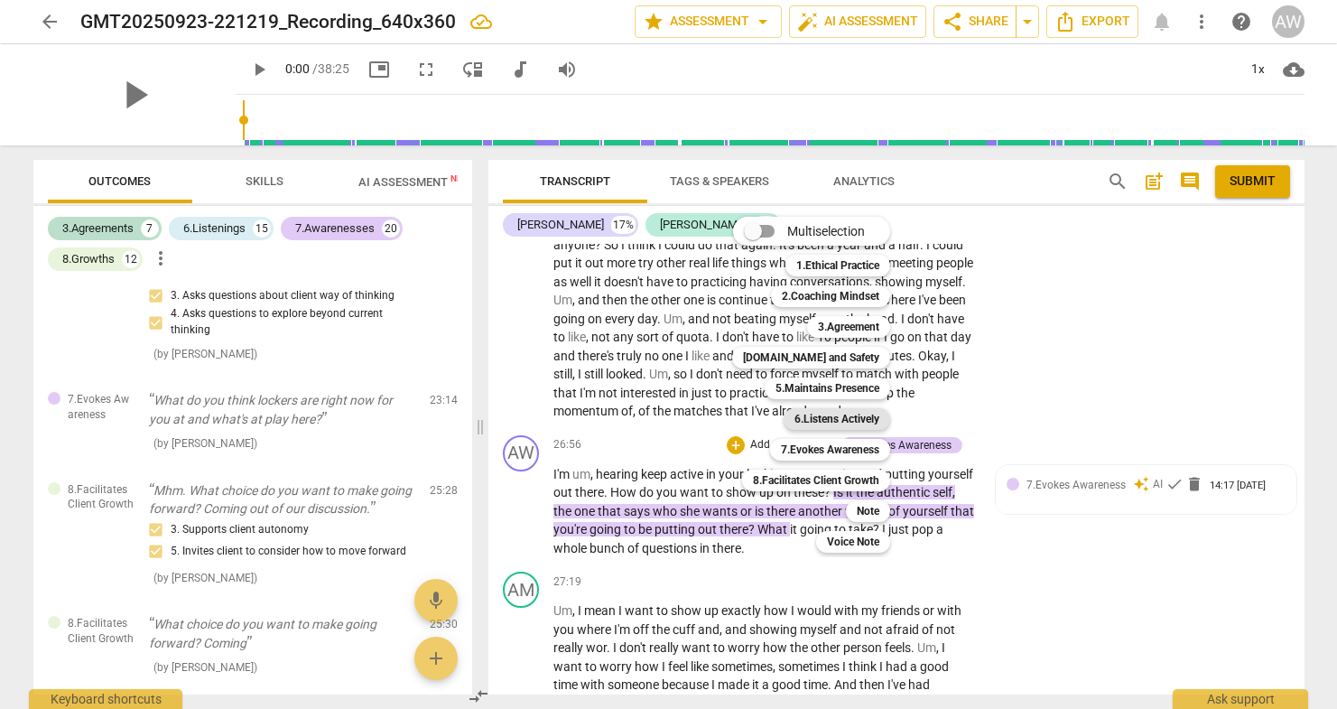
click at [824, 415] on b "6.Listens Actively" at bounding box center [836, 419] width 85 height 22
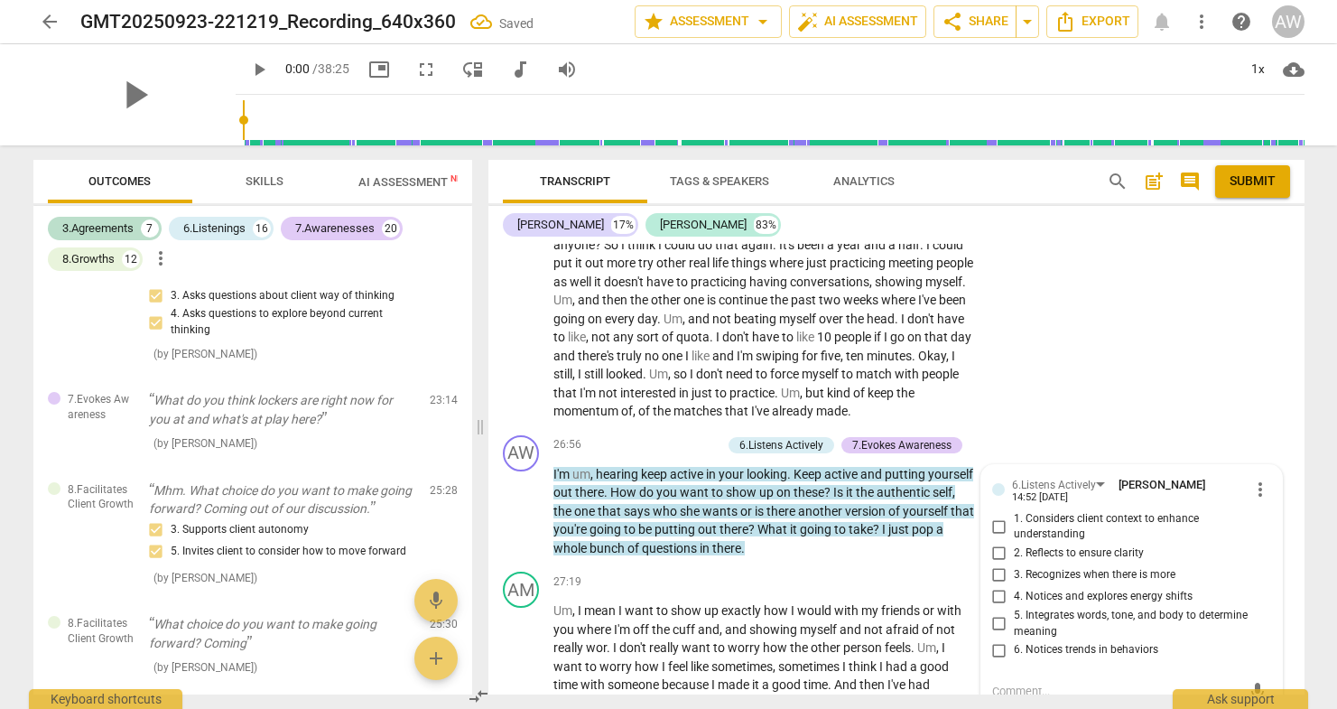
scroll to position [4860, 0]
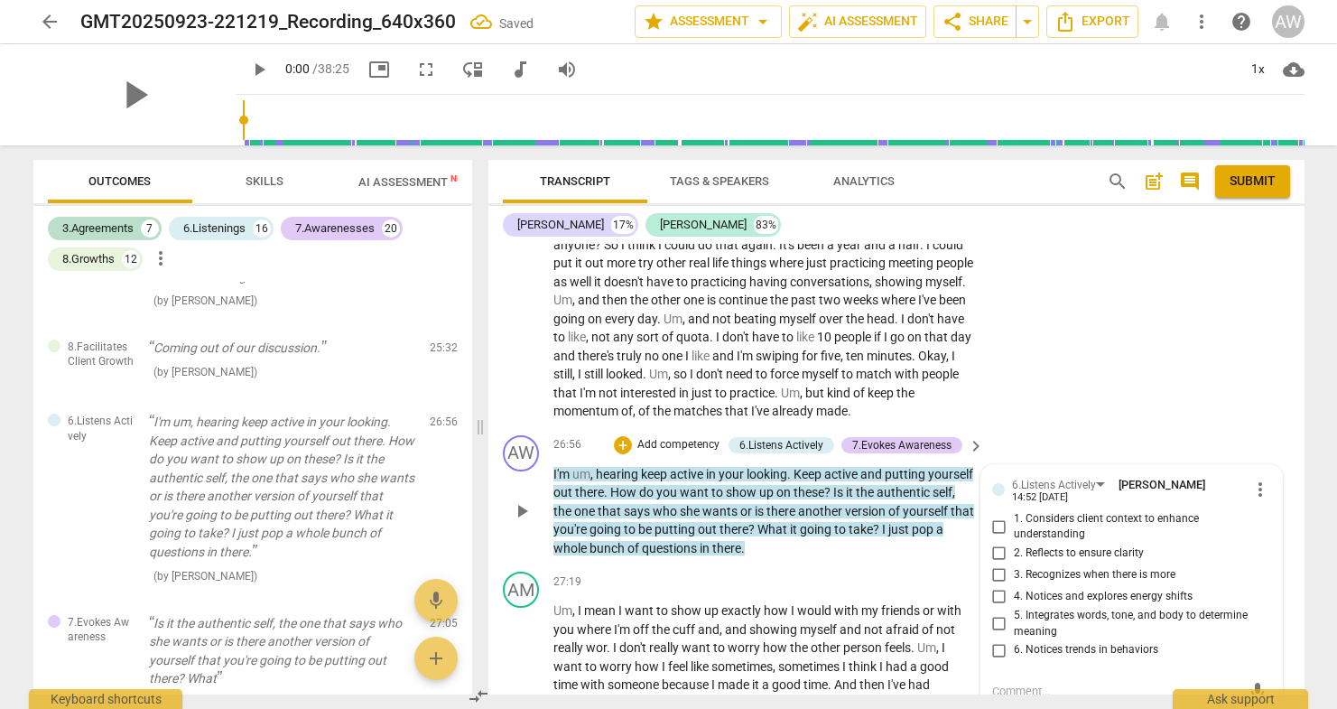
click at [833, 496] on div "AW play_arrow pause 26:56 + Add competency 6.Listens Actively 7.Evokes Awarenes…" at bounding box center [896, 496] width 816 height 137
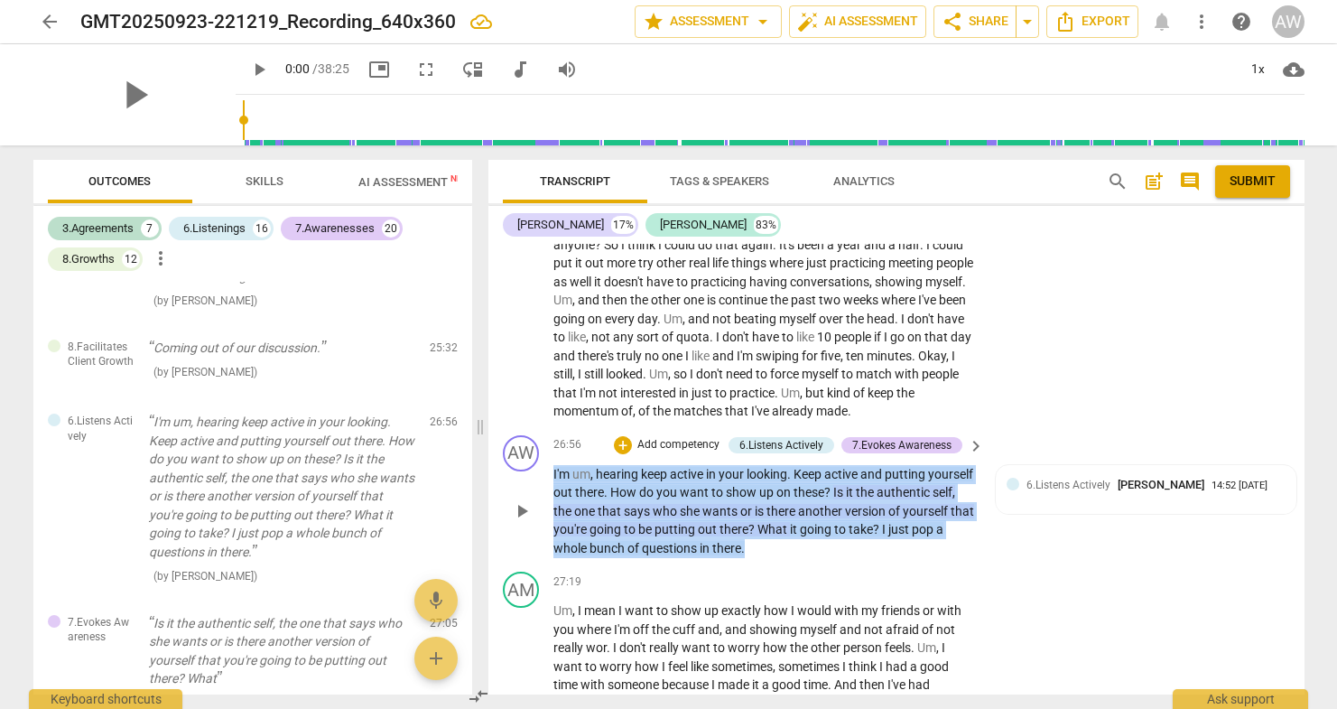
drag, startPoint x: 818, startPoint y: 487, endPoint x: 625, endPoint y: 404, distance: 210.3
click at [625, 435] on div "26:56 + Add competency 6.Listens Actively 7.Evokes Awareness keyboard_arrow_rig…" at bounding box center [769, 496] width 433 height 123
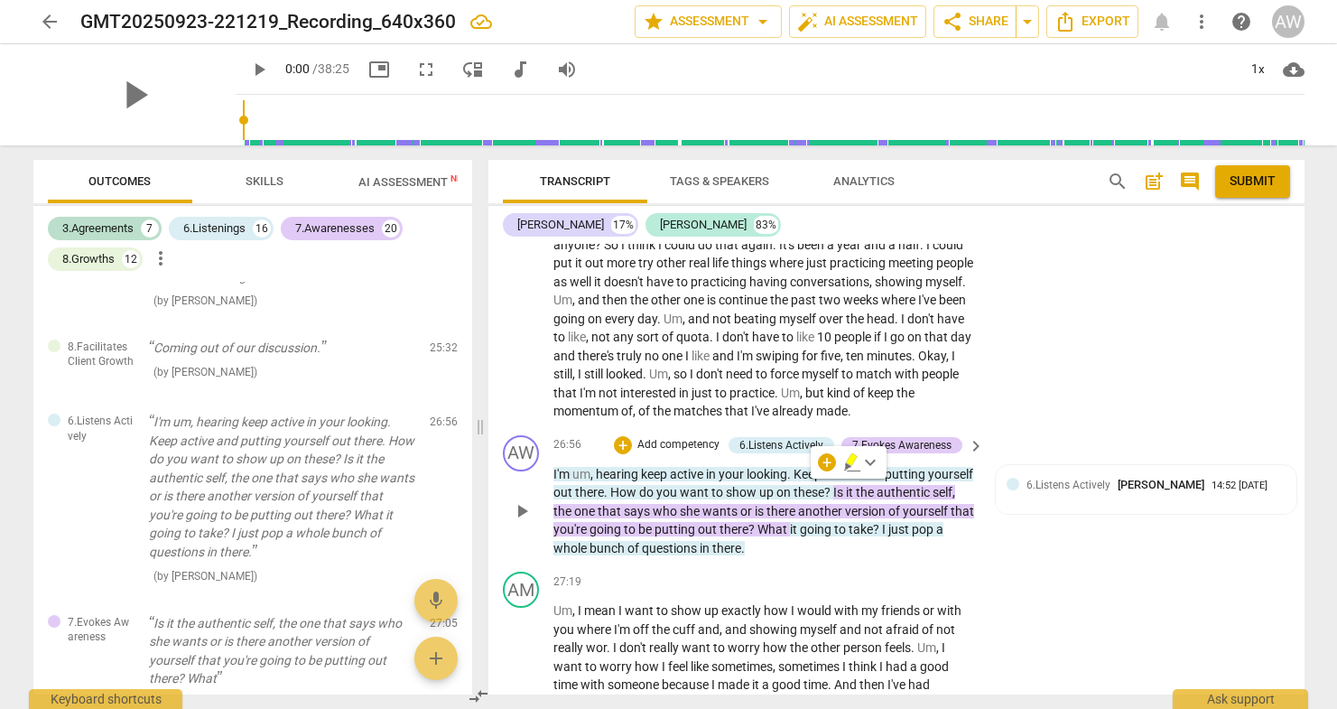
click at [660, 437] on p "Add competency" at bounding box center [679, 445] width 86 height 16
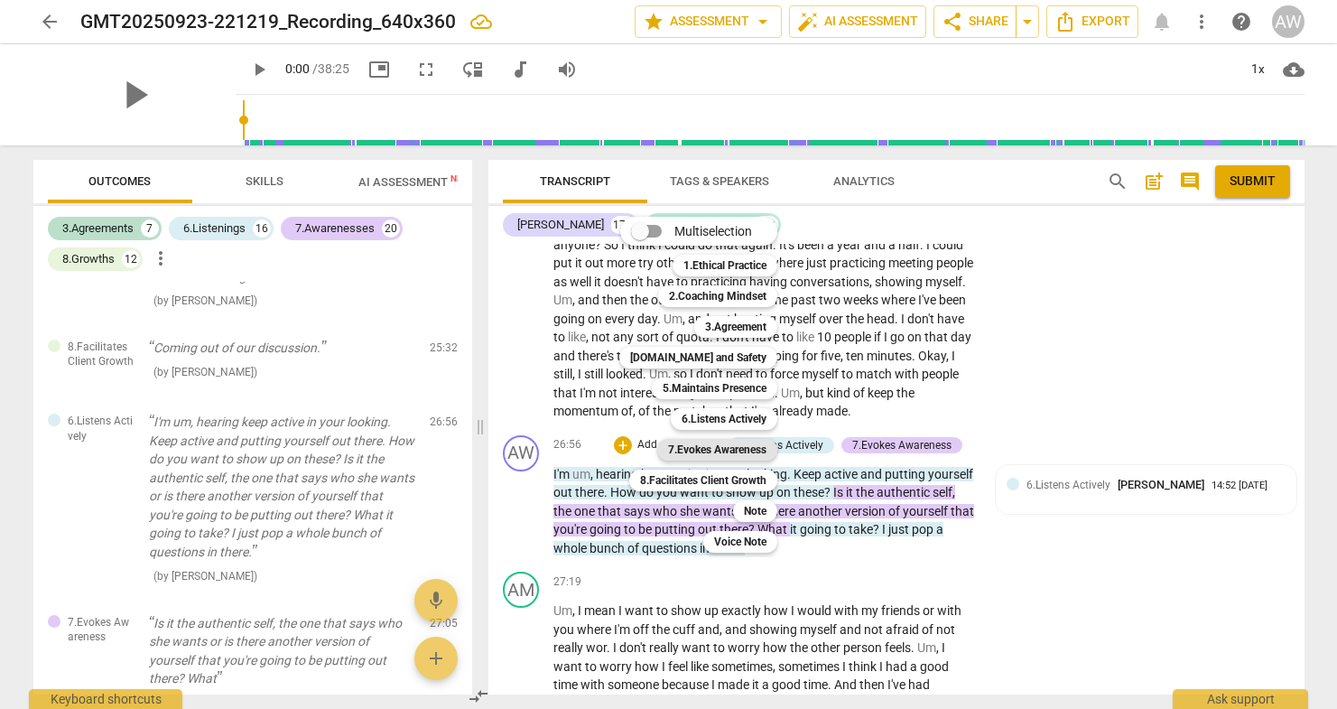
click at [711, 449] on b "7.Evokes Awareness" at bounding box center [717, 450] width 98 height 22
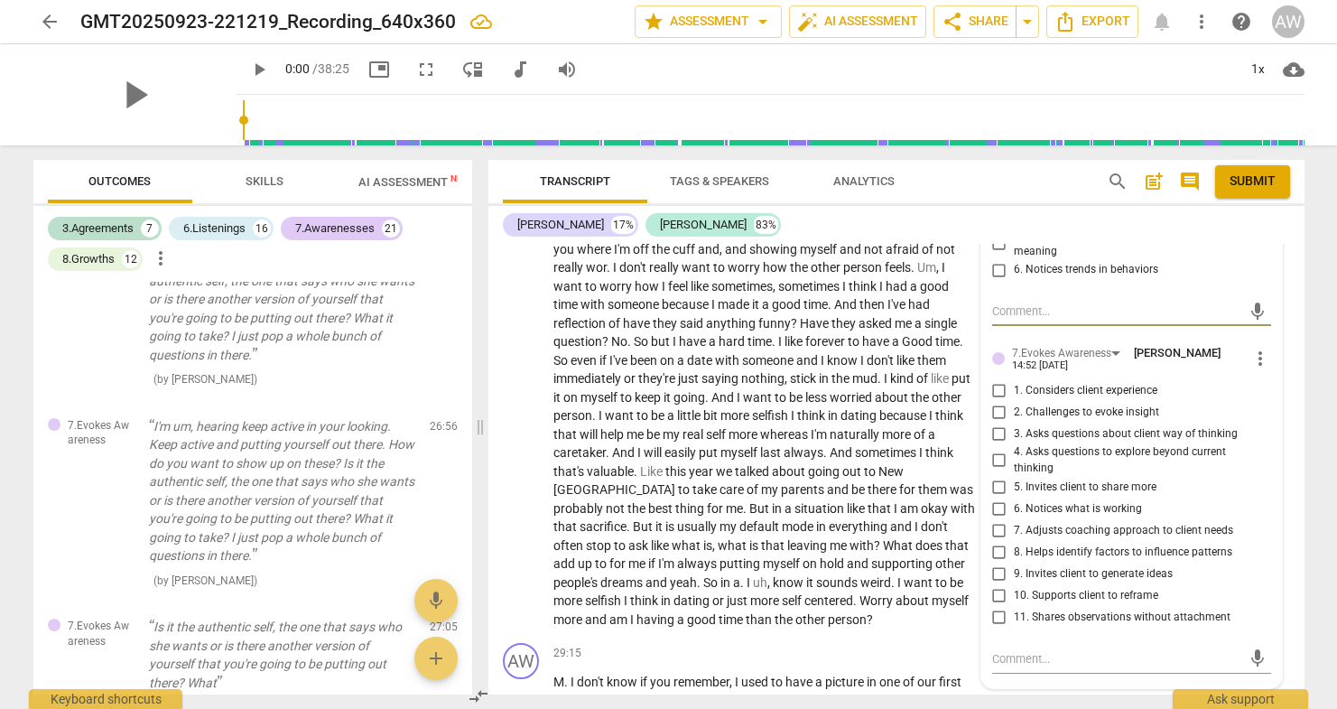
scroll to position [7990, 0]
click at [997, 422] on input "3. Asks questions about client way of thinking" at bounding box center [999, 433] width 29 height 22
checkbox input "true"
click at [1026, 649] on textarea at bounding box center [1117, 657] width 250 height 17
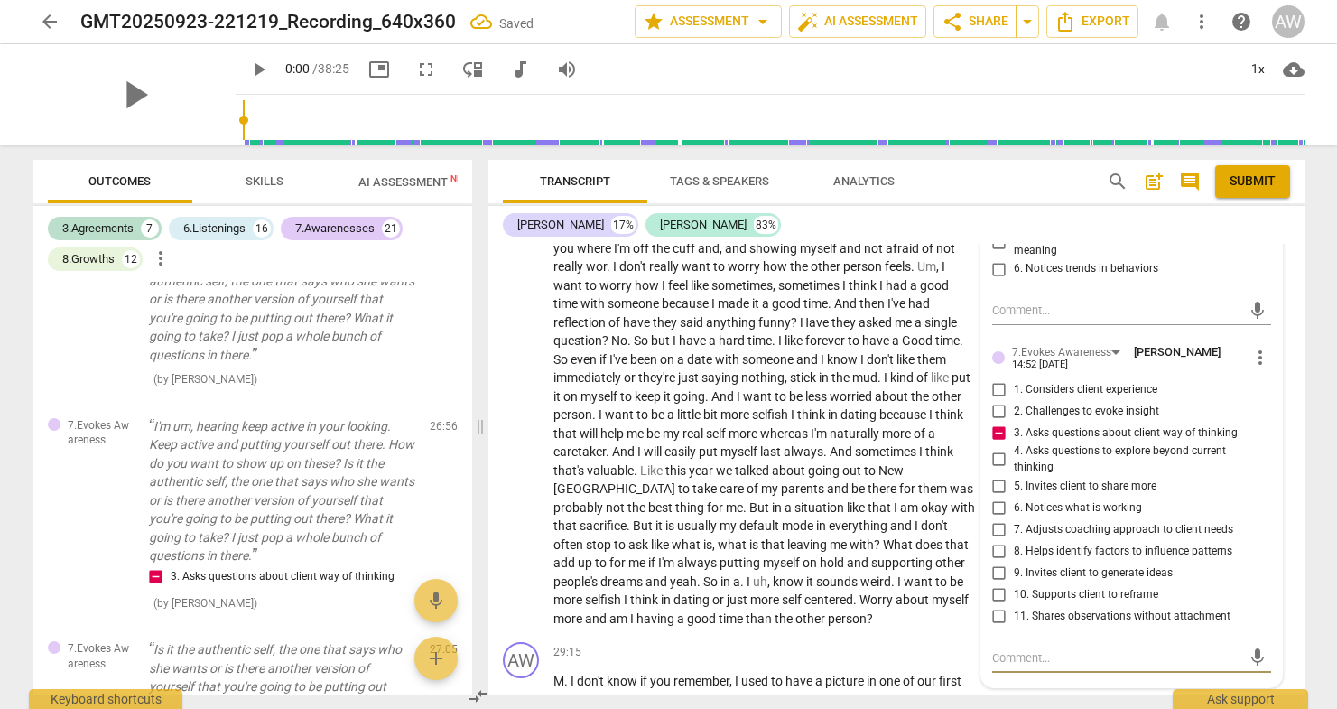
type textarea "t"
type textarea "to"
type textarea "too"
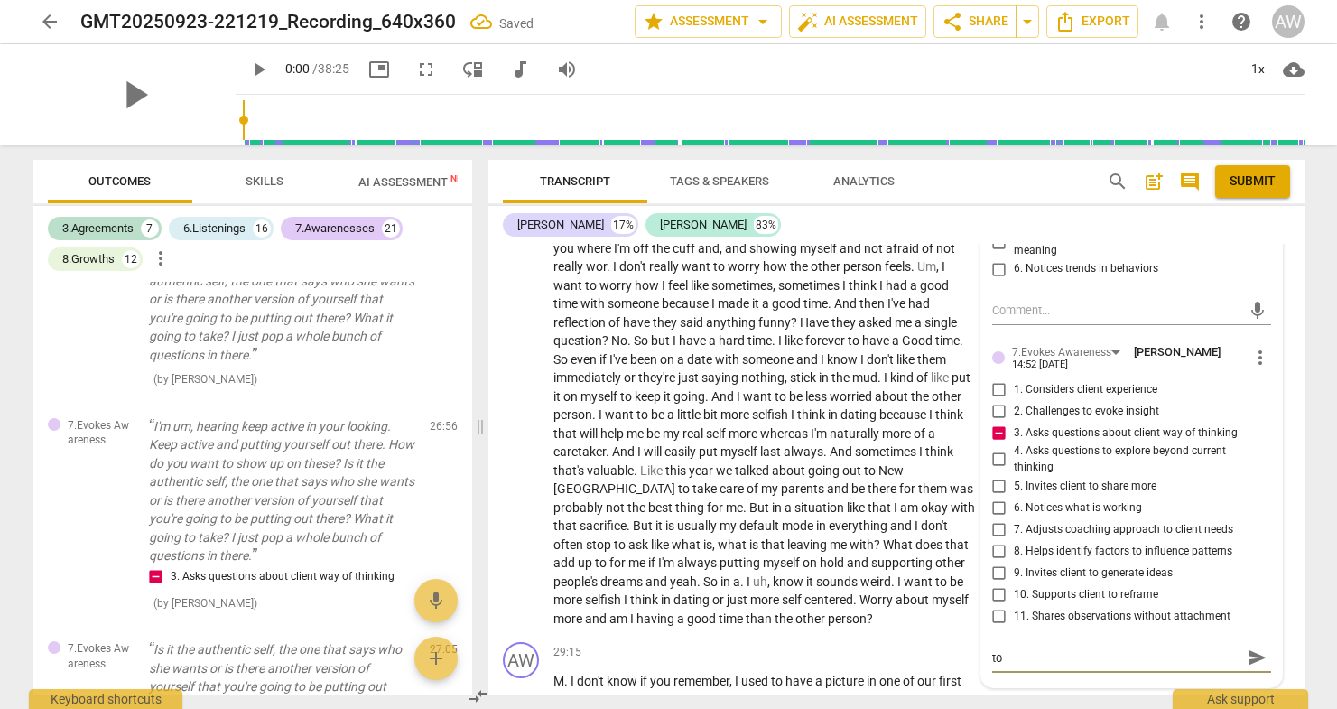
type textarea "too"
type textarea "too m"
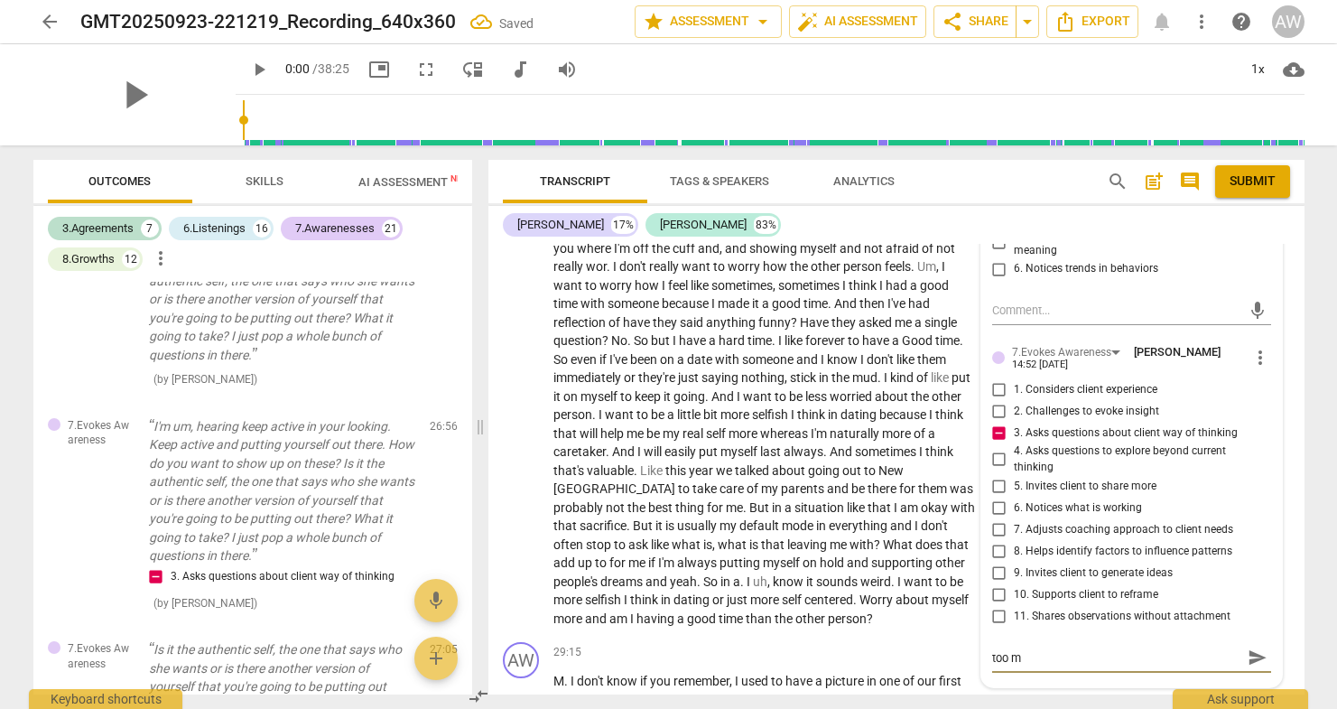
type textarea "too ma"
type textarea "too man"
type textarea "too many"
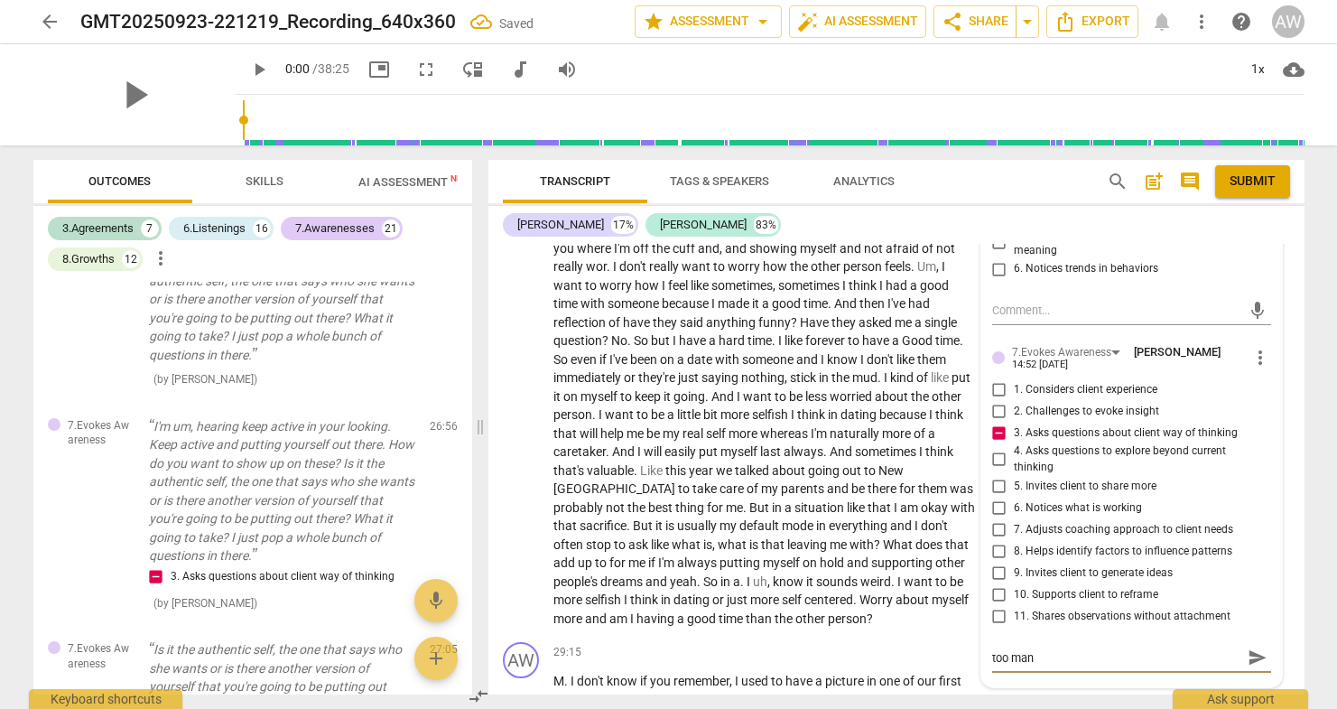
type textarea "too many"
type textarea "too many b"
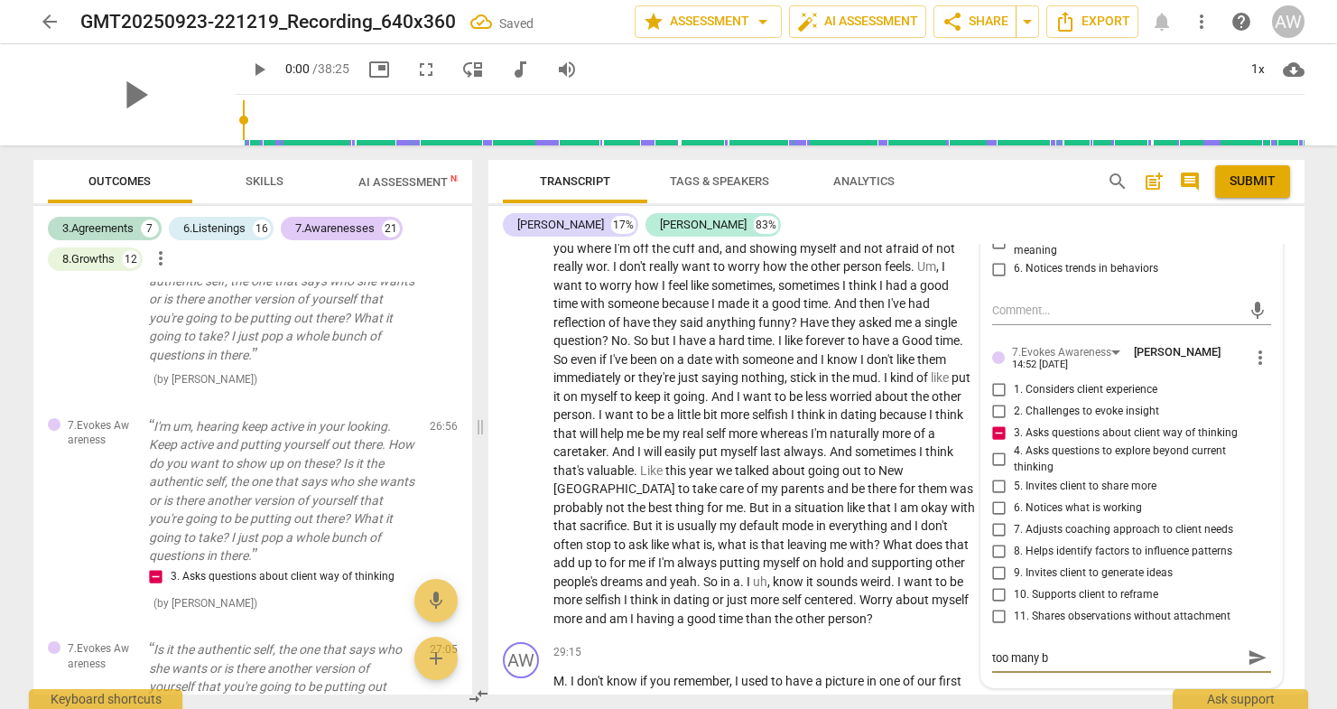
type textarea "too many ba"
type textarea "too many bac"
type textarea "too many back"
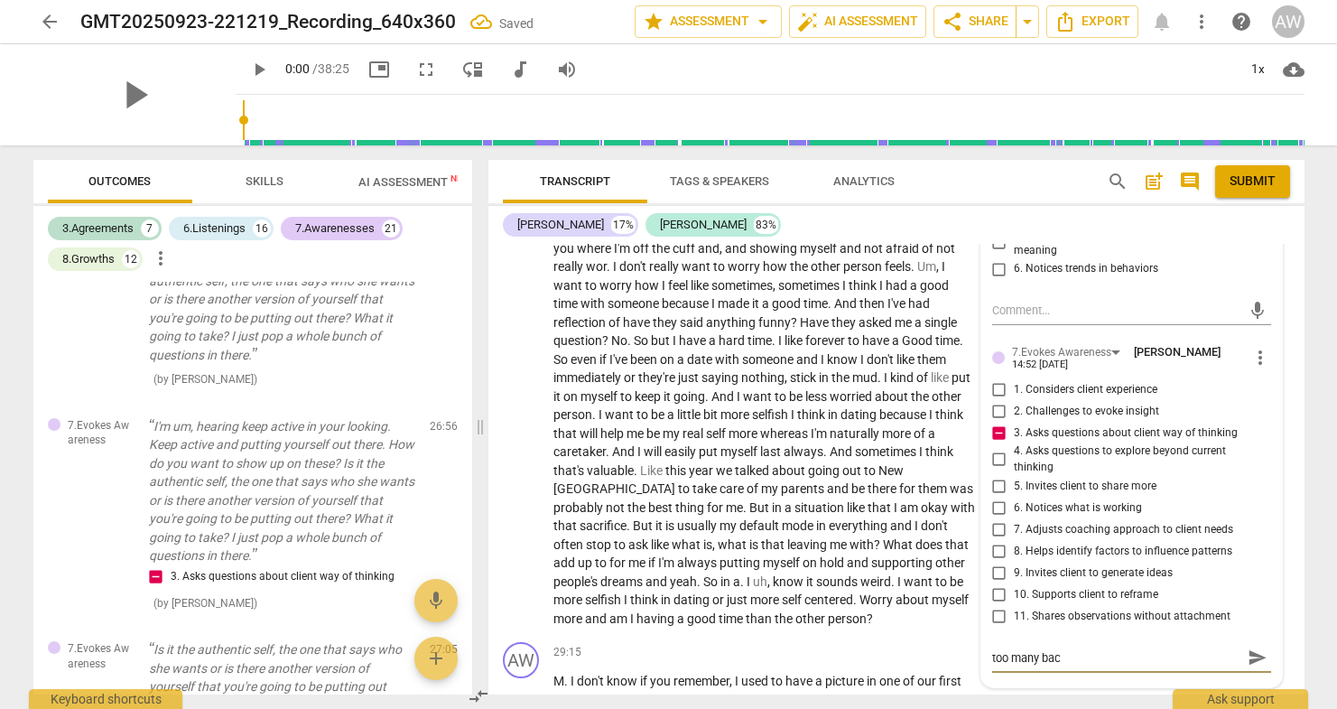
type textarea "too many back"
type textarea "too many back t"
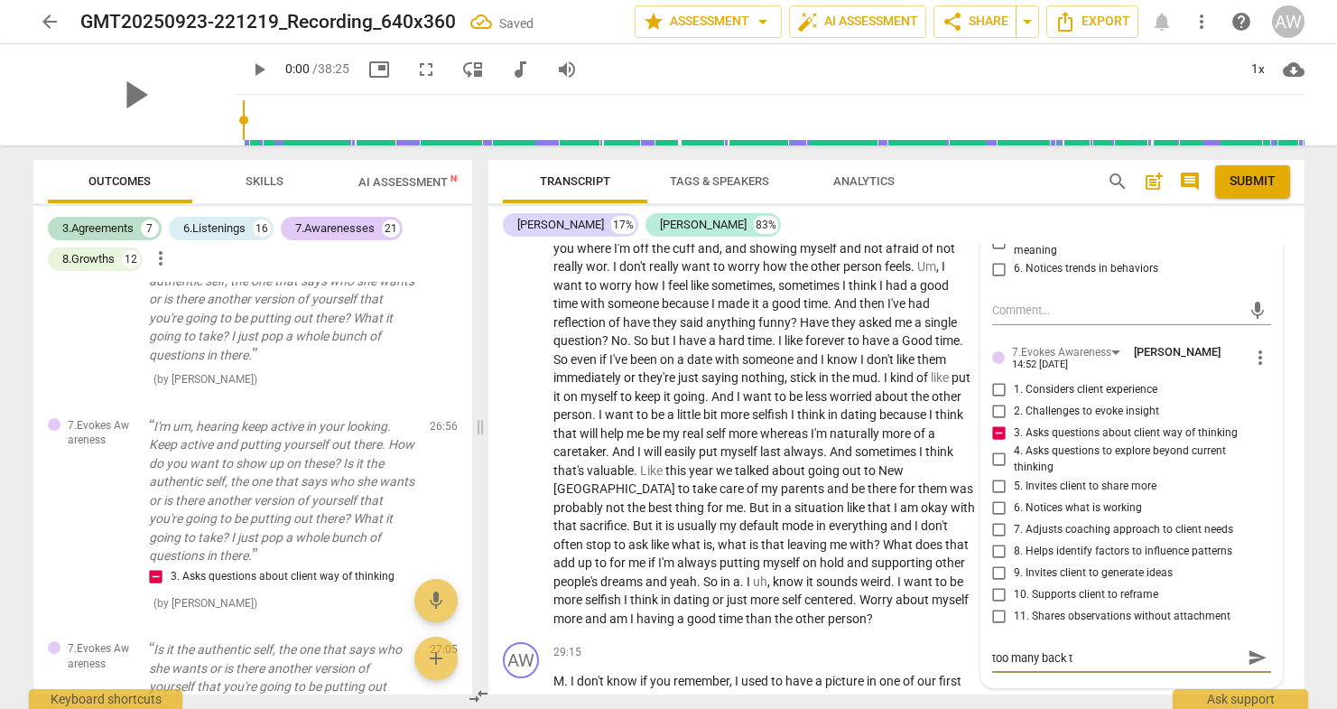
type textarea "too many back to"
type textarea "too many back to b"
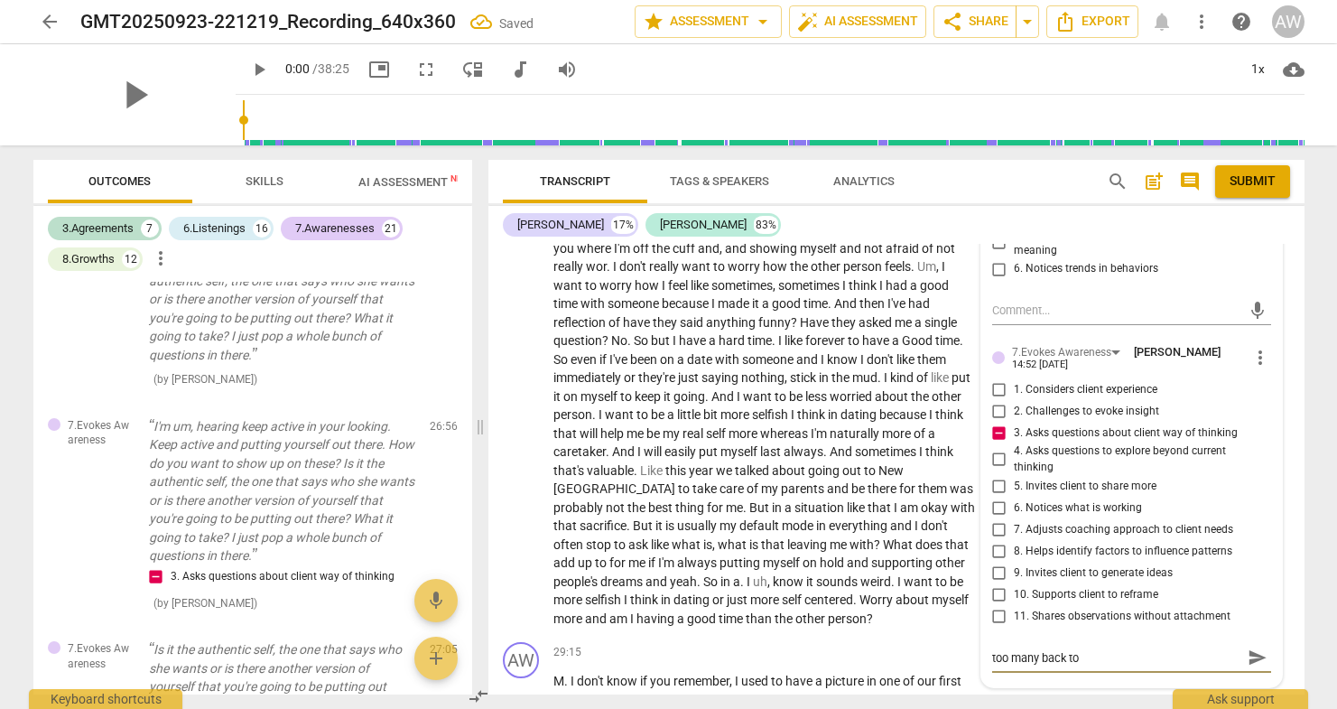
type textarea "too many back to b"
type textarea "too many back to ba"
type textarea "too many back to bac"
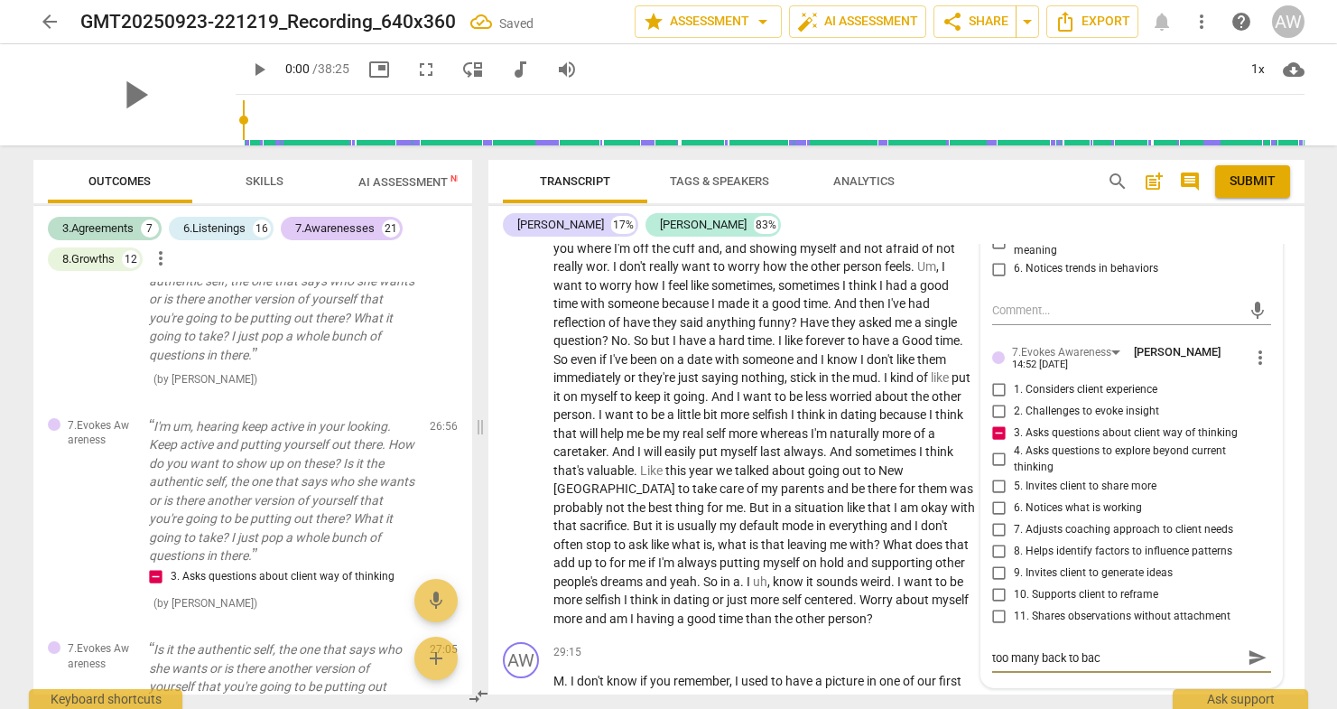
type textarea "too many back to back"
type textarea "too many back to back q"
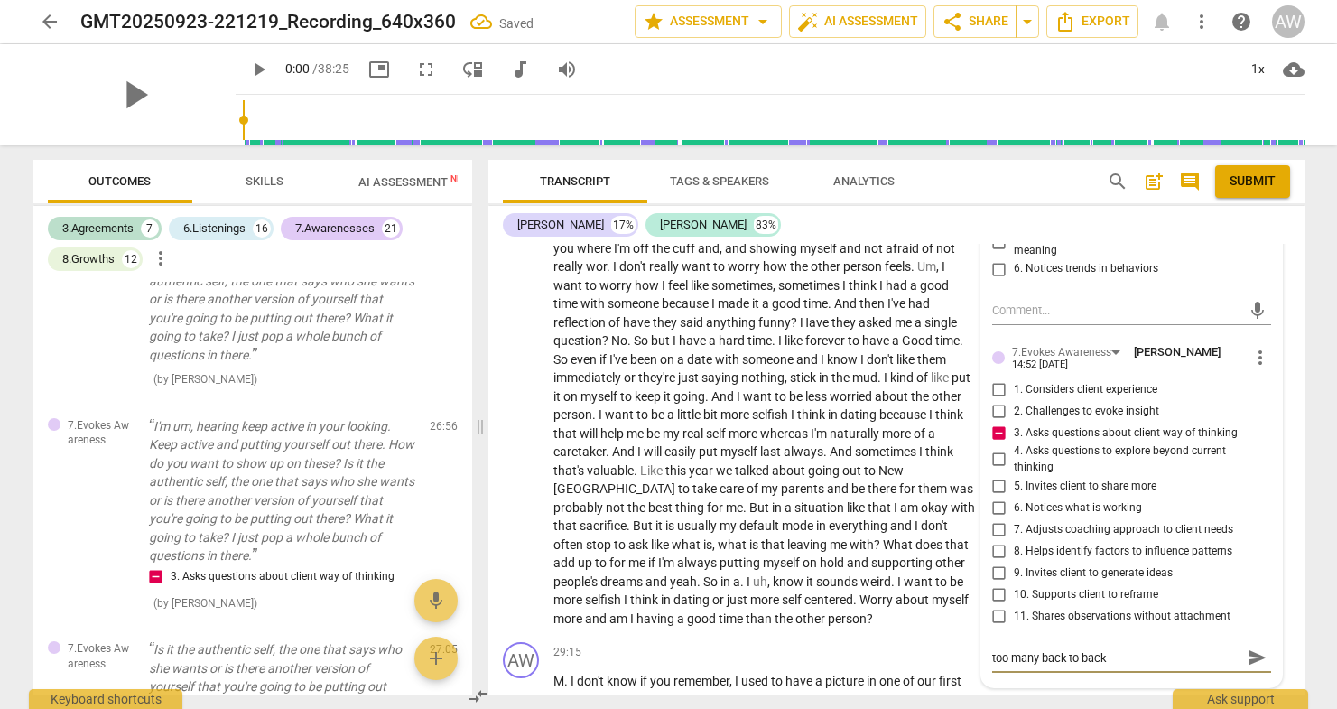
type textarea "too many back to back q"
type textarea "too many back to back qu"
type textarea "too many back to back que"
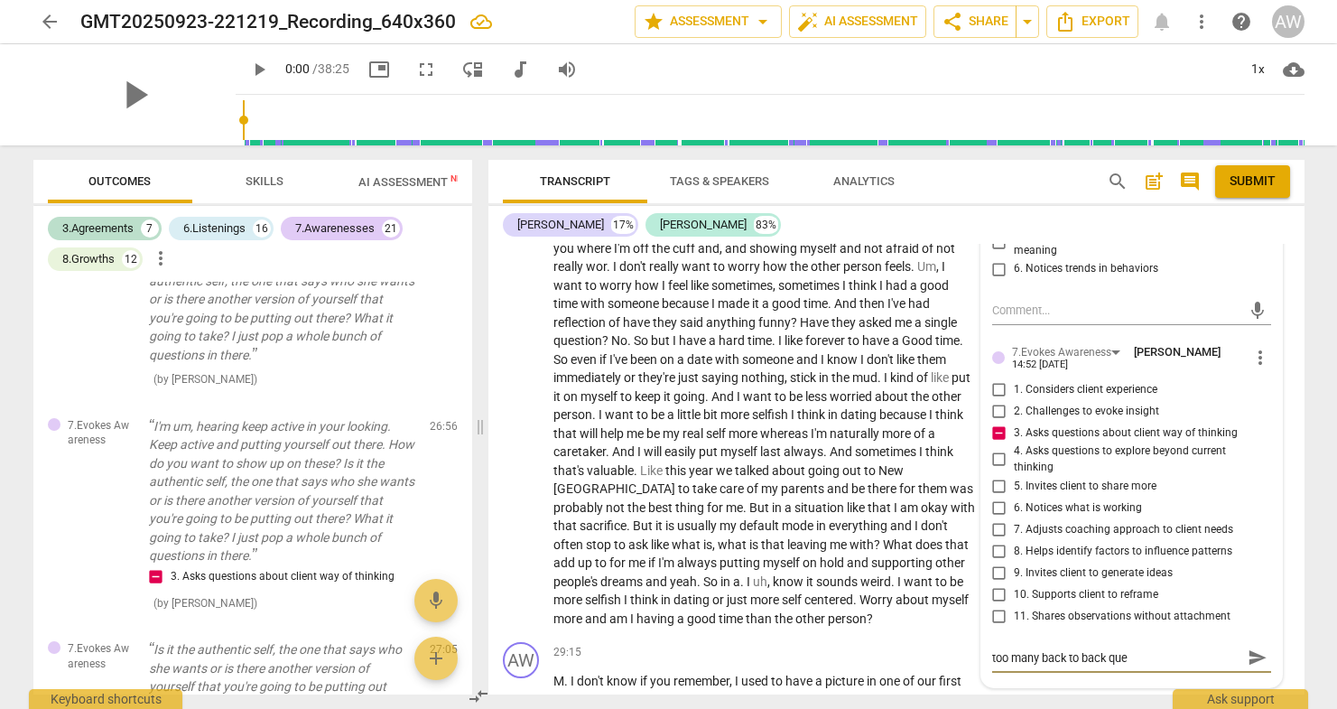
type textarea "too many back to back ques"
type textarea "too many back to back quest"
type textarea "too many back to back questi"
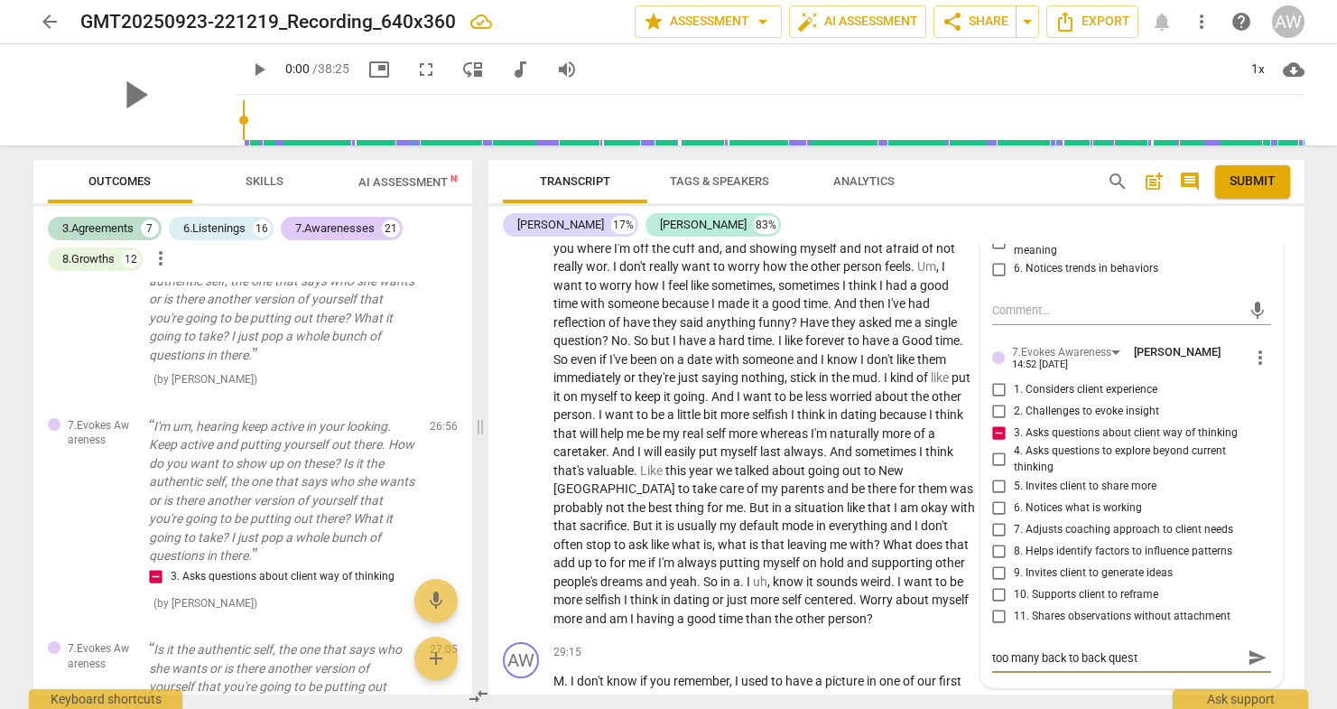
type textarea "too many back to back questi"
type textarea "too many back to back questio"
type textarea "too many back to back question"
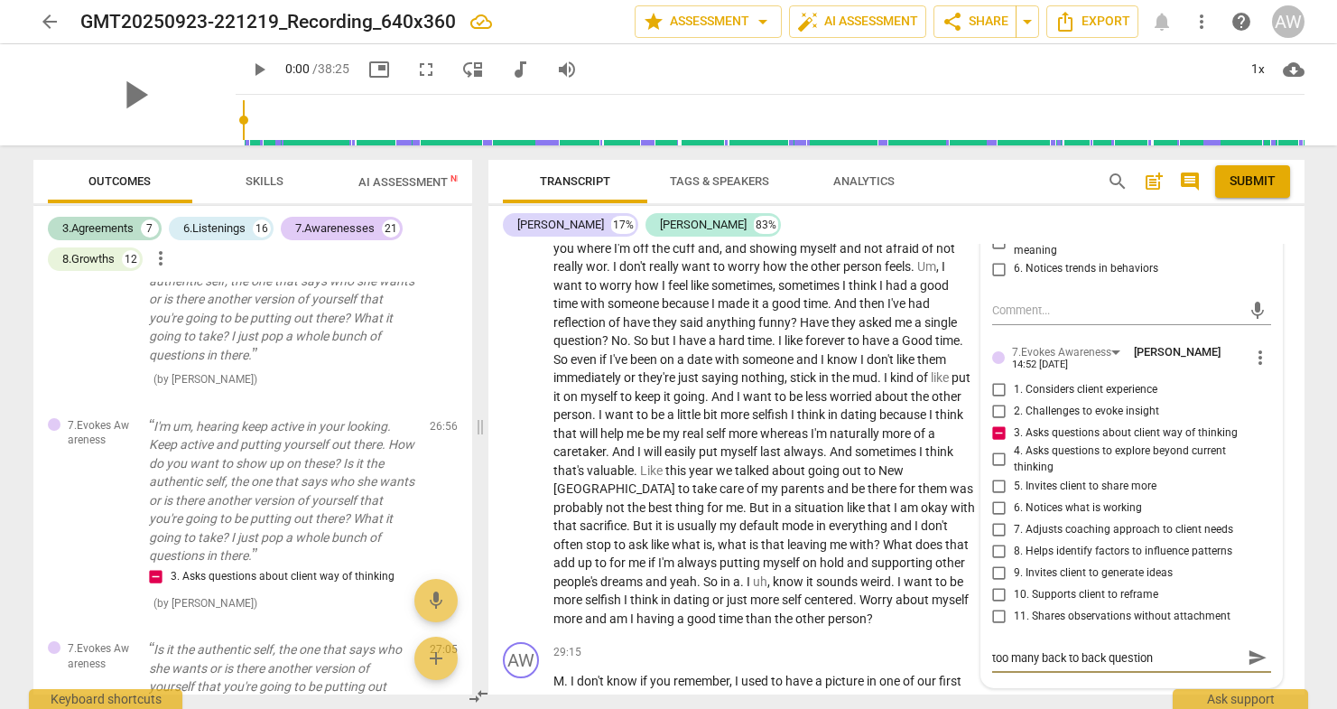
type textarea "too many back to back questions"
click at [980, 672] on div "M . I don't know if you remember , I used to have a picture in one of our first…" at bounding box center [769, 700] width 433 height 56
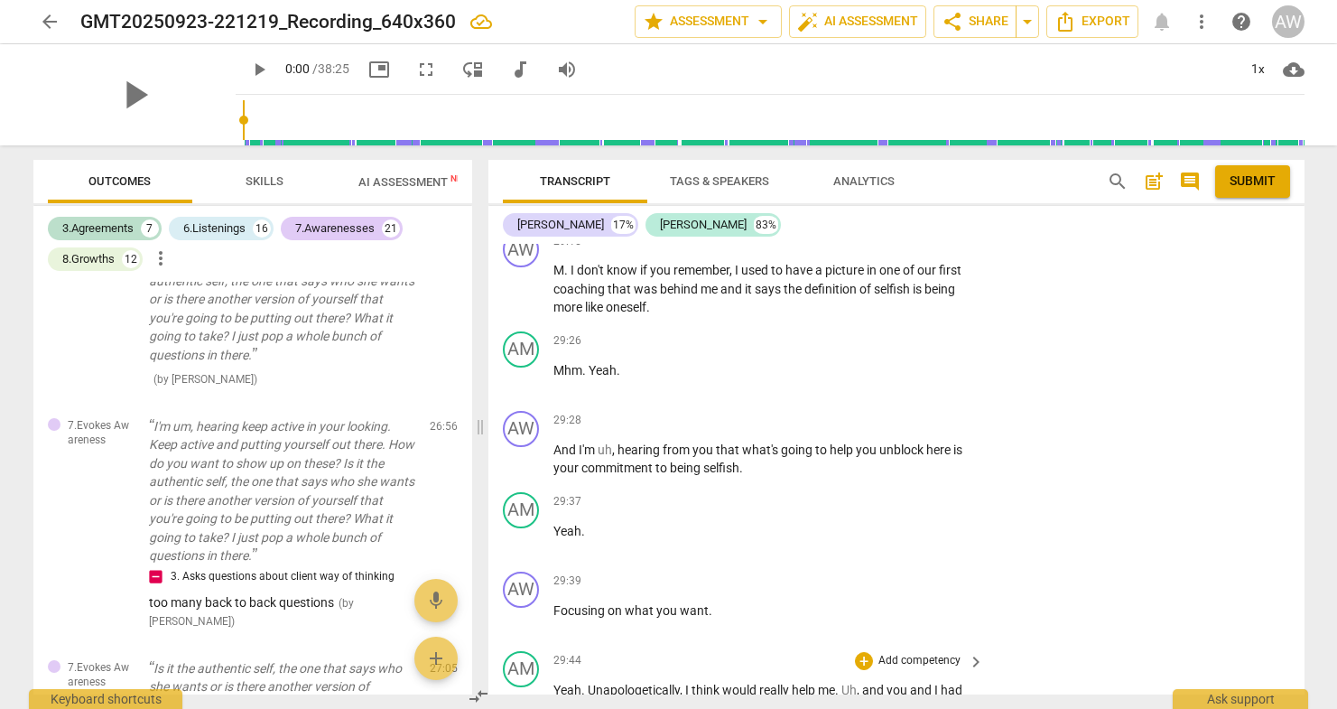
scroll to position [8389, 0]
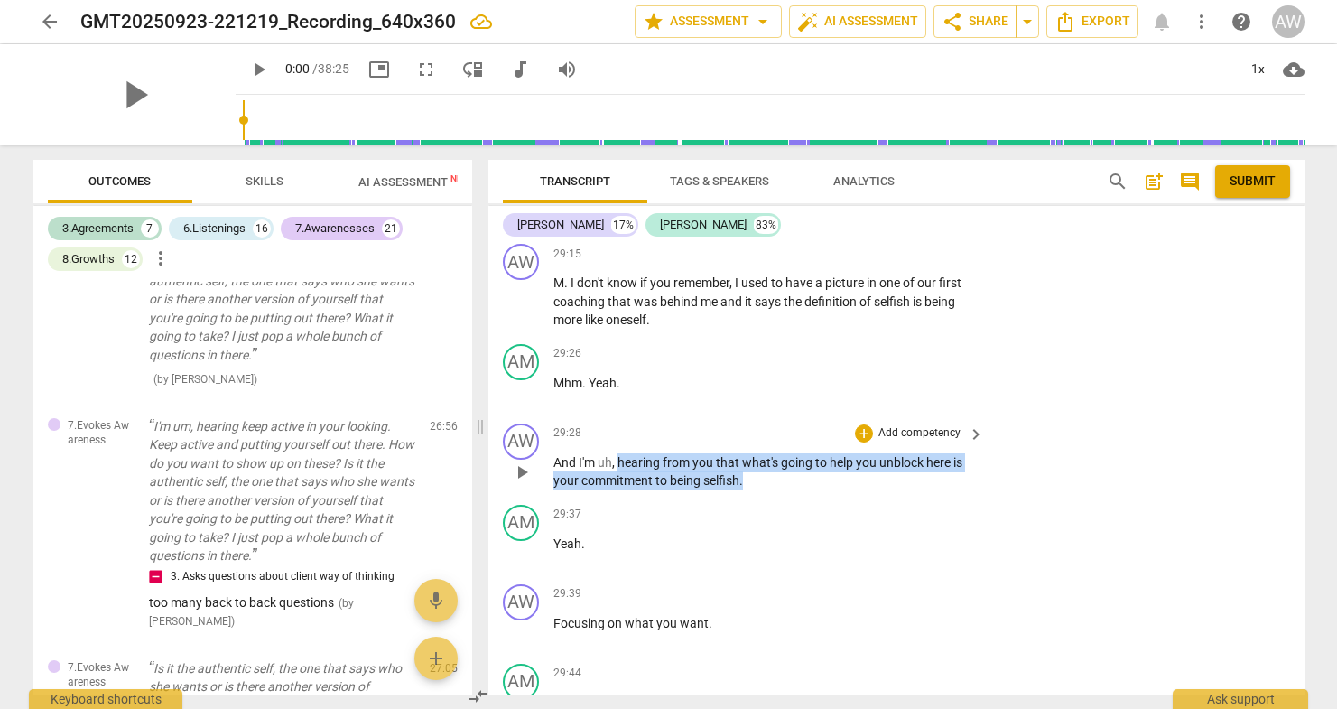
drag, startPoint x: 617, startPoint y: 390, endPoint x: 743, endPoint y: 409, distance: 126.9
click at [743, 453] on p "And I'm uh , hearing from you that what's going to help you unblock here is you…" at bounding box center [764, 471] width 422 height 37
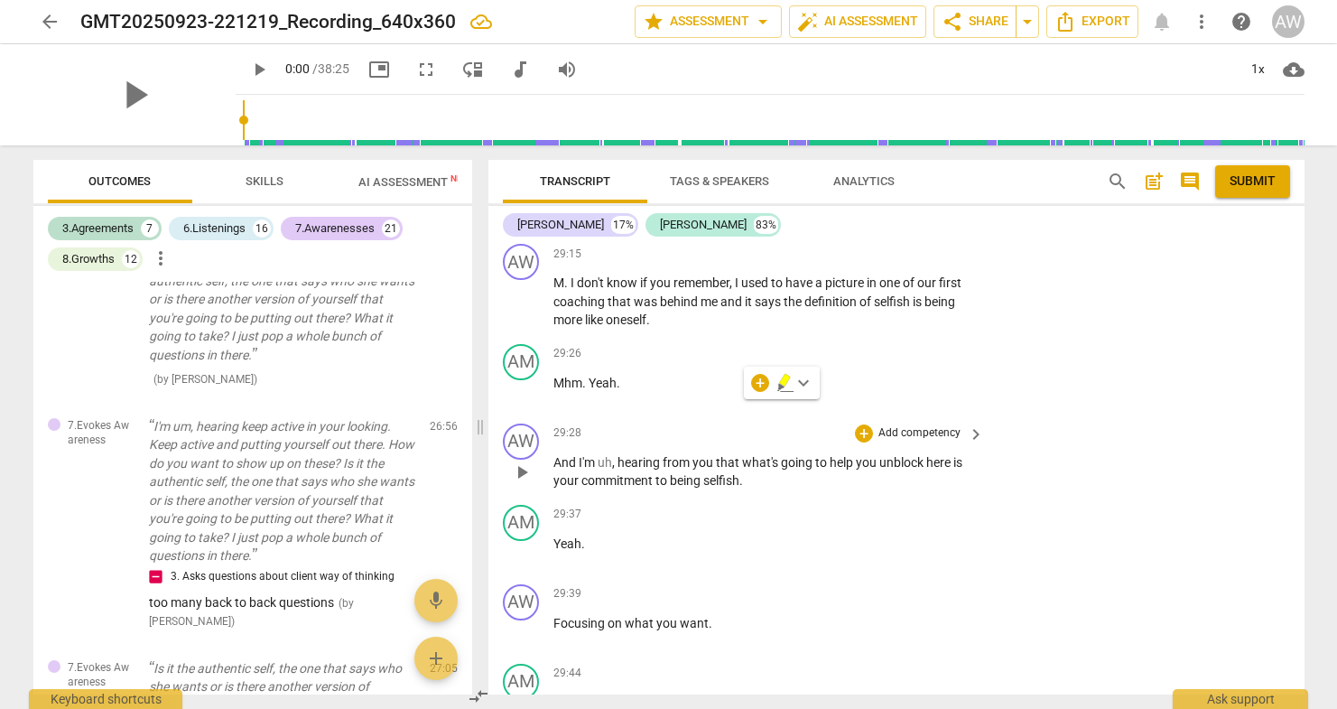
click at [924, 425] on p "Add competency" at bounding box center [920, 433] width 86 height 16
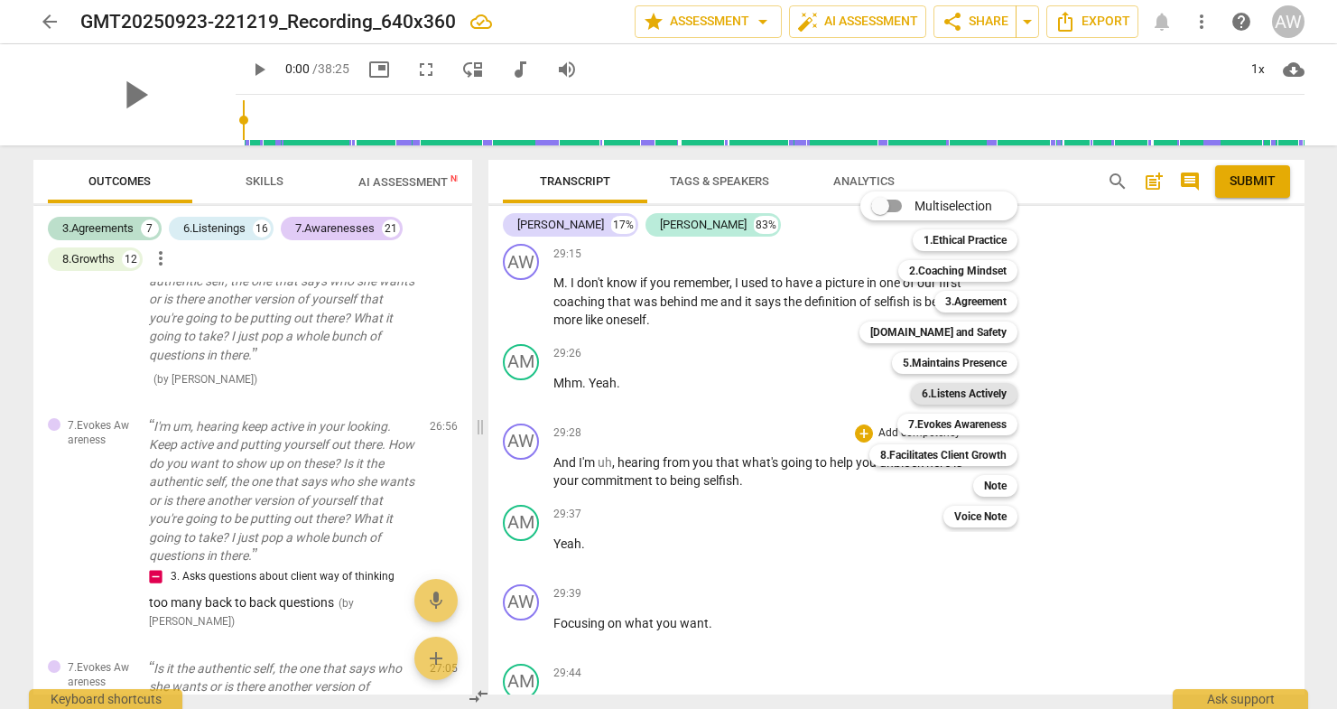
click at [961, 392] on b "6.Listens Actively" at bounding box center [964, 394] width 85 height 22
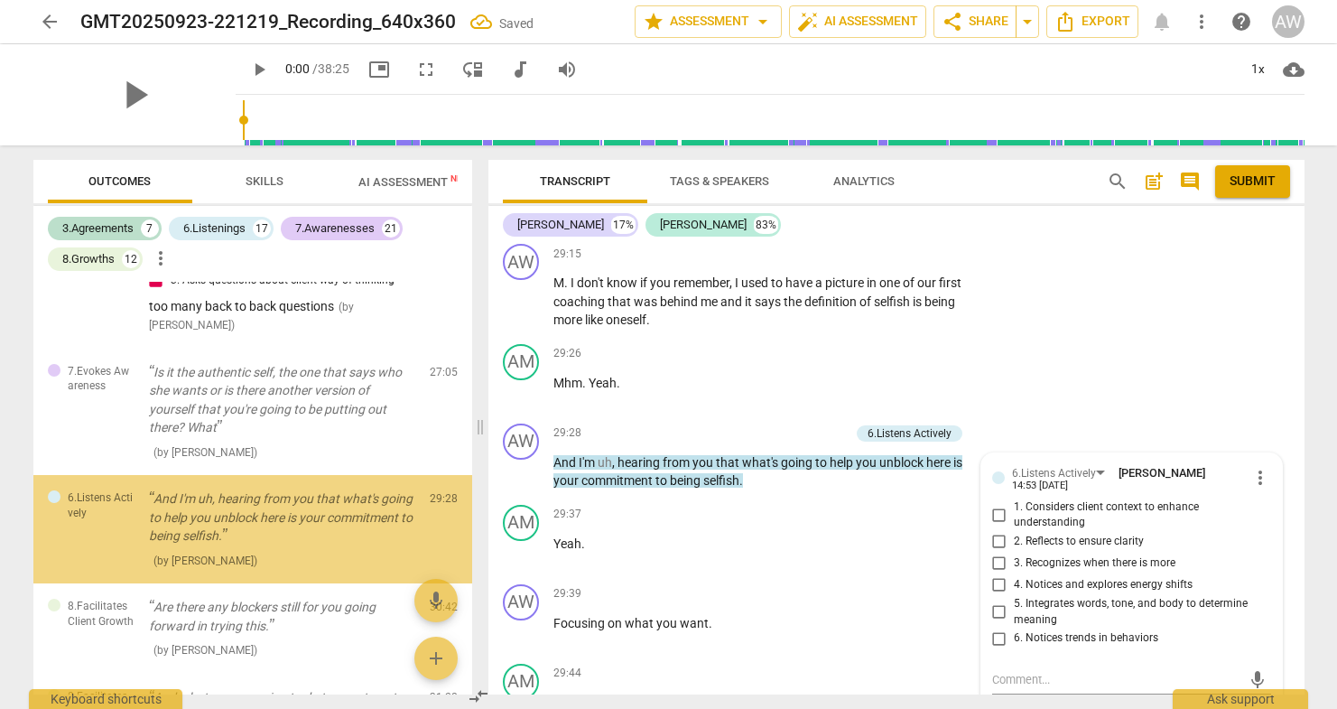
scroll to position [5373, 0]
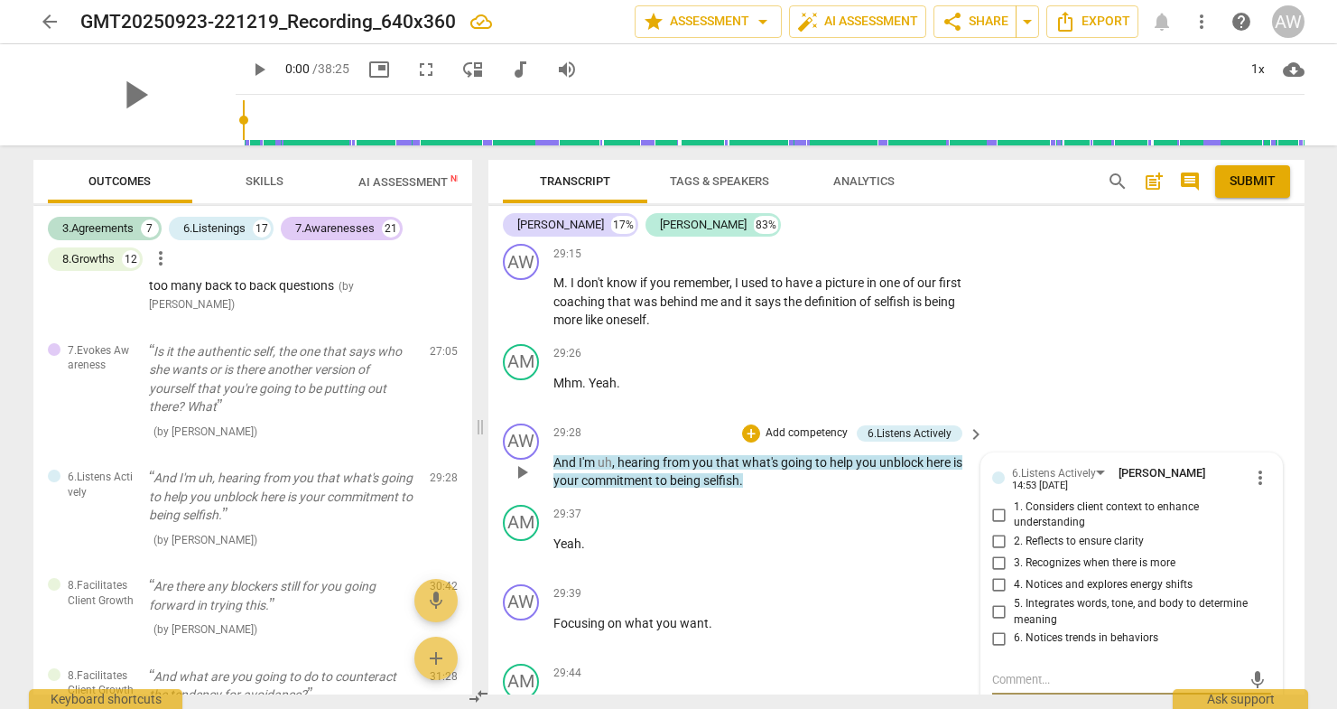
click at [993, 504] on input "1. Considers client context to enhance understanding" at bounding box center [999, 515] width 29 height 22
checkbox input "true"
click at [997, 552] on input "3. Recognizes when there is more" at bounding box center [999, 563] width 29 height 22
checkbox input "true"
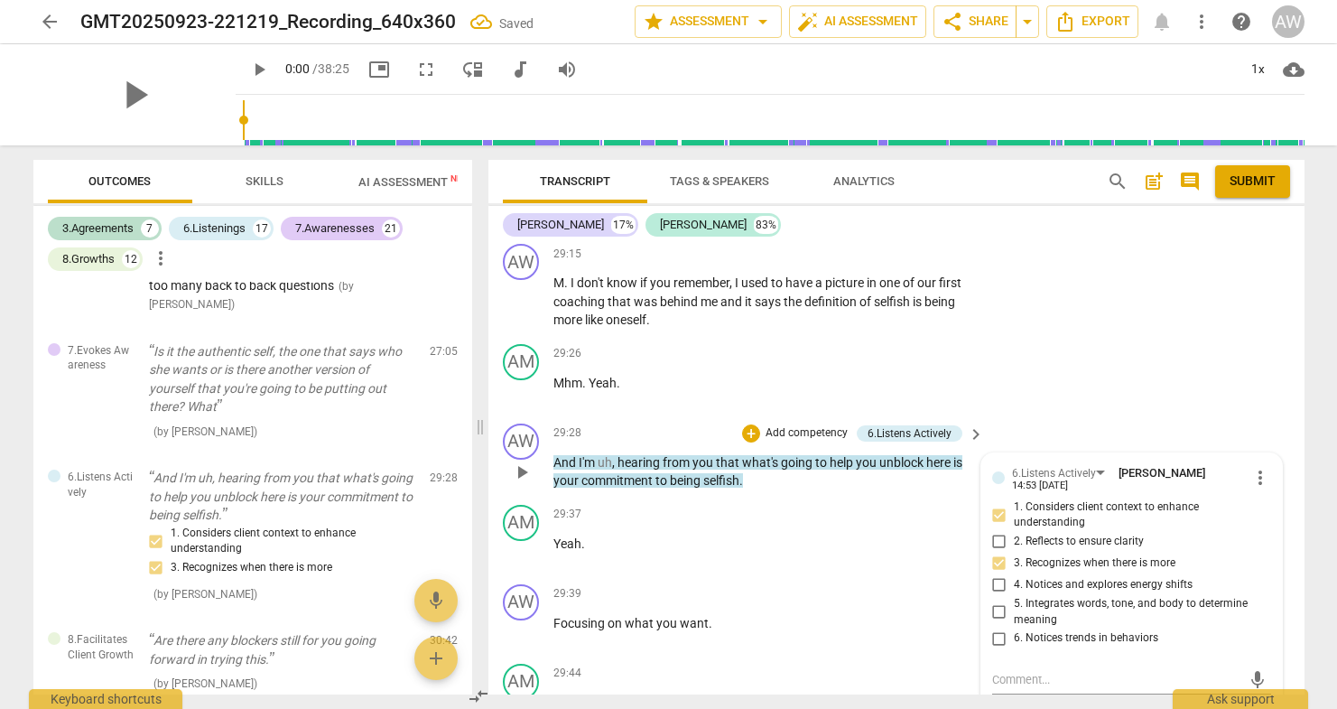
click at [996, 627] on input "6. Notices trends in behaviors" at bounding box center [999, 638] width 29 height 22
checkbox input "true"
click at [947, 665] on p "Add competency" at bounding box center [920, 673] width 86 height 16
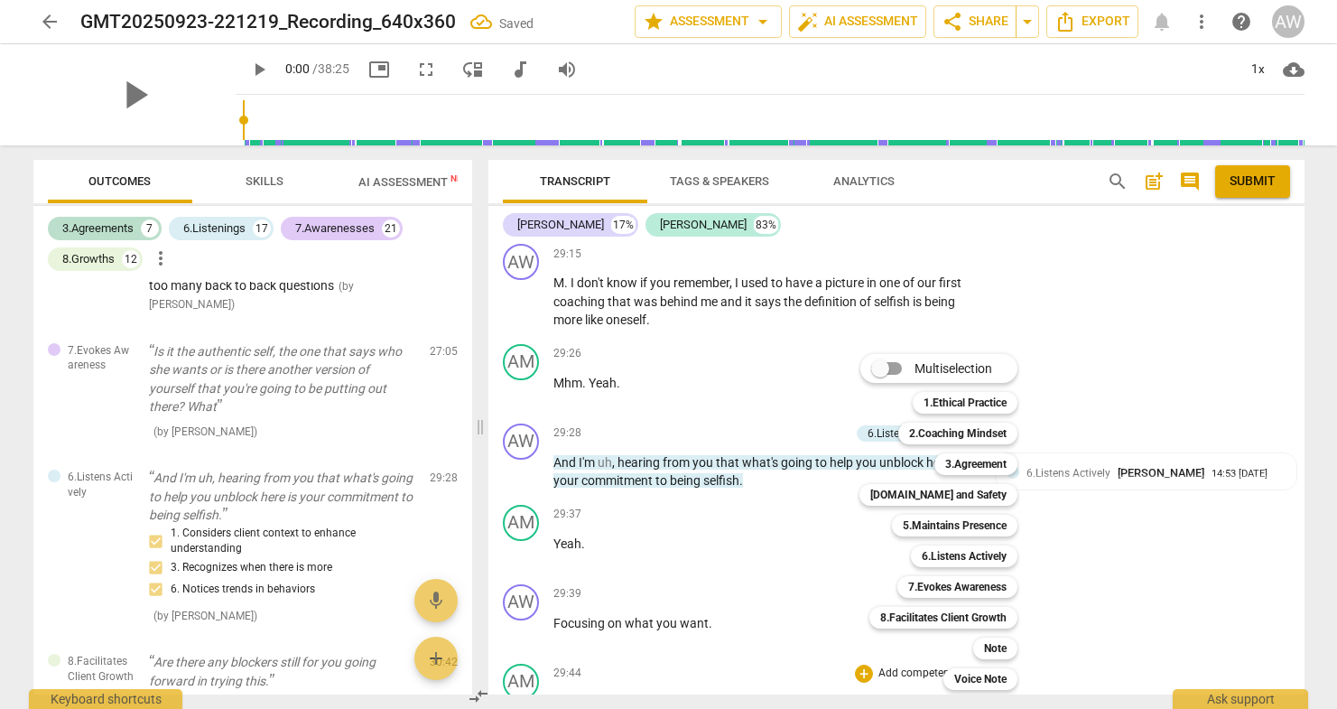
click at [1082, 623] on div at bounding box center [668, 354] width 1337 height 709
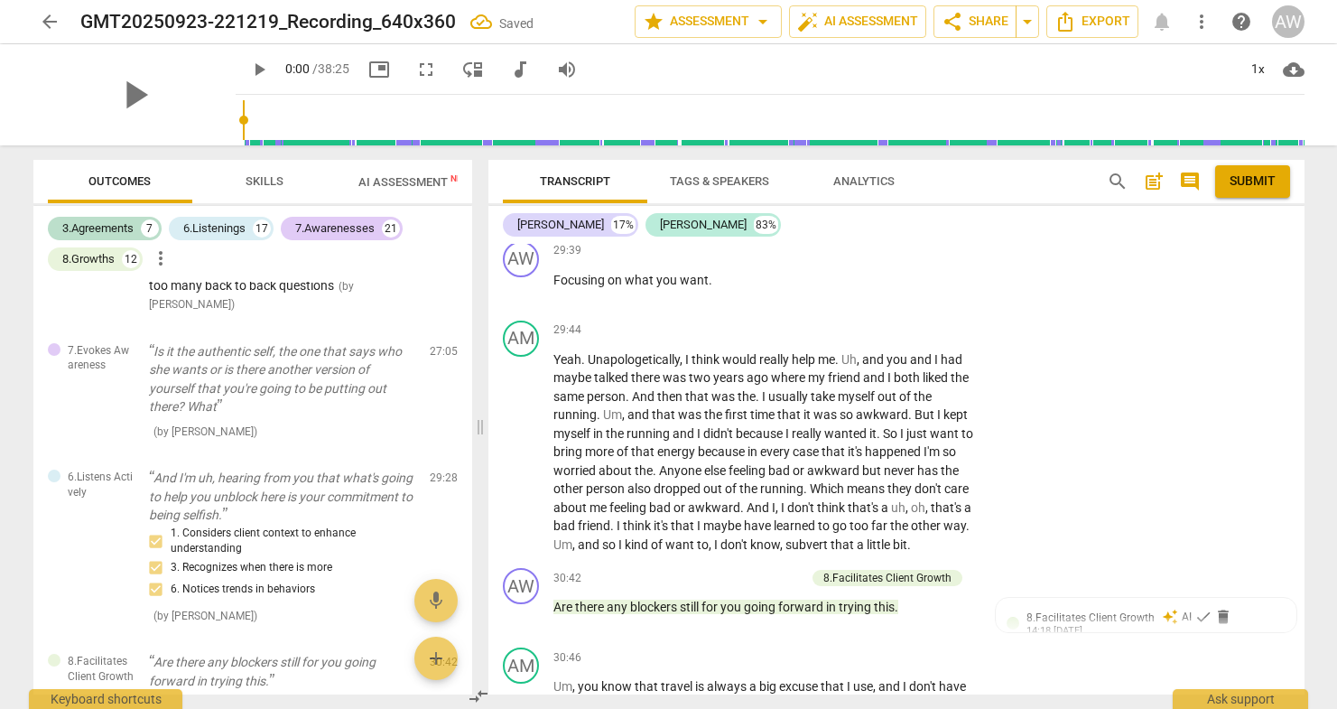
scroll to position [8733, 0]
click at [780, 570] on p "Add competency" at bounding box center [763, 578] width 86 height 16
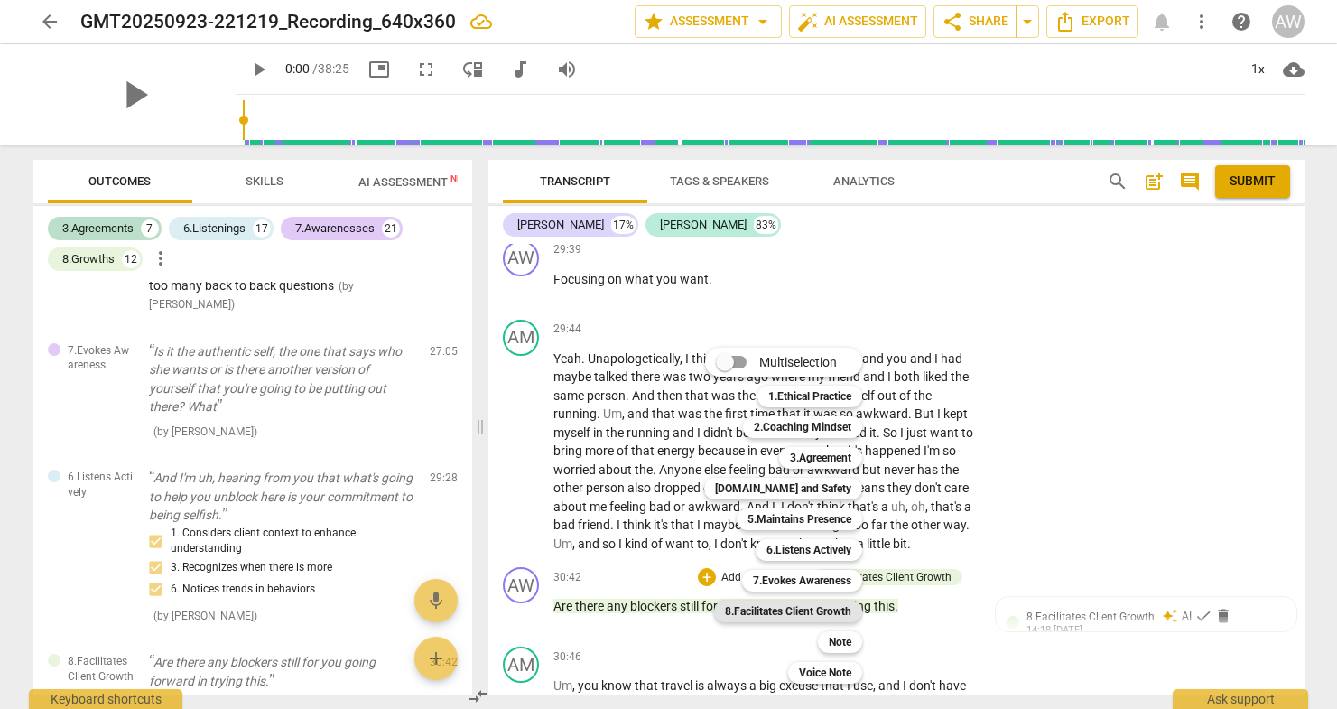
click at [786, 608] on b "8.Facilitates Client Growth" at bounding box center [788, 611] width 126 height 22
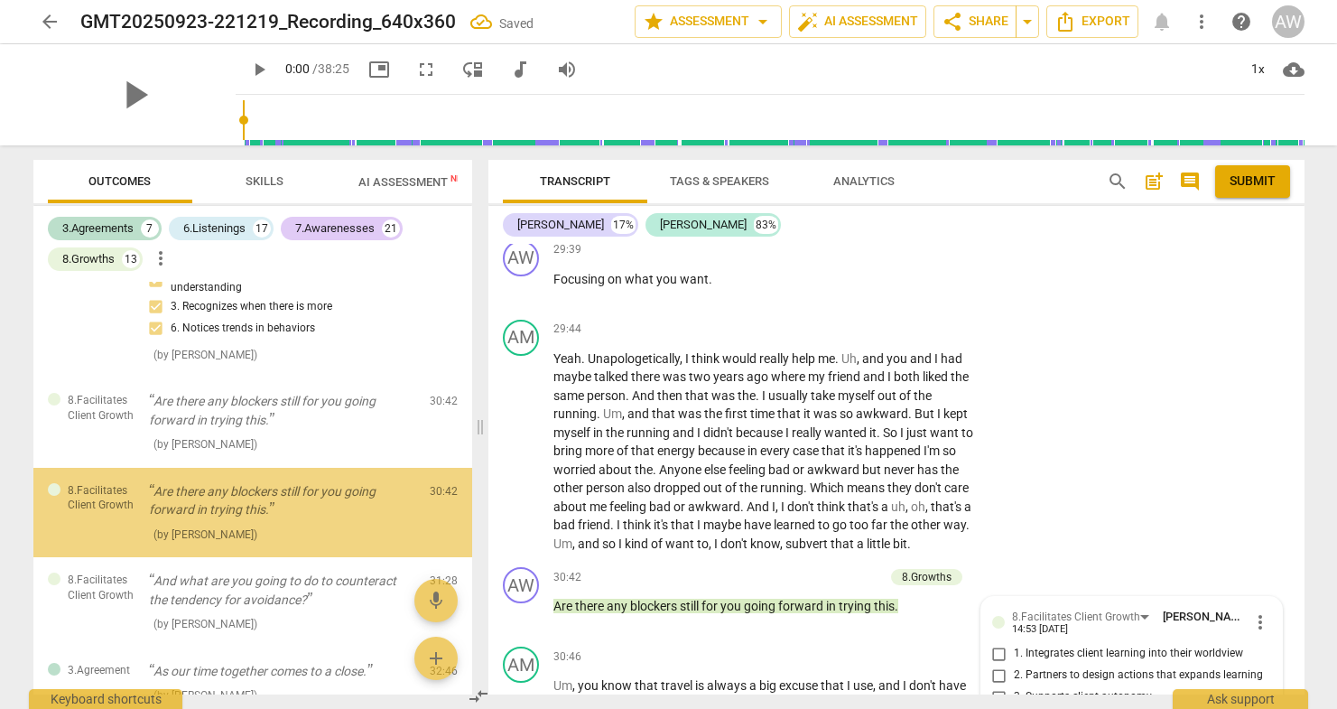
scroll to position [9048, 0]
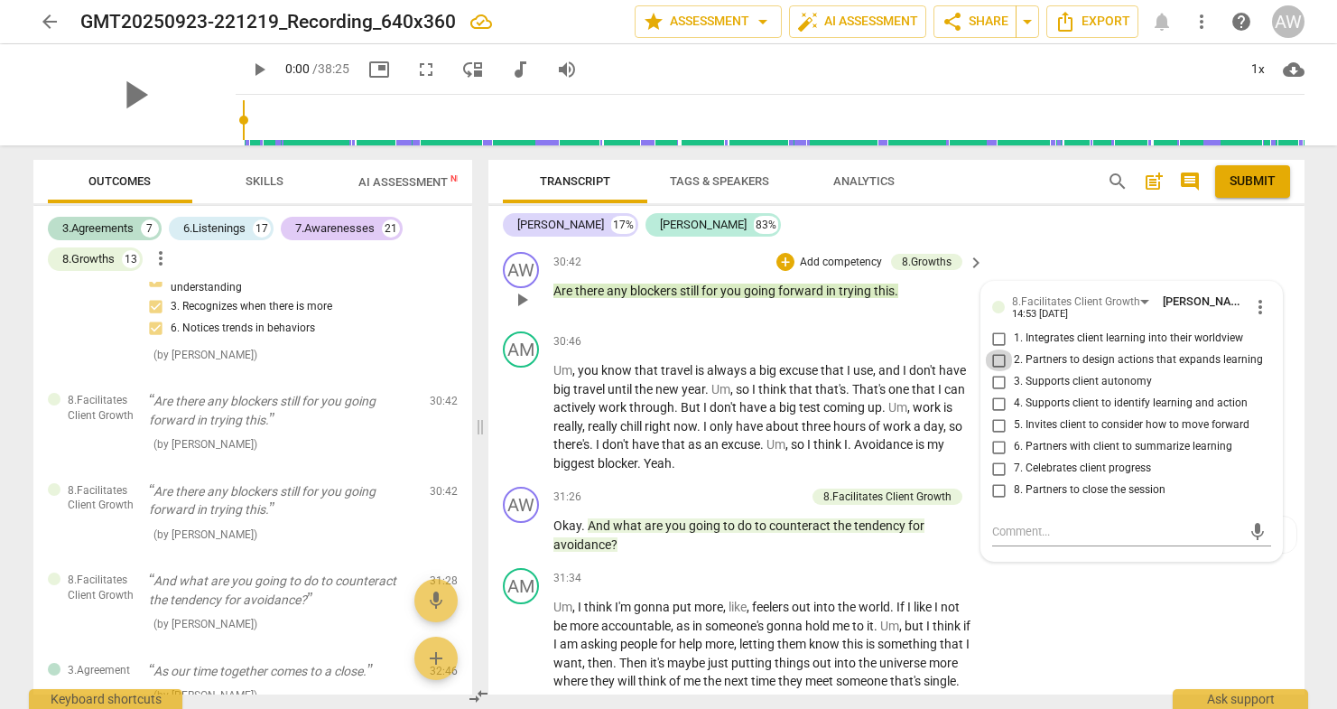
click at [997, 349] on input "2. Partners to design actions that expands learning" at bounding box center [999, 360] width 29 height 22
checkbox input "true"
click at [1046, 523] on textarea at bounding box center [1117, 531] width 250 height 17
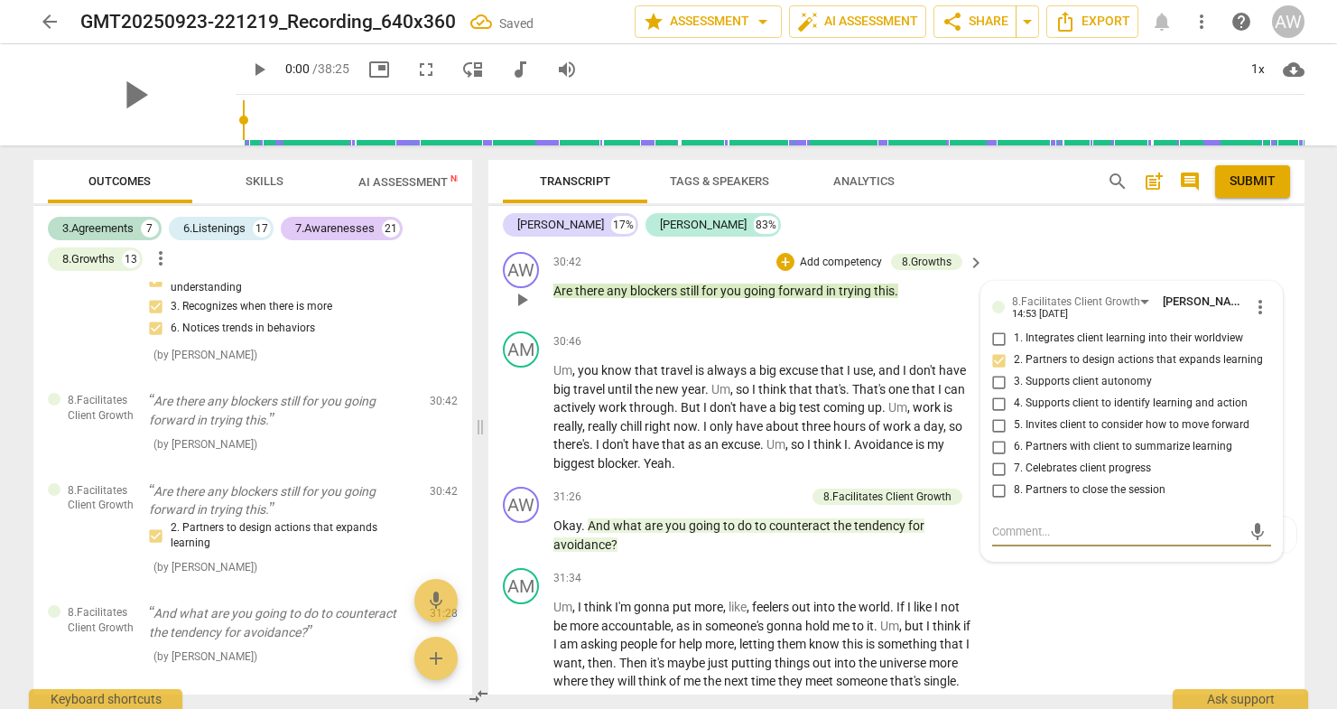
type textarea "c"
type textarea "co"
type textarea "cou"
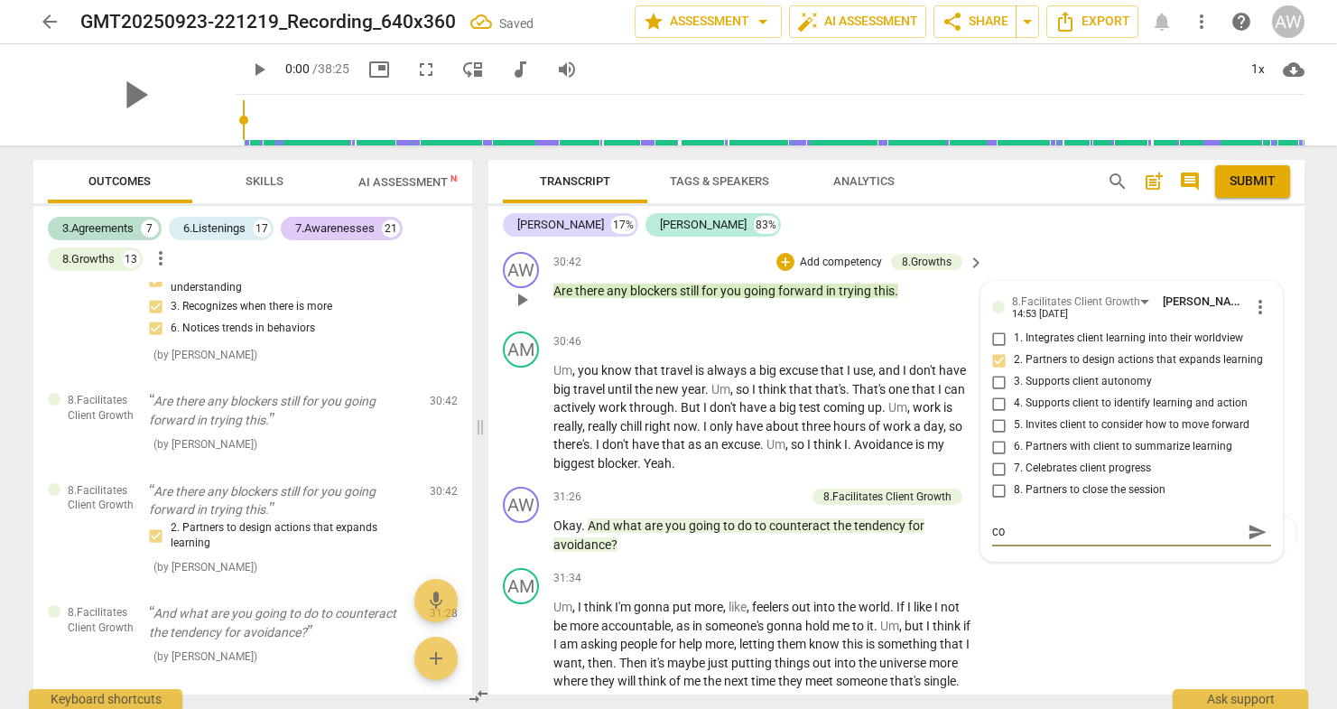
type textarea "cou"
type textarea "coul"
type textarea "could"
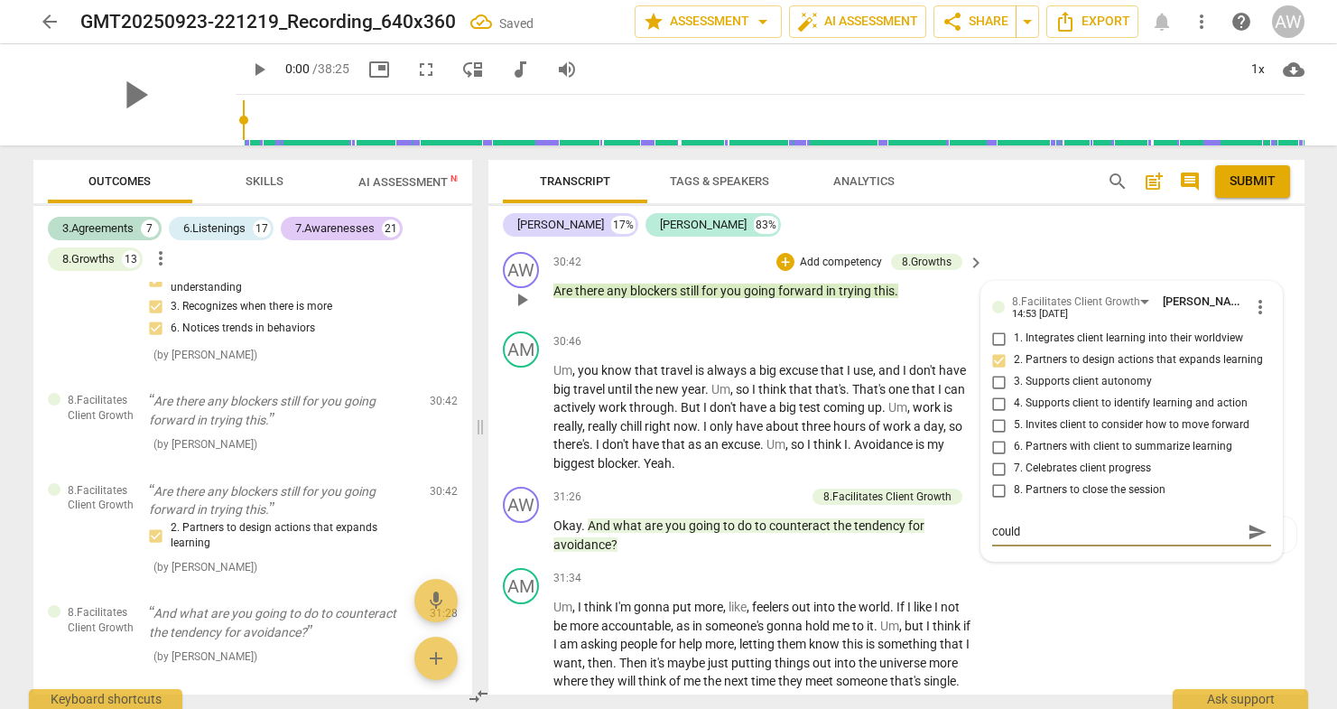
type textarea "could"
type textarea "could h"
type textarea "could ha"
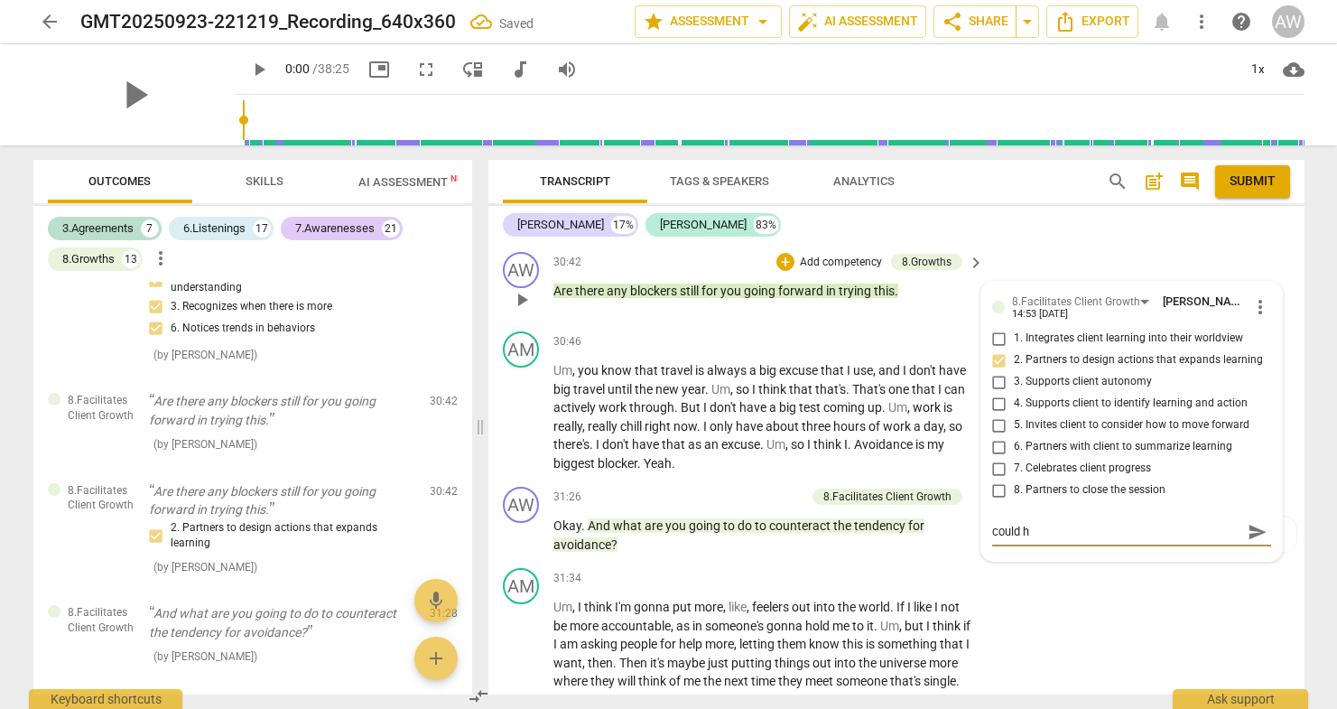
type textarea "could ha"
type textarea "could hav"
type textarea "could have"
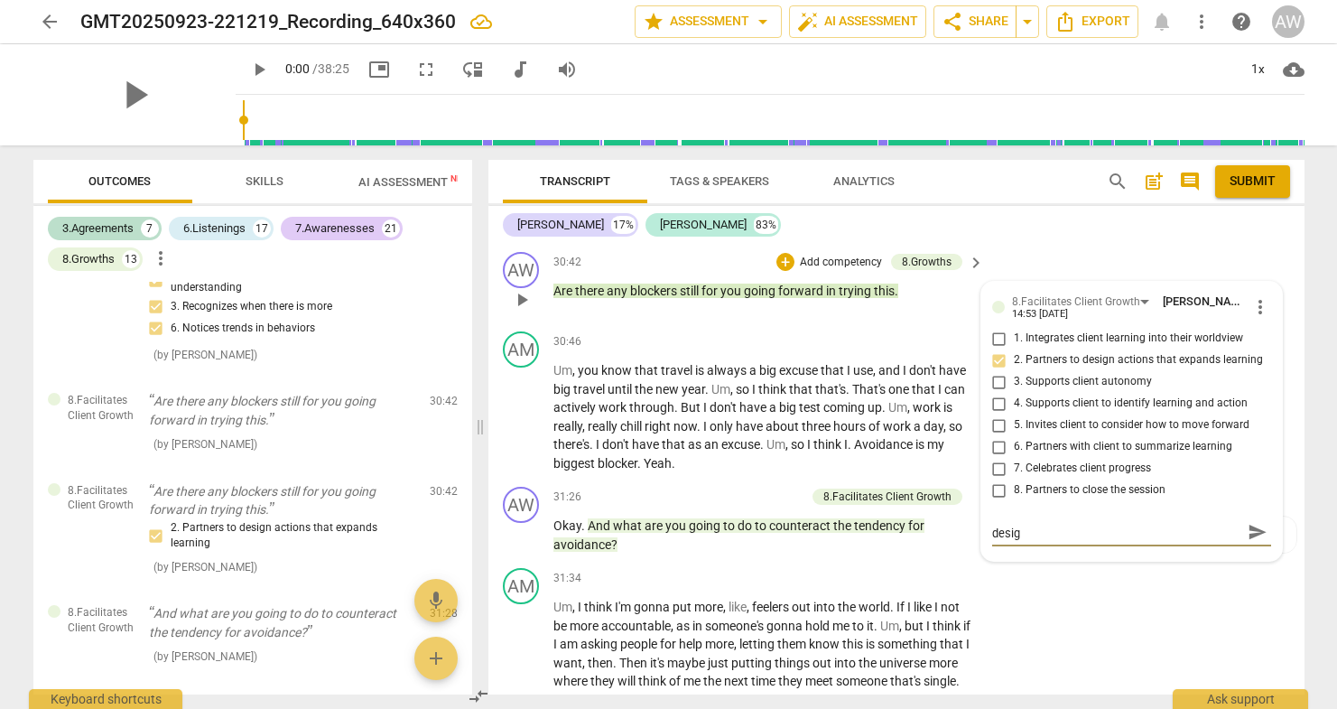
scroll to position [0, 0]
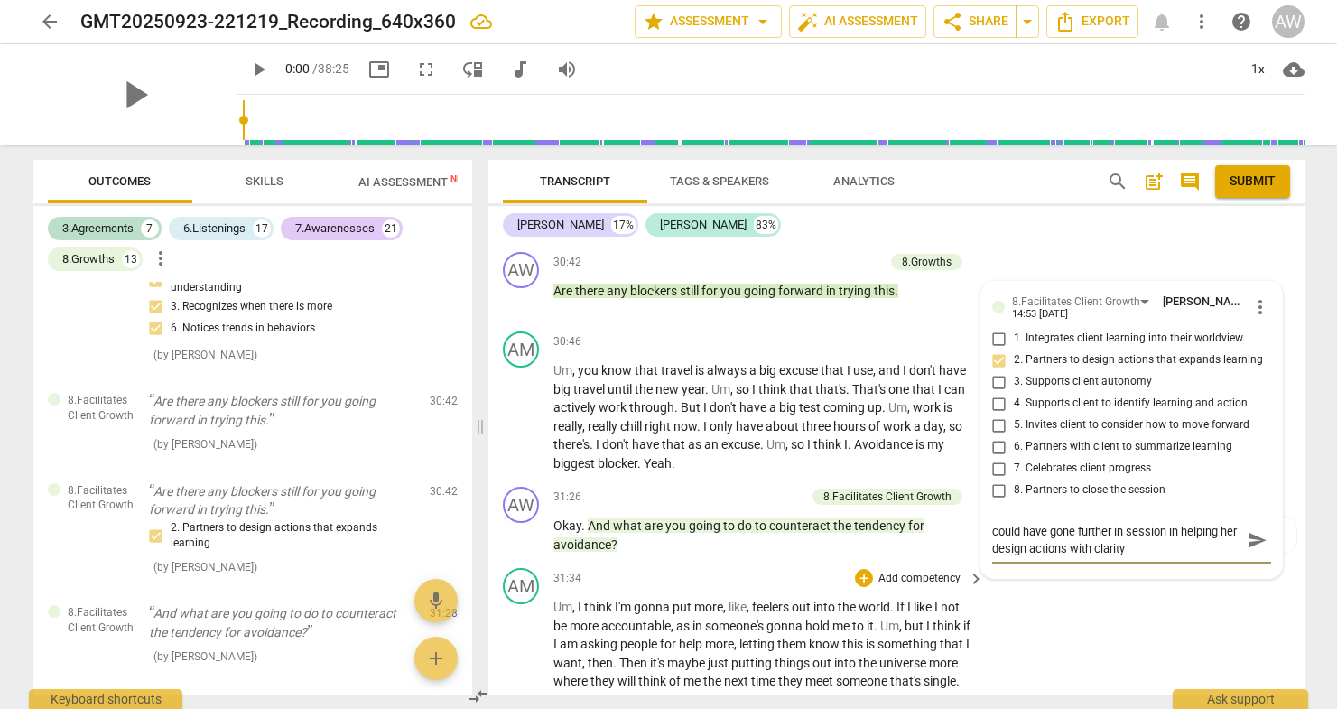
click at [1049, 571] on div "AM play_arrow pause 31:34 + Add competency keyboard_arrow_right Um , I think I'…" at bounding box center [896, 712] width 816 height 303
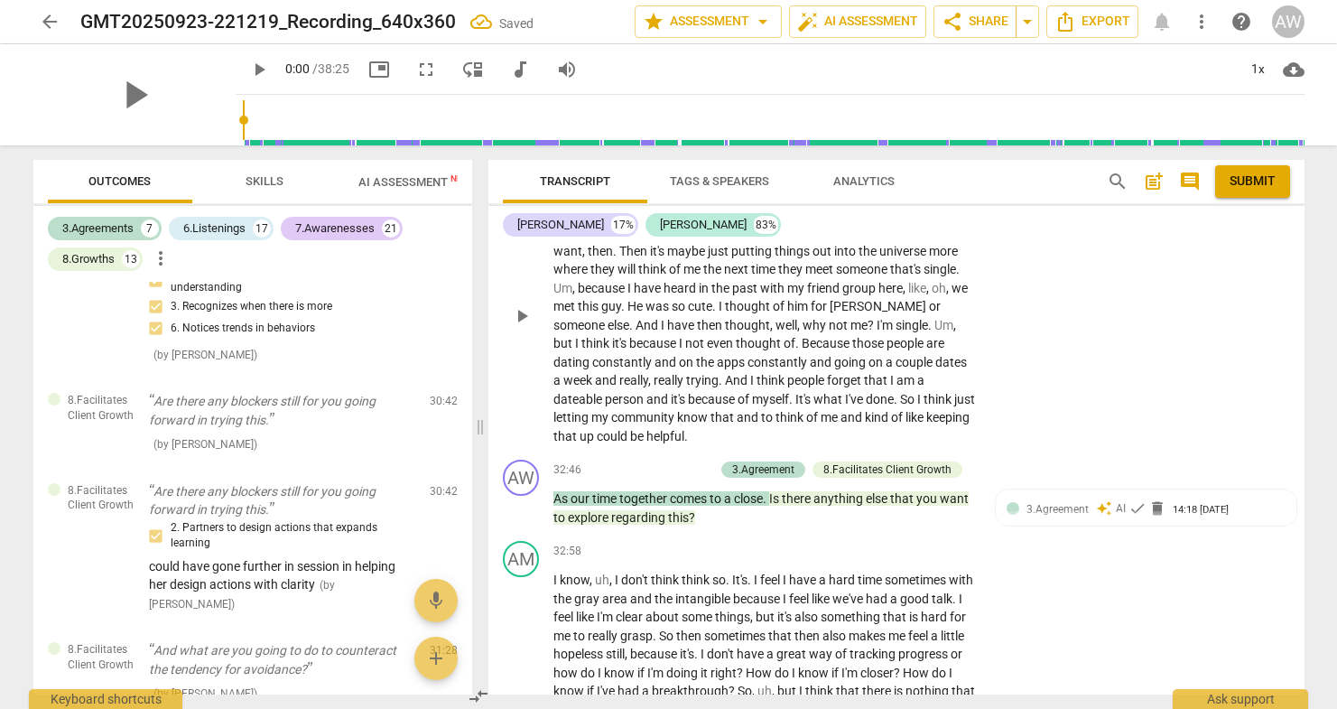
scroll to position [9466, 0]
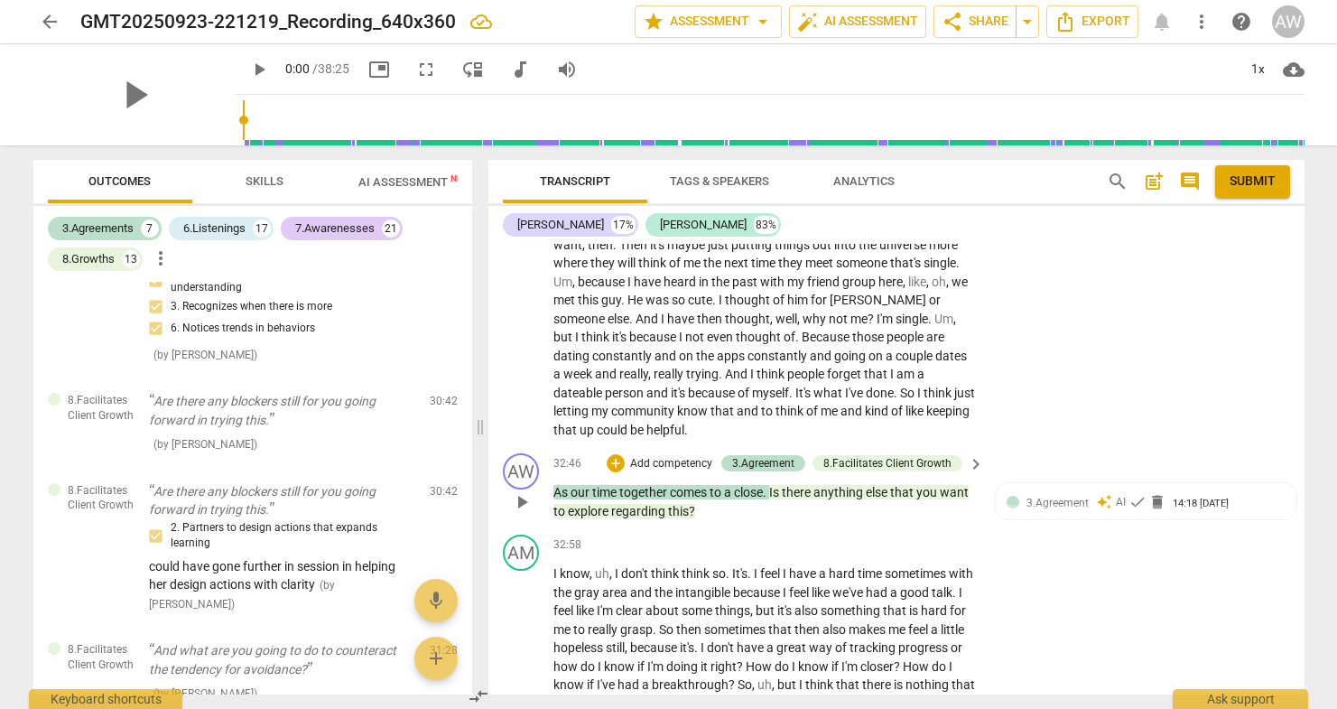
click at [798, 485] on span "there" at bounding box center [798, 492] width 32 height 14
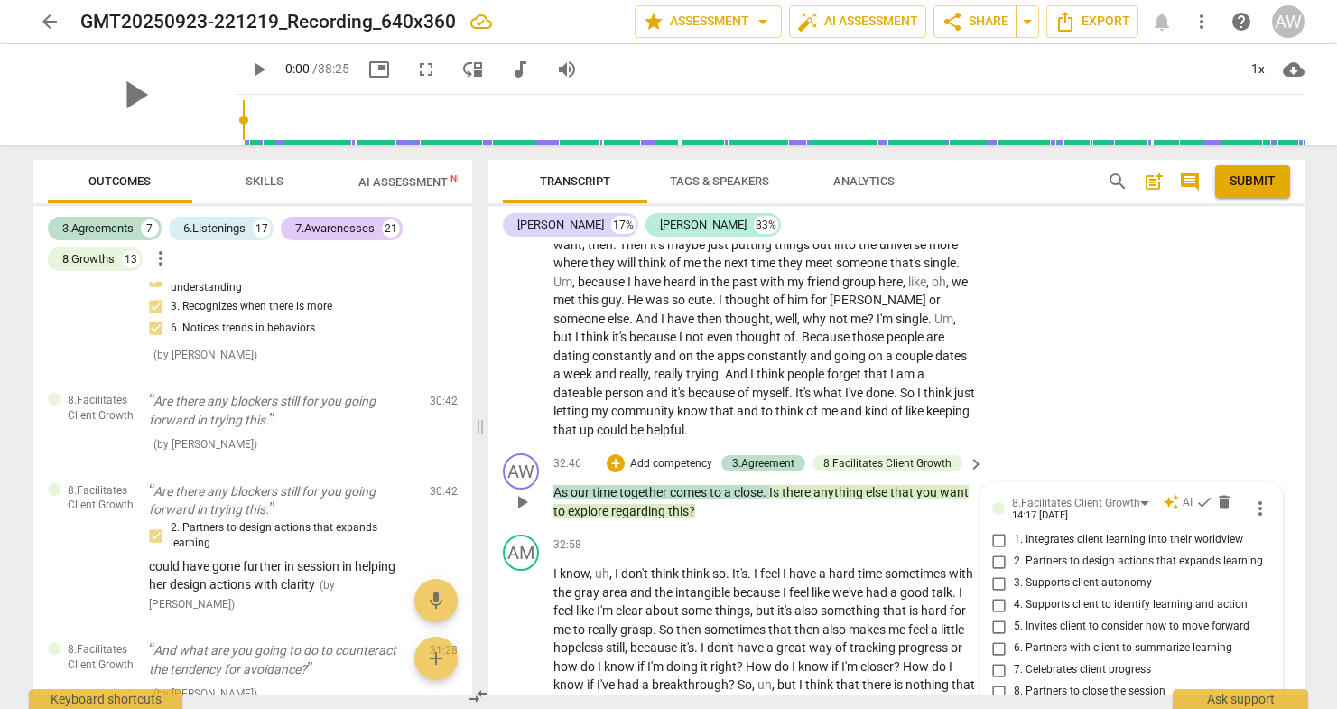
click at [755, 448] on div "AW play_arrow pause 32:46 + Add competency 3.Agreement 8.Facilitates Client Gro…" at bounding box center [896, 486] width 816 height 81
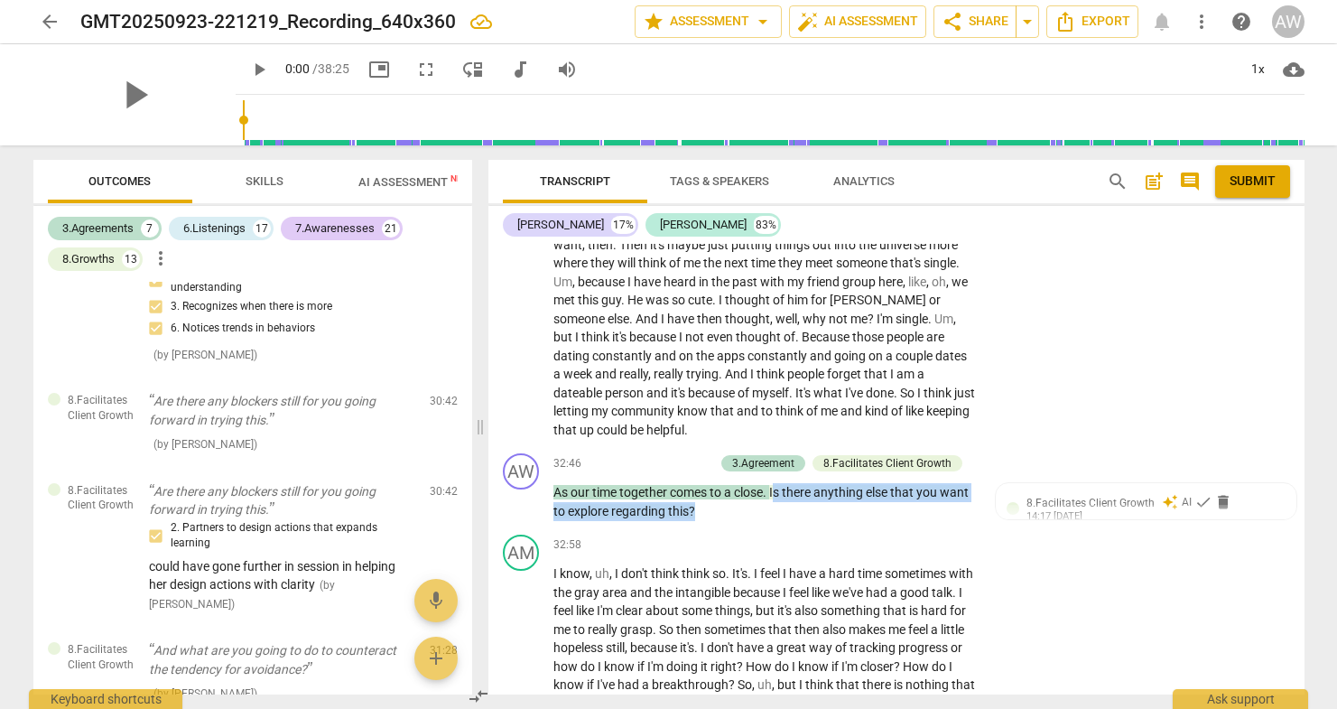
drag, startPoint x: 775, startPoint y: 417, endPoint x: 819, endPoint y: 442, distance: 50.2
click at [819, 483] on p "As our time together comes to a close . Is there anything else that you want to…" at bounding box center [764, 501] width 422 height 37
click at [665, 456] on p "Add competency" at bounding box center [671, 464] width 86 height 16
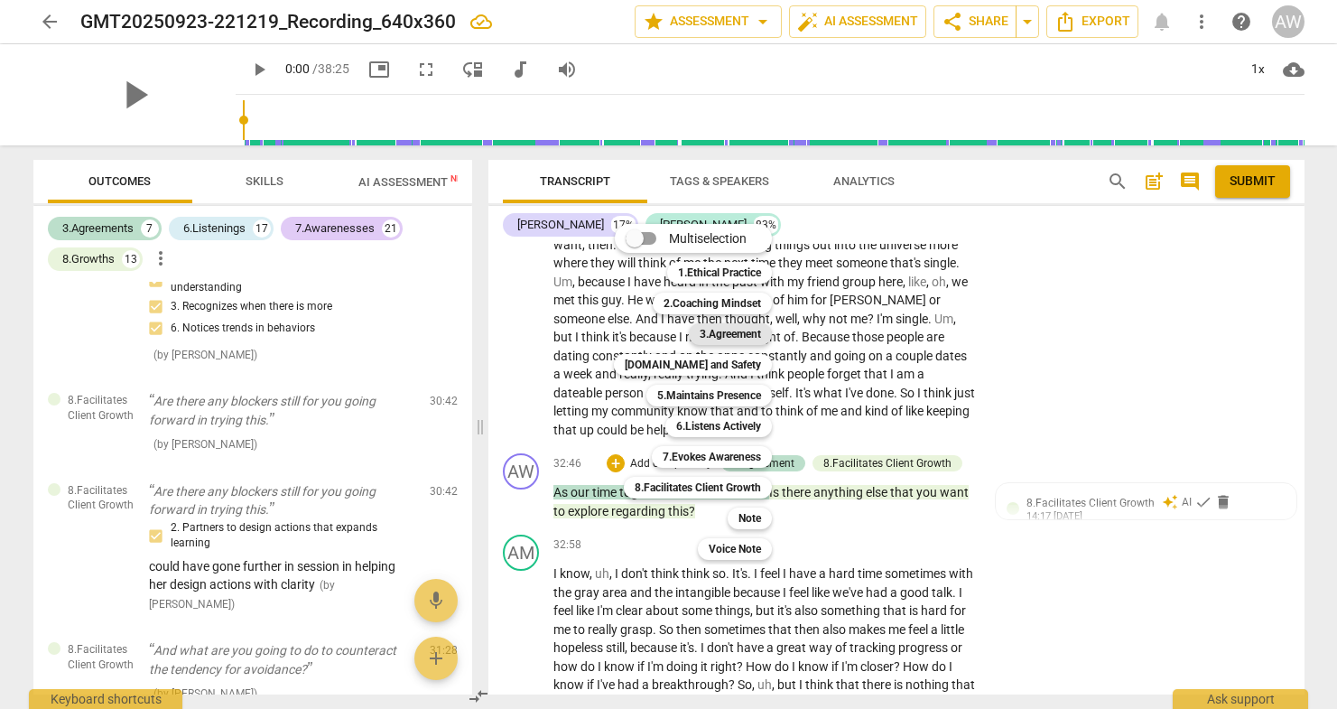
click at [728, 334] on b "3.Agreement" at bounding box center [730, 334] width 61 height 22
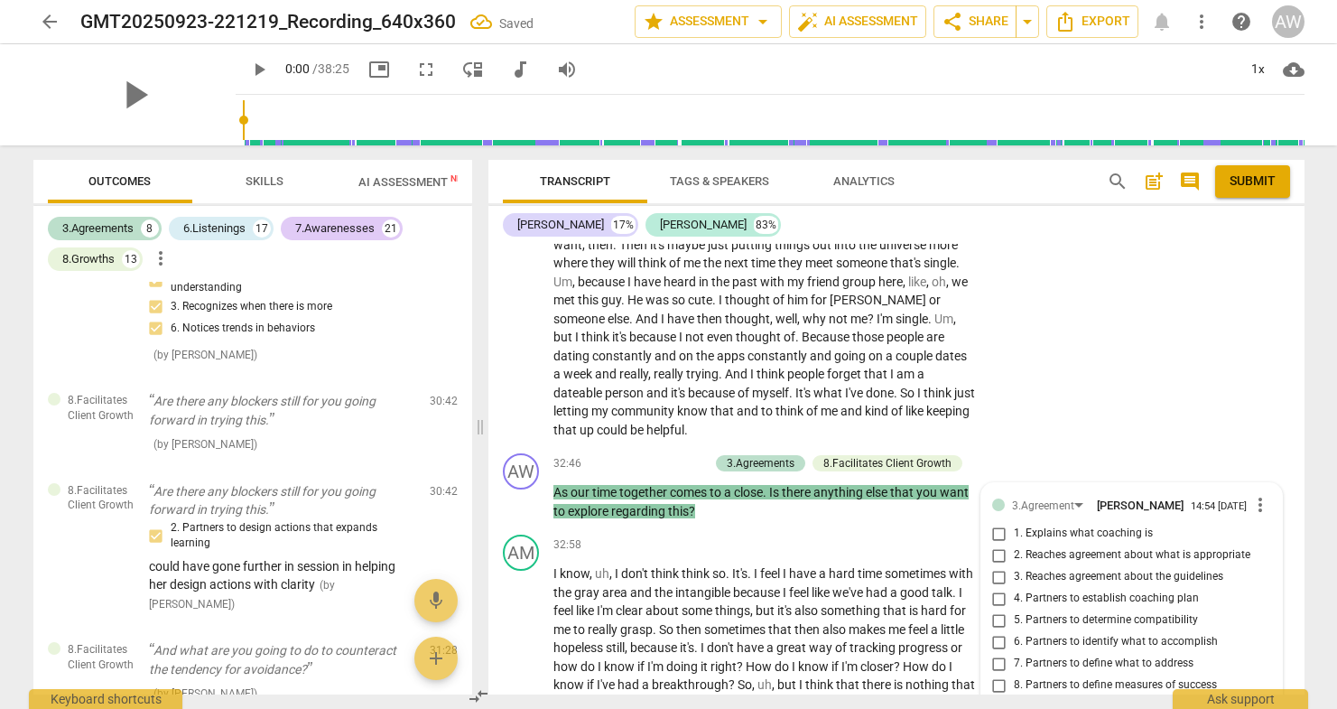
scroll to position [5958, 0]
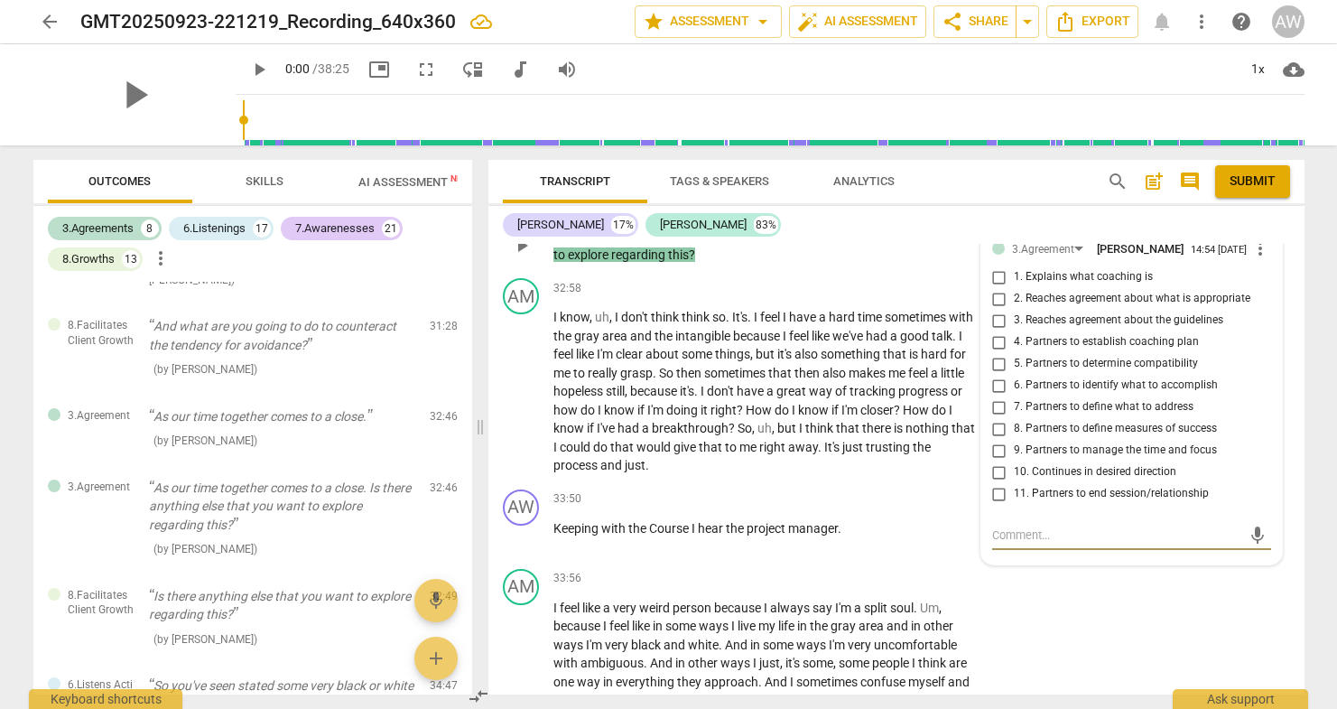
click at [995, 483] on input "11. Partners to end session/relationship" at bounding box center [999, 494] width 29 height 22
click at [1044, 573] on div "AM play_arrow pause 33:56 + Add competency keyboard_arrow_right I feel like a v…" at bounding box center [896, 686] width 816 height 248
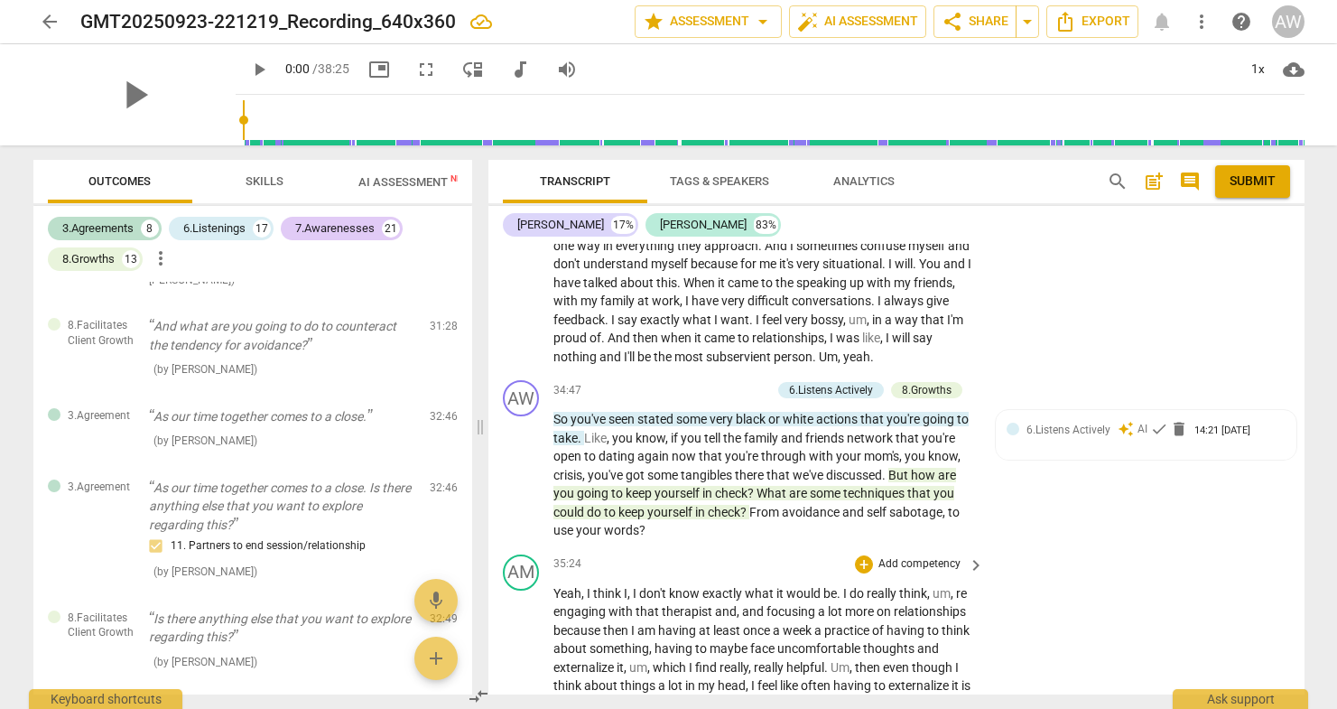
scroll to position [10199, 0]
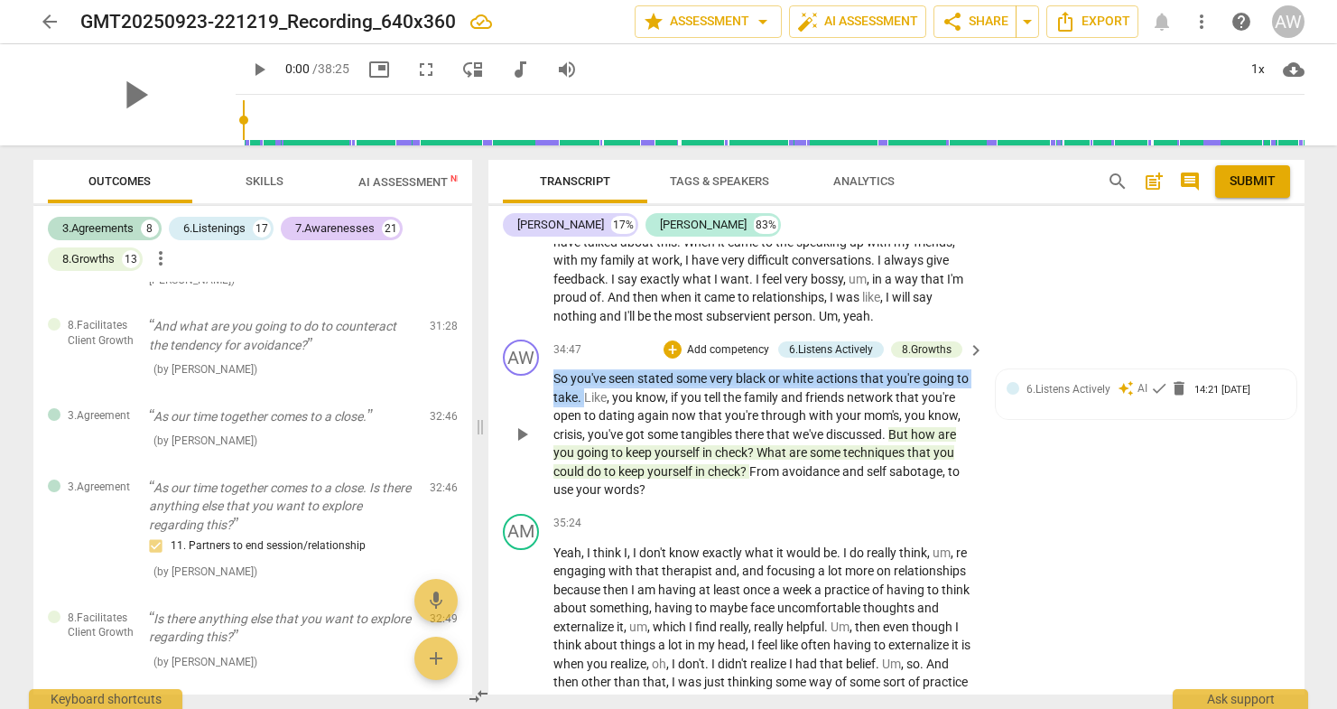
drag, startPoint x: 551, startPoint y: 295, endPoint x: 599, endPoint y: 319, distance: 53.3
click at [599, 332] on div "AW play_arrow pause 34:47 + Add competency 6.Listens Actively 8.Growths keyboar…" at bounding box center [896, 419] width 816 height 174
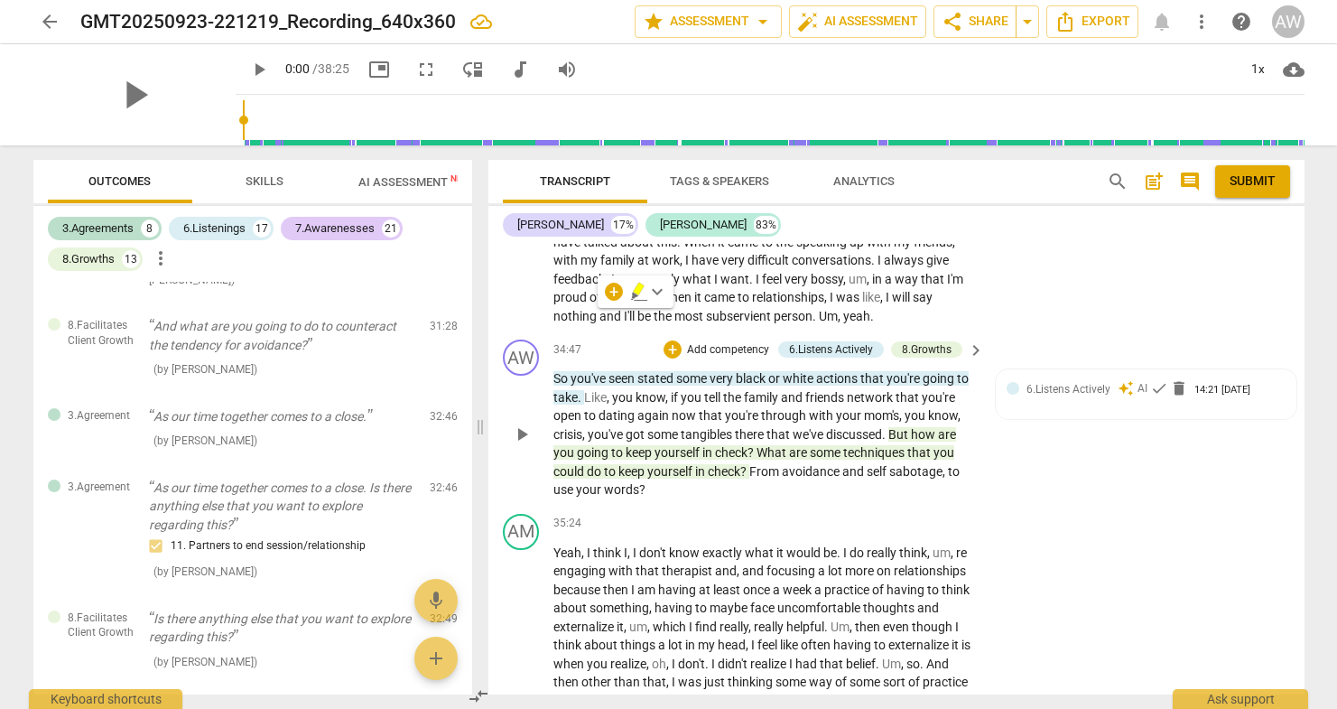
click at [738, 342] on p "Add competency" at bounding box center [728, 350] width 86 height 16
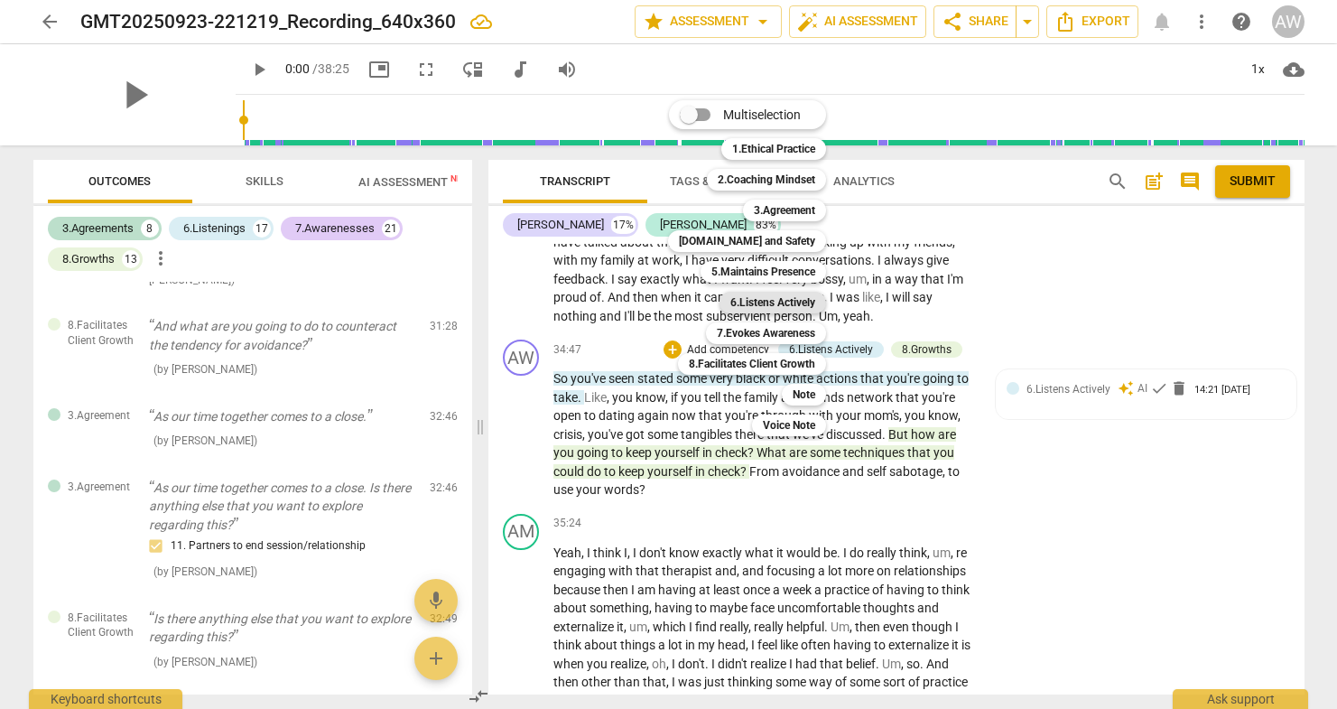
click at [758, 300] on b "6.Listens Actively" at bounding box center [772, 303] width 85 height 22
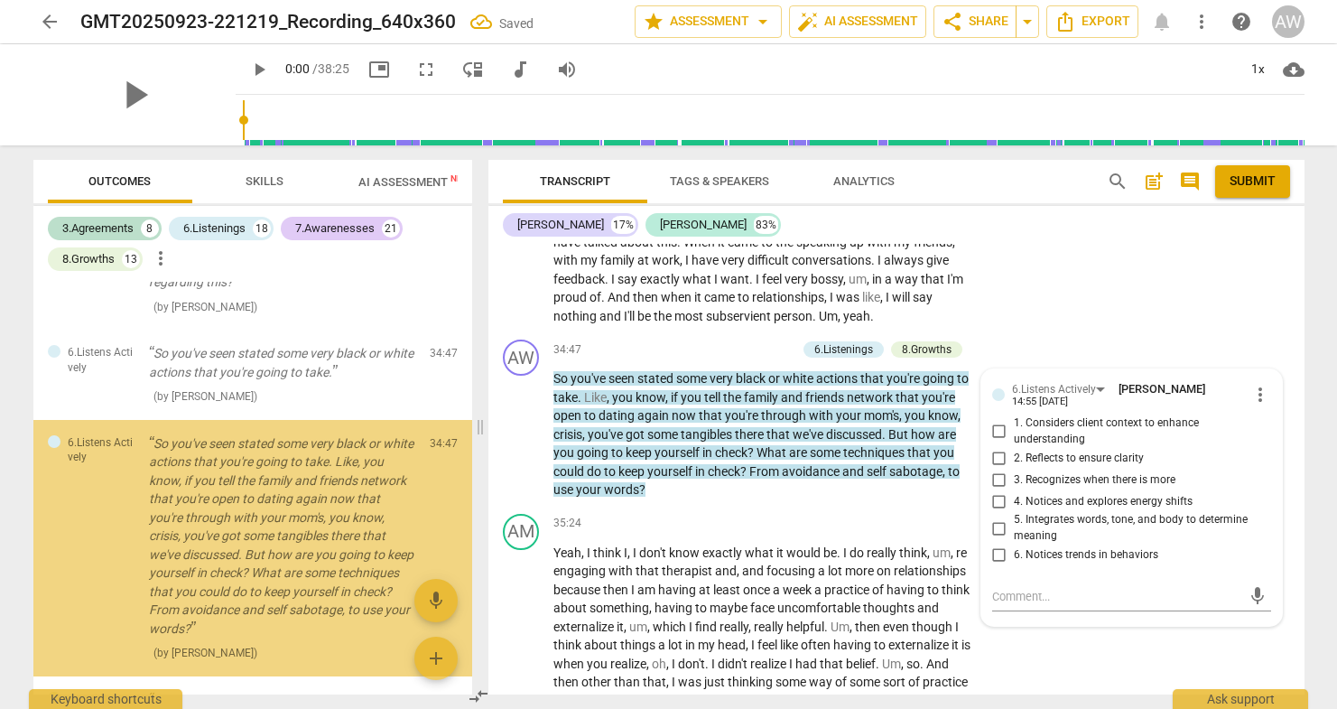
scroll to position [6337, 0]
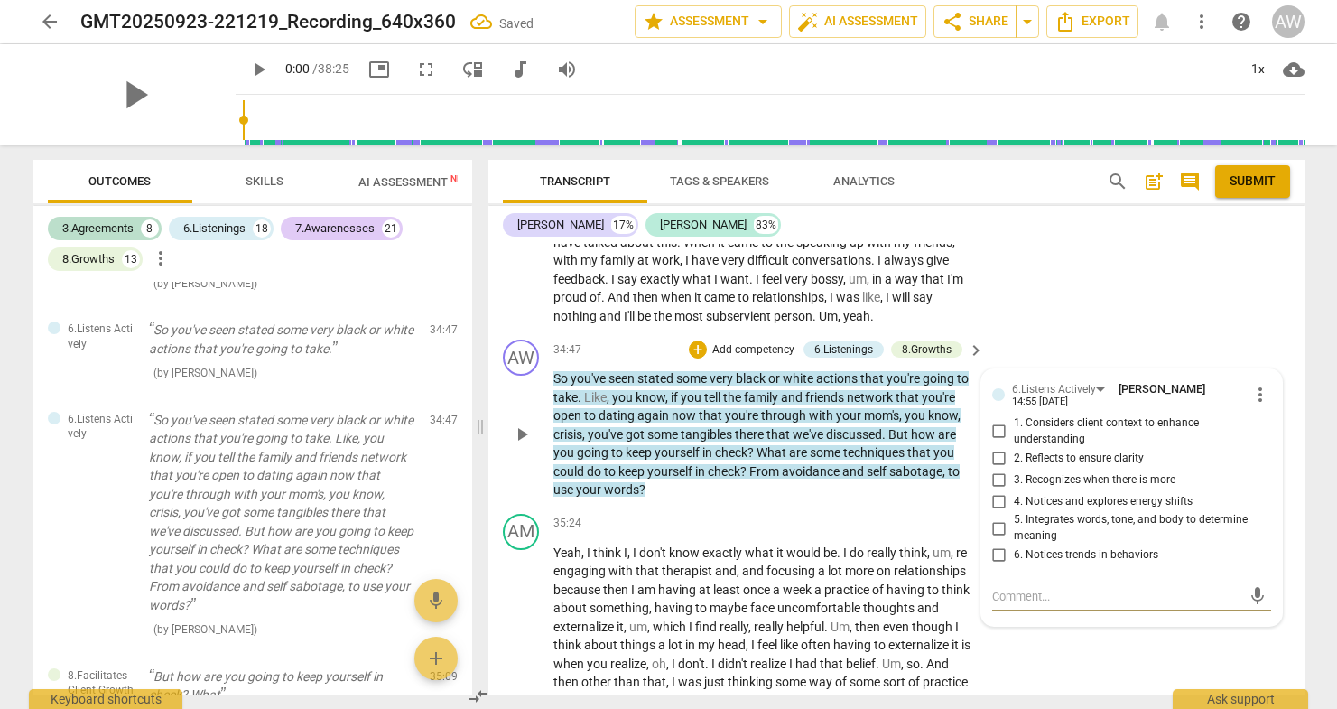
click at [999, 447] on input "2. Reflects to ensure clarity" at bounding box center [999, 458] width 29 height 22
click at [999, 469] on input "3. Recognizes when there is more" at bounding box center [999, 480] width 29 height 22
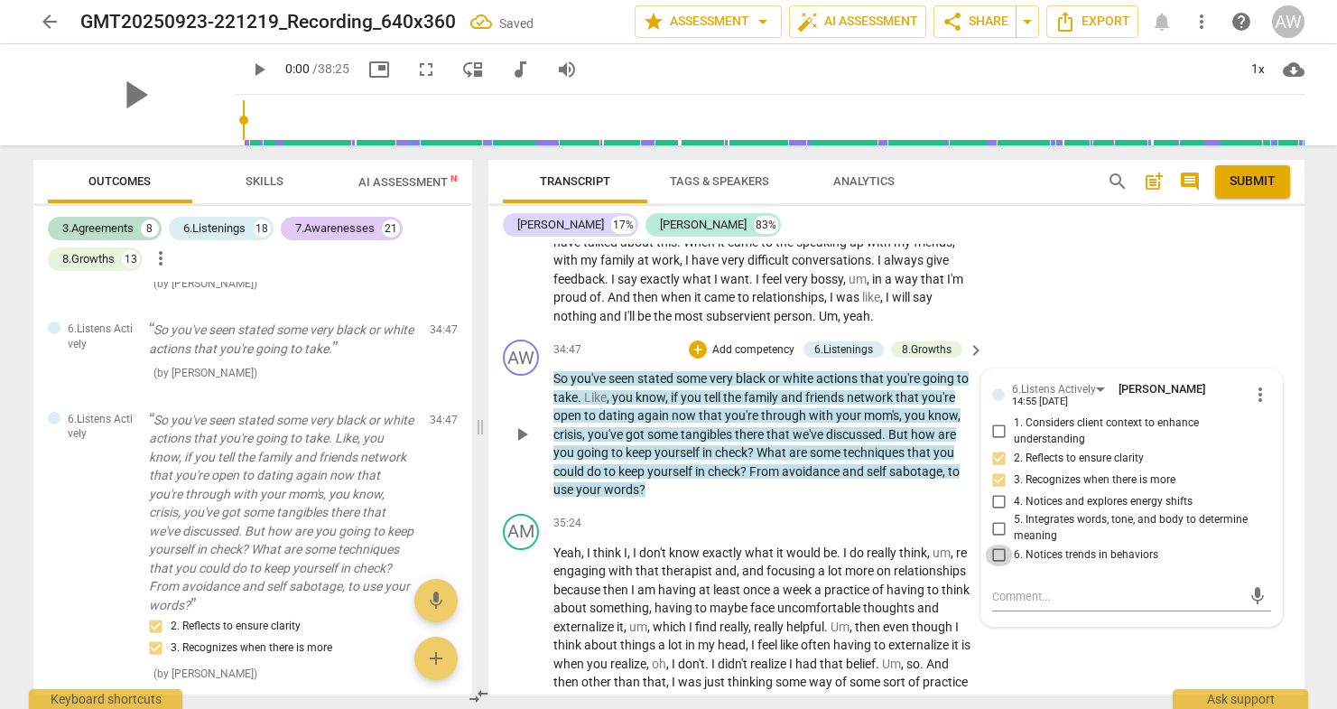
click at [993, 544] on input "6. Notices trends in behaviors" at bounding box center [999, 555] width 29 height 22
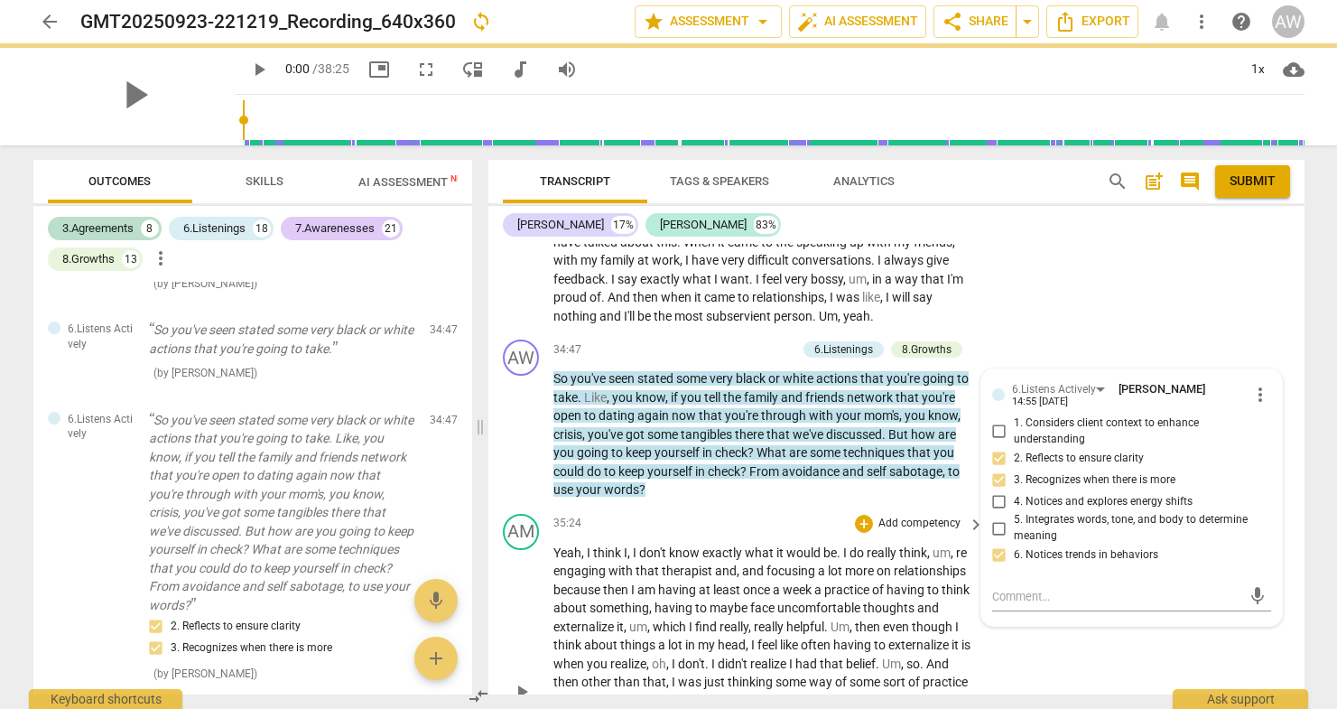
click at [1008, 570] on div "AM play_arrow pause 35:24 + Add competency keyboard_arrow_right Yeah , I think …" at bounding box center [896, 676] width 816 height 340
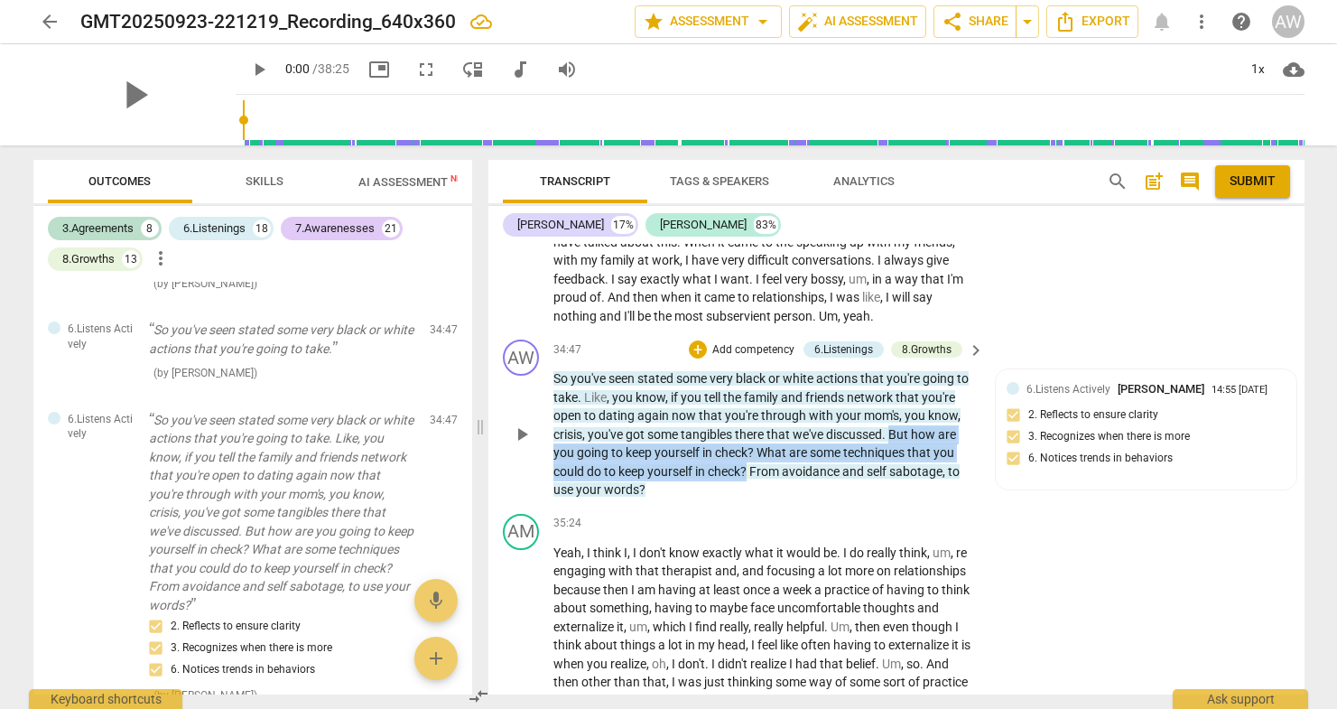
drag, startPoint x: 895, startPoint y: 350, endPoint x: 749, endPoint y: 389, distance: 150.4
click at [749, 389] on p "So you've seen stated some very black or white actions that you're going to tak…" at bounding box center [764, 434] width 422 height 130
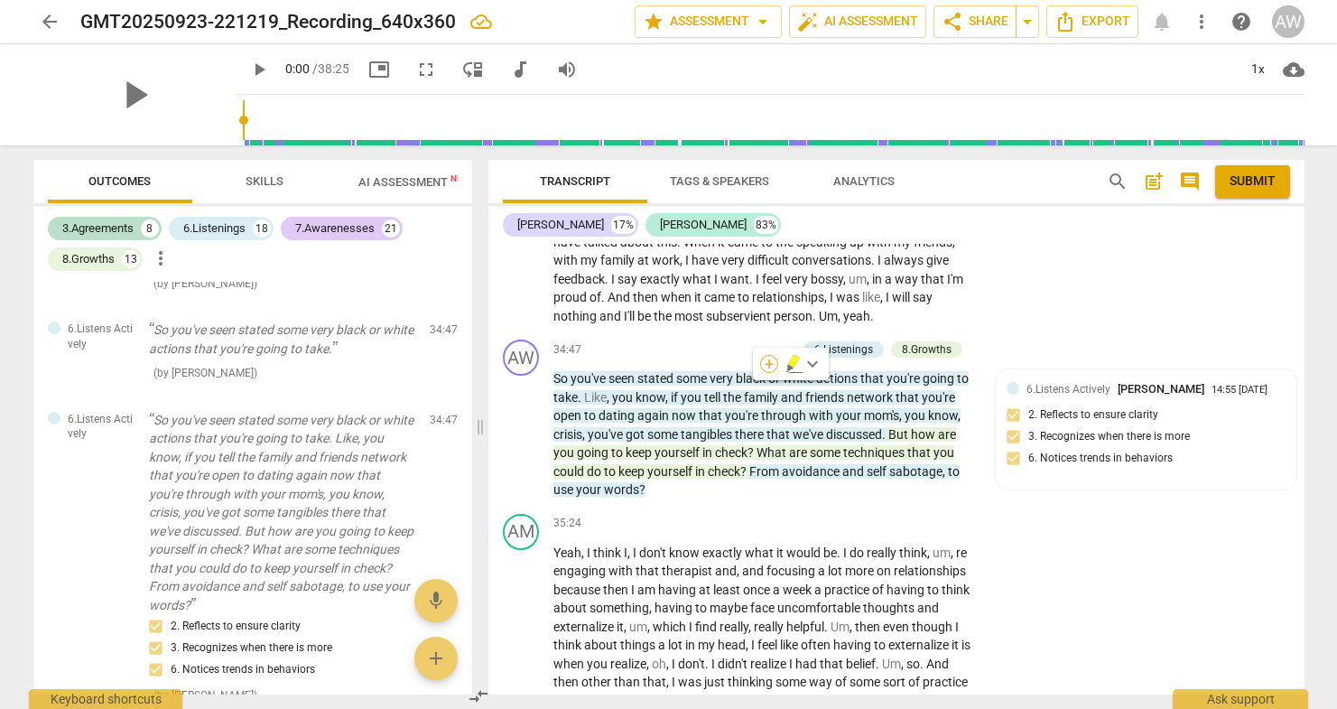
click at [767, 357] on div "+" at bounding box center [769, 364] width 18 height 18
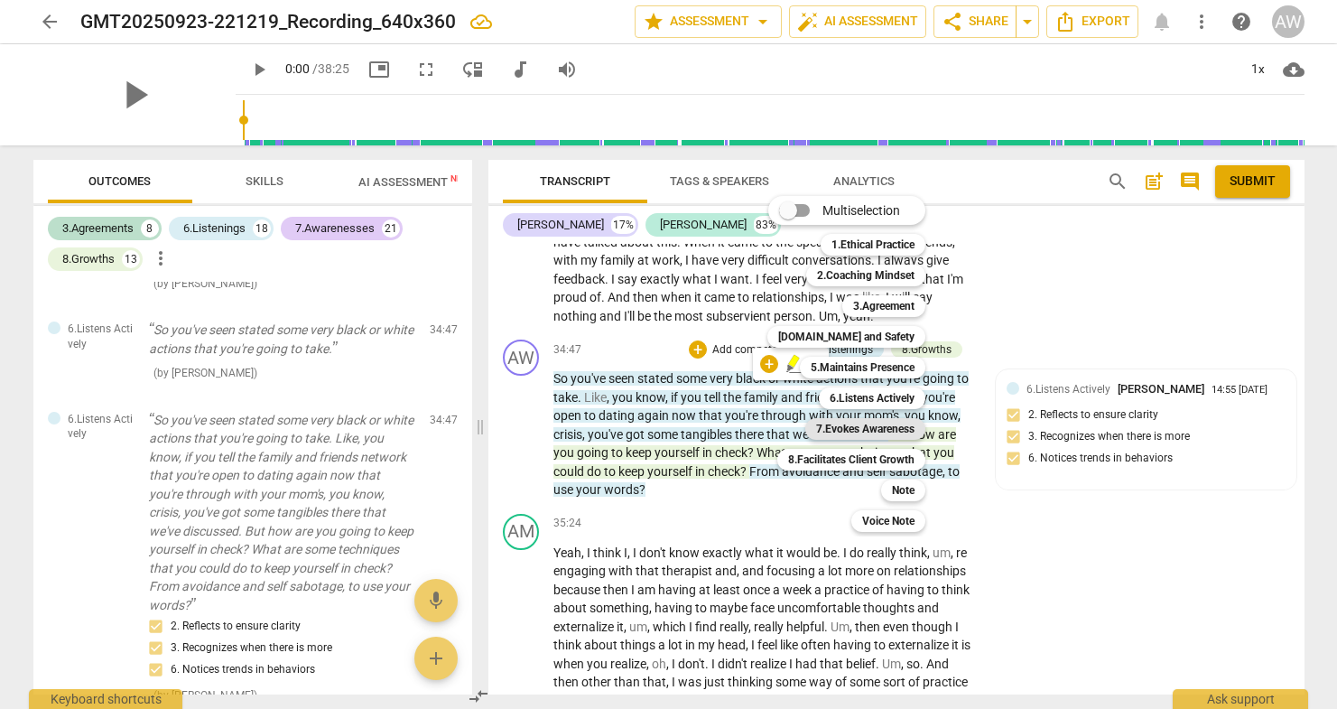
click at [854, 423] on b "7.Evokes Awareness" at bounding box center [865, 429] width 98 height 22
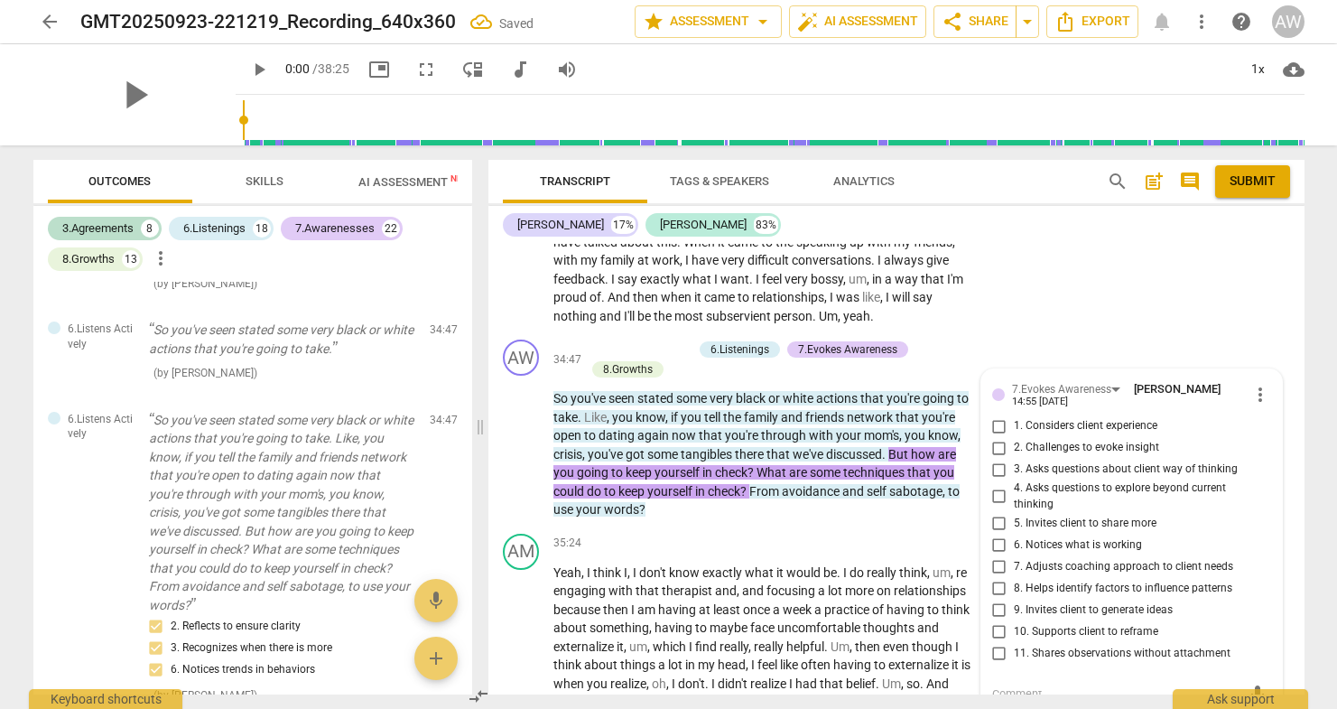
scroll to position [6581, 0]
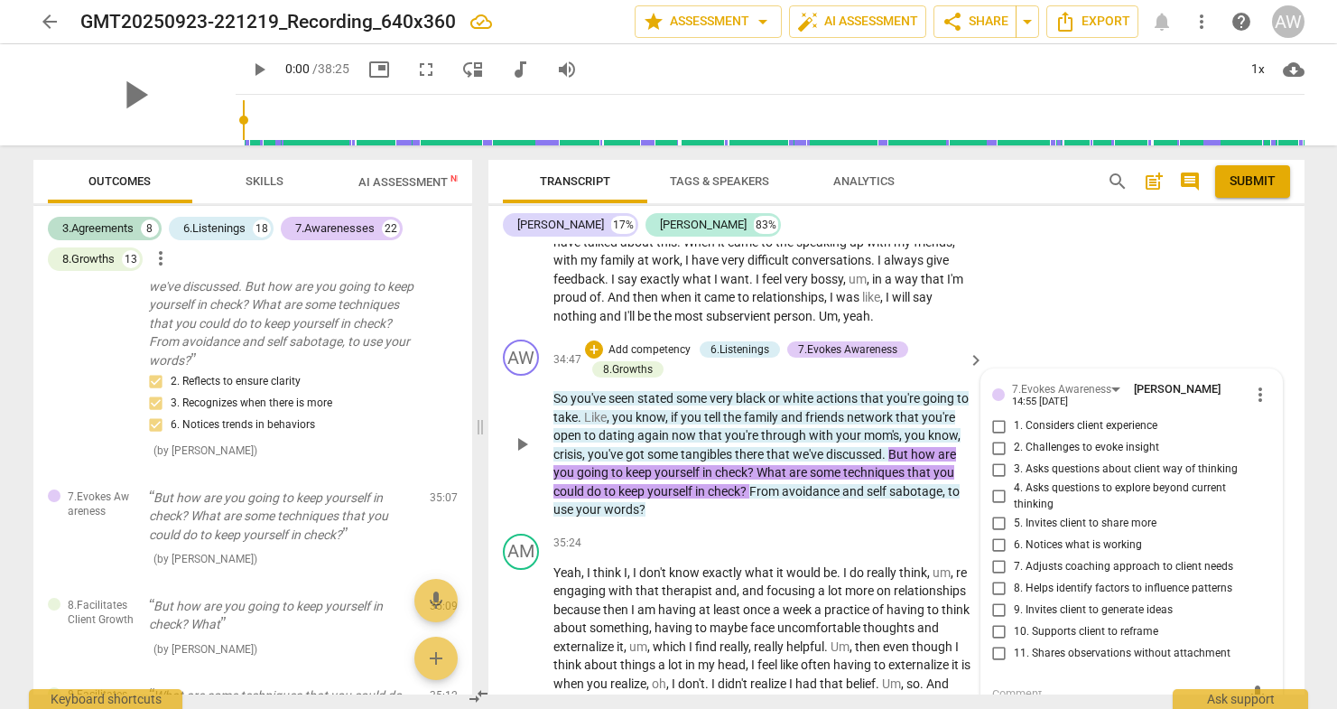
click at [995, 486] on input "4. Asks questions to explore beyond current thinking" at bounding box center [999, 497] width 29 height 22
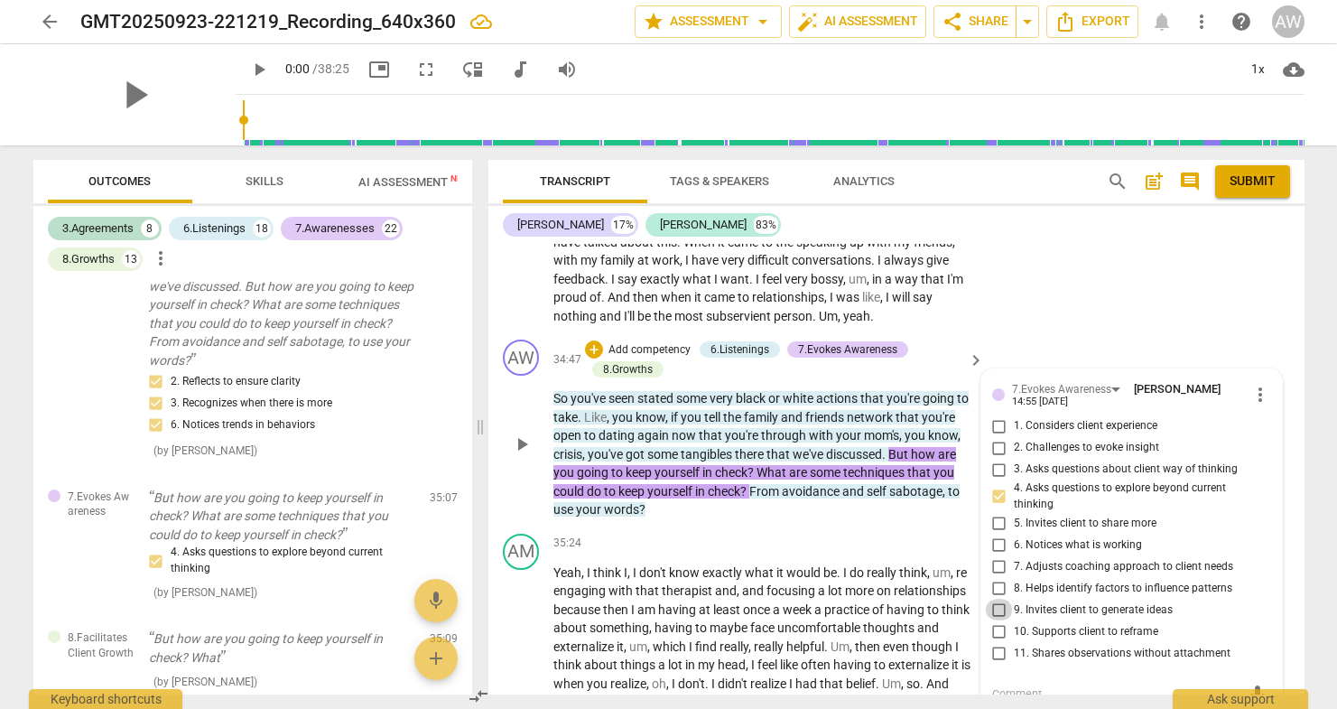
click at [999, 599] on input "9. Invites client to generate ideas" at bounding box center [999, 610] width 29 height 22
click at [942, 433] on p "So you've seen stated some very black or white actions that you're going to tak…" at bounding box center [764, 454] width 422 height 130
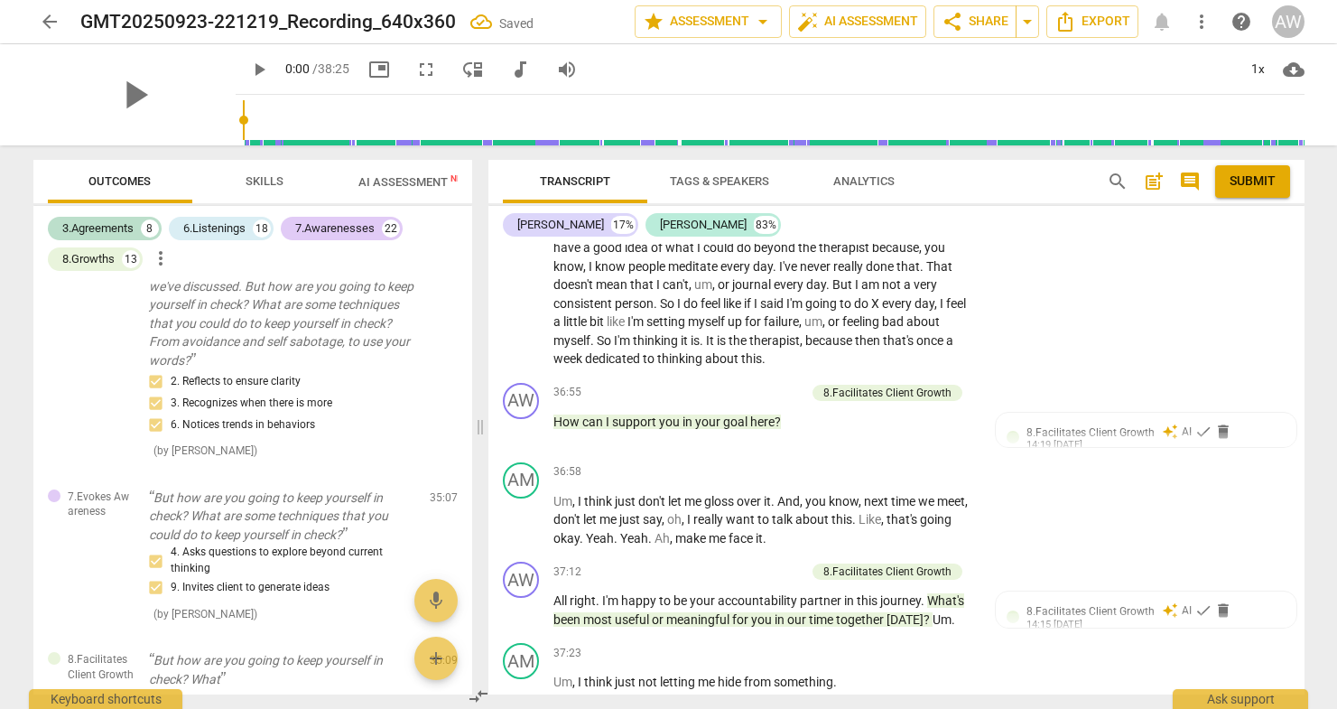
scroll to position [10692, 0]
drag, startPoint x: 551, startPoint y: 324, endPoint x: 786, endPoint y: 338, distance: 236.0
click at [786, 374] on div "AW play_arrow pause 36:55 + Add competency 8.Facilitates Client Growth keyboard…" at bounding box center [896, 413] width 816 height 79
click at [761, 383] on p "Add competency" at bounding box center [763, 391] width 86 height 16
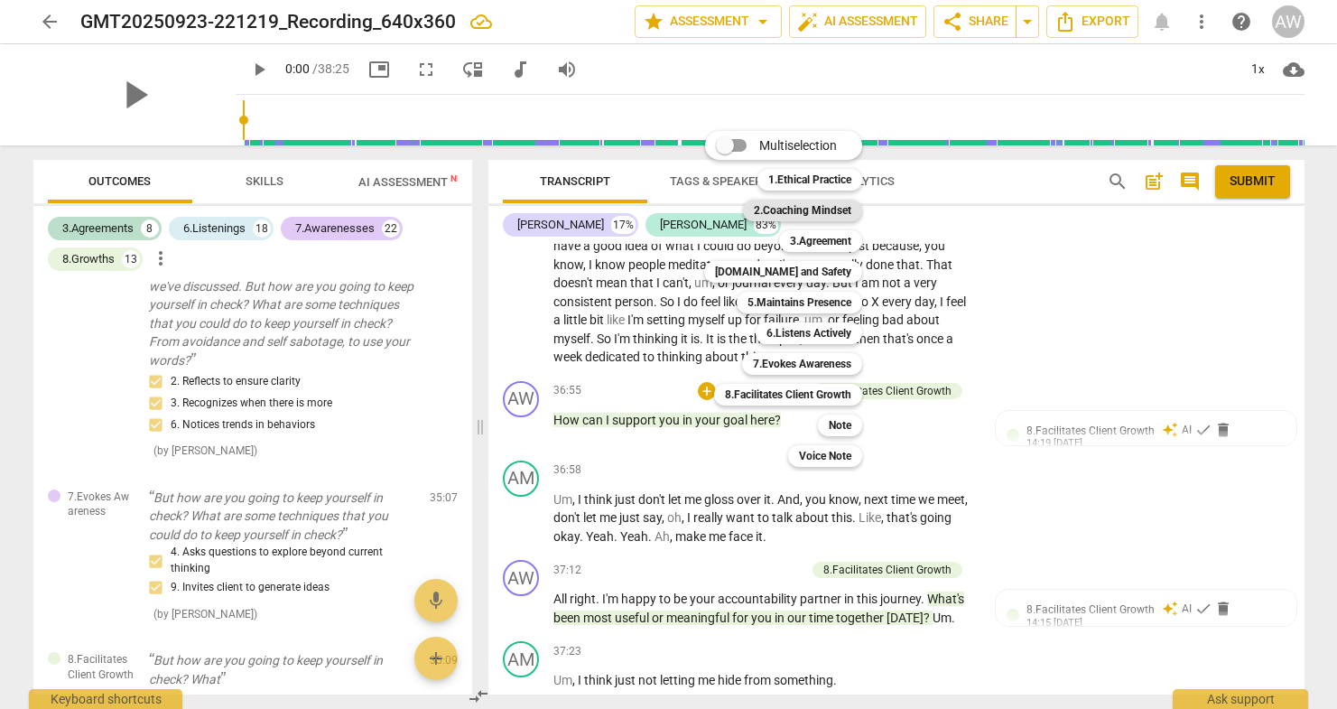
click at [800, 208] on b "2.Coaching Mindset" at bounding box center [802, 211] width 97 height 22
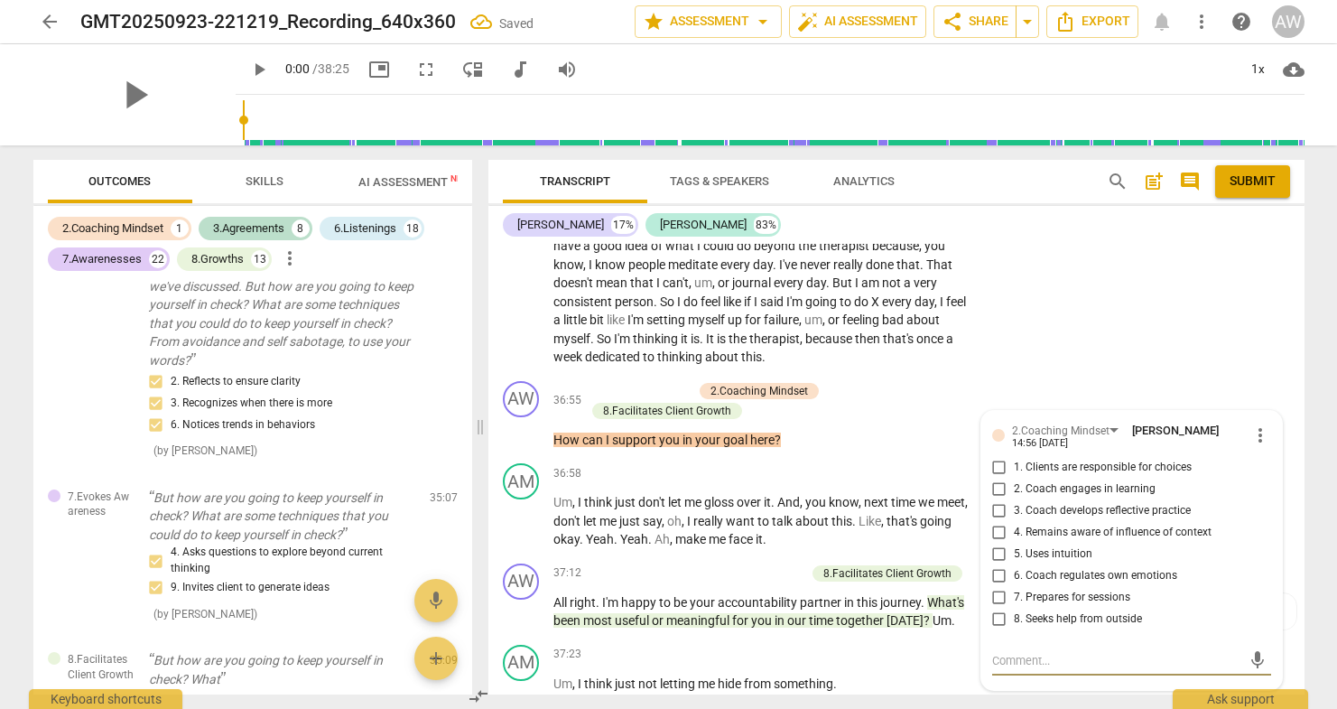
scroll to position [6974, 0]
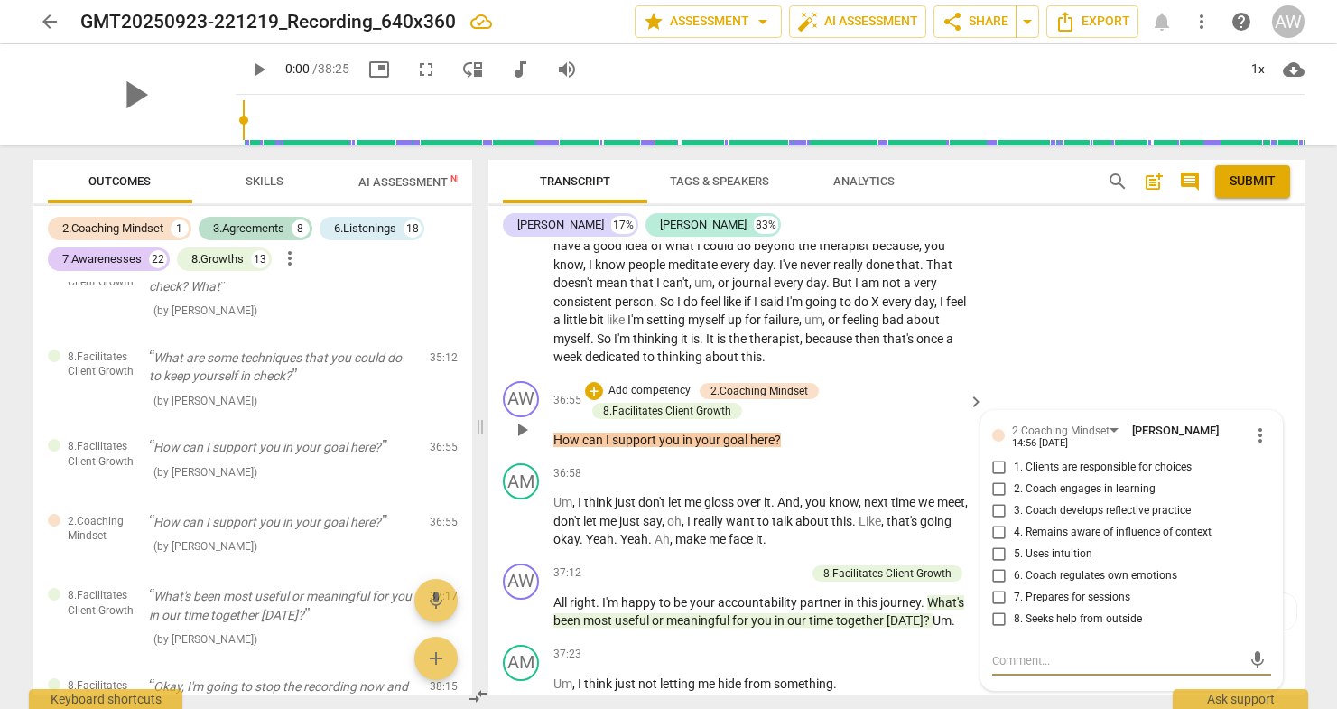
click at [1253, 424] on span "more_vert" at bounding box center [1260, 435] width 22 height 22
click at [1266, 373] on li "Delete" at bounding box center [1274, 377] width 62 height 34
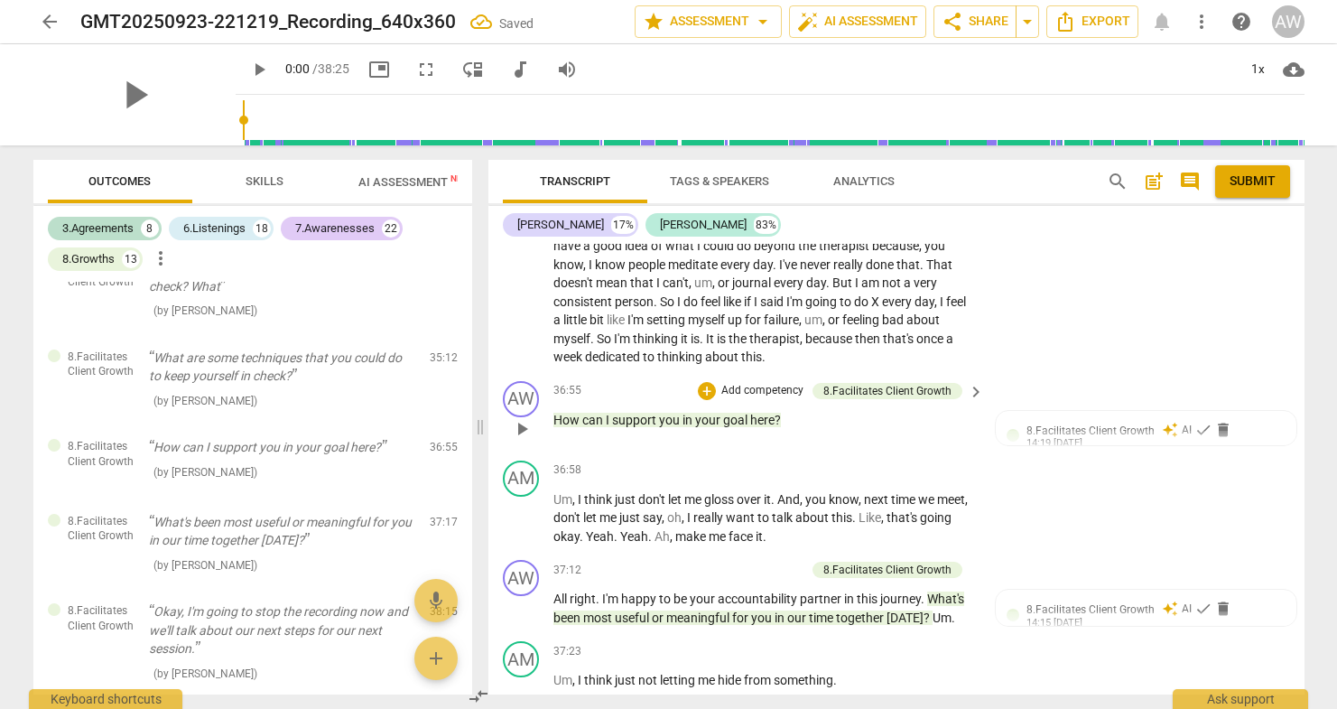
click at [750, 383] on p "Add competency" at bounding box center [763, 391] width 86 height 16
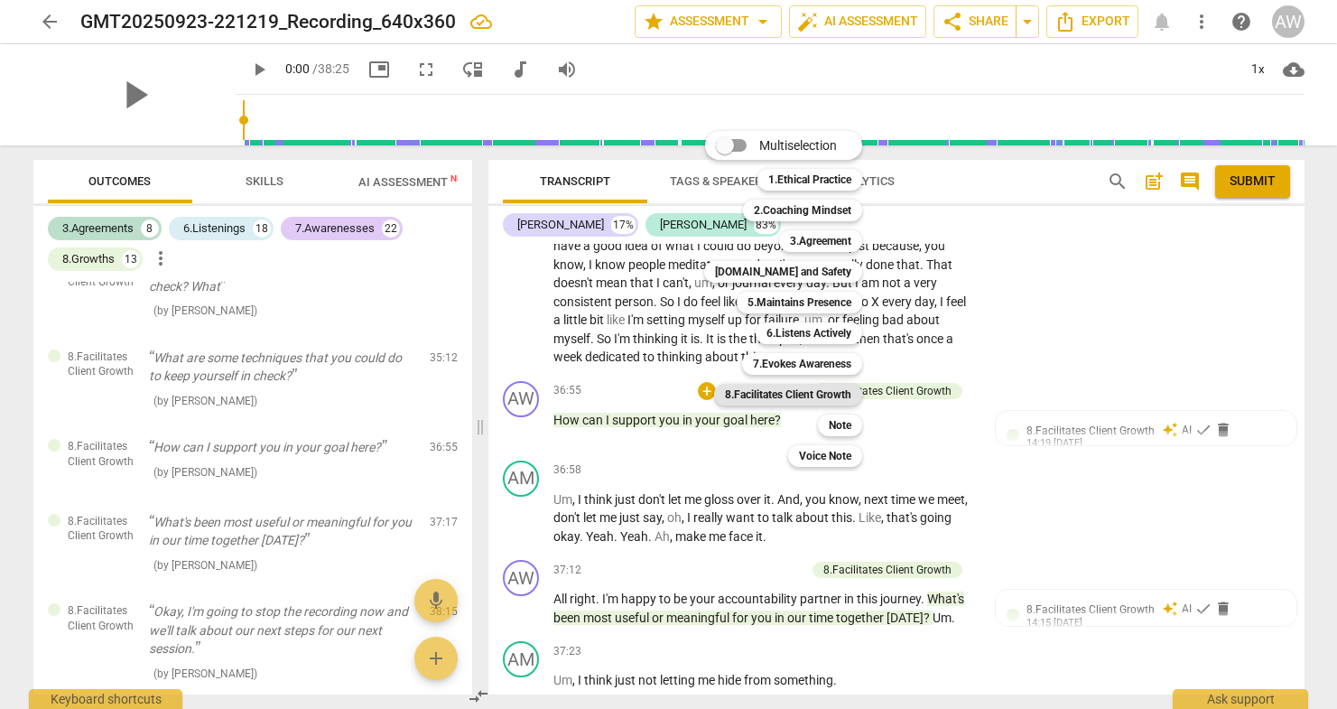
click at [797, 388] on b "8.Facilitates Client Growth" at bounding box center [788, 395] width 126 height 22
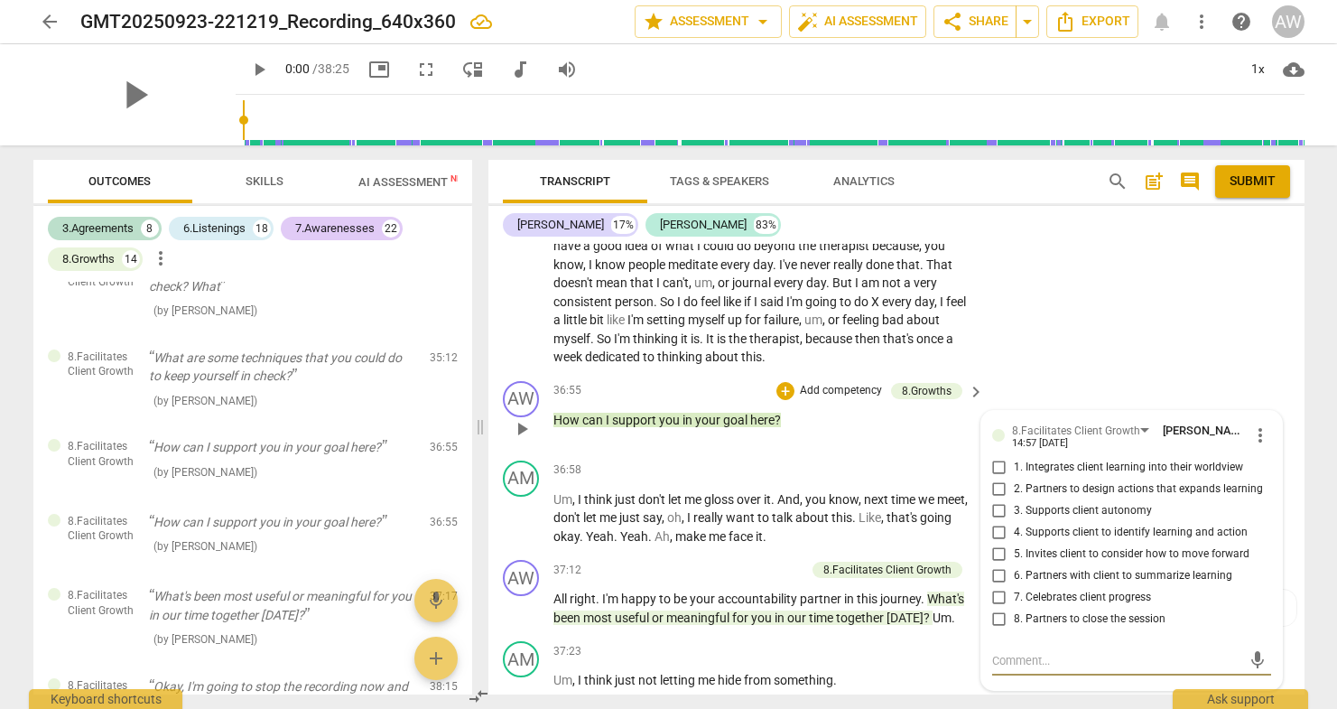
click at [998, 543] on input "5. Invites client to consider how to move forward" at bounding box center [999, 554] width 29 height 22
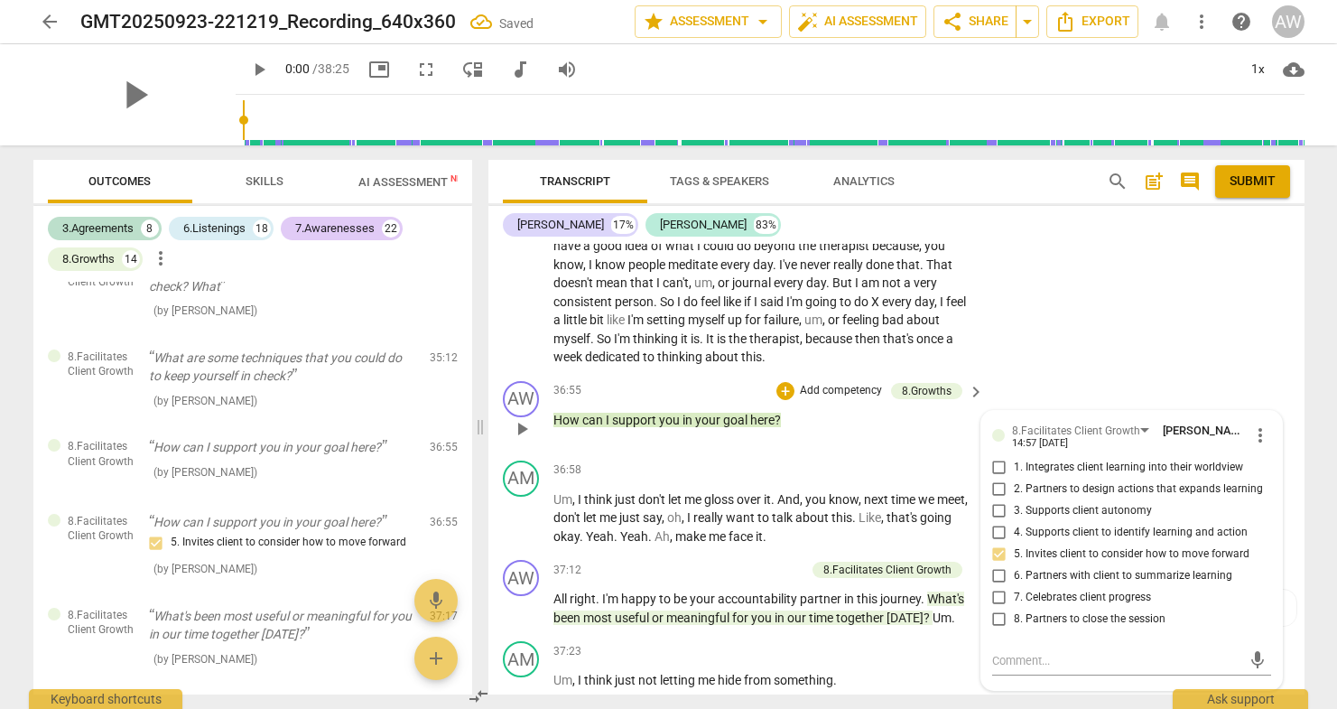
click at [996, 478] on input "2. Partners to design actions that expands learning" at bounding box center [999, 489] width 29 height 22
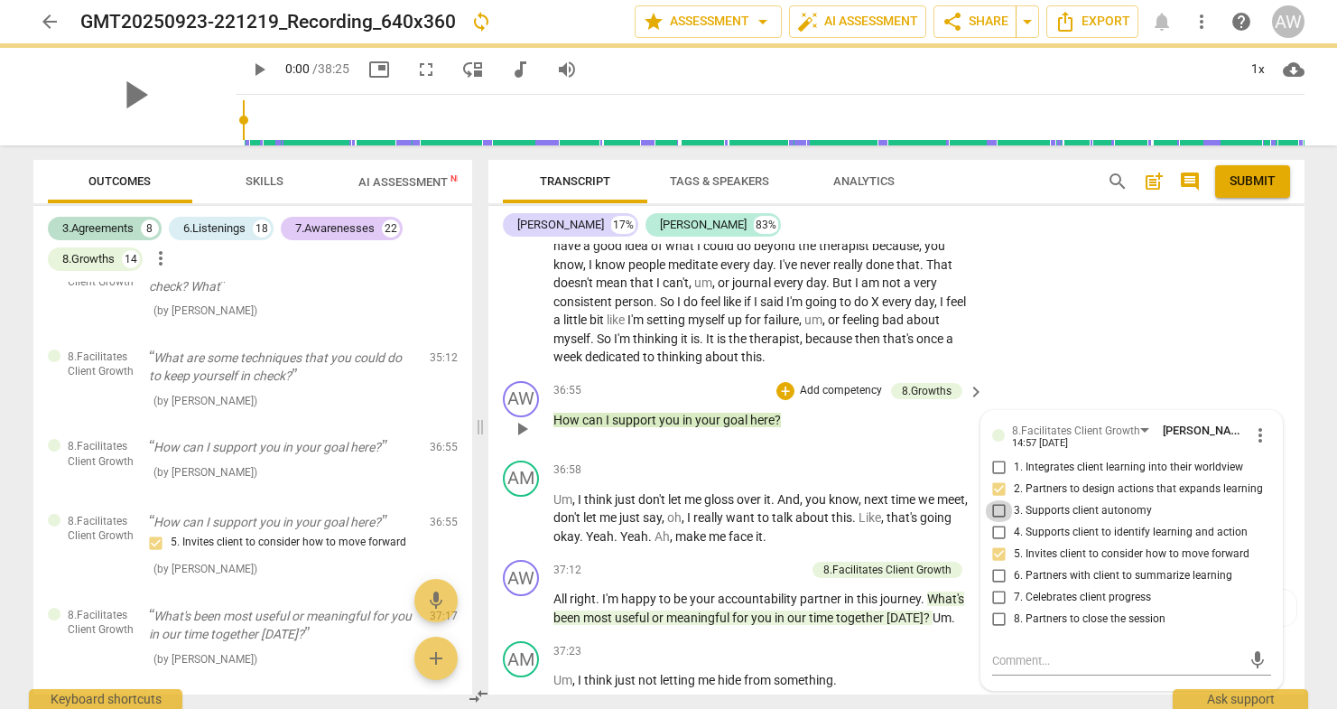
click at [998, 500] on input "3. Supports client autonomy" at bounding box center [999, 511] width 29 height 22
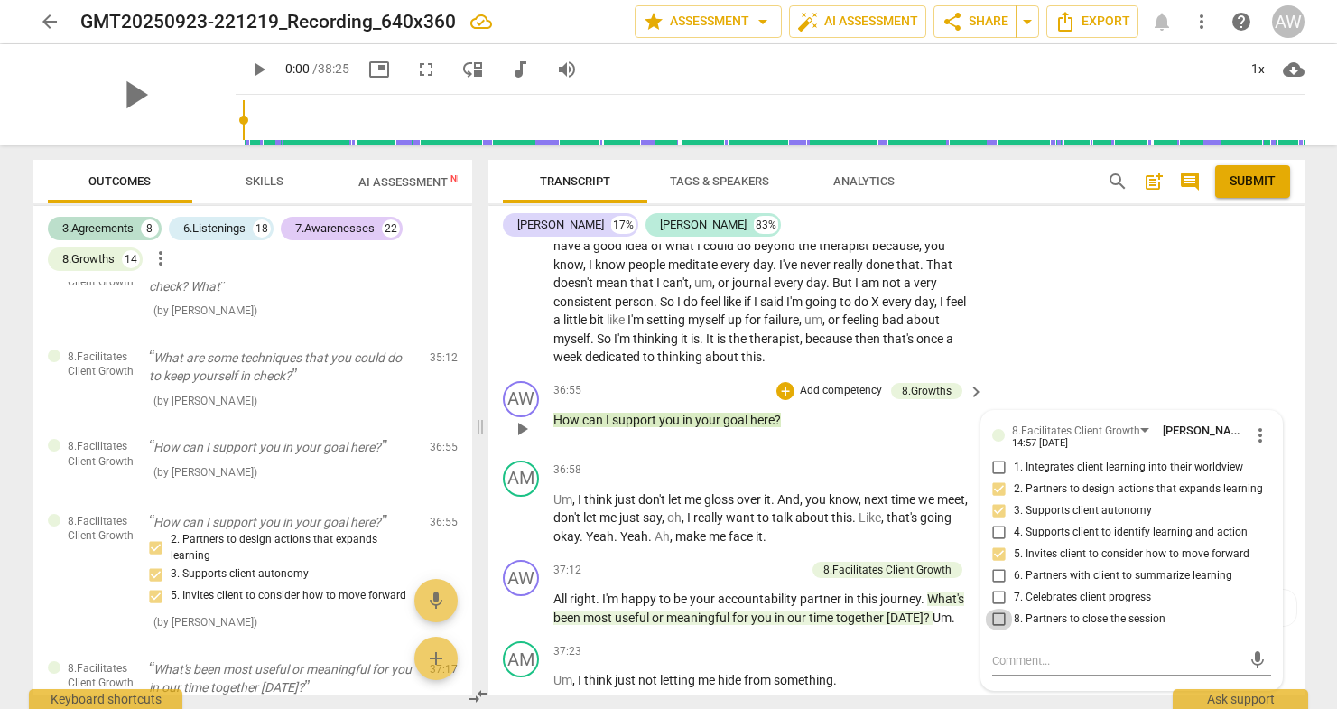
click at [996, 608] on input "8. Partners to close the session" at bounding box center [999, 619] width 29 height 22
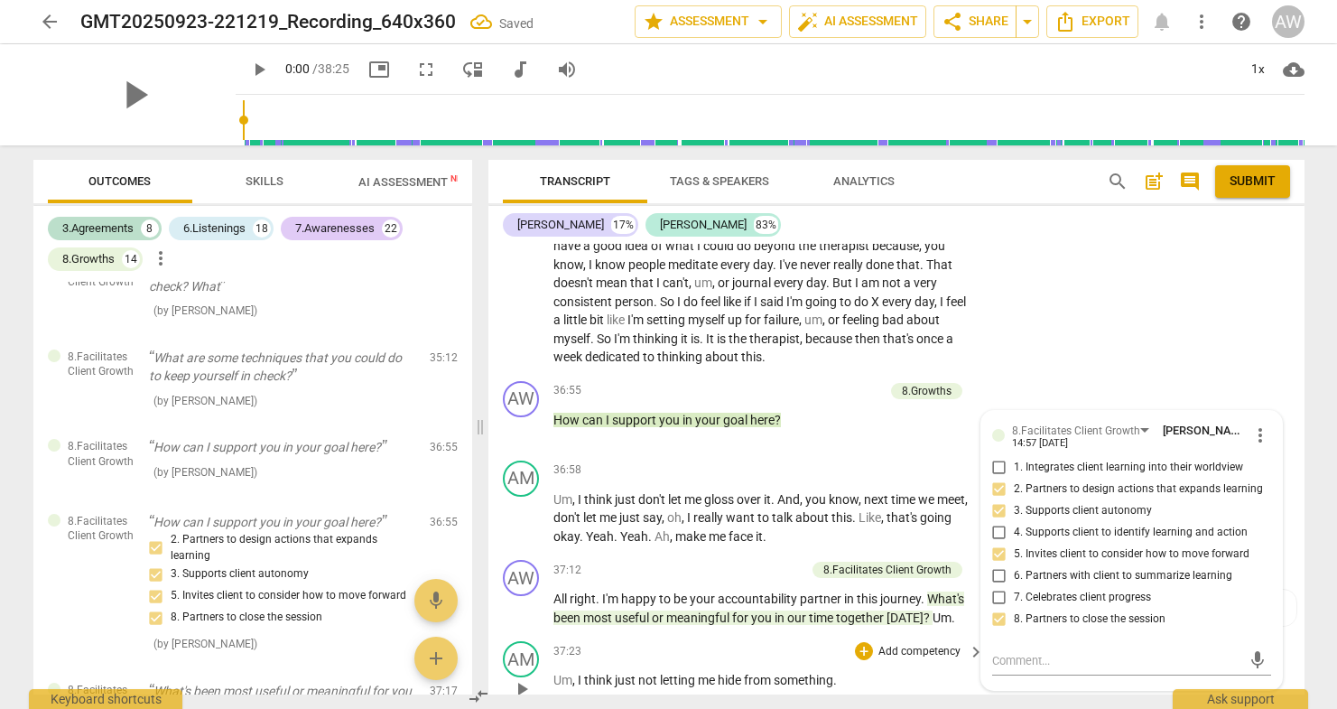
click at [974, 634] on div "AM play_arrow pause 37:23 + Add competency keyboard_arrow_right Um , I think ju…" at bounding box center [896, 673] width 816 height 79
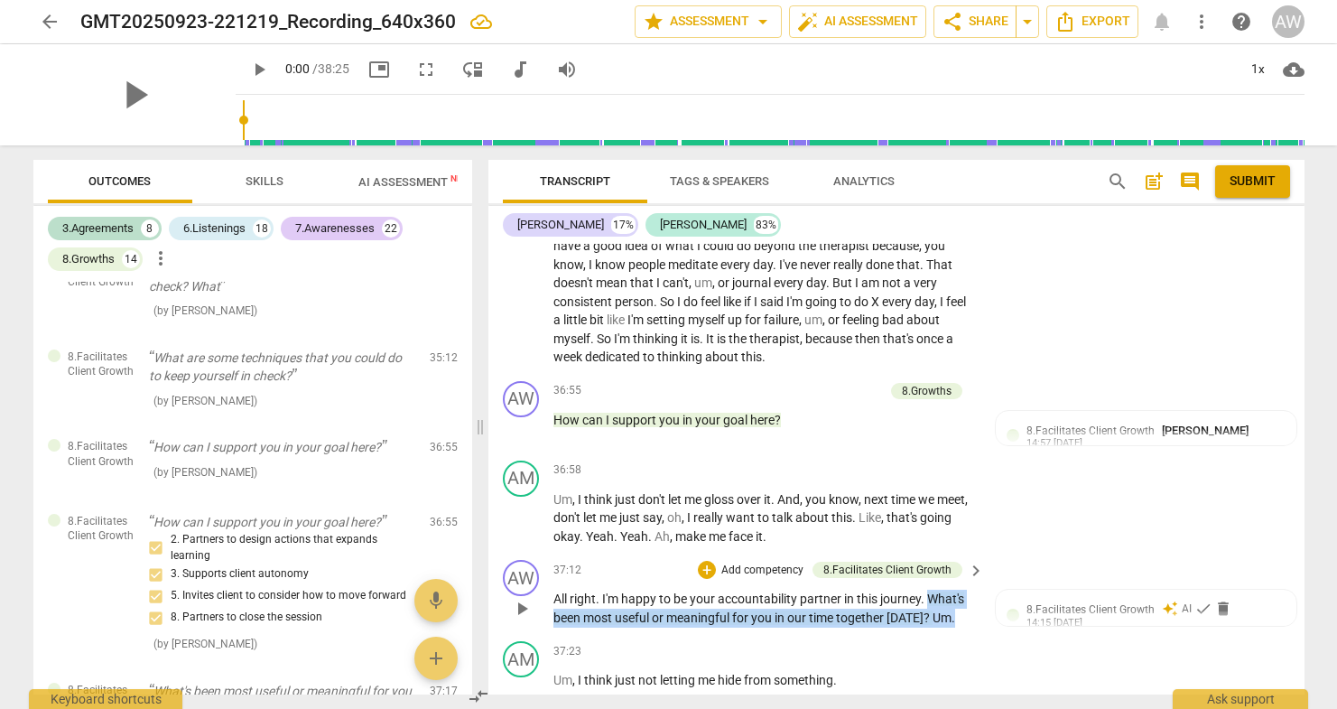
drag, startPoint x: 927, startPoint y: 502, endPoint x: 957, endPoint y: 532, distance: 42.1
click at [957, 590] on p "All right . I'm happy to be your accountability partner in this journey . What'…" at bounding box center [764, 608] width 422 height 37
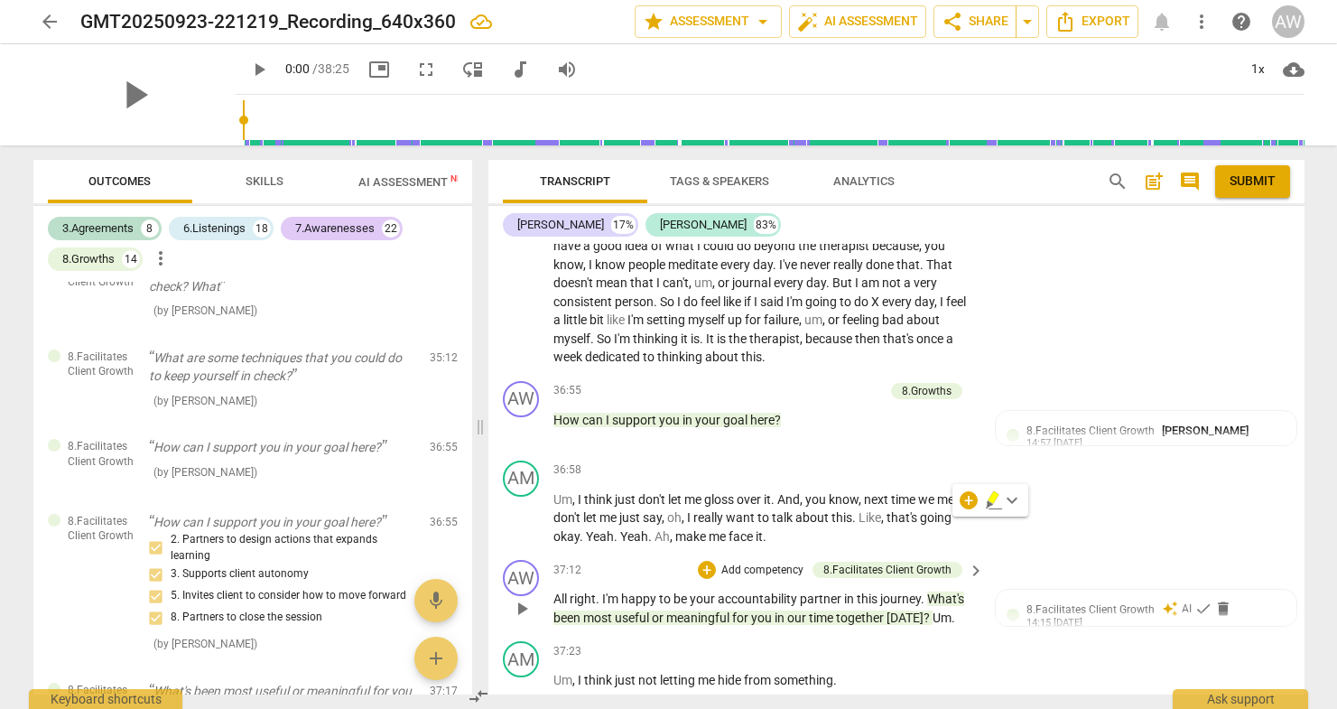
click at [756, 562] on p "Add competency" at bounding box center [763, 570] width 86 height 16
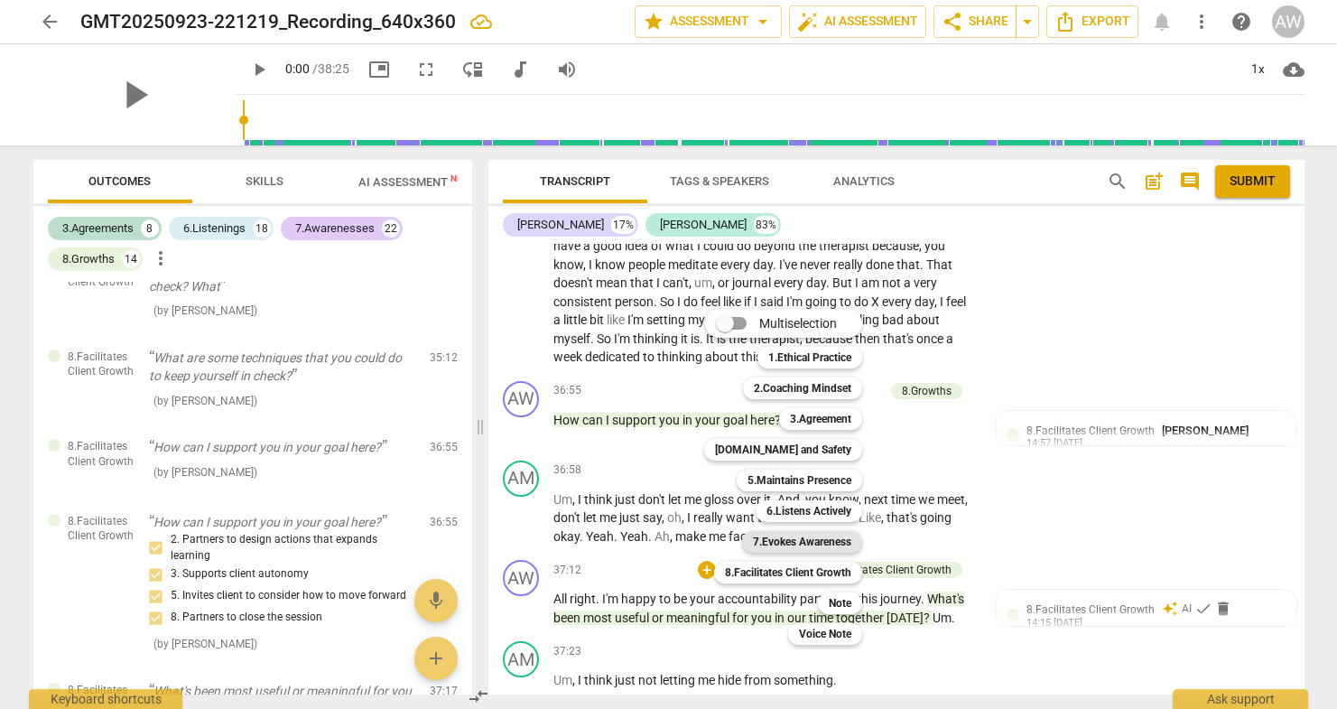
click at [782, 544] on b "7.Evokes Awareness" at bounding box center [802, 542] width 98 height 22
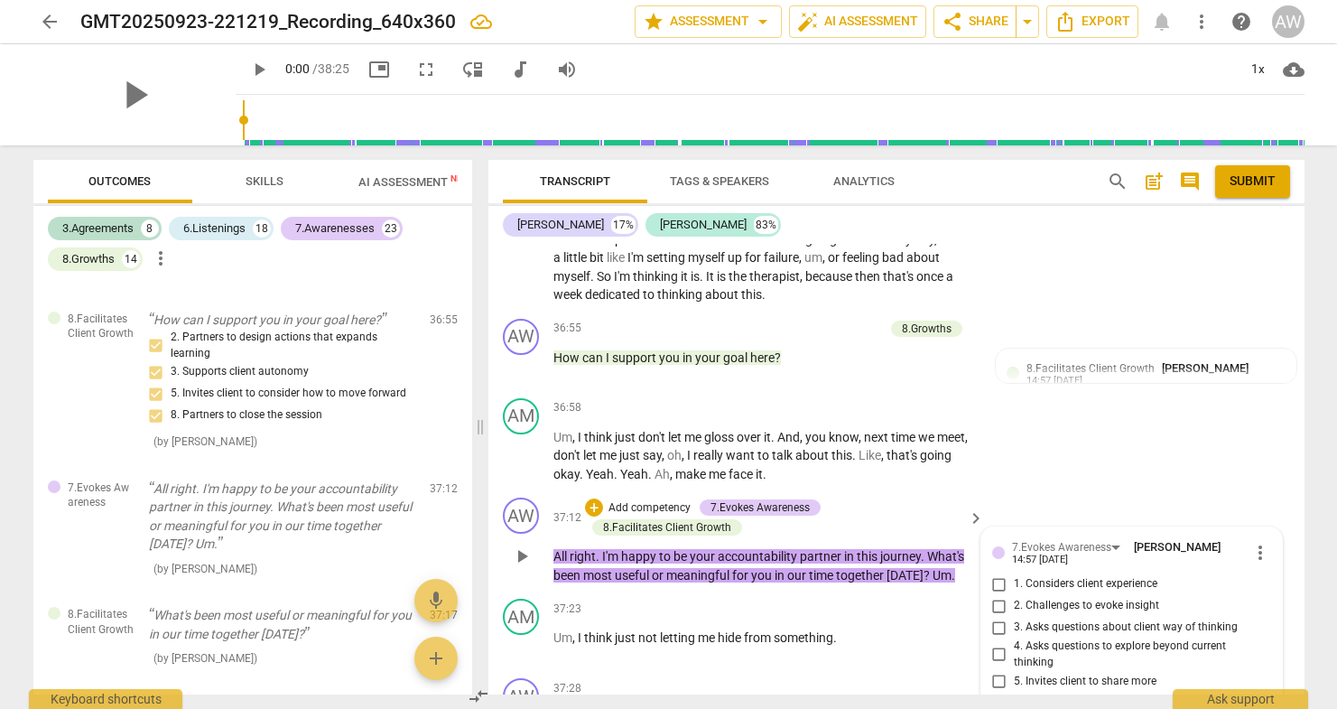
scroll to position [10747, 0]
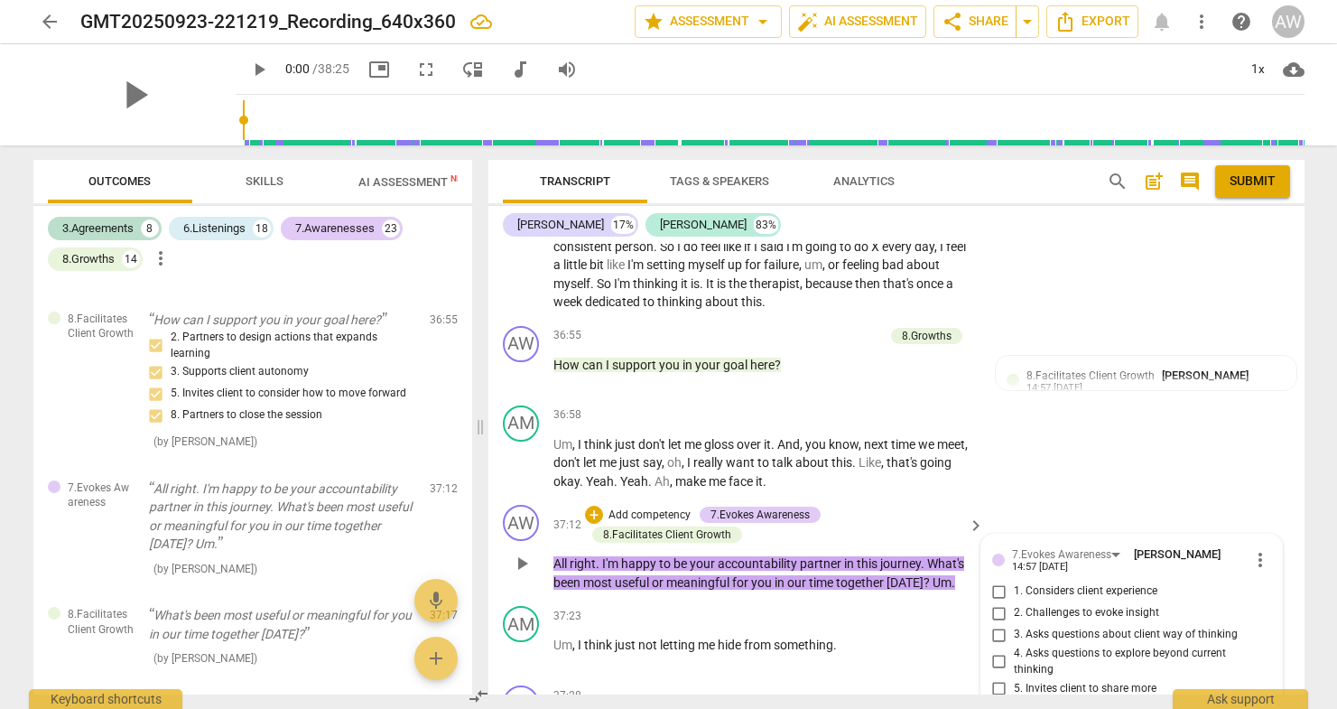
click at [1256, 549] on span "more_vert" at bounding box center [1260, 560] width 22 height 22
click at [1267, 497] on li "Delete" at bounding box center [1274, 500] width 62 height 34
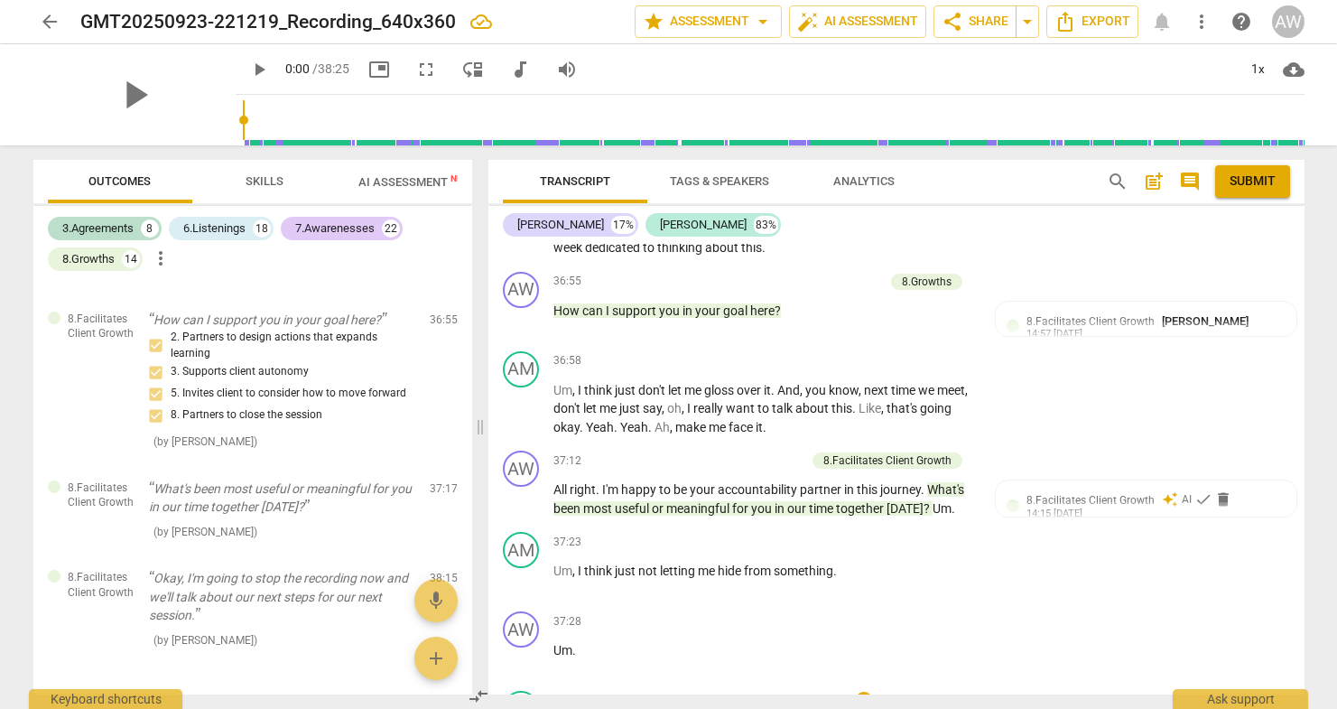
scroll to position [10795, 0]
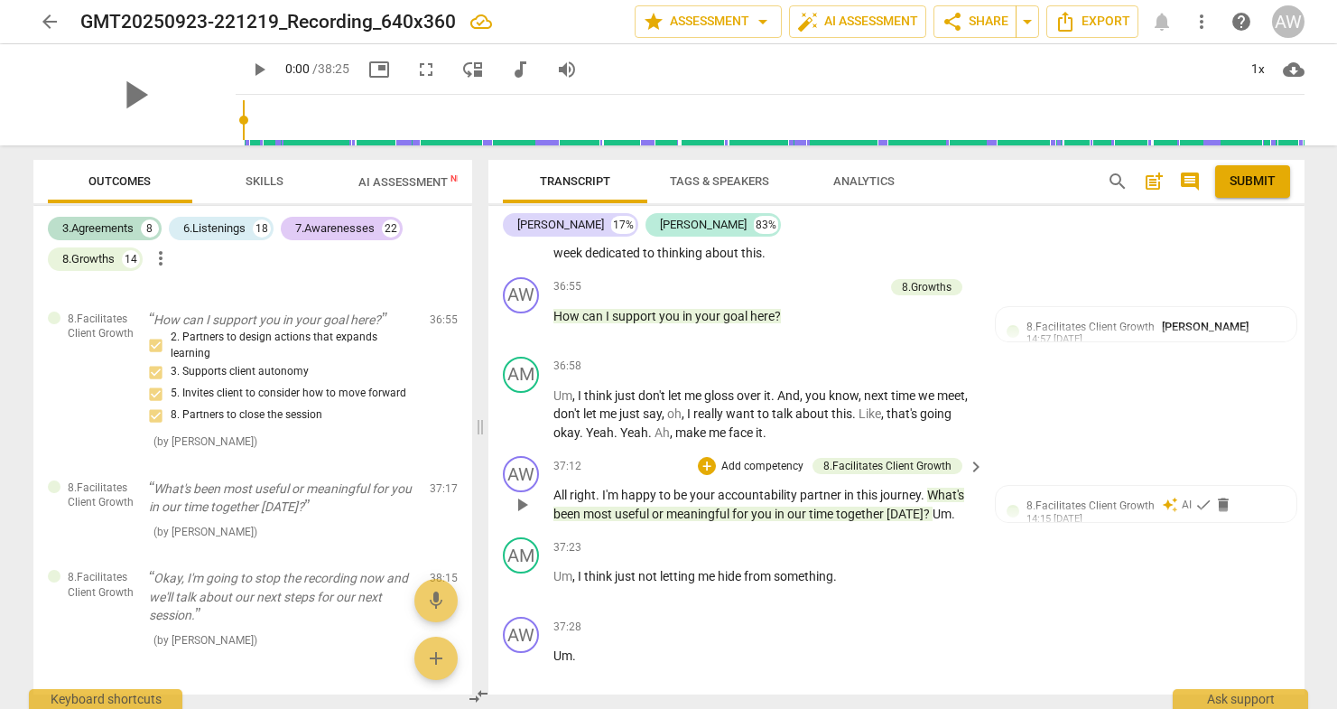
click at [734, 459] on p "Add competency" at bounding box center [763, 467] width 86 height 16
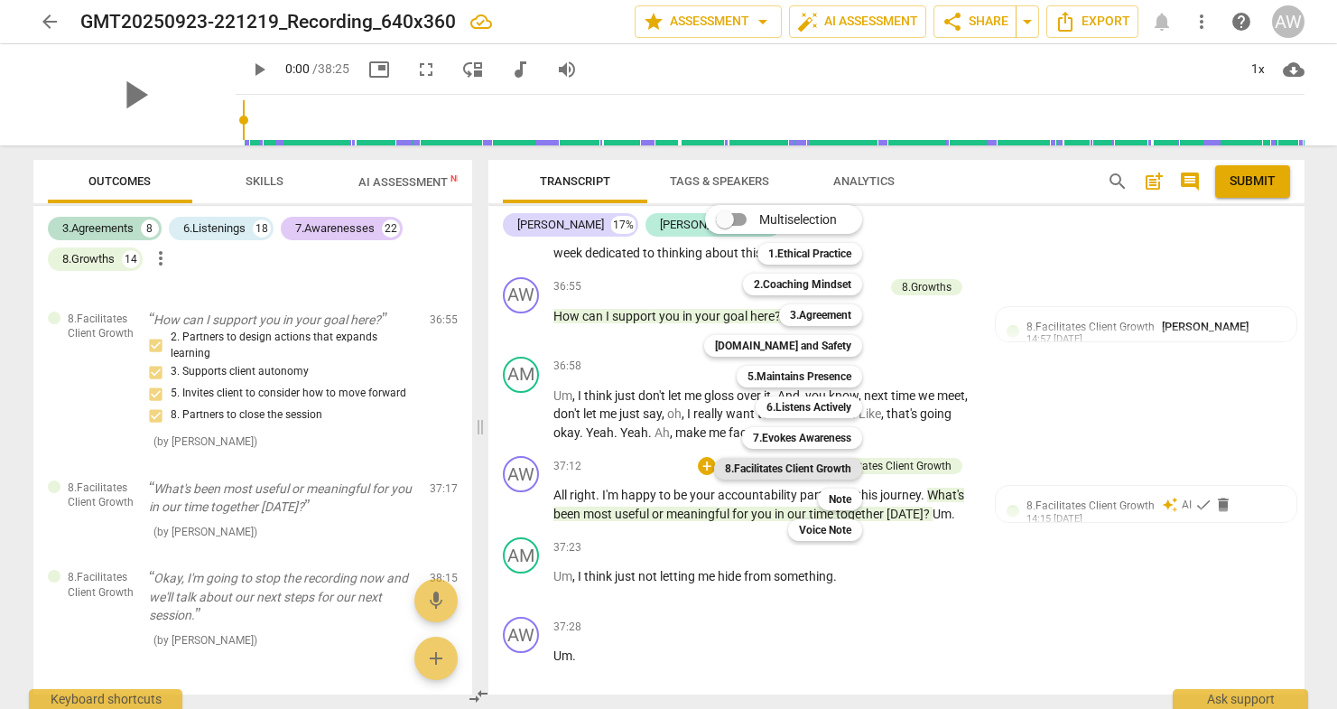
click at [838, 464] on b "8.Facilitates Client Growth" at bounding box center [788, 469] width 126 height 22
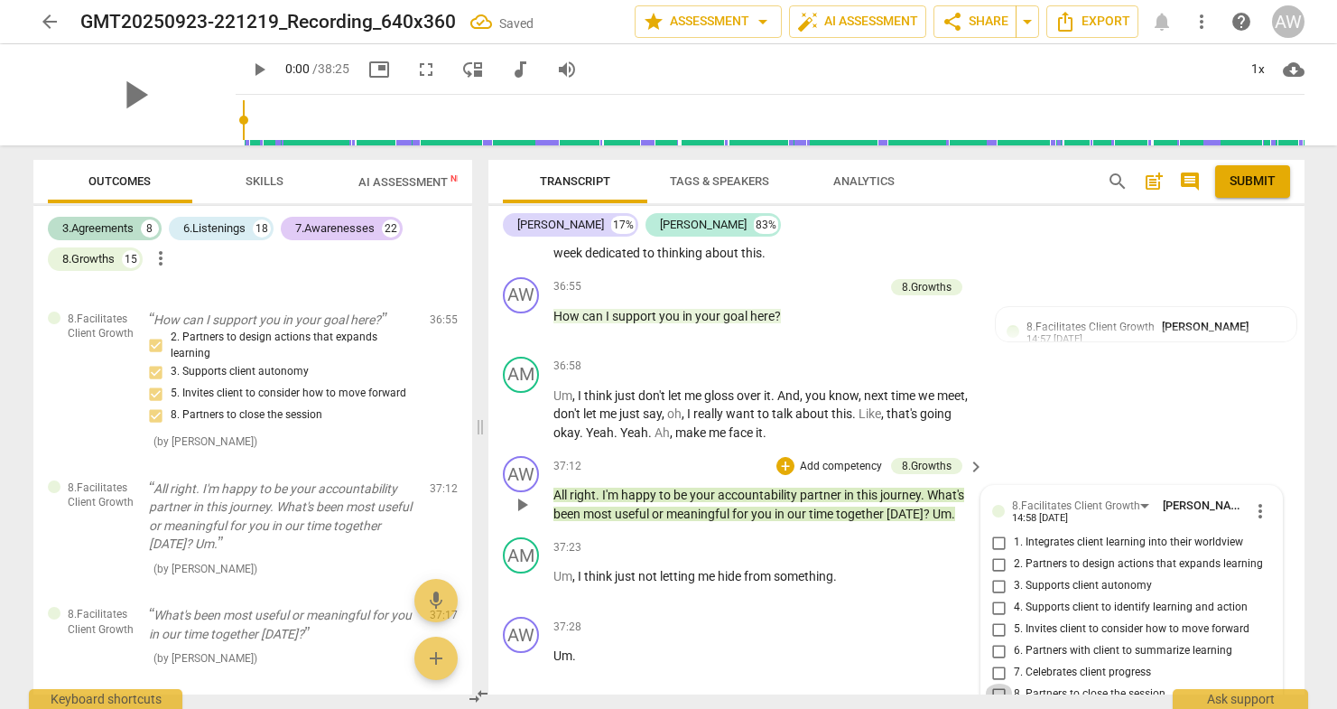
click at [997, 683] on input "8. Partners to close the session" at bounding box center [999, 694] width 29 height 22
click at [999, 640] on input "6. Partners with client to summarize learning" at bounding box center [999, 651] width 29 height 22
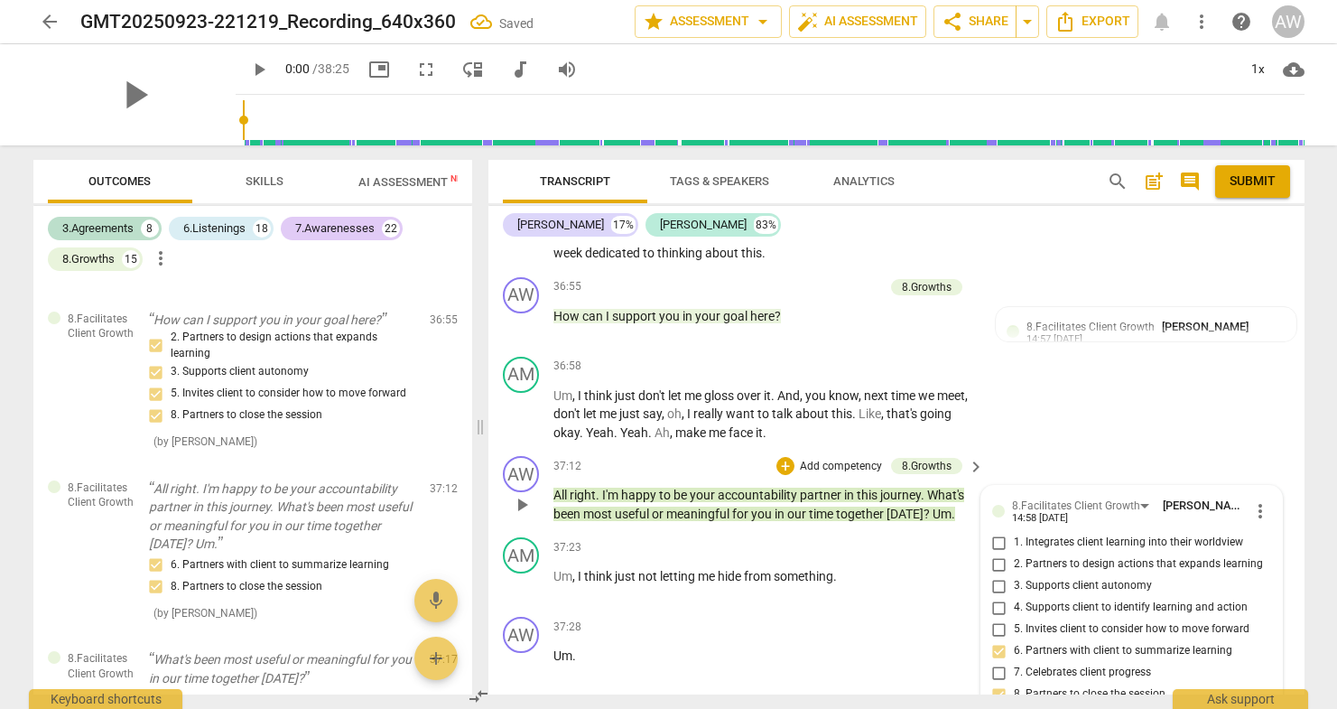
click at [1000, 597] on input "4. Supports client to identify learning and action" at bounding box center [999, 608] width 29 height 22
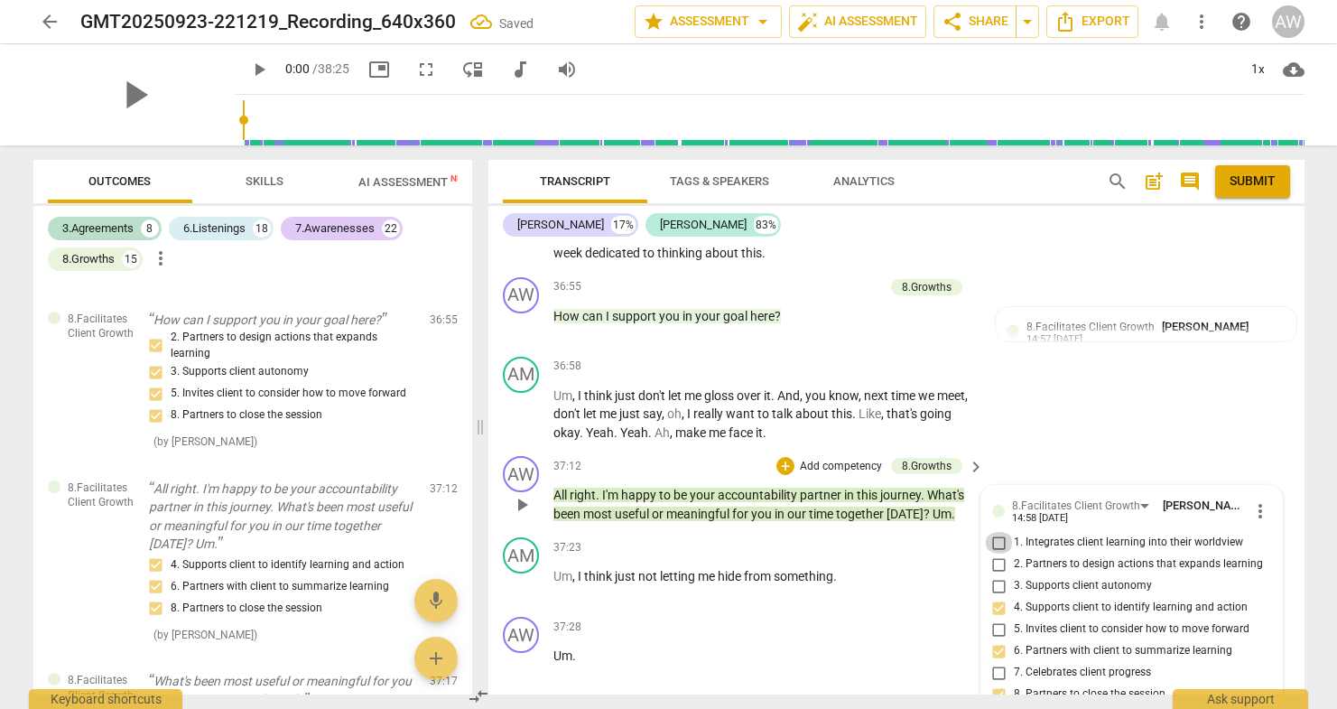
click at [999, 532] on input "1. Integrates client learning into their worldview" at bounding box center [999, 543] width 29 height 22
click at [1000, 532] on input "1. Integrates client learning into their worldview" at bounding box center [999, 543] width 29 height 22
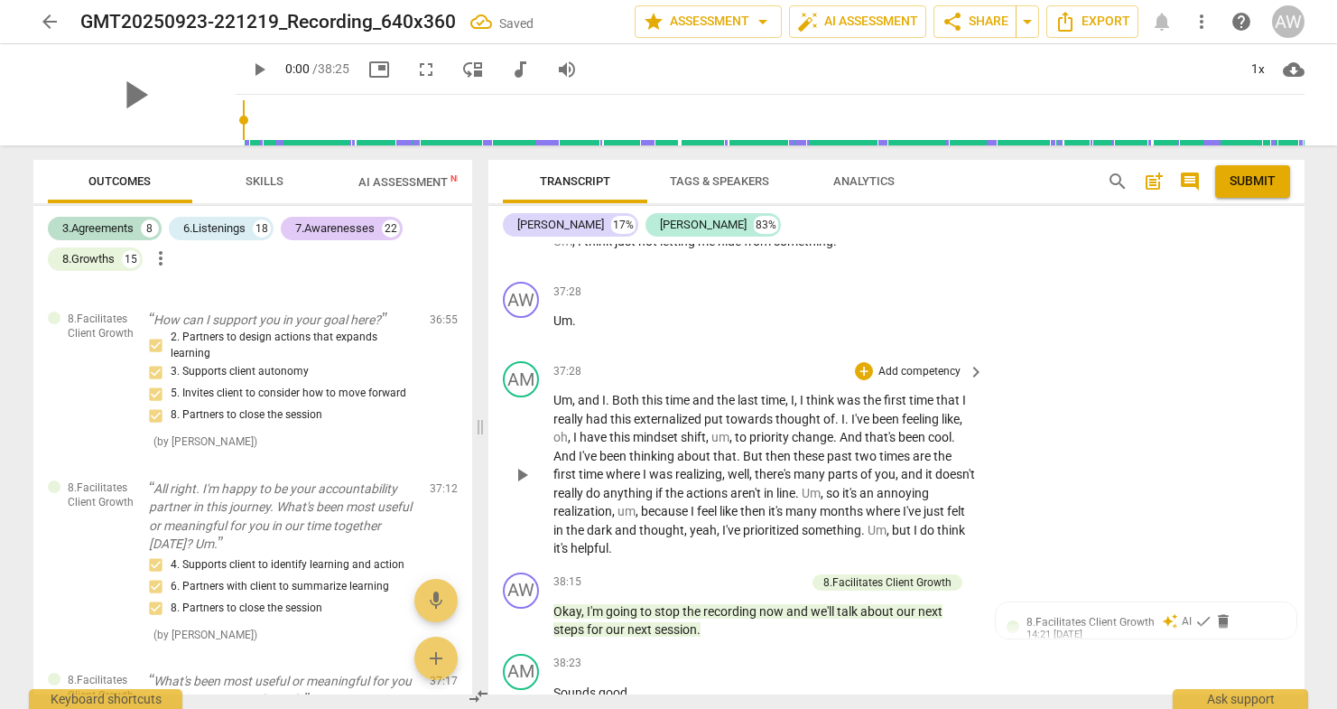
scroll to position [11129, 0]
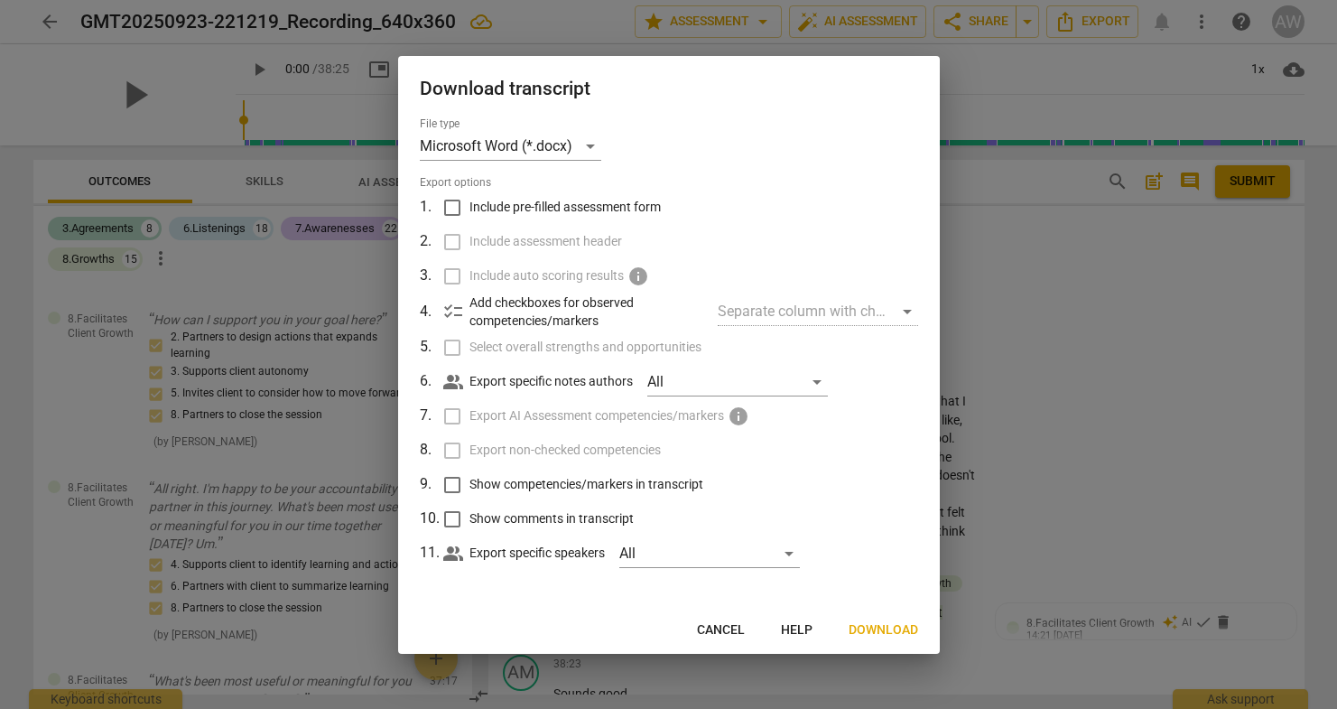
click at [456, 205] on input "Include pre-filled assessment form" at bounding box center [452, 207] width 34 height 34
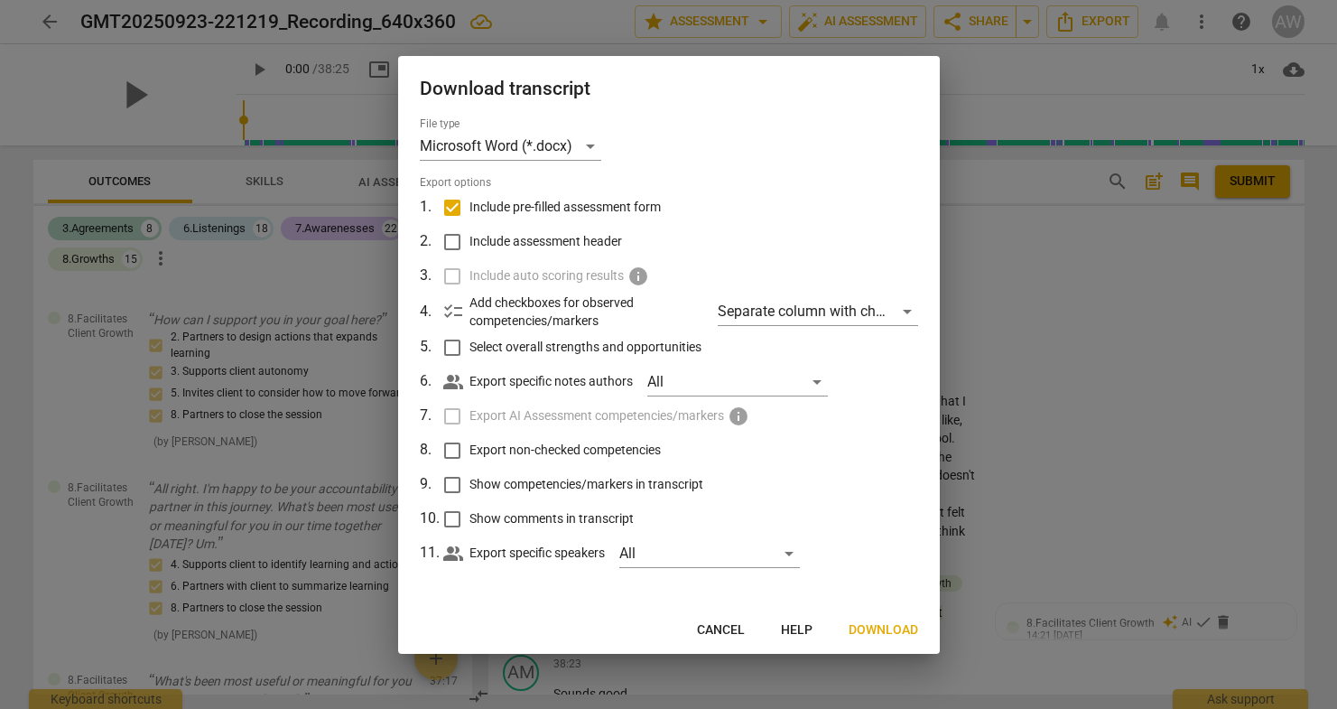
click at [452, 241] on input "Include assessment header" at bounding box center [452, 242] width 34 height 34
click at [452, 350] on input "Select overall strengths and opportunities" at bounding box center [452, 347] width 34 height 34
click at [457, 444] on input "Export non-checked competencies" at bounding box center [452, 450] width 34 height 34
click at [453, 483] on input "Show competencies/markers in transcript" at bounding box center [452, 485] width 34 height 34
click at [453, 512] on input "Show comments in transcript" at bounding box center [452, 519] width 34 height 34
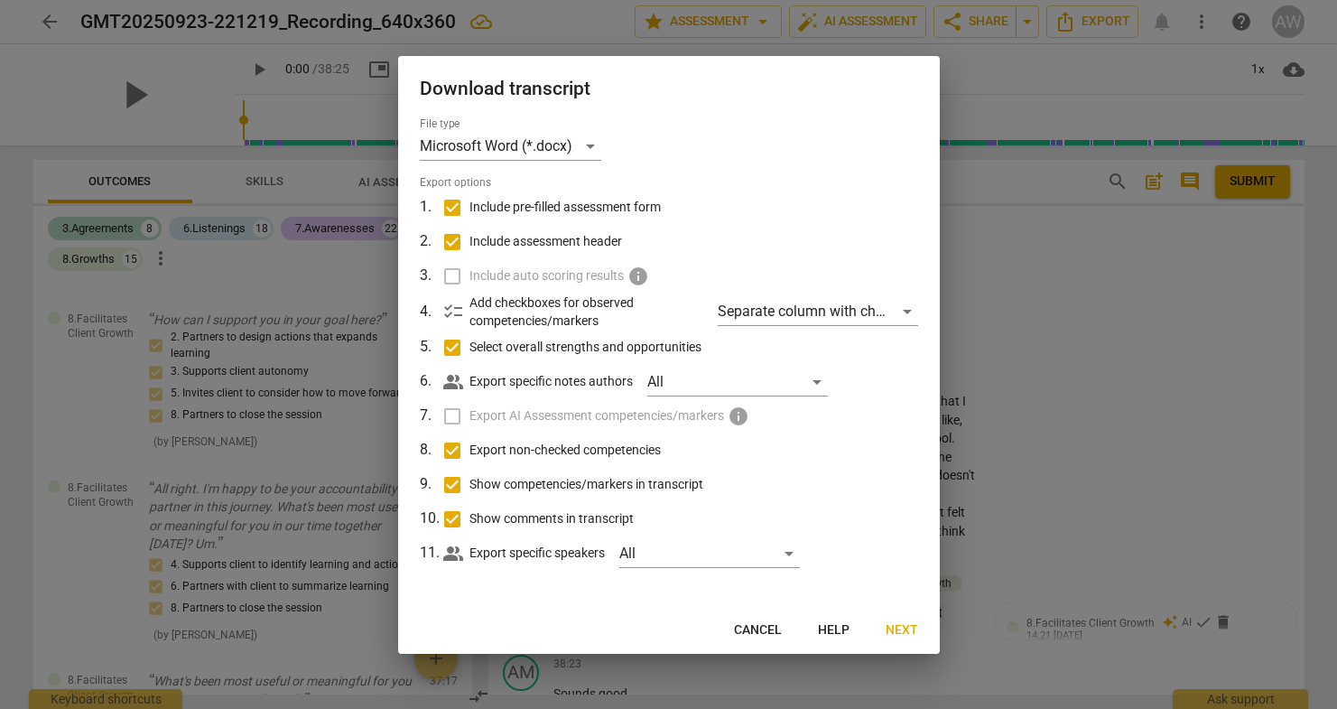
click at [901, 624] on span "Next" at bounding box center [902, 630] width 32 height 18
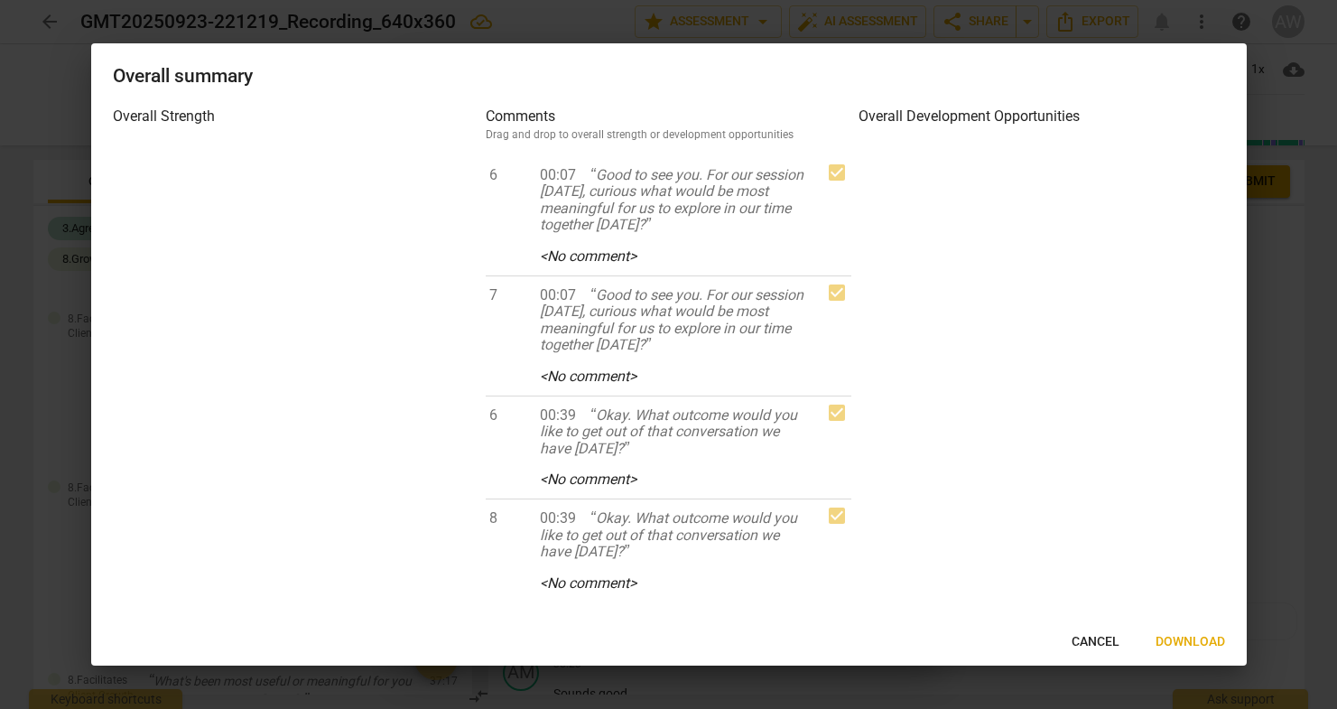
click at [1178, 633] on span "Download" at bounding box center [1191, 642] width 70 height 18
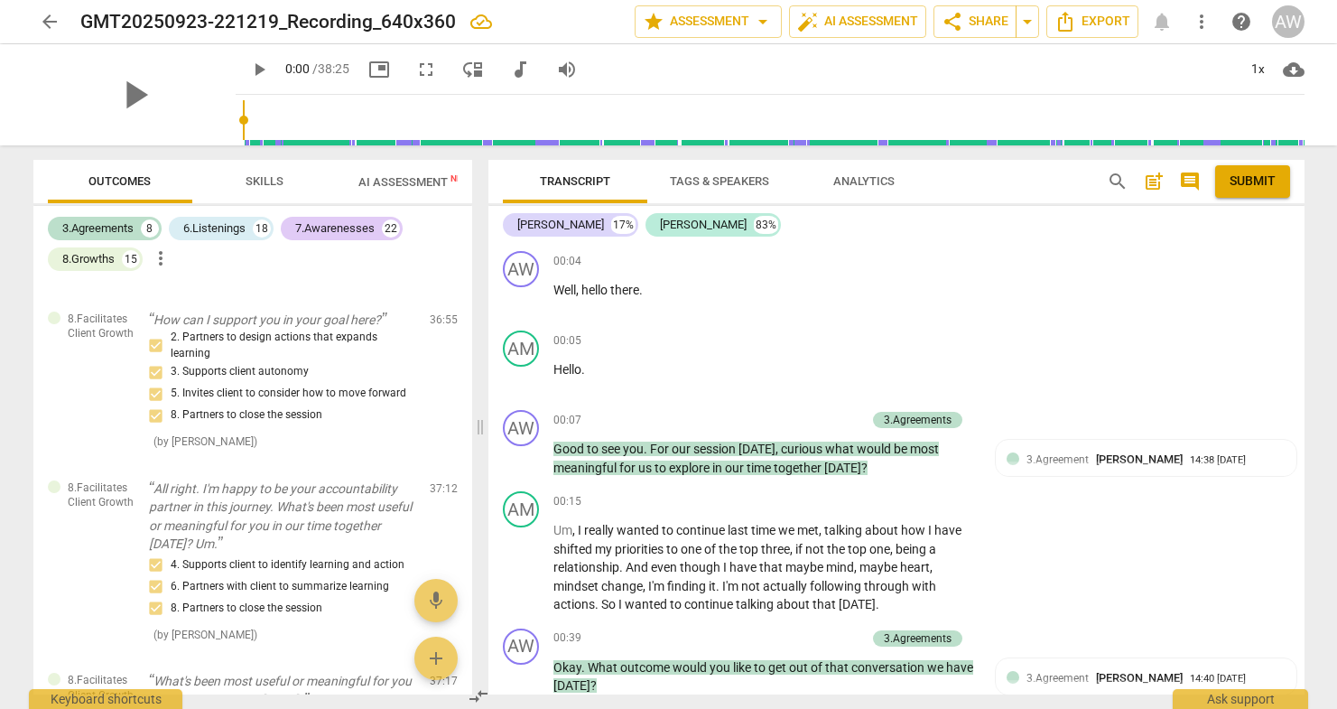
scroll to position [0, 0]
click at [1190, 181] on span "comment" at bounding box center [1190, 182] width 22 height 22
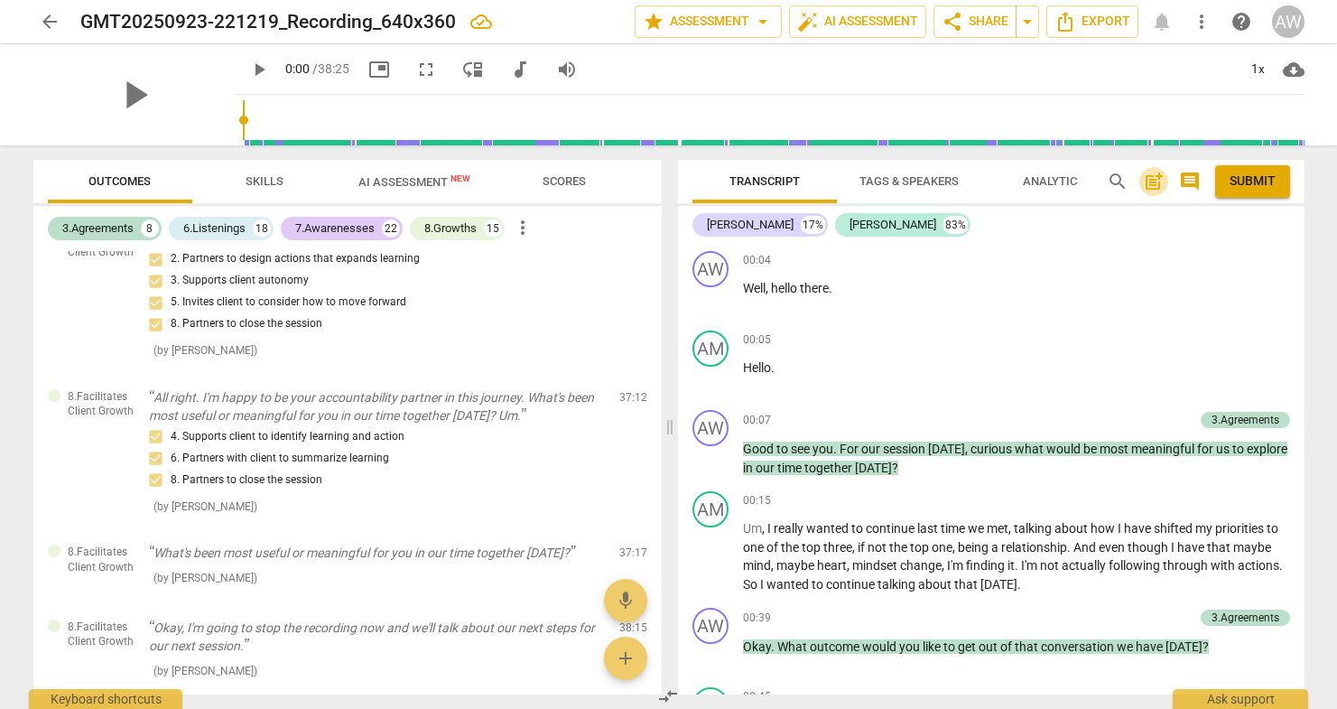
click at [1155, 181] on span "post_add" at bounding box center [1154, 182] width 22 height 22
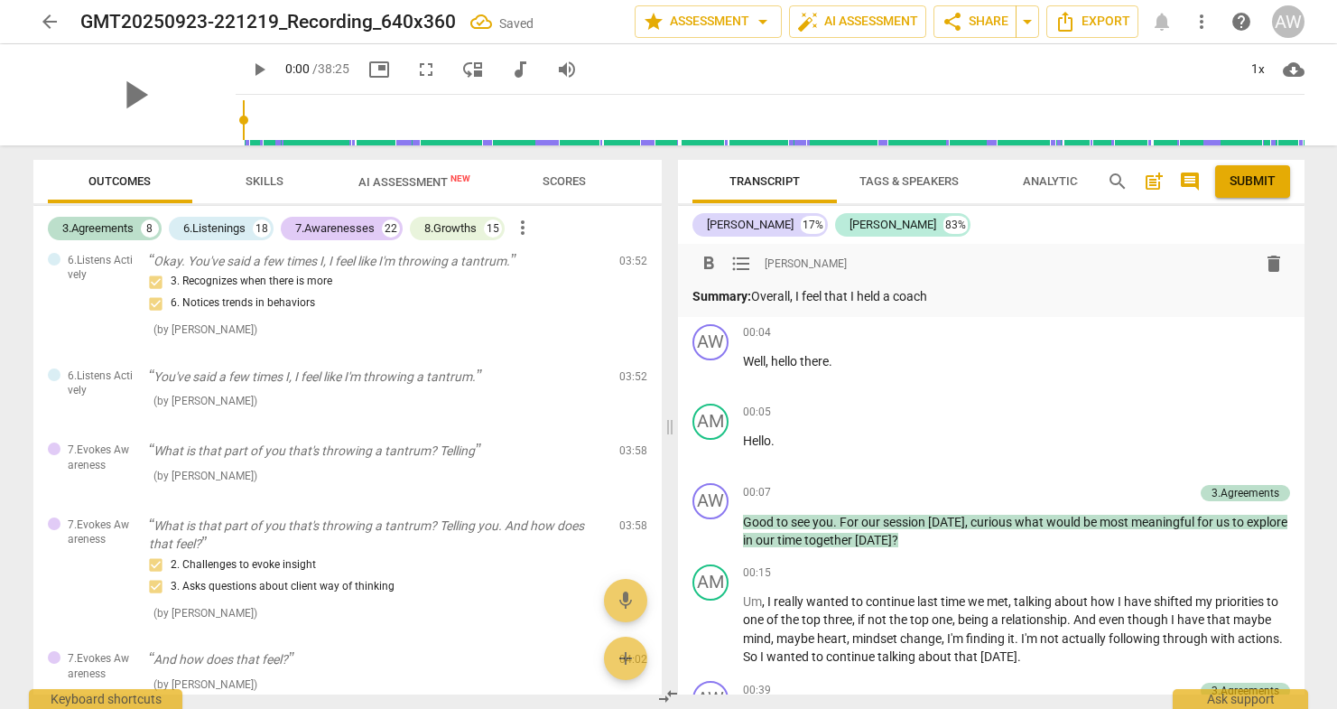
scroll to position [329, 0]
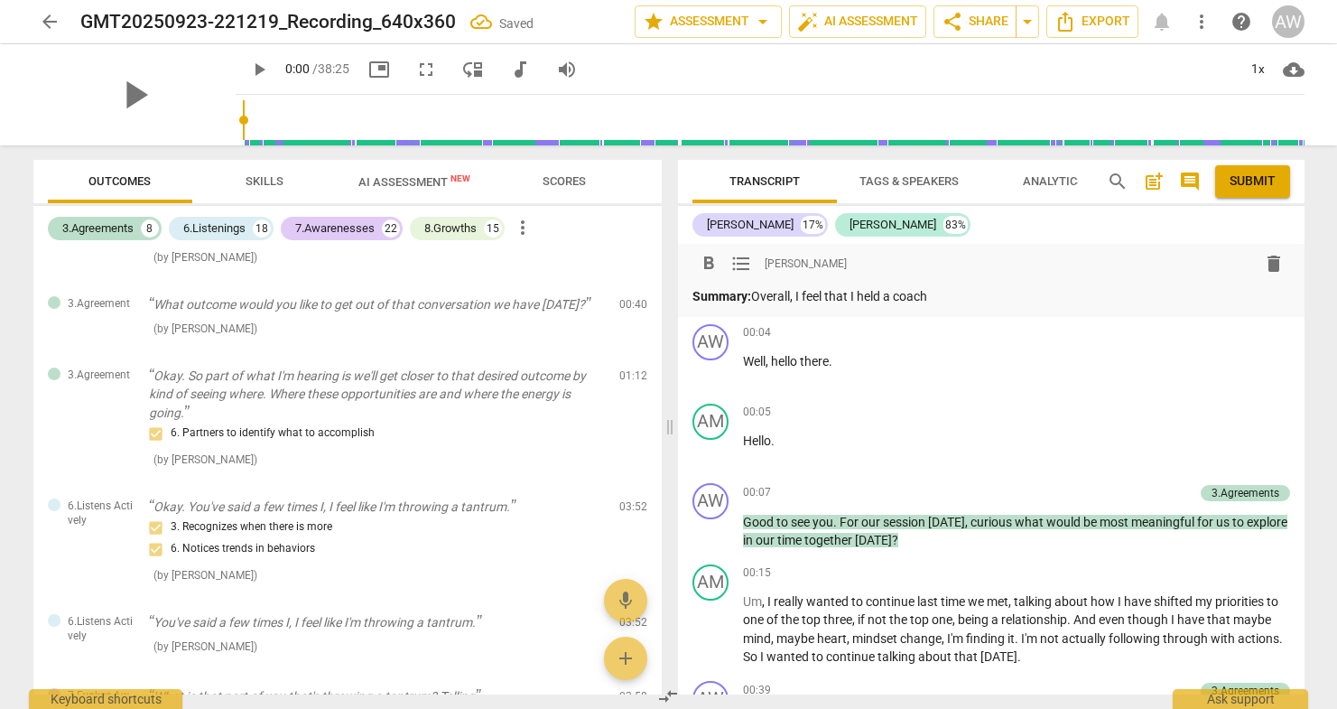
click at [367, 177] on span "AI Assessment New" at bounding box center [414, 182] width 112 height 14
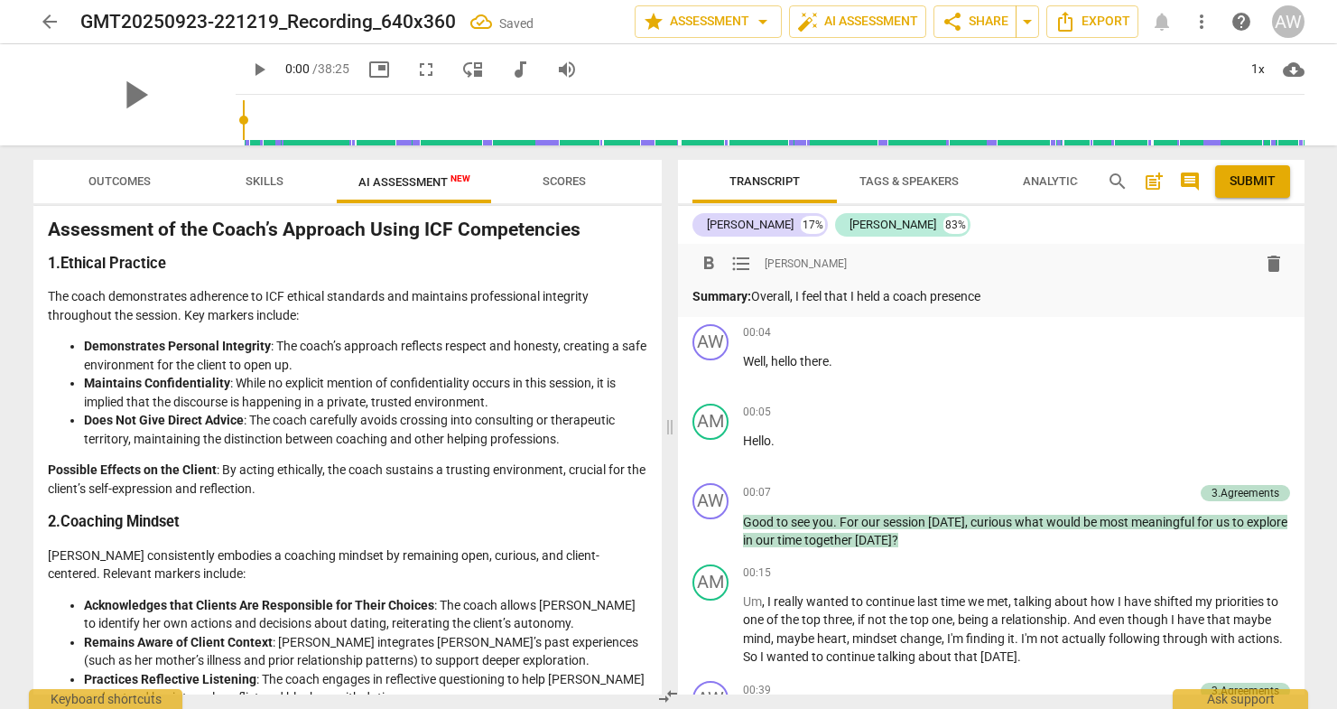
scroll to position [273, 0]
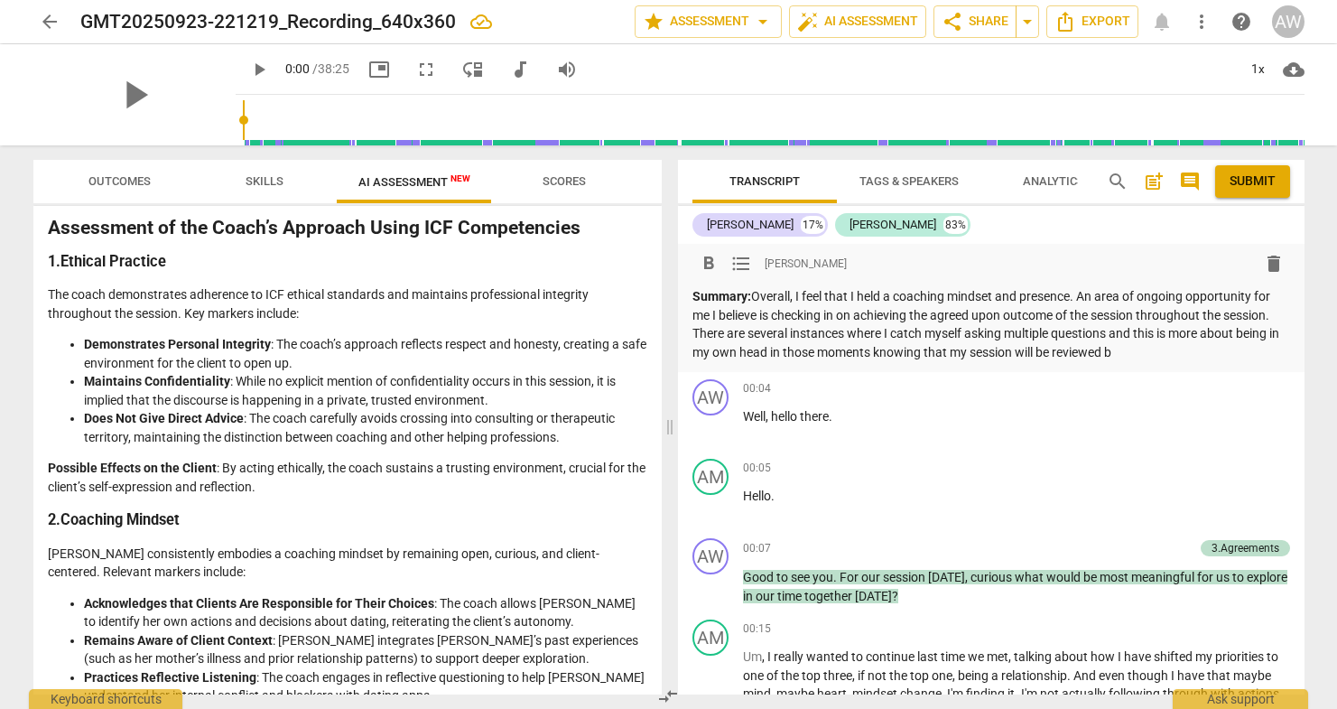
click at [758, 342] on p "Summary: Overall, I feel that I held a coaching mindset and presence. An area o…" at bounding box center [991, 324] width 598 height 74
click at [1131, 354] on p "Summary: Overall, I feel that I held a coaching mindset and presence. An area o…" at bounding box center [991, 324] width 598 height 74
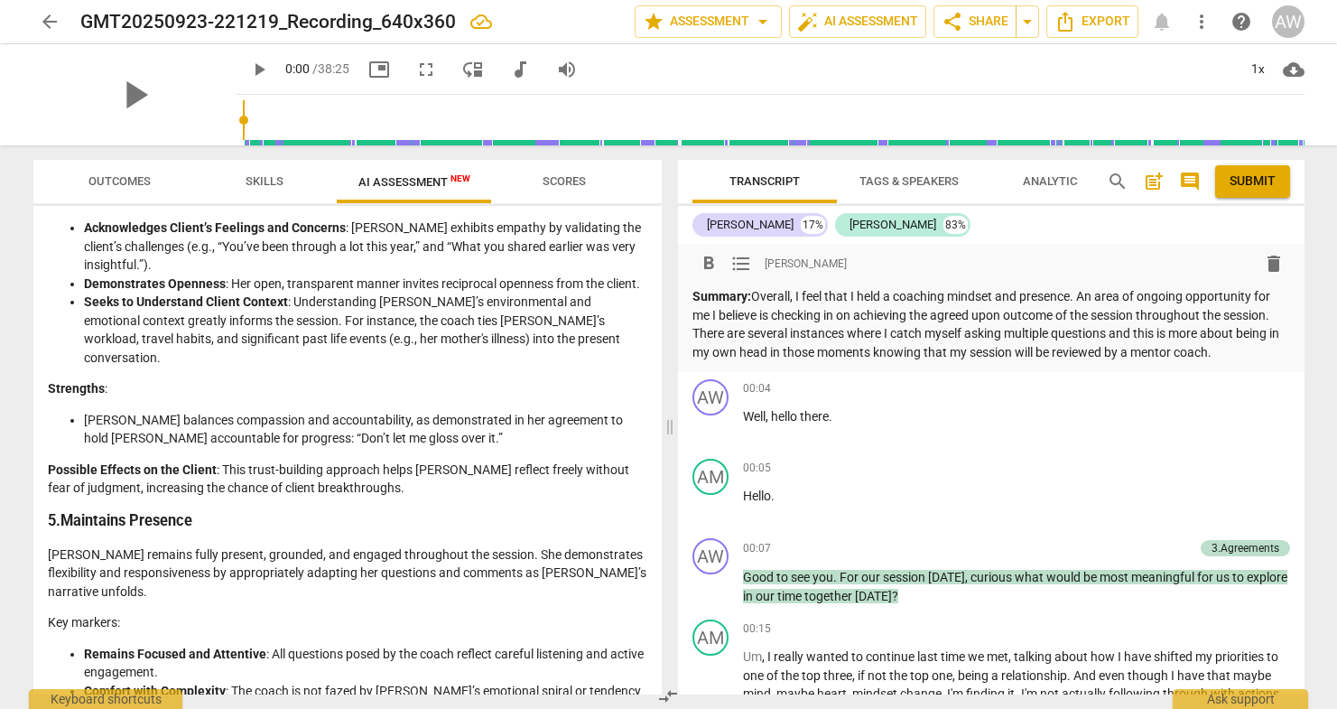
scroll to position [1488, 0]
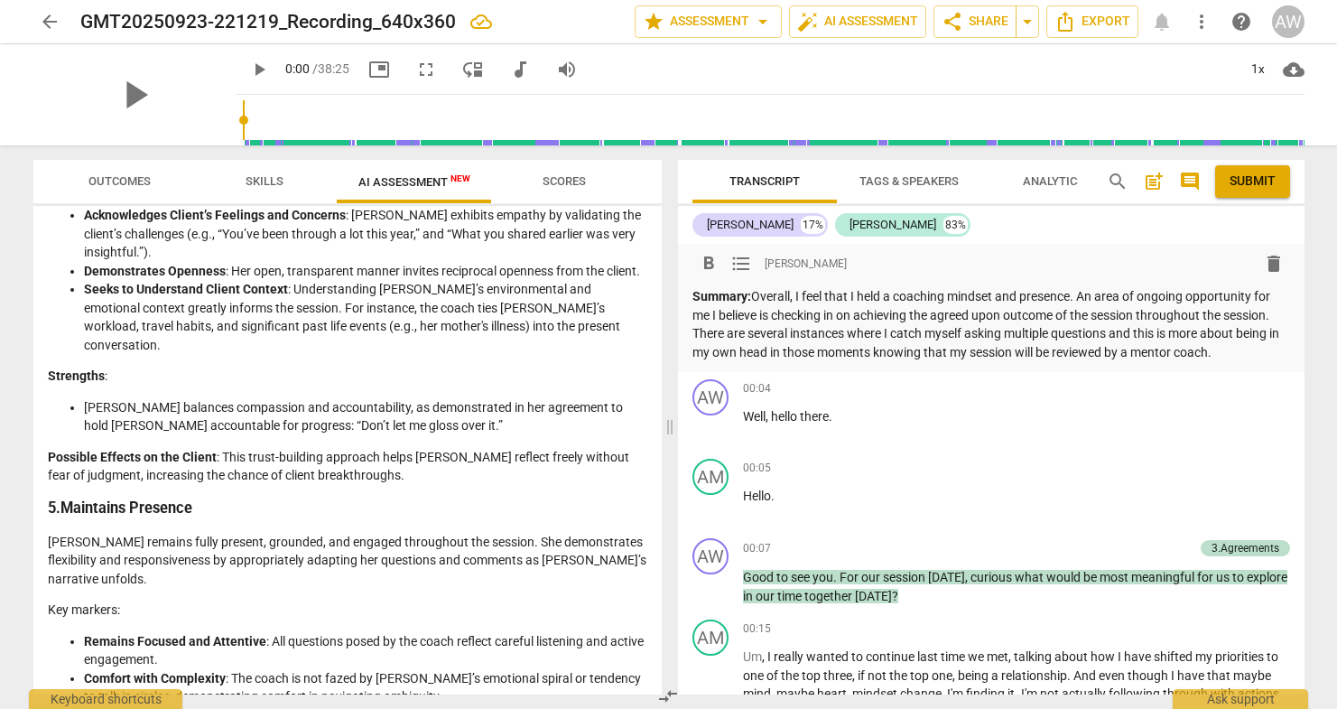
click at [1084, 294] on p "Summary: Overall, I feel that I held a coaching mindset and presence. An area o…" at bounding box center [991, 324] width 598 height 74
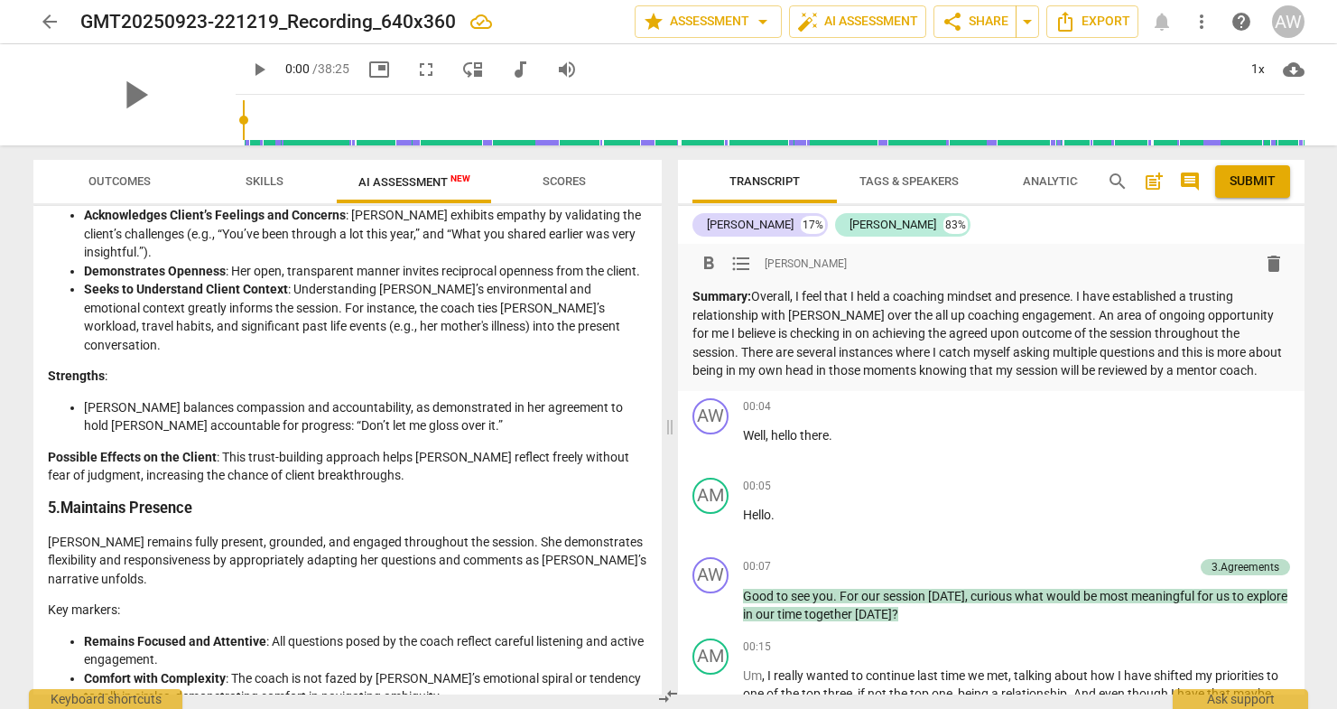
click at [1026, 297] on p "Summary: Overall, I feel that I held a coaching mindset and presence. I have es…" at bounding box center [991, 333] width 598 height 93
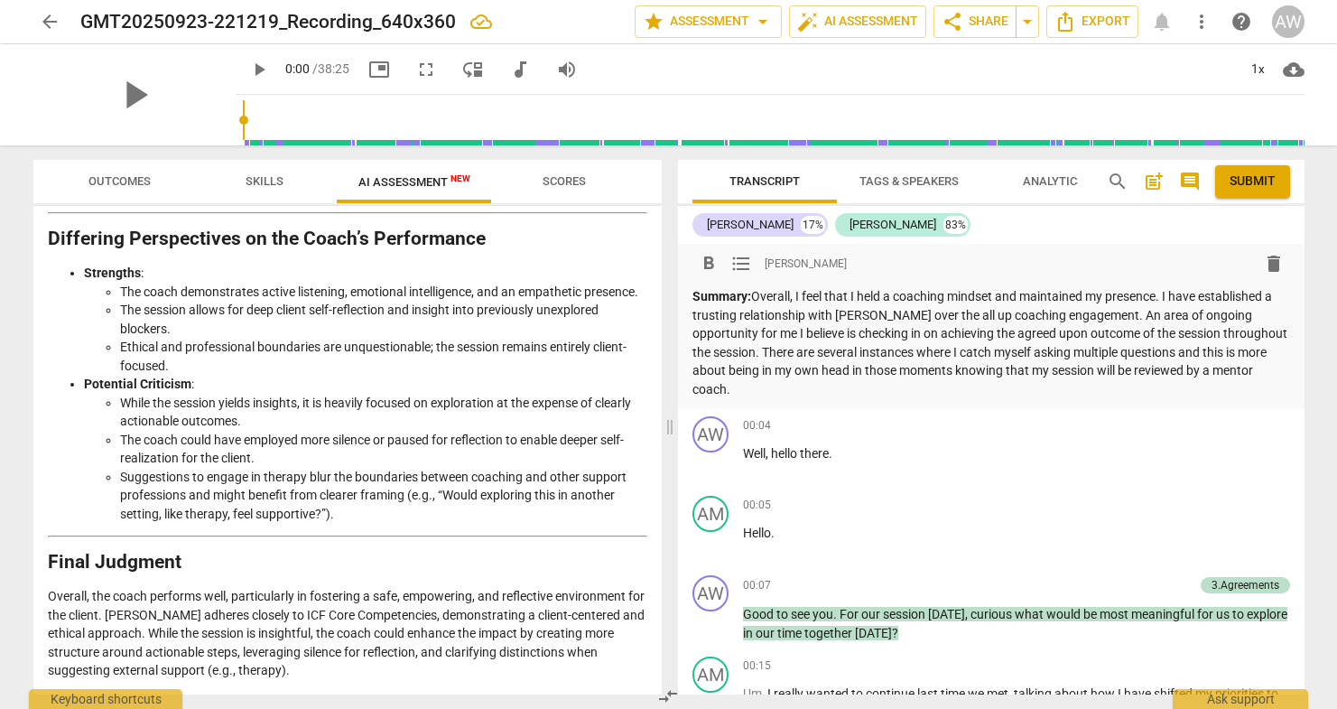
scroll to position [0, 0]
click at [753, 386] on p "Summary: Overall, I feel that I held a coaching mindset and maintained my prese…" at bounding box center [991, 342] width 598 height 111
click at [794, 334] on p "Summary: Overall, I feel that I held a coaching mindset and maintained my prese…" at bounding box center [991, 342] width 598 height 111
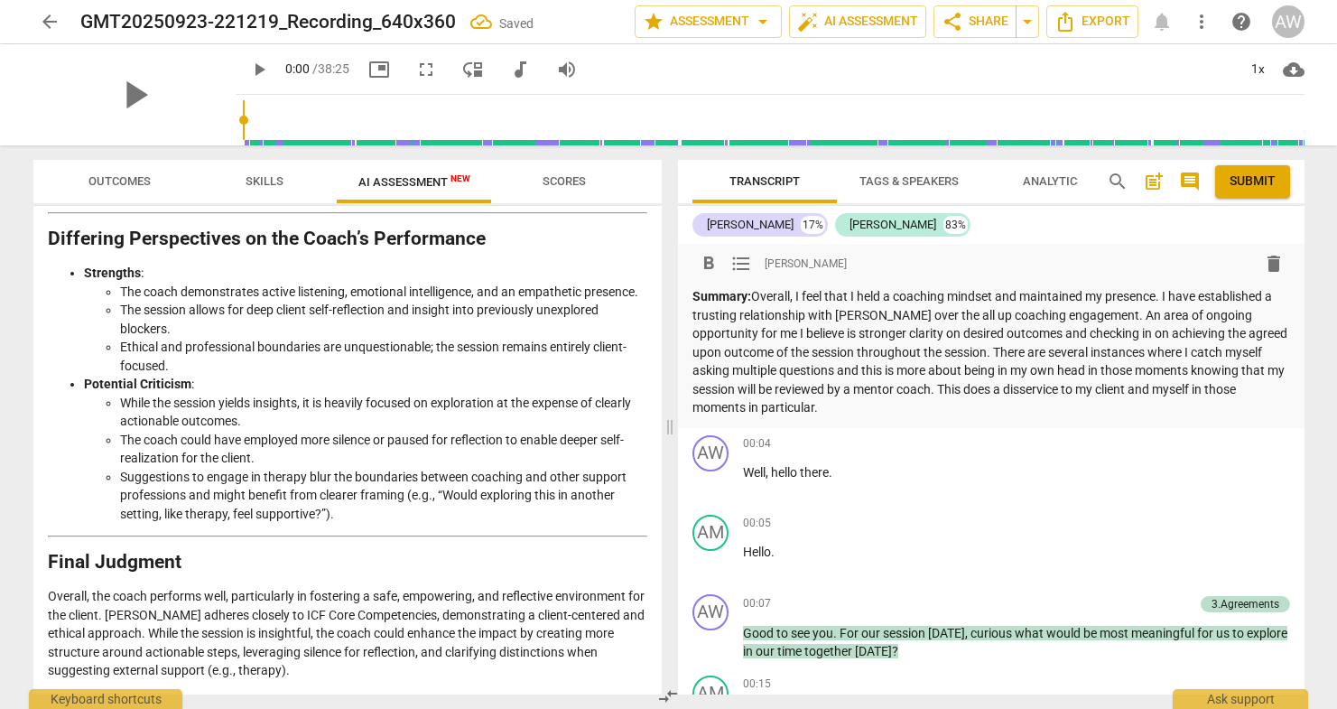
click at [1110, 335] on p "Summary: Overall, I feel that I held a coaching mindset and maintained my prese…" at bounding box center [991, 352] width 598 height 130
click at [1264, 181] on span "Submit" at bounding box center [1253, 181] width 46 height 18
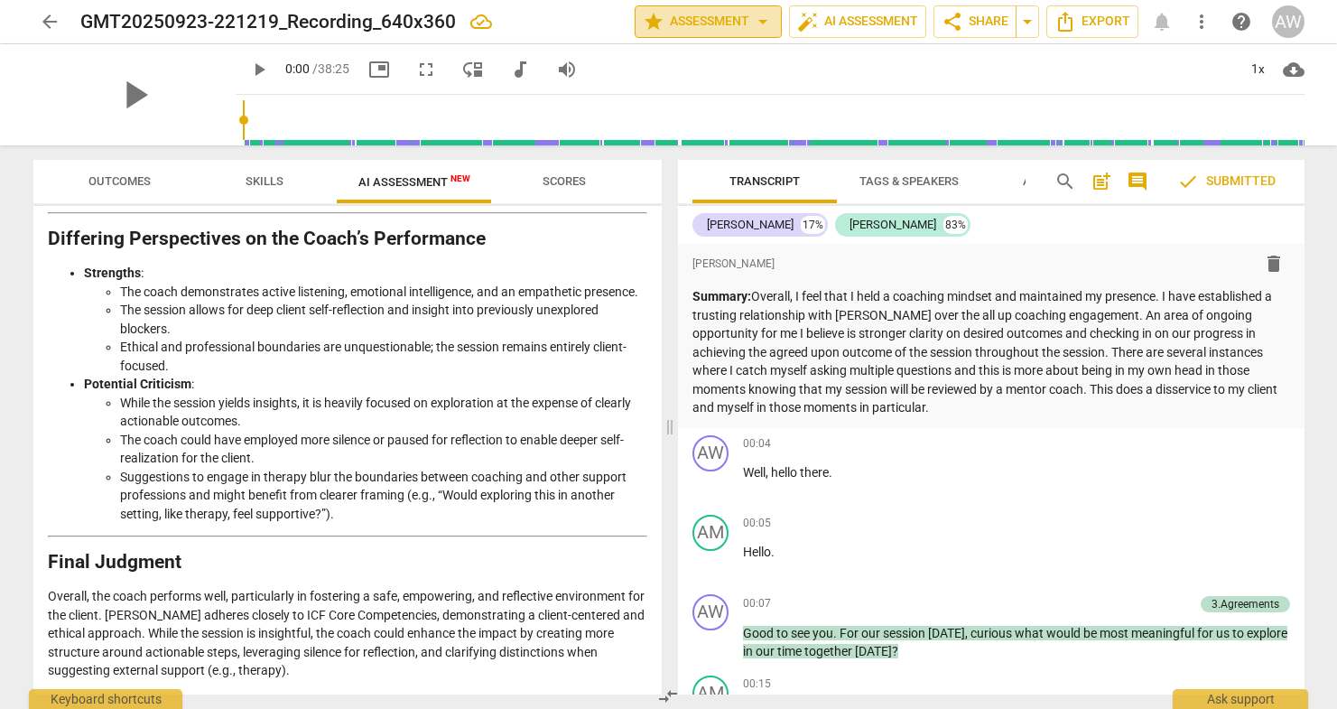
click at [756, 21] on span "arrow_drop_down" at bounding box center [763, 22] width 22 height 22
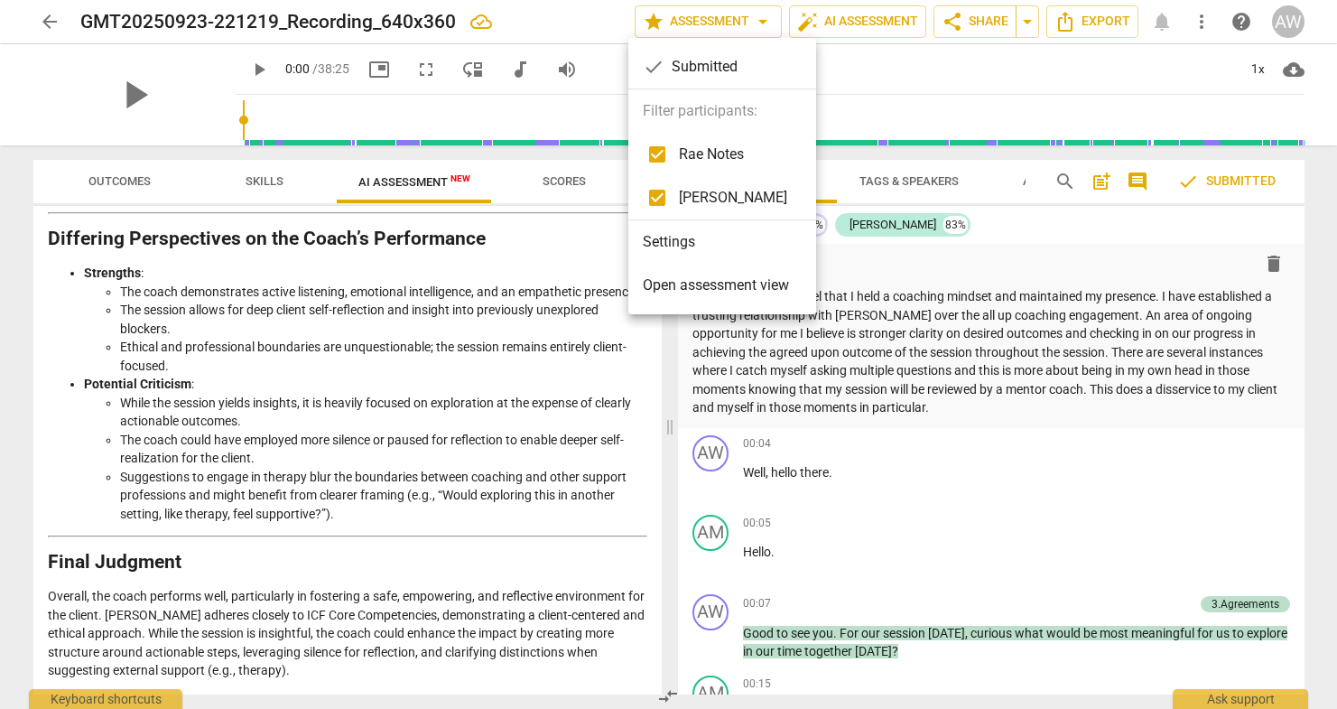
click at [726, 278] on span "Open assessment view" at bounding box center [716, 285] width 146 height 22
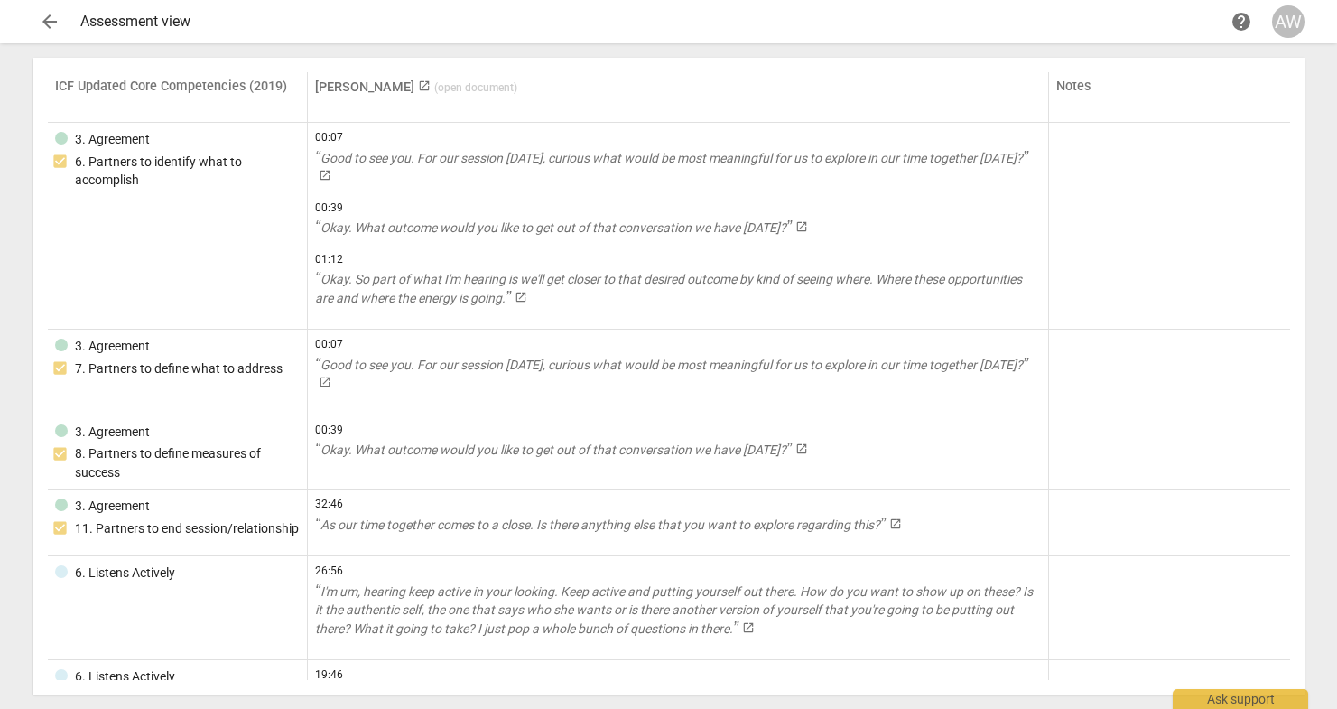
click at [53, 27] on span "arrow_back" at bounding box center [50, 22] width 22 height 22
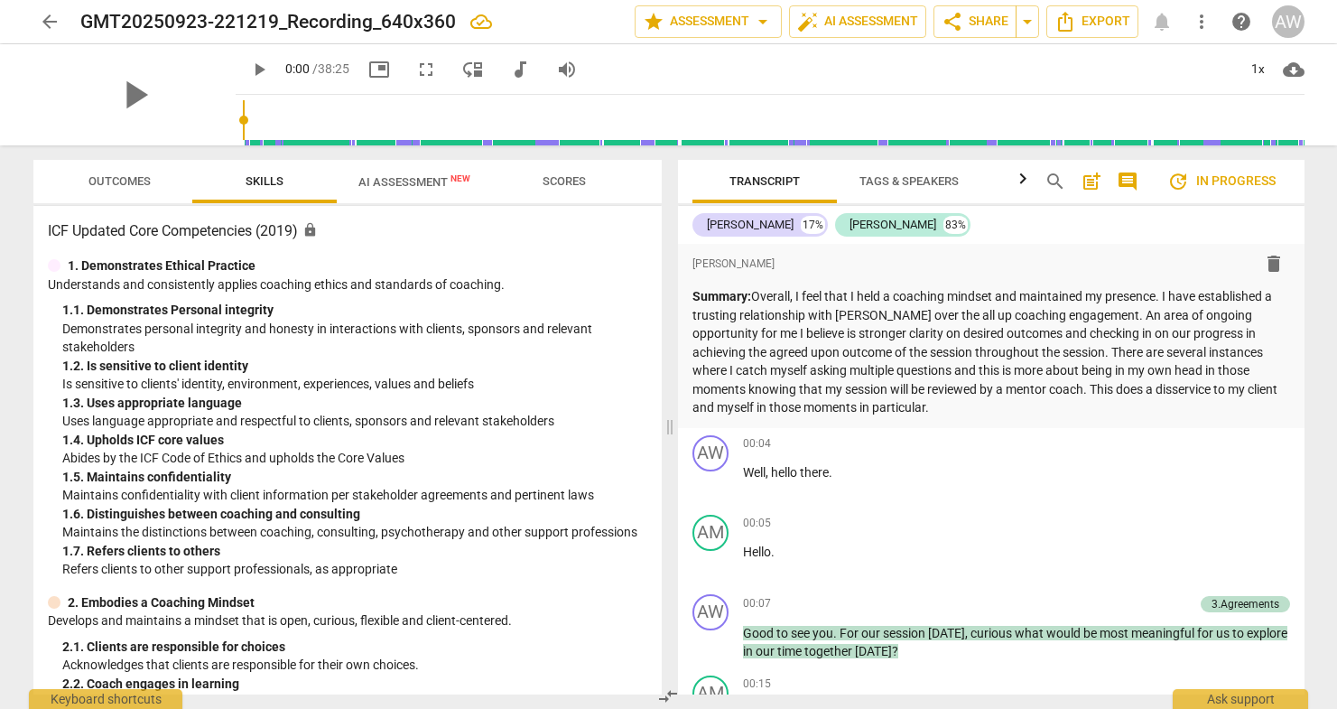
click at [398, 181] on span "AI Assessment New" at bounding box center [414, 182] width 112 height 14
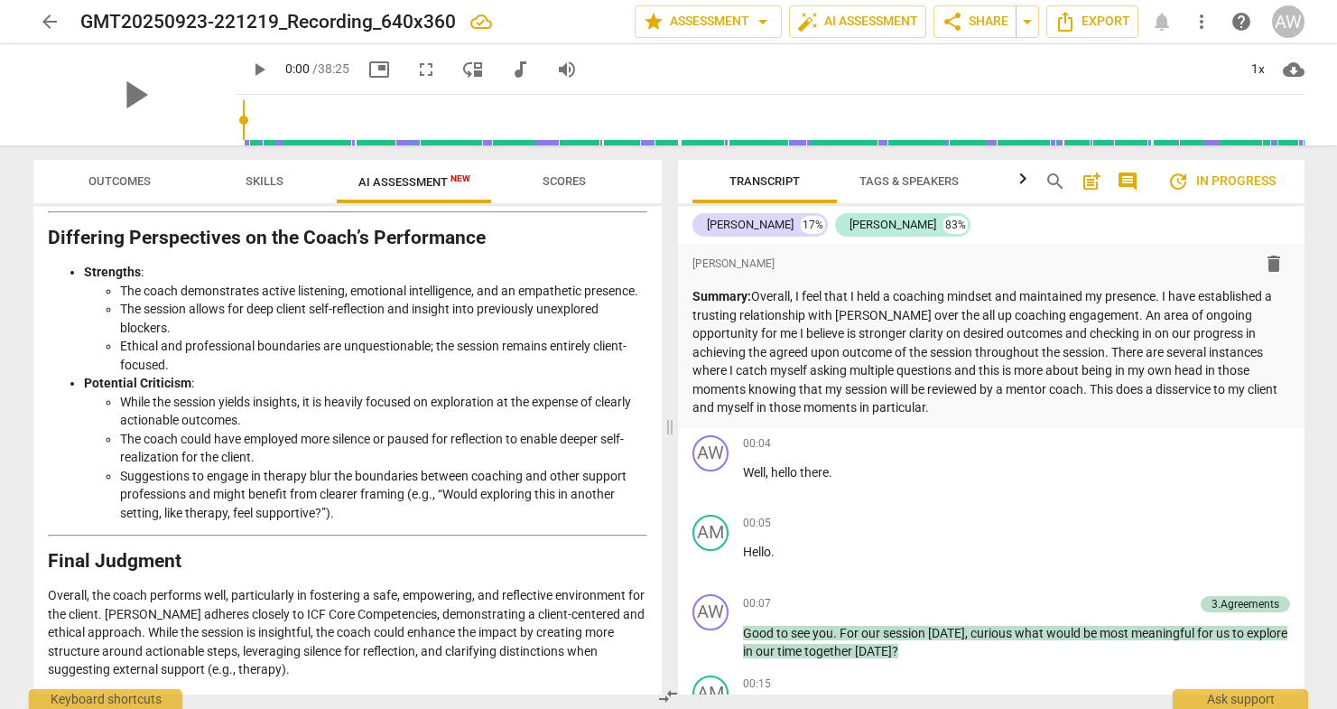
scroll to position [3006, 0]
